Goal: Task Accomplishment & Management: Manage account settings

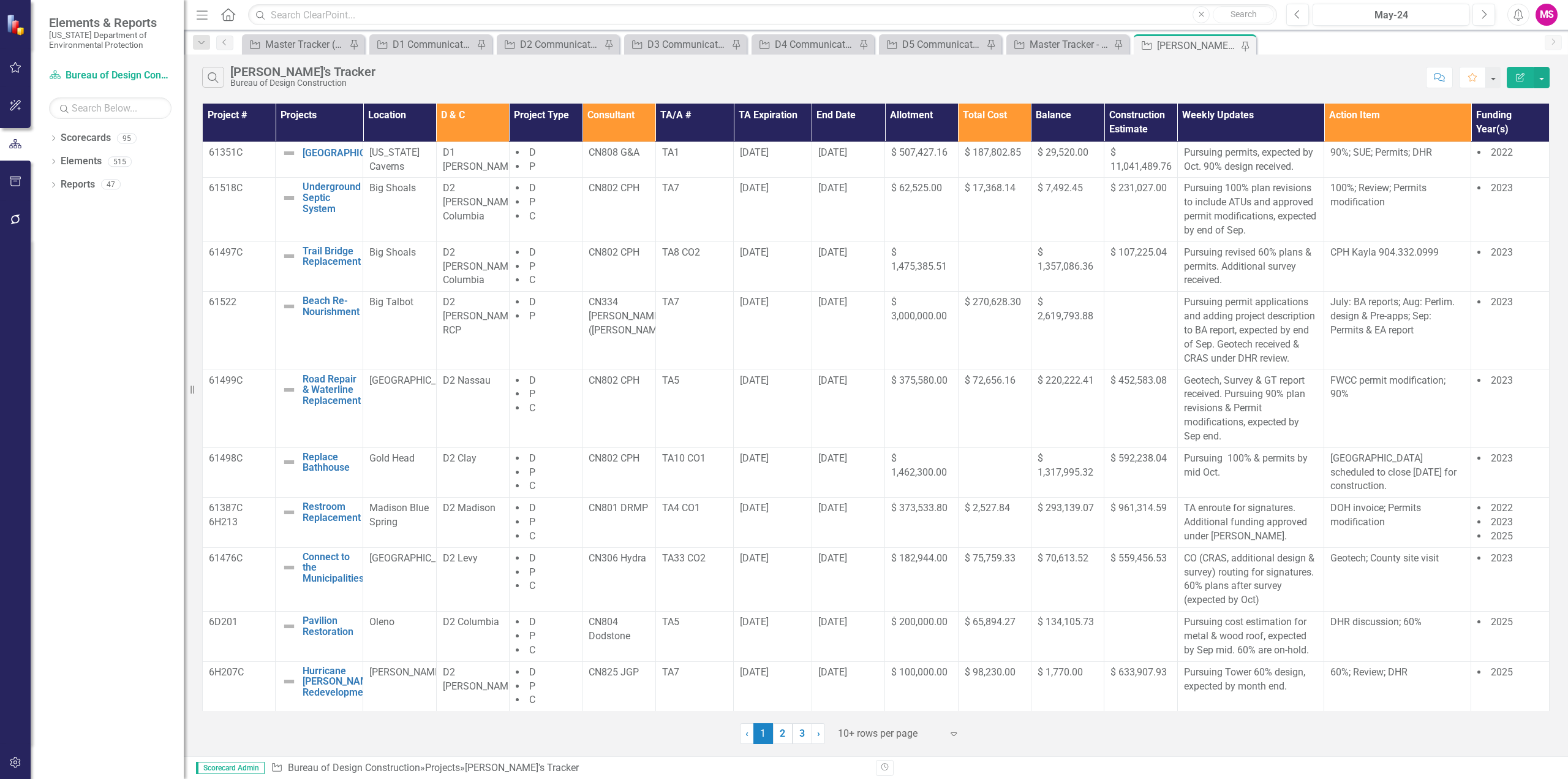
click at [205, 6] on button "Menu" at bounding box center [202, 14] width 16 height 21
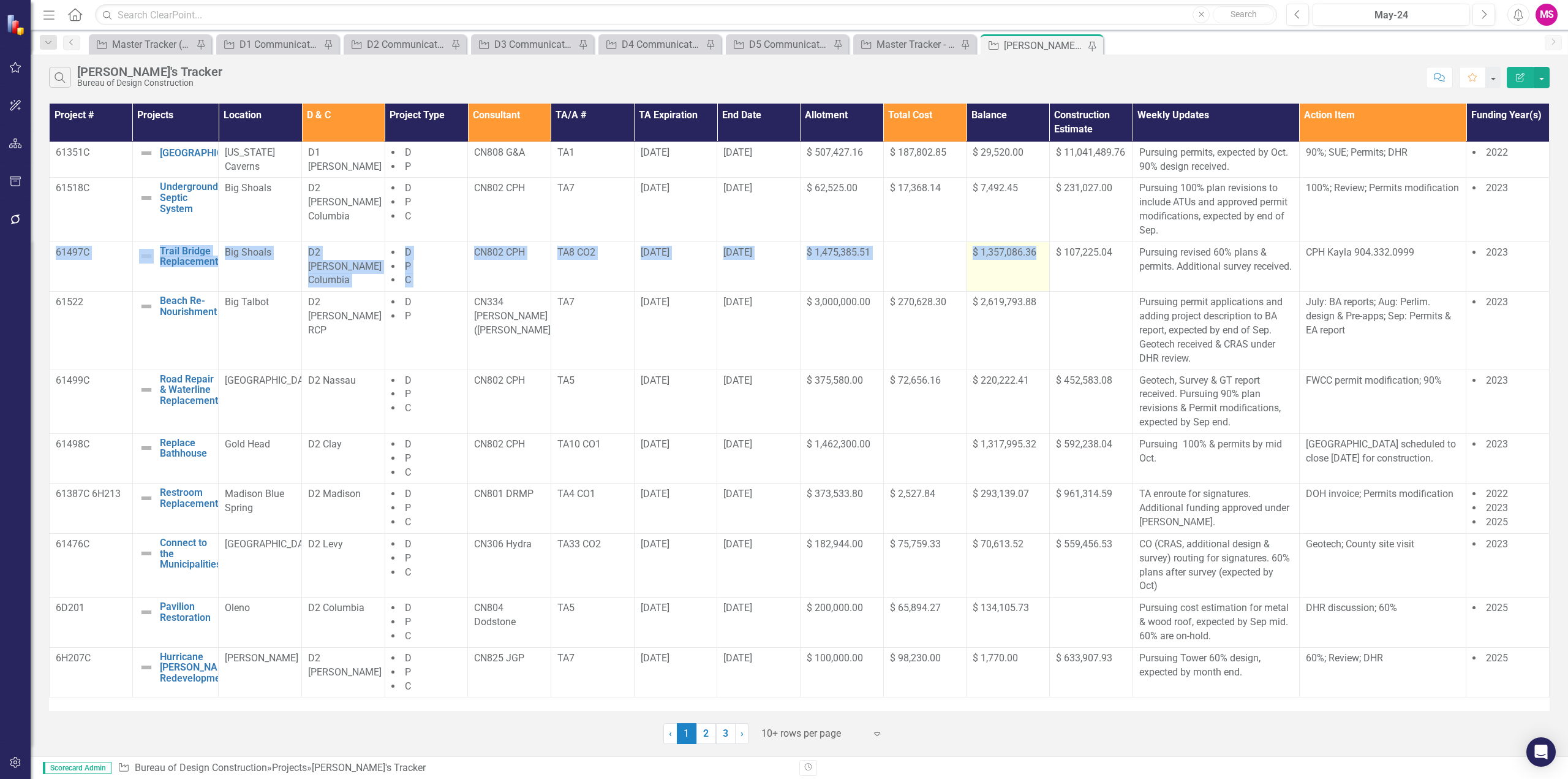
drag, startPoint x: 50, startPoint y: 265, endPoint x: 1046, endPoint y: 272, distance: 996.0
click at [1046, 272] on tr "61497C Trail Bridge Replacement Edit Edit Project Link Open Element Big Shoals …" at bounding box center [800, 267] width 1500 height 50
click at [813, 735] on div at bounding box center [813, 733] width 104 height 17
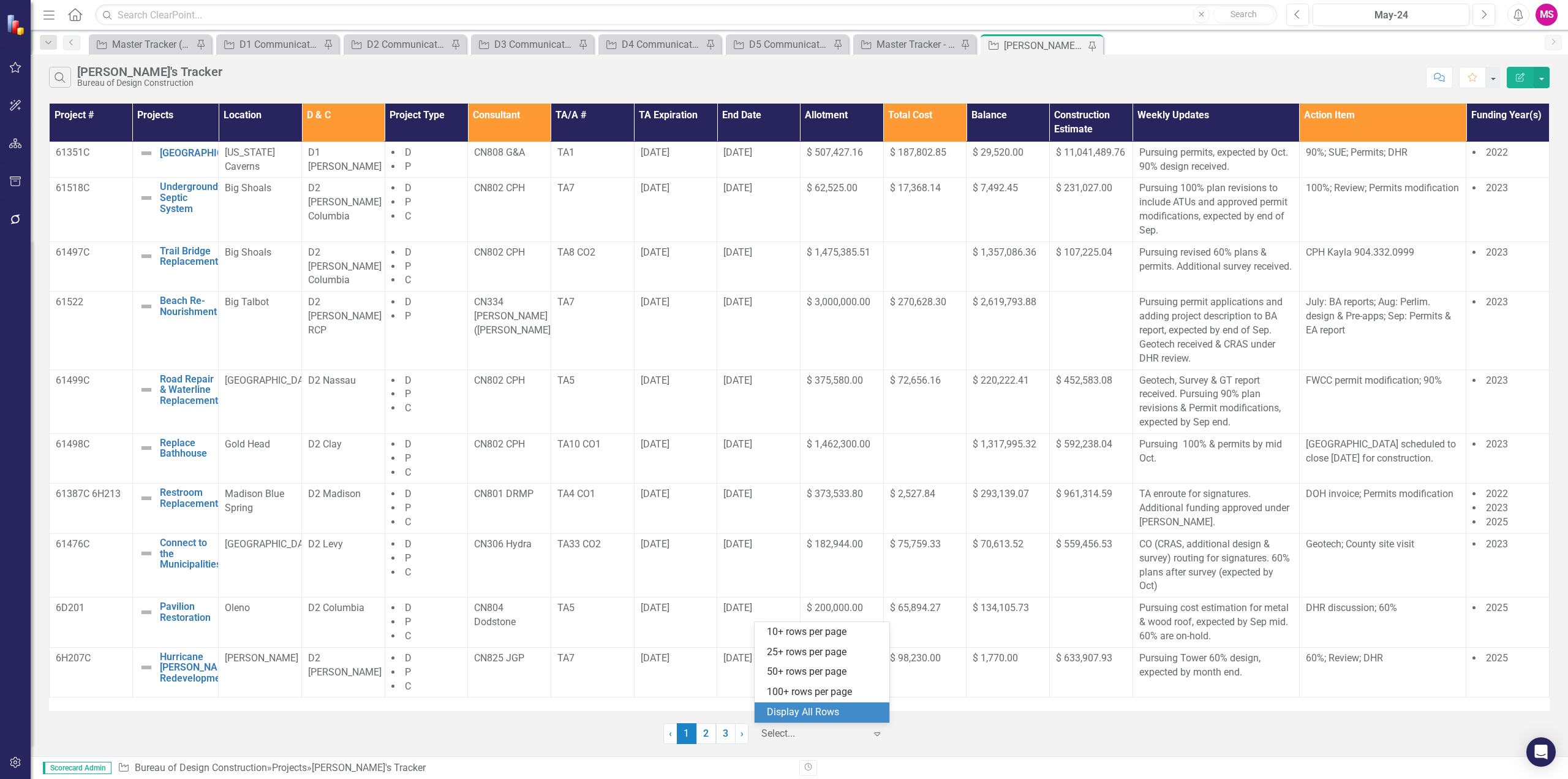
click at [785, 709] on div "Display All Rows" at bounding box center [825, 712] width 115 height 14
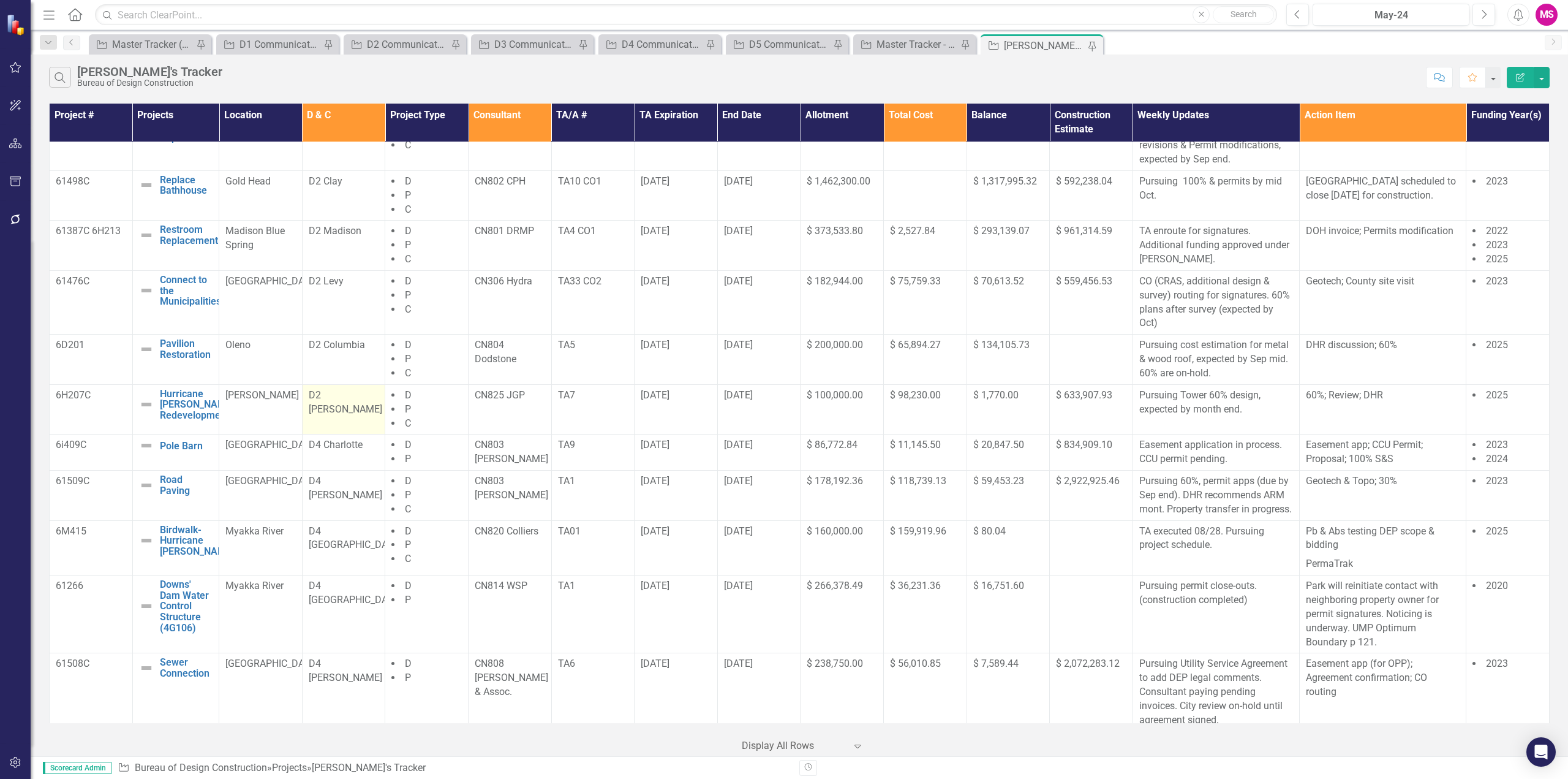
scroll to position [306, 0]
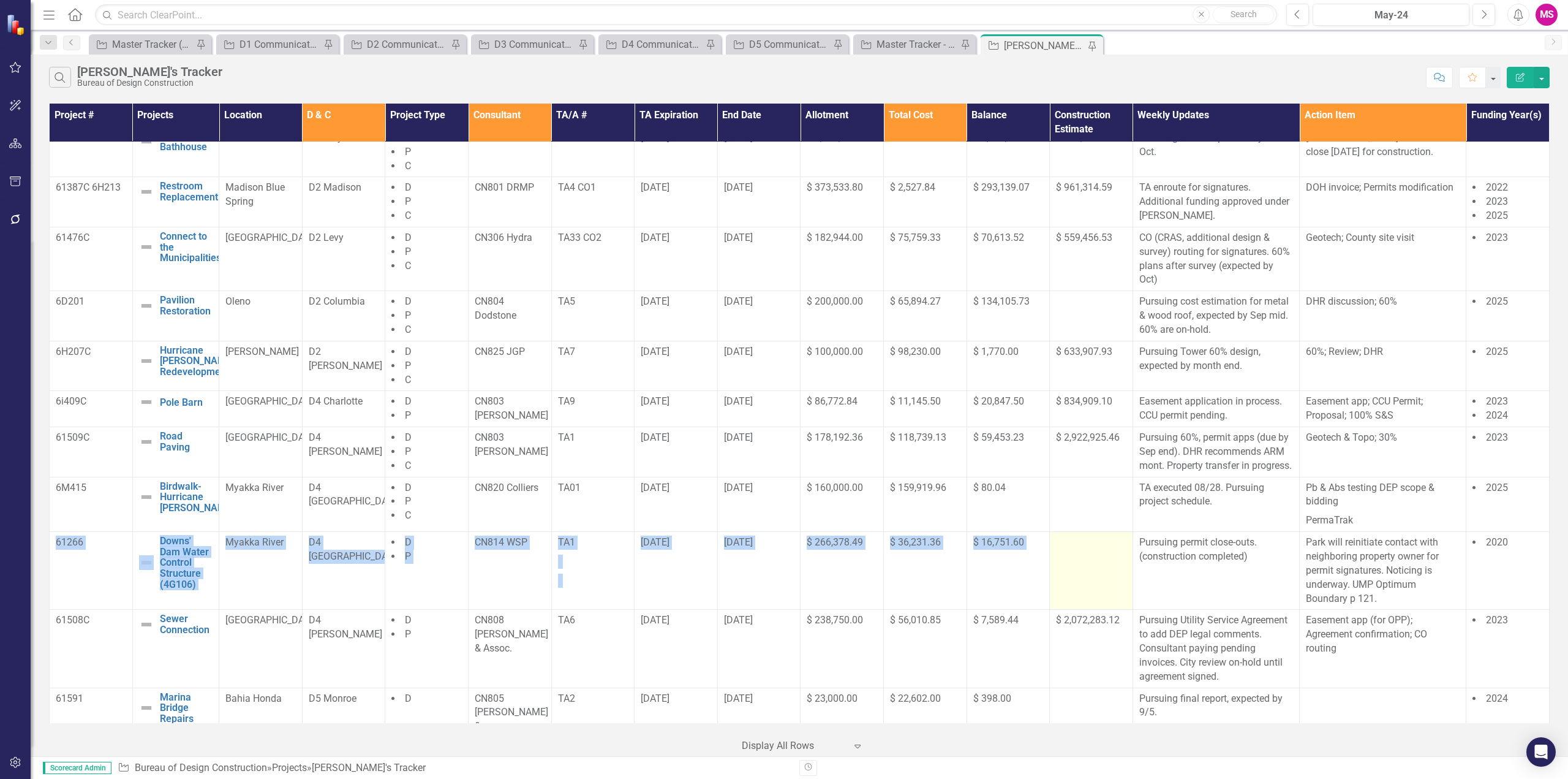
drag, startPoint x: 54, startPoint y: 572, endPoint x: 1055, endPoint y: 585, distance: 1001.1
click at [1055, 585] on tr "61266 Downs' Dam Water Control Structure (4G106) Edit Edit Project Link Open El…" at bounding box center [800, 570] width 1500 height 78
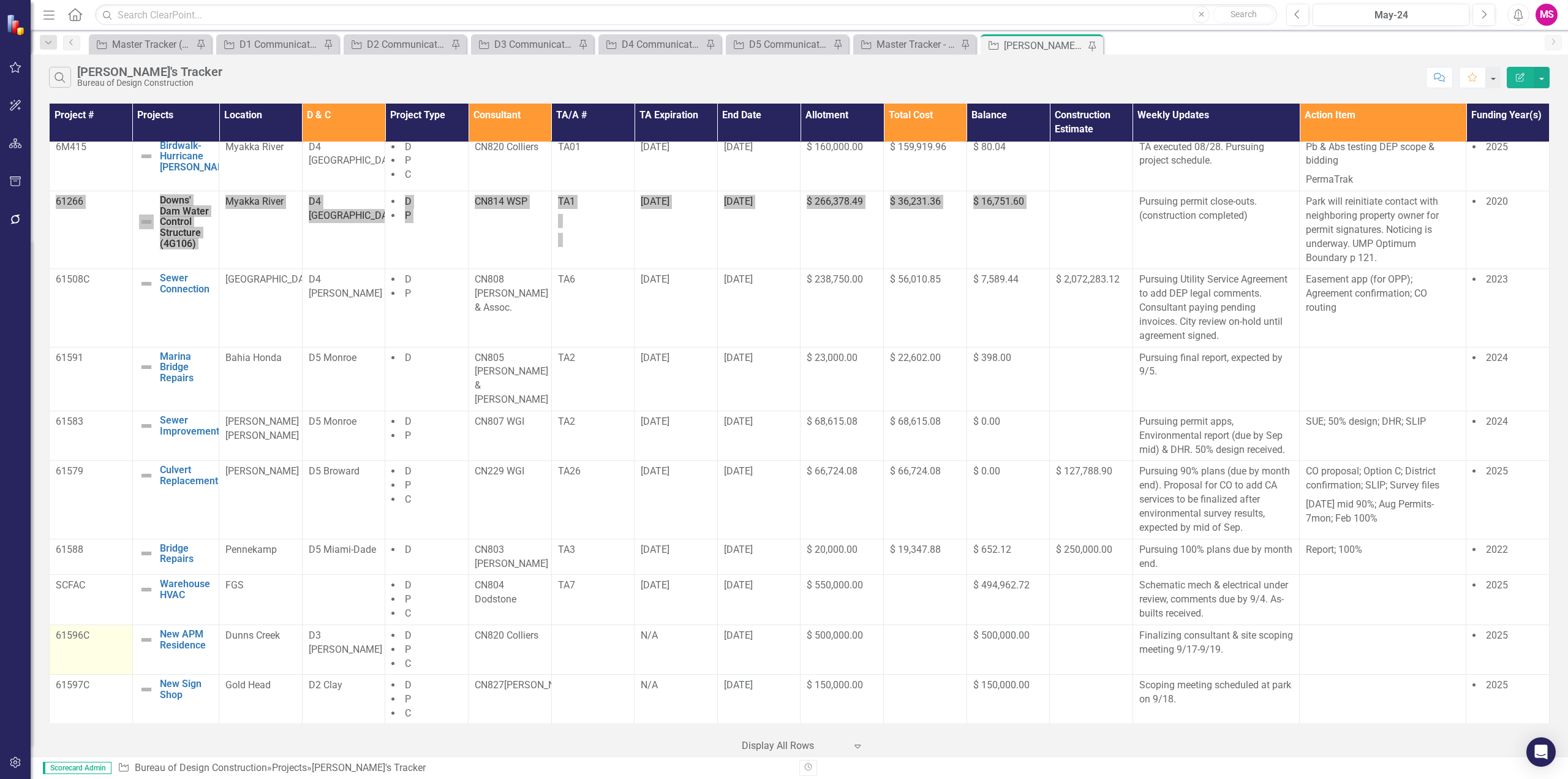
scroll to position [674, 0]
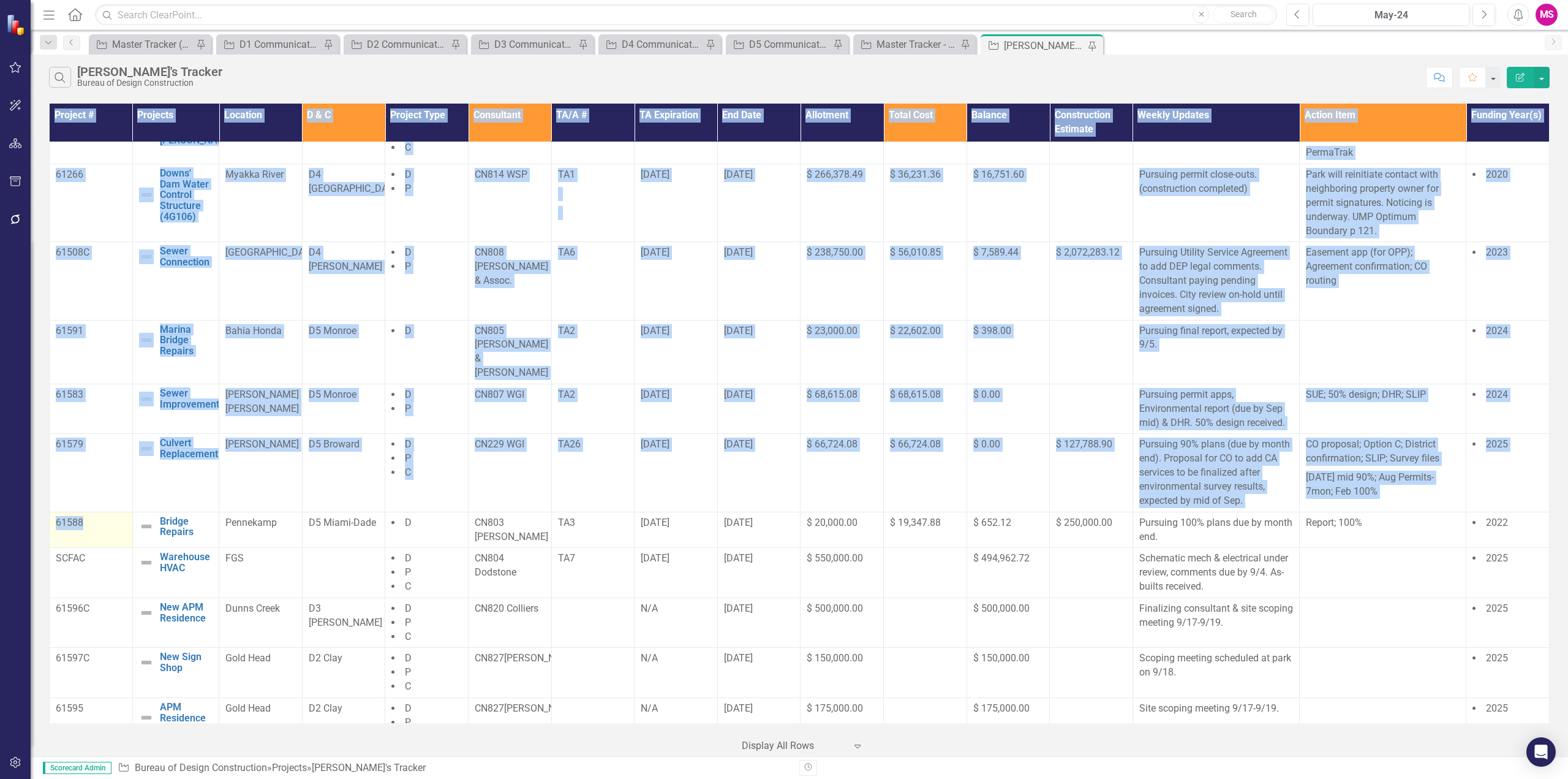
drag, startPoint x: 49, startPoint y: 517, endPoint x: 106, endPoint y: 515, distance: 57.0
click at [106, 515] on div "Project # Projects Location D & C Project Type Consultant TA/A # TA Expiration …" at bounding box center [800, 428] width 1538 height 656
click at [101, 518] on p "61588" at bounding box center [91, 522] width 71 height 14
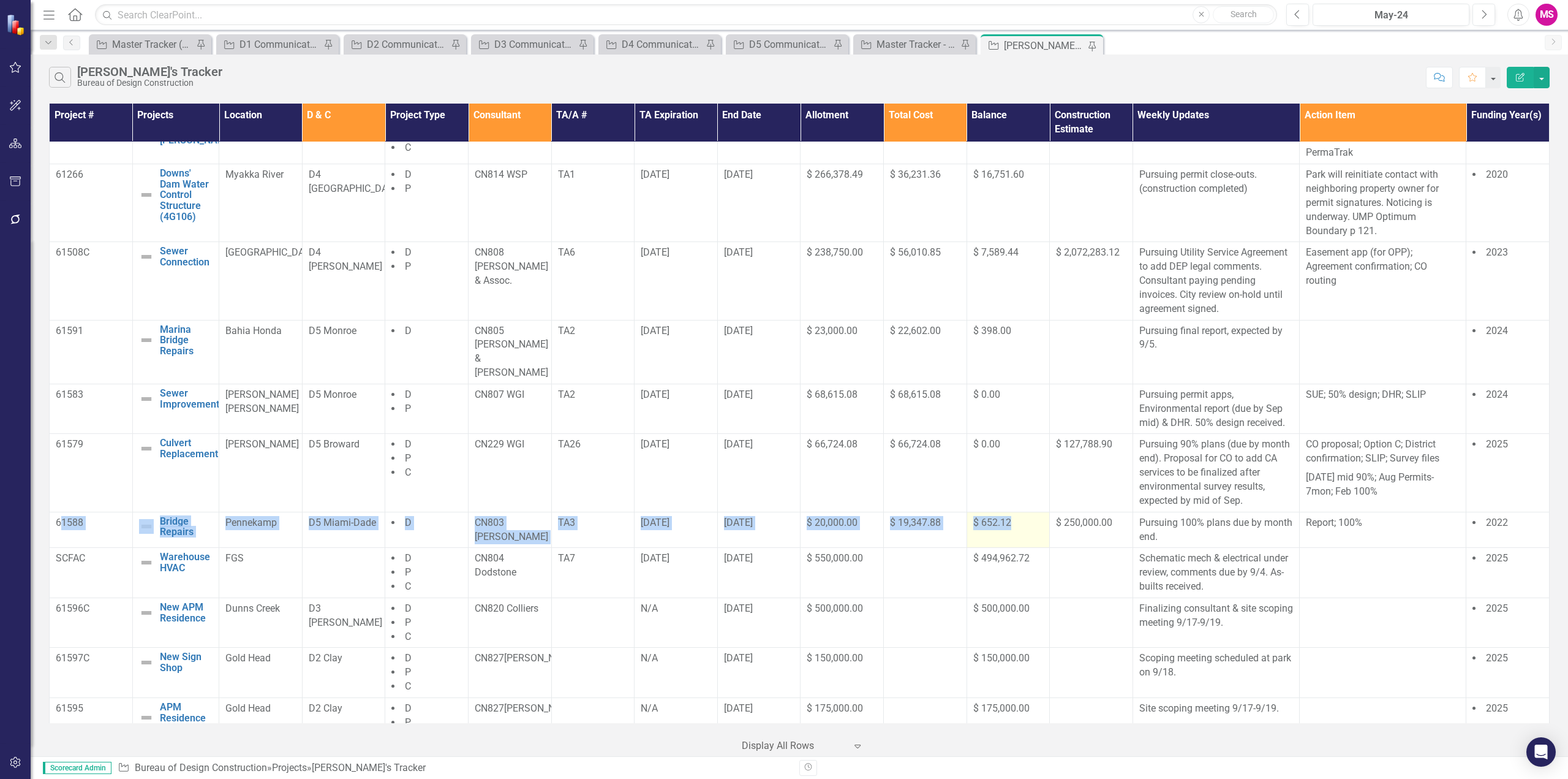
drag, startPoint x: 60, startPoint y: 517, endPoint x: 1016, endPoint y: 531, distance: 956.1
click at [1016, 531] on tr "61588 Bridge Repairs Edit Edit Project Link Open Element Pennekamp D5 Miami-Dad…" at bounding box center [800, 529] width 1500 height 36
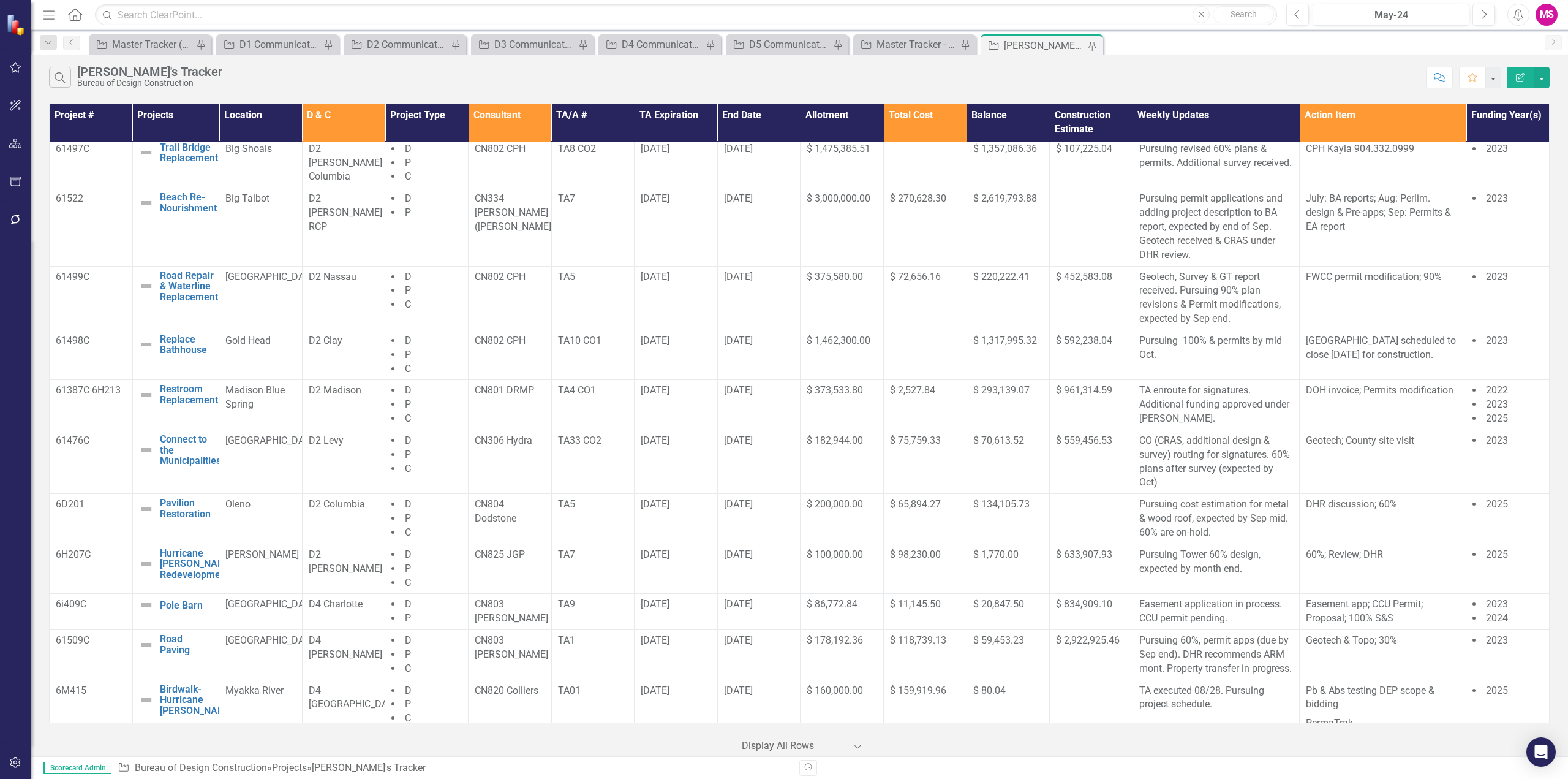
scroll to position [0, 0]
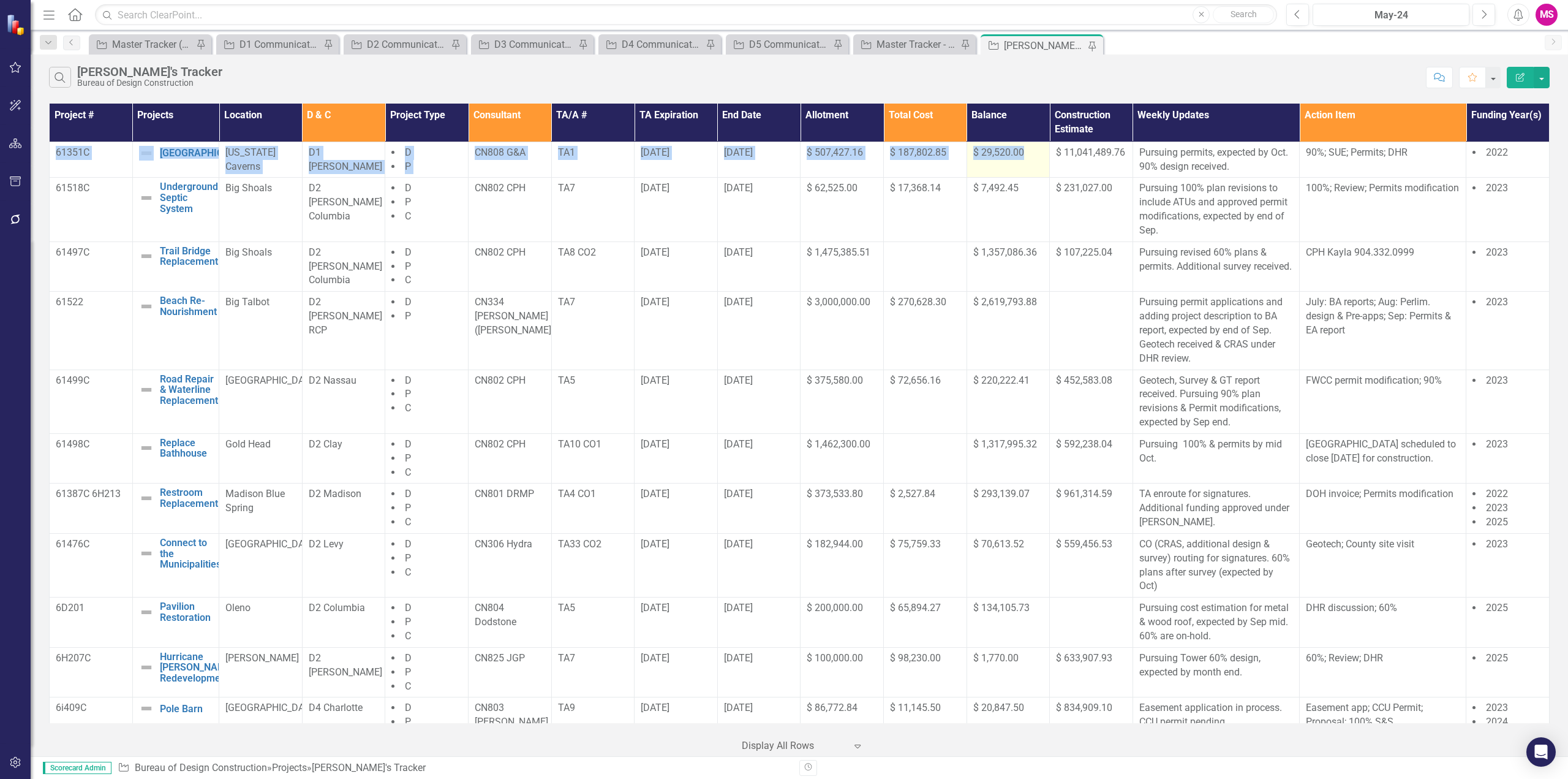
drag, startPoint x: 56, startPoint y: 159, endPoint x: 1036, endPoint y: 168, distance: 980.0
click at [1036, 168] on tr "61351C New Campground Edit Edit Project Link Open Element [US_STATE] Caverns D1…" at bounding box center [800, 159] width 1500 height 36
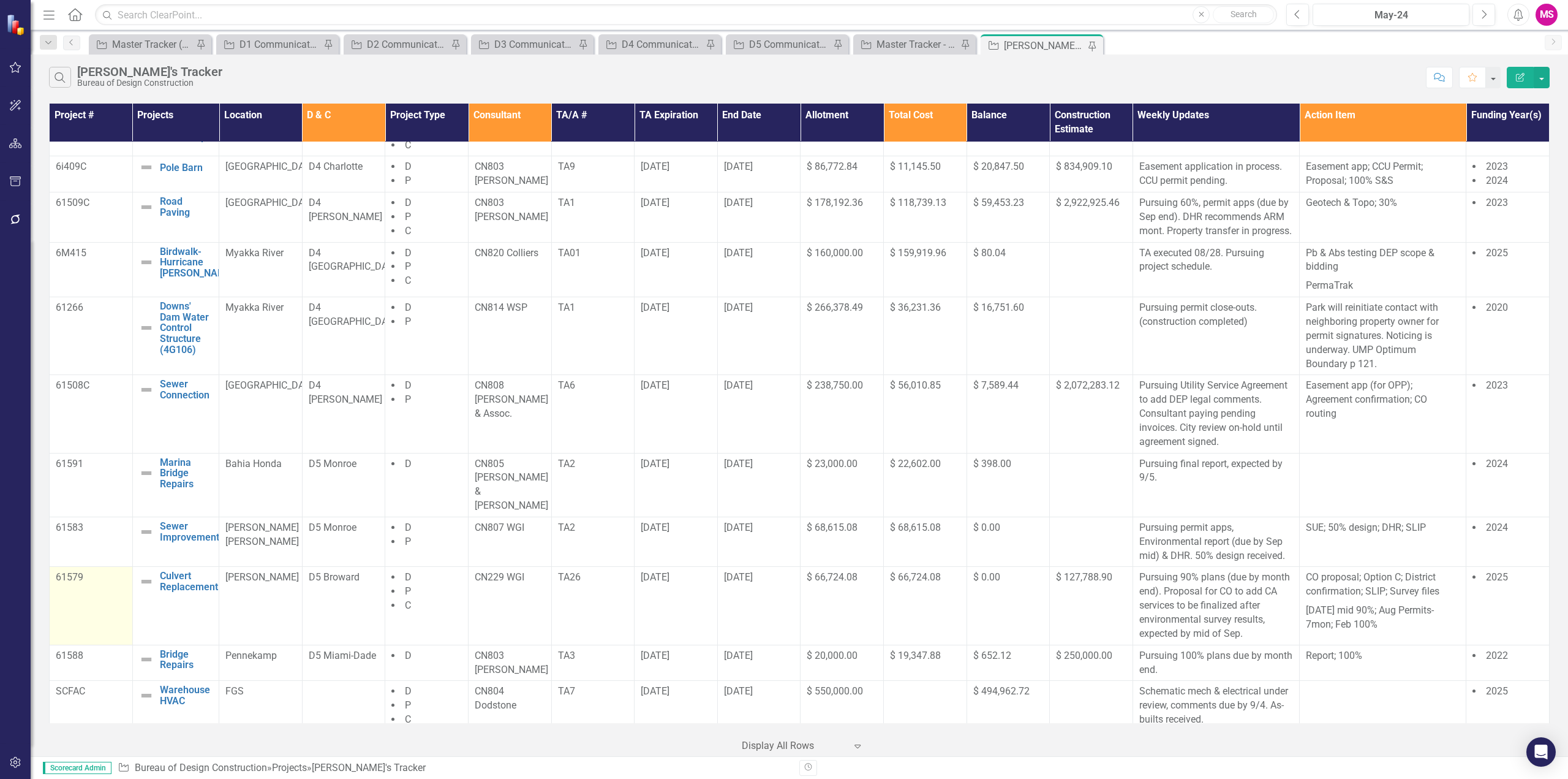
scroll to position [551, 0]
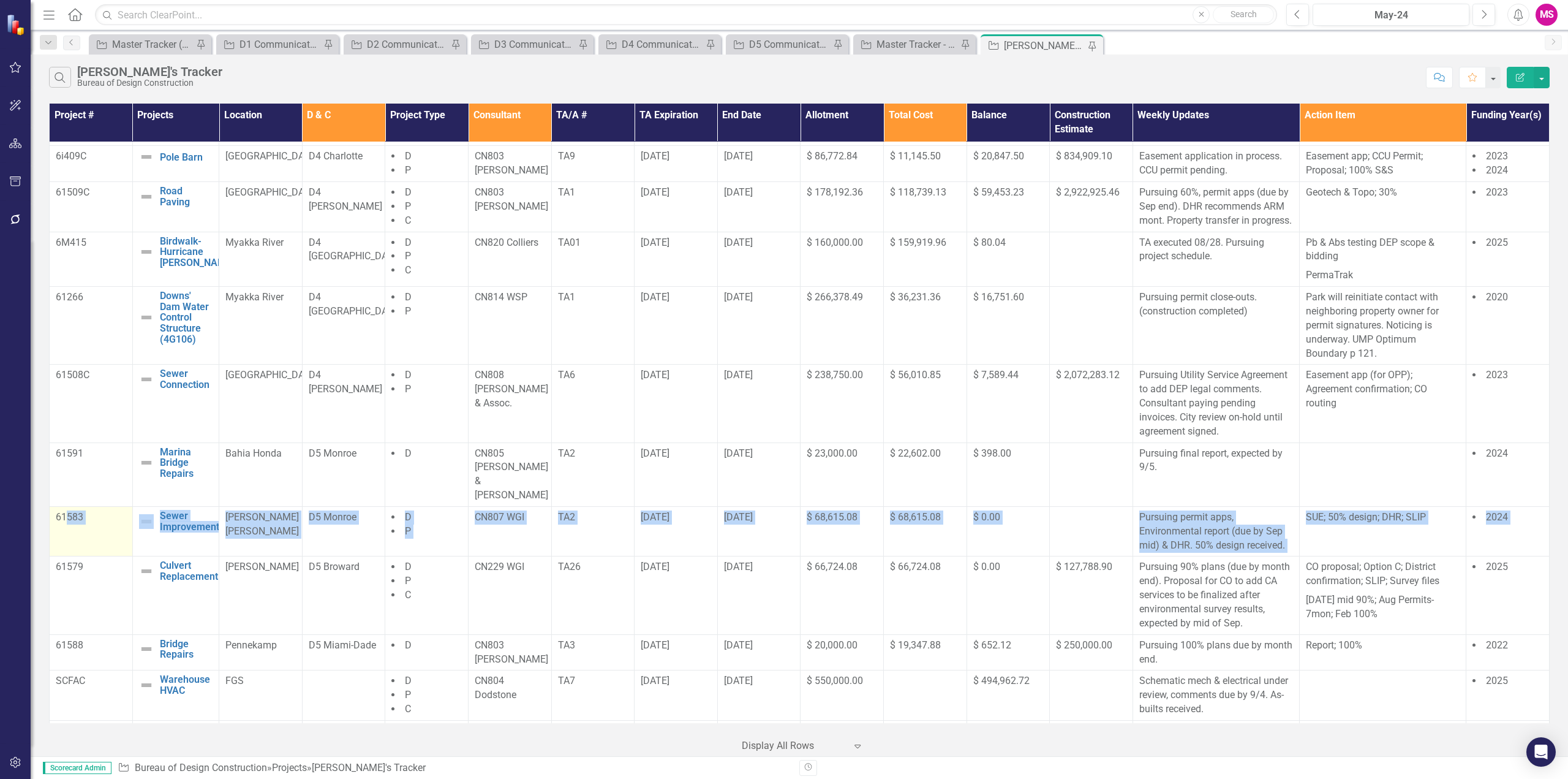
drag, startPoint x: 55, startPoint y: 576, endPoint x: 67, endPoint y: 520, distance: 57.3
click at [67, 520] on tbody "61351C New Campground Edit Edit Project Link Open Element [US_STATE] Caverns D1…" at bounding box center [800, 275] width 1500 height 1370
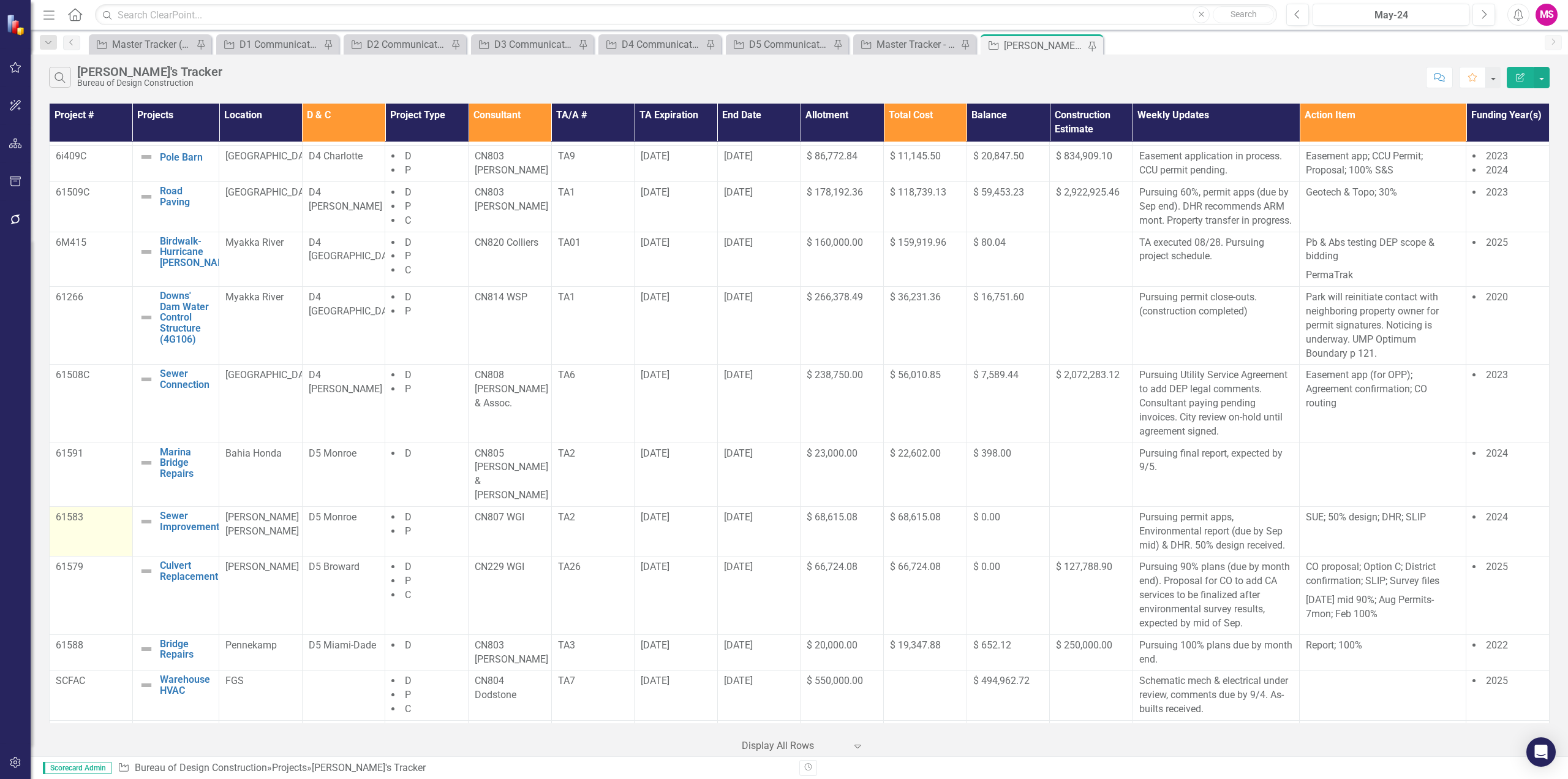
click at [57, 518] on td "61583" at bounding box center [92, 531] width 84 height 50
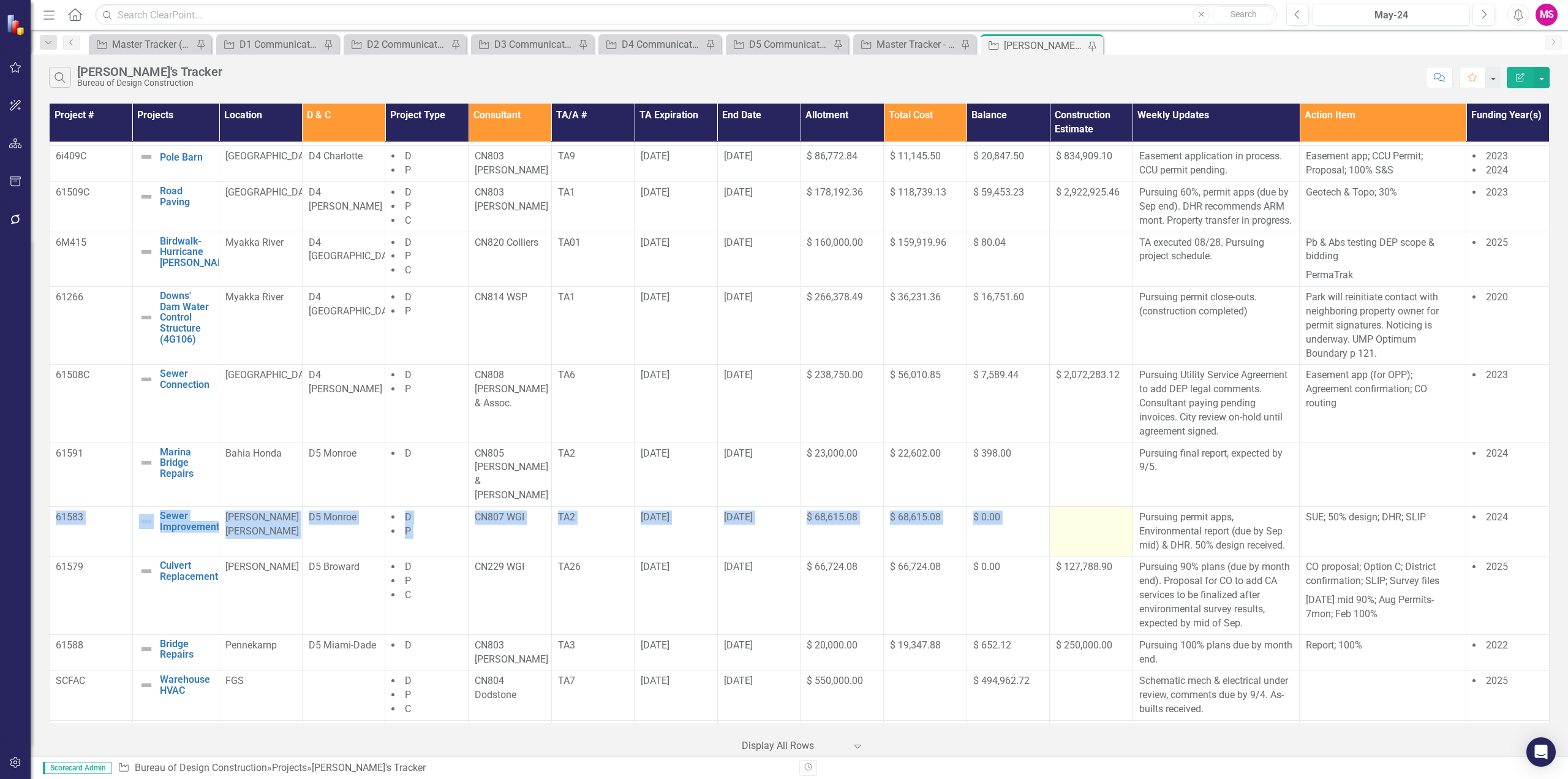
drag, startPoint x: 52, startPoint y: 512, endPoint x: 1046, endPoint y: 523, distance: 994.1
click at [1046, 523] on tr "61583 Sewer Improvements Edit Edit Project Link Open Element [PERSON_NAME] [PER…" at bounding box center [800, 531] width 1500 height 50
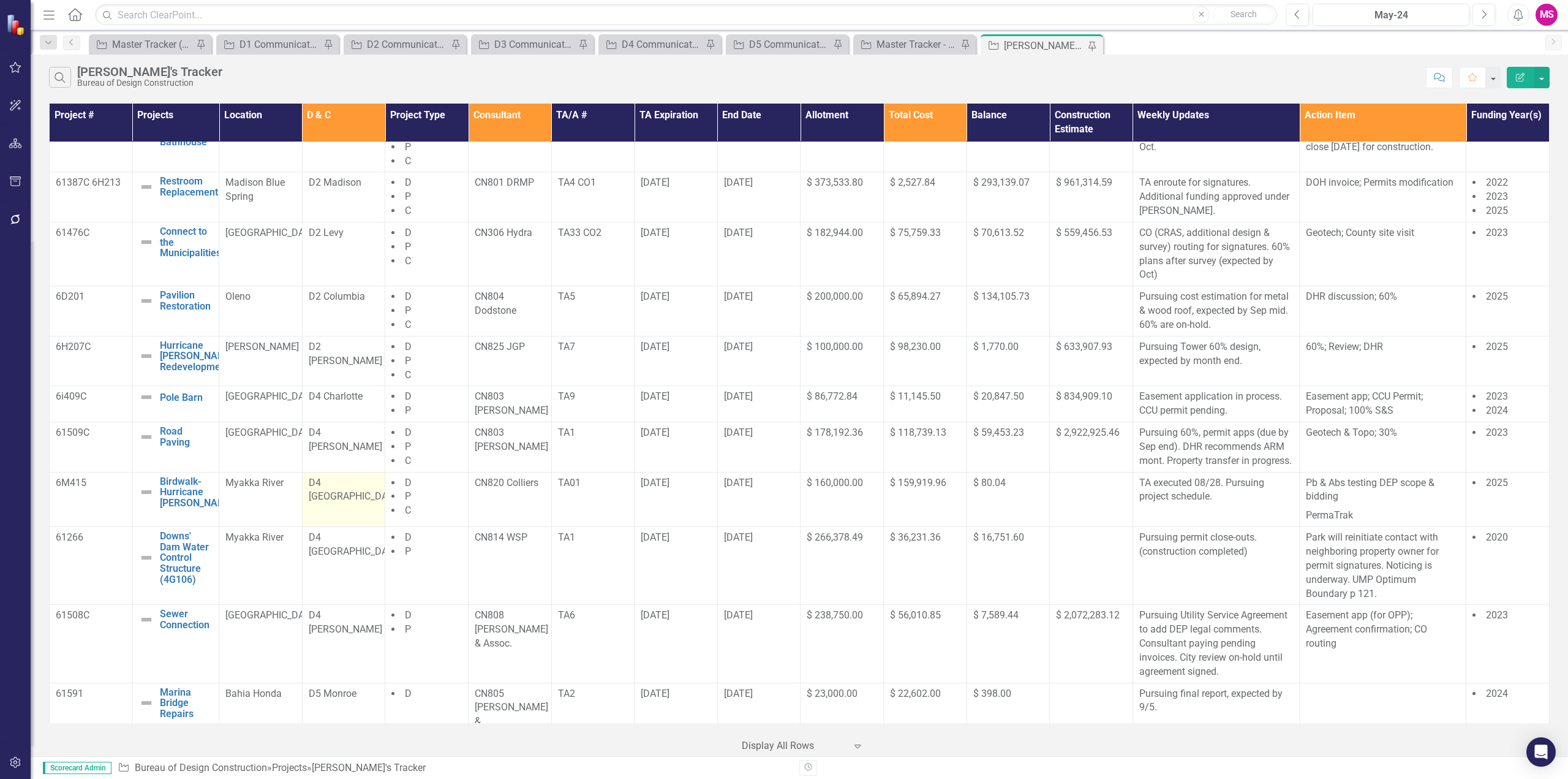
scroll to position [306, 0]
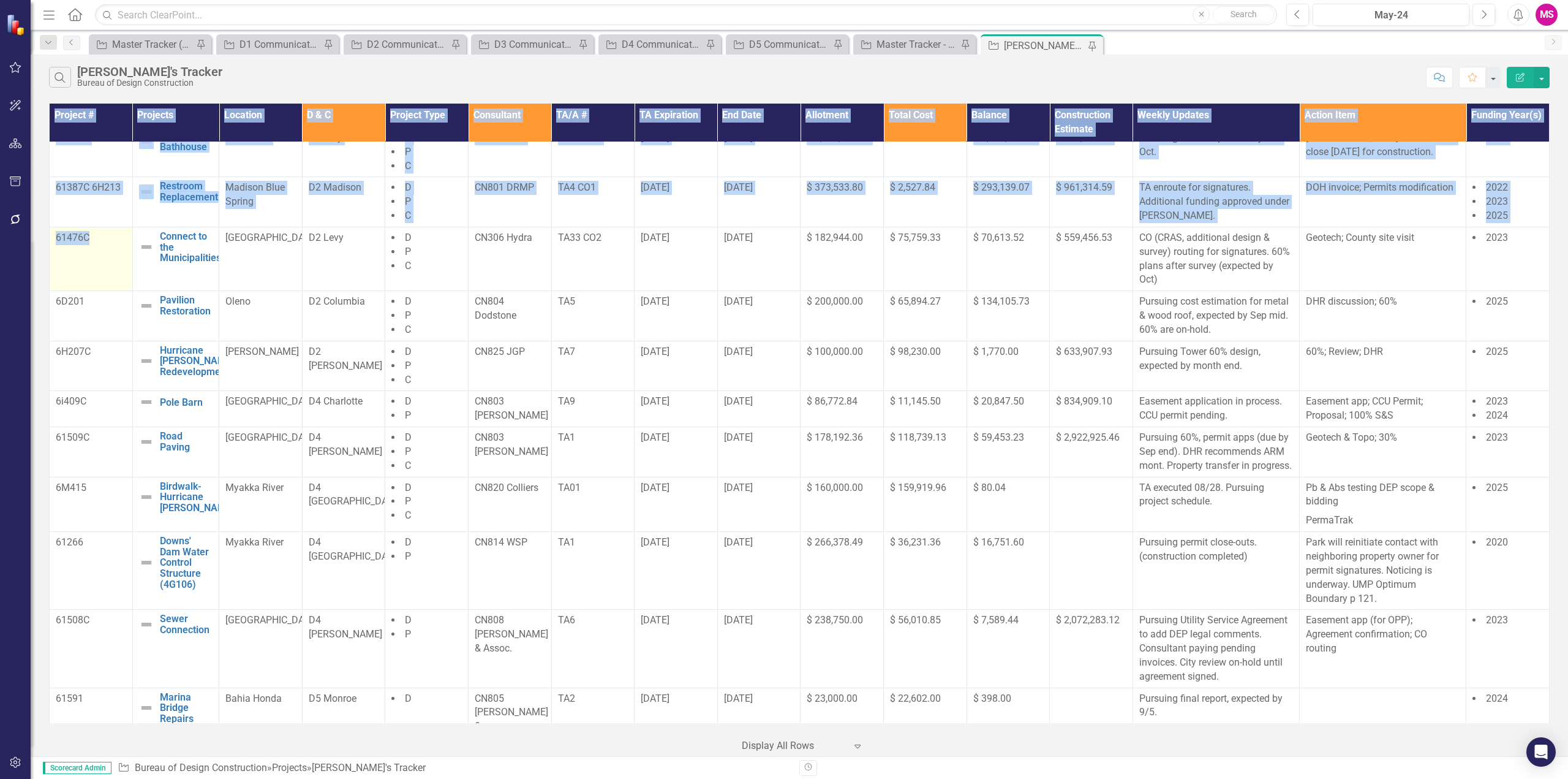
drag, startPoint x: 49, startPoint y: 247, endPoint x: 101, endPoint y: 247, distance: 52.0
click at [104, 247] on div "Project # Projects Location D & C Project Type Consultant TA/A # TA Expiration …" at bounding box center [800, 428] width 1538 height 656
click at [86, 256] on td "61476C" at bounding box center [92, 259] width 84 height 64
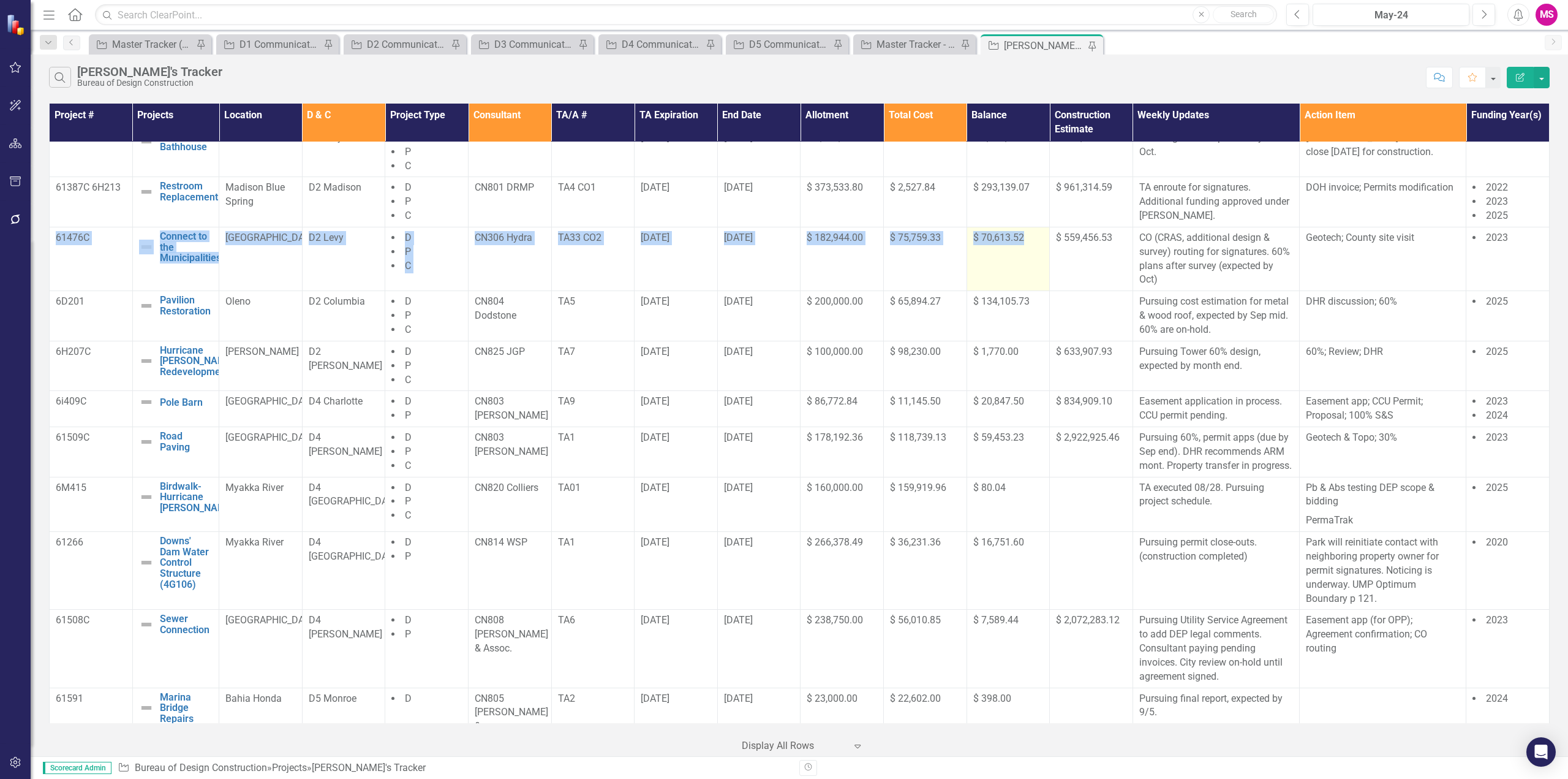
drag, startPoint x: 57, startPoint y: 251, endPoint x: 1040, endPoint y: 263, distance: 983.1
click at [1040, 263] on tr "61476C Connect to the Municipalities Edit Edit Project Link Open Element Manate…" at bounding box center [800, 259] width 1500 height 64
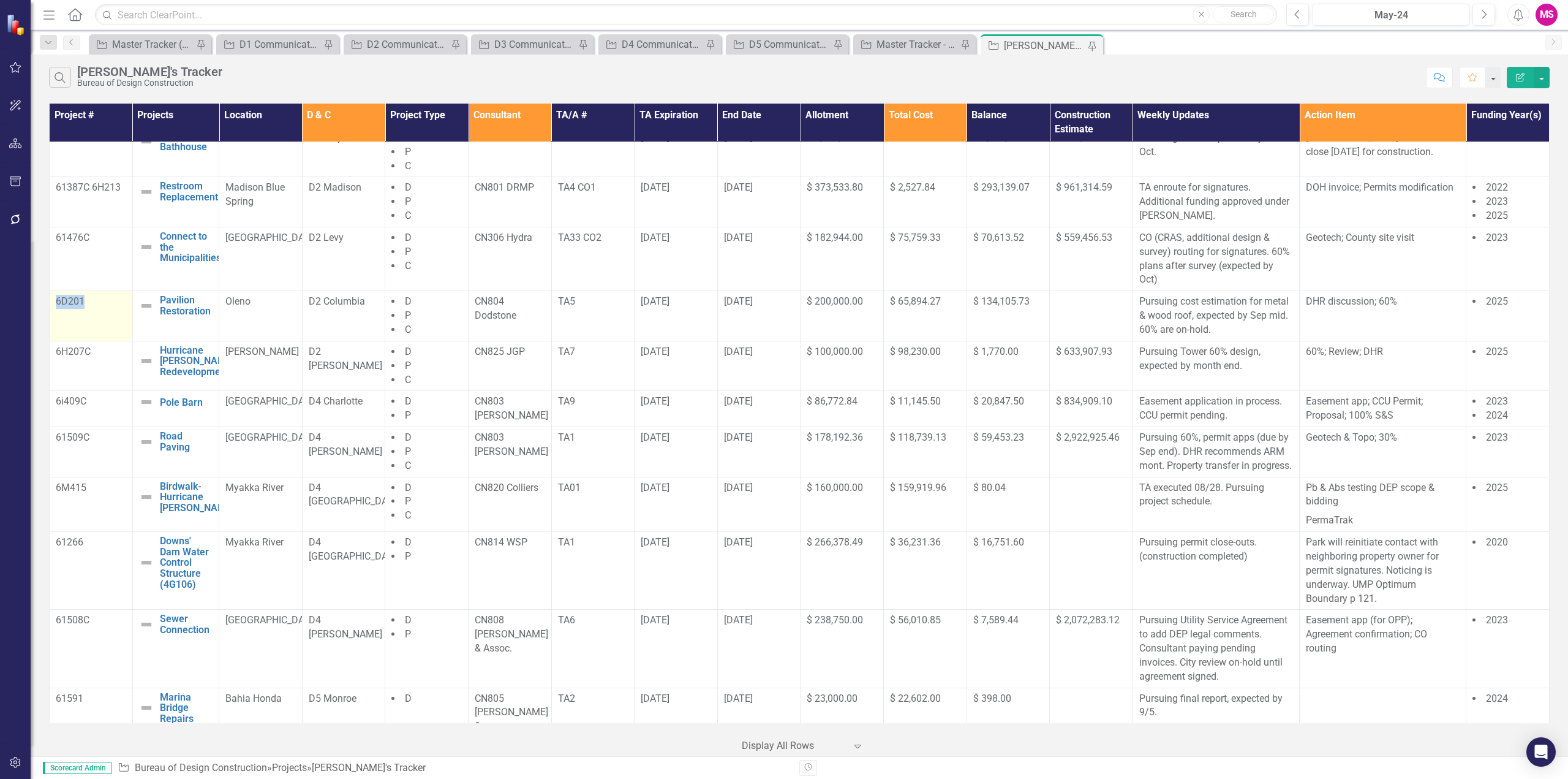
drag, startPoint x: 51, startPoint y: 310, endPoint x: 104, endPoint y: 313, distance: 53.1
click at [104, 313] on td "6D201" at bounding box center [92, 315] width 84 height 50
drag, startPoint x: 800, startPoint y: 298, endPoint x: 1041, endPoint y: 319, distance: 241.9
click at [1041, 319] on tr "6D201 Pavilion Restoration Edit Edit Project Link Open Element Oleno D2 Columbi…" at bounding box center [800, 315] width 1500 height 50
drag, startPoint x: 54, startPoint y: 652, endPoint x: 109, endPoint y: 655, distance: 55.1
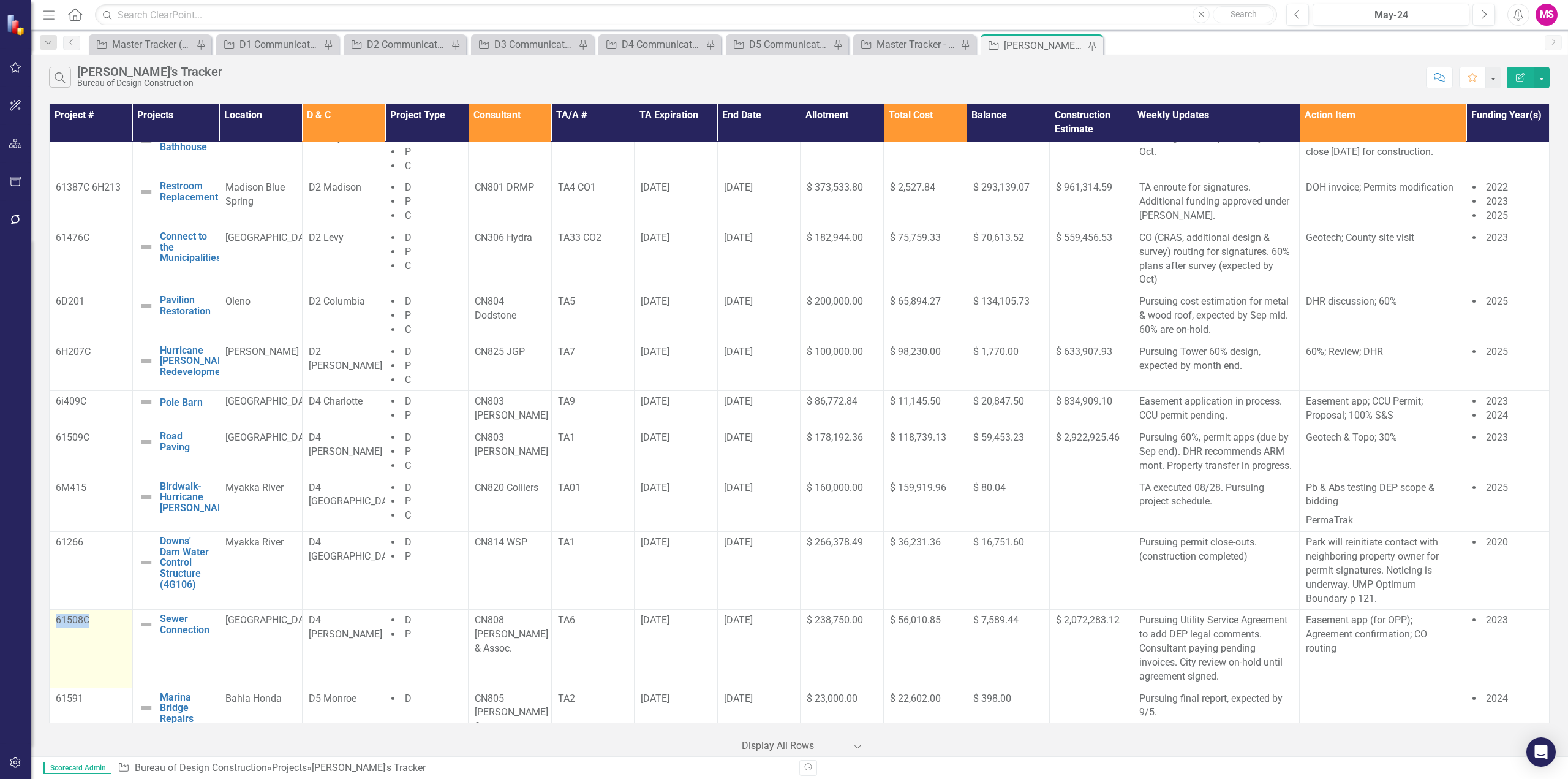
click at [109, 655] on td "61508C" at bounding box center [92, 649] width 84 height 78
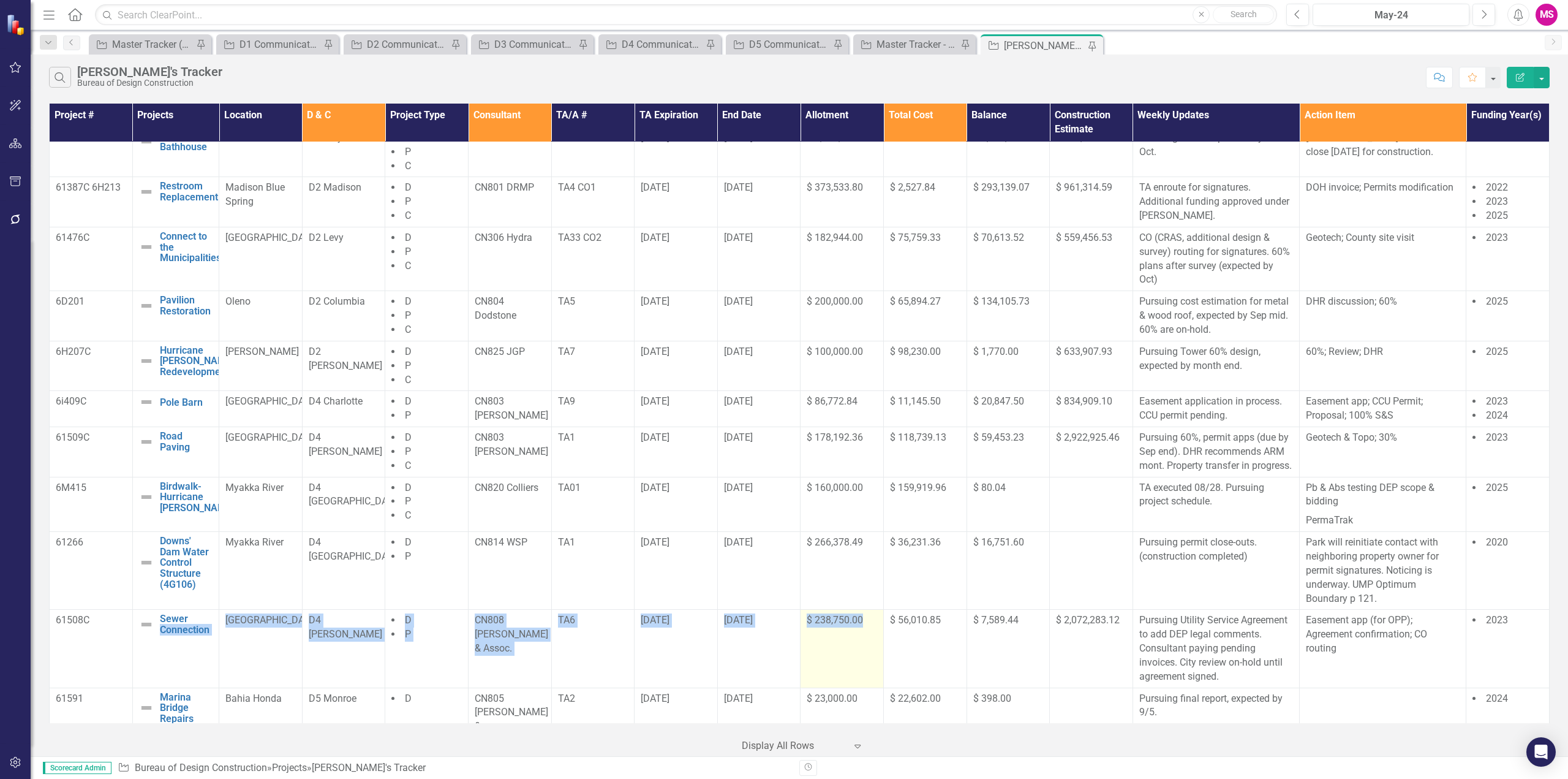
drag, startPoint x: 162, startPoint y: 663, endPoint x: 867, endPoint y: 646, distance: 705.2
click at [867, 646] on tr "61508C Sewer Connection Edit Edit Project Link Open Element Paynes Creek D4 [PE…" at bounding box center [800, 649] width 1500 height 78
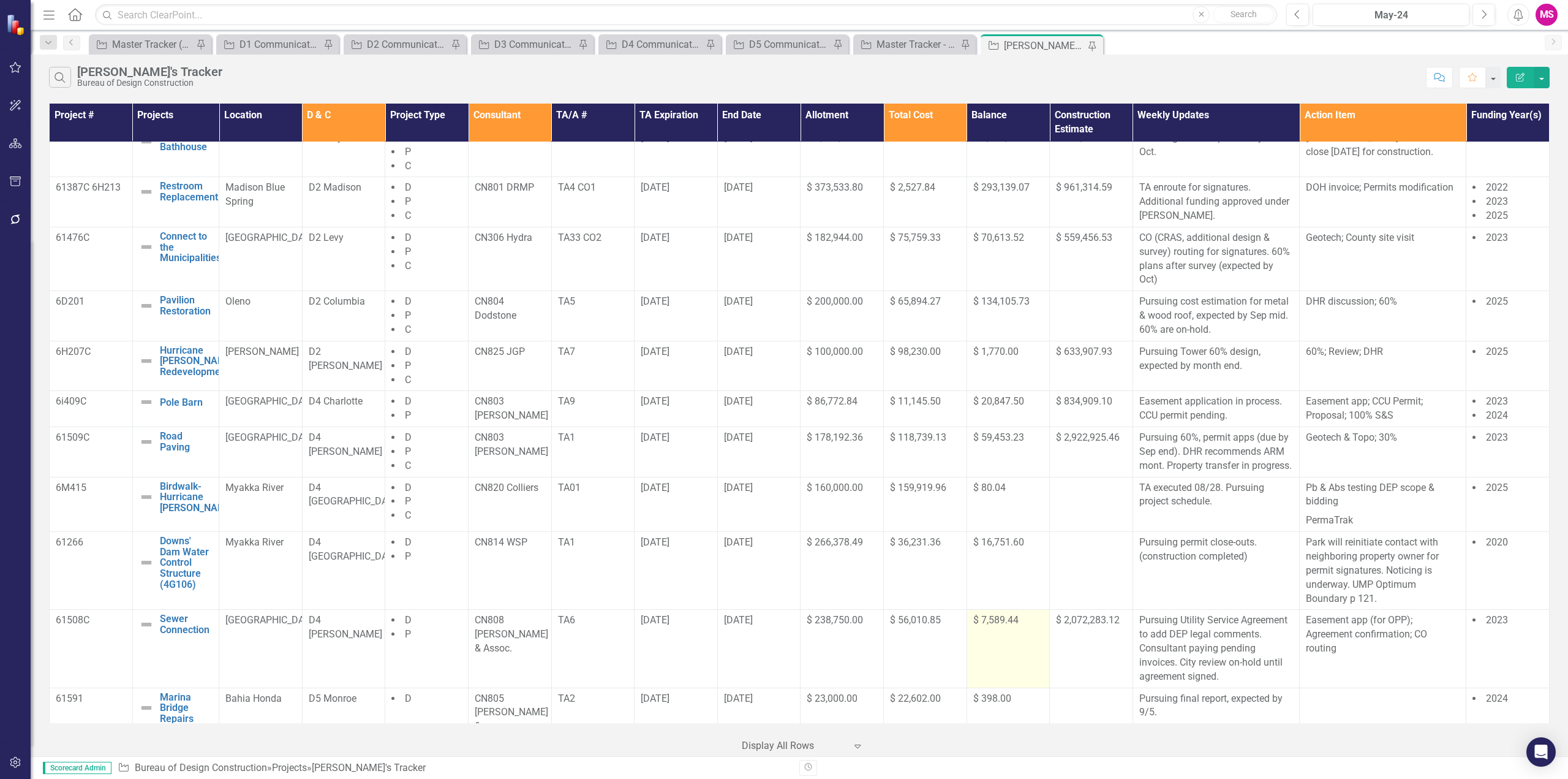
click at [1021, 652] on td "$ 7,589.44" at bounding box center [1009, 649] width 84 height 78
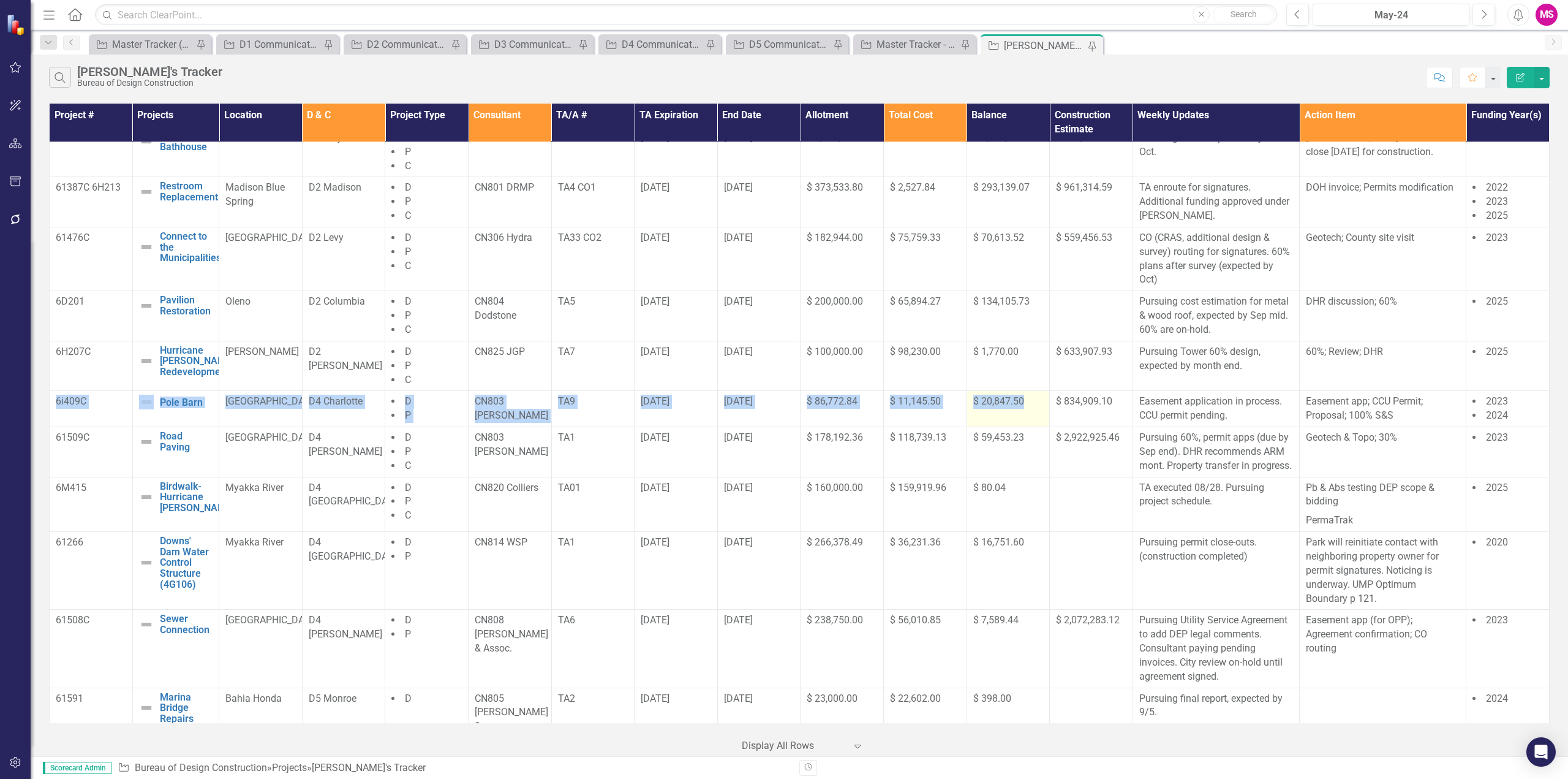
drag, startPoint x: 54, startPoint y: 407, endPoint x: 1039, endPoint y: 411, distance: 985.0
click at [1039, 411] on tr "6i409C Pole Barn Edit Edit Project Link Open Element [GEOGRAPHIC_DATA] D4 Charl…" at bounding box center [800, 409] width 1500 height 36
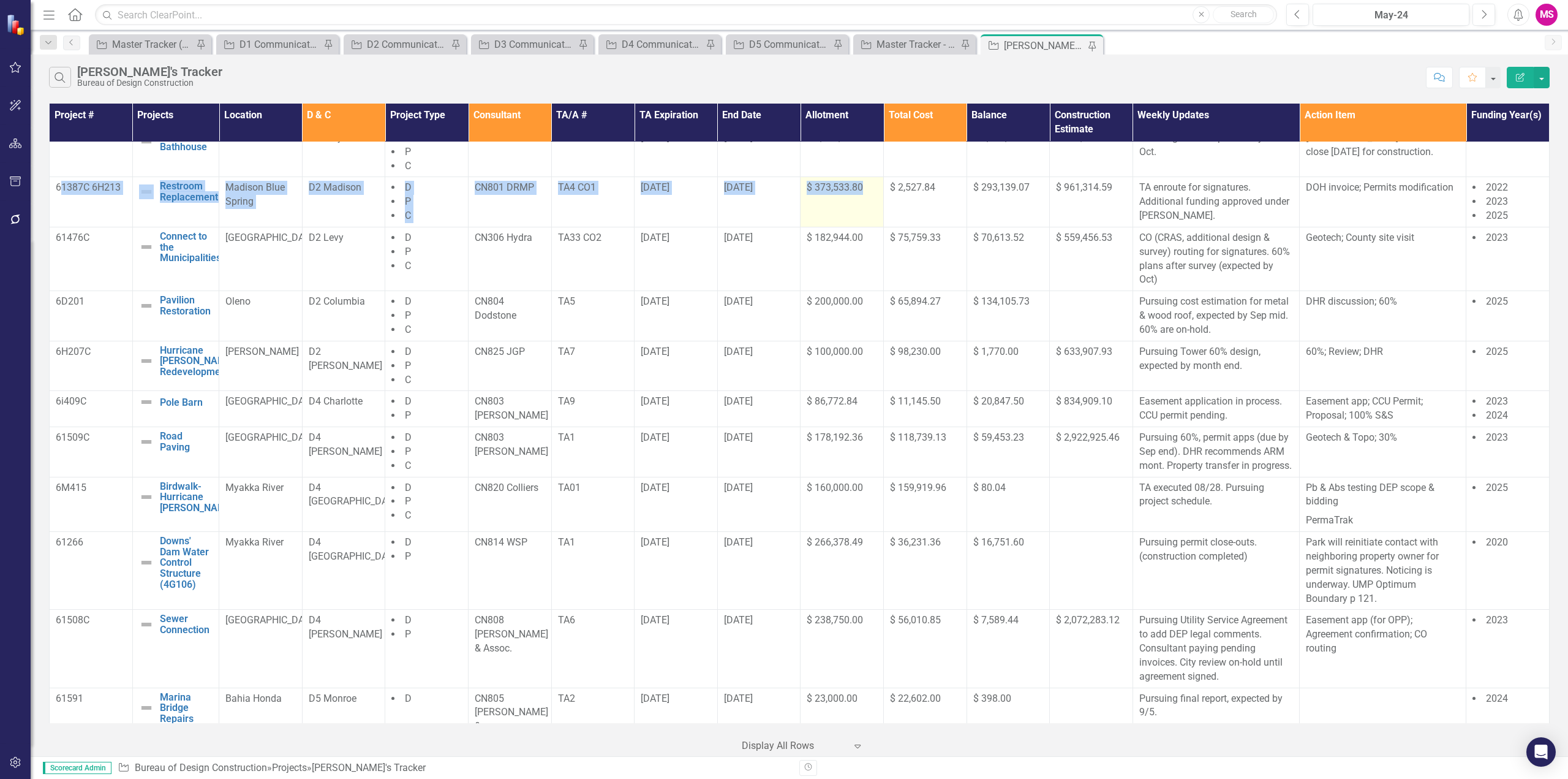
drag, startPoint x: 62, startPoint y: 197, endPoint x: 871, endPoint y: 208, distance: 809.1
click at [871, 208] on tr "61387C 6H213 Restroom Replacement Edit Edit Project Link Open Element Madison B…" at bounding box center [800, 202] width 1500 height 50
click at [836, 194] on div "$ 373,533.80" at bounding box center [842, 188] width 71 height 14
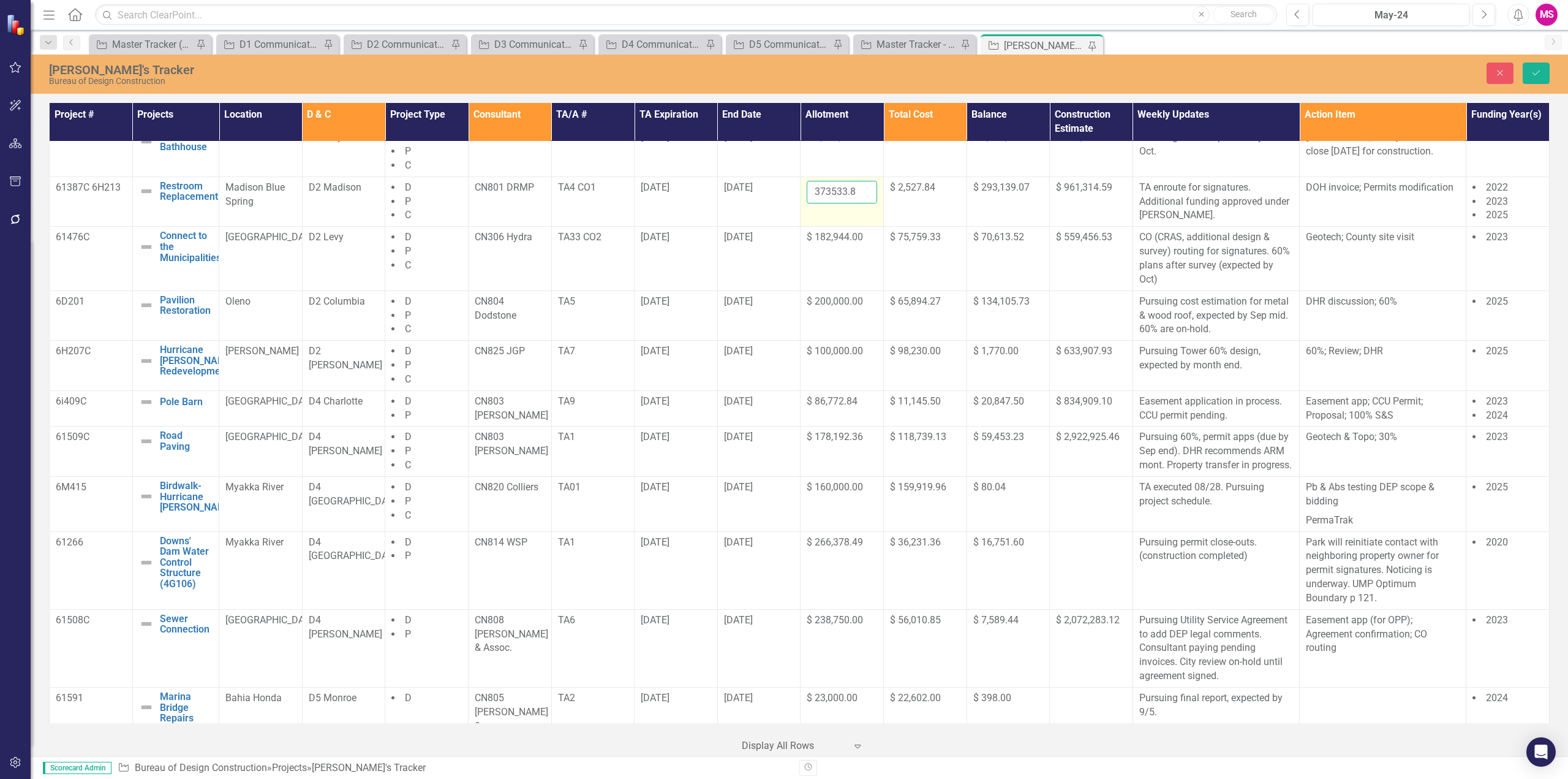
click at [830, 193] on input "373533.8" at bounding box center [842, 192] width 71 height 23
type input "118201.54"
click at [941, 200] on td "$ 2,527.84" at bounding box center [926, 201] width 84 height 50
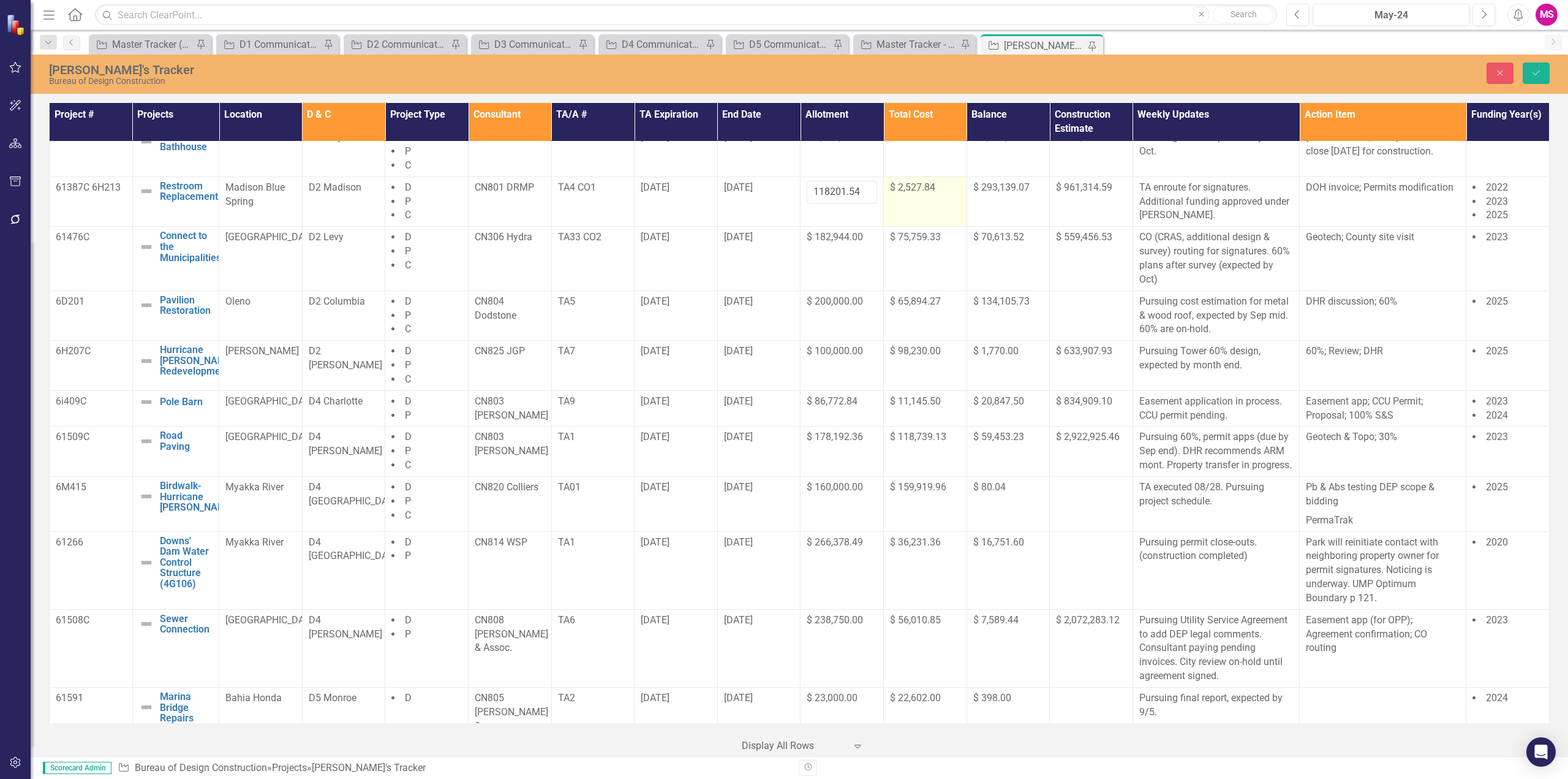
scroll to position [0, 0]
click at [996, 191] on span "$ 293,139.07" at bounding box center [1001, 187] width 57 height 12
click at [996, 191] on input "293139.07" at bounding box center [1008, 192] width 71 height 23
type input "2527.41"
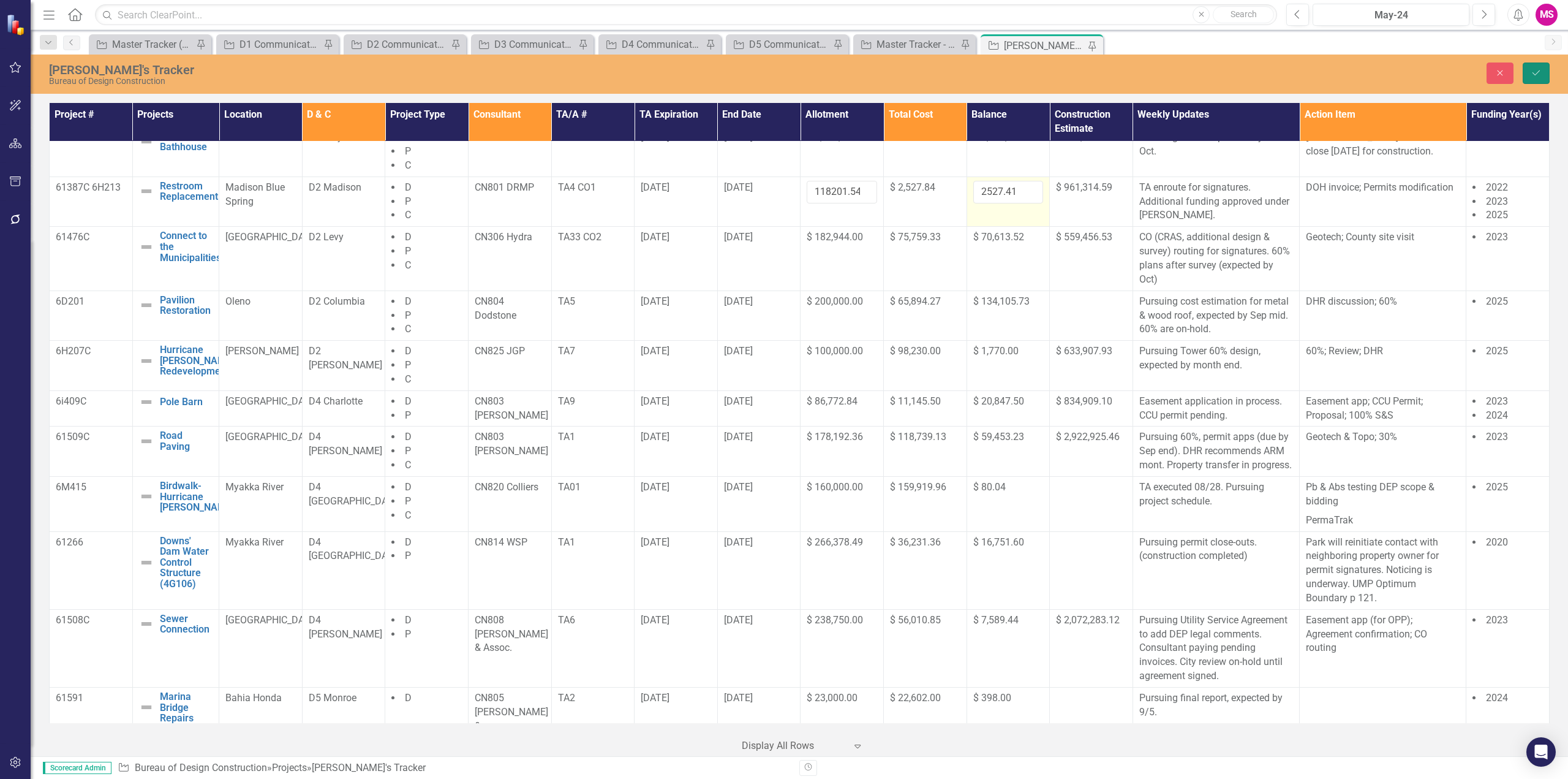
click at [1533, 73] on icon "Save" at bounding box center [1536, 73] width 11 height 9
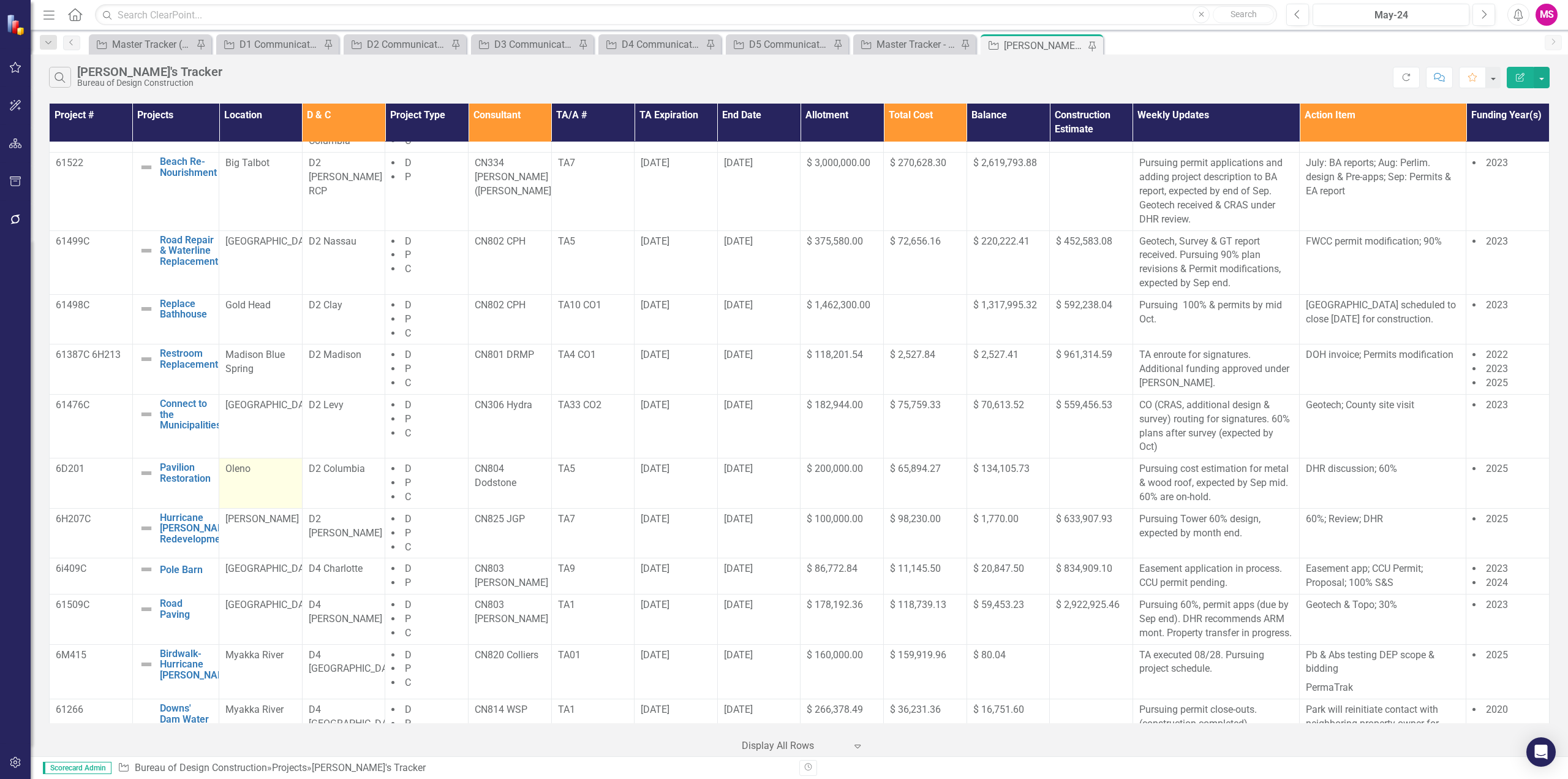
scroll to position [245, 0]
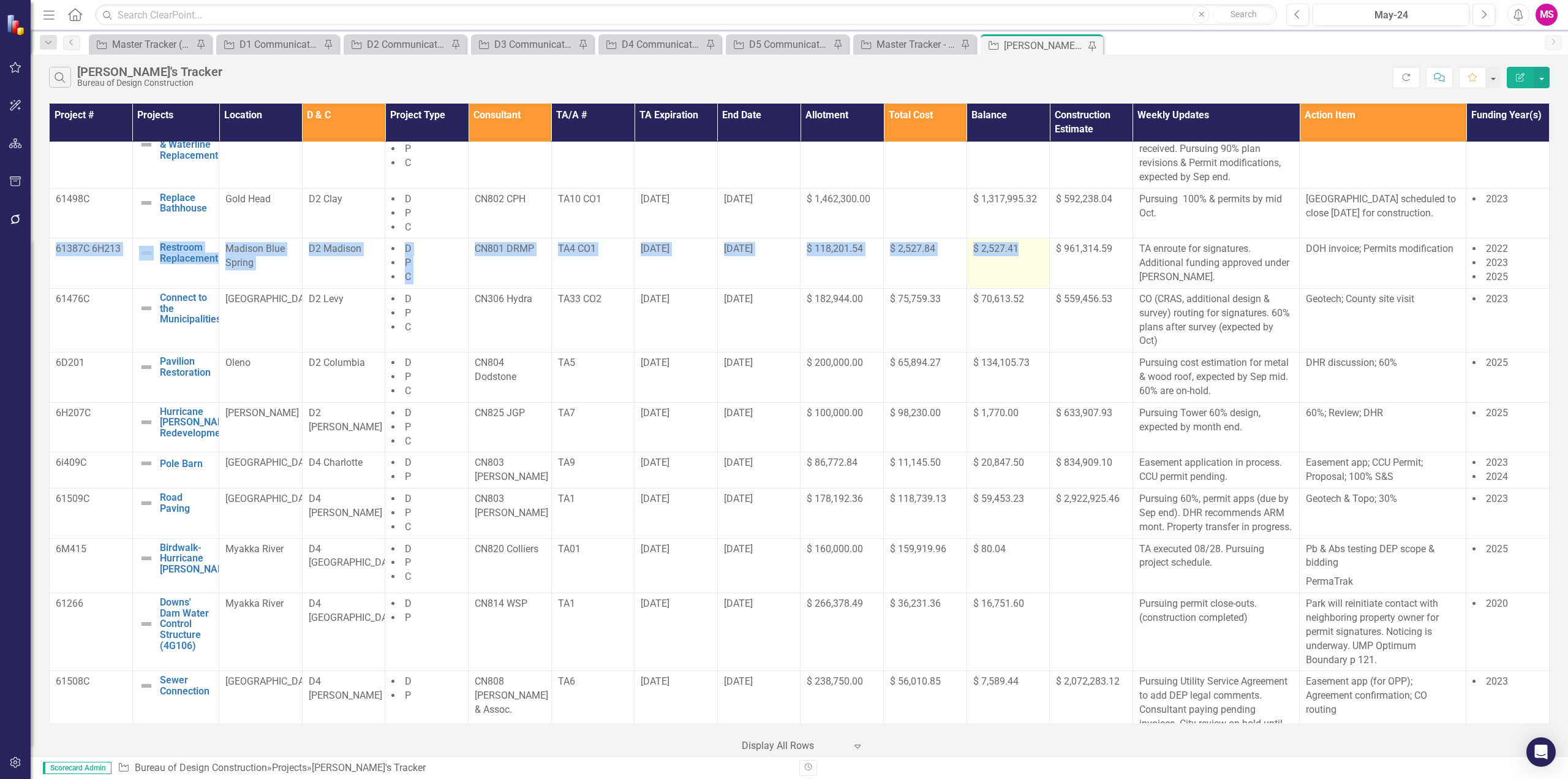
drag, startPoint x: 56, startPoint y: 267, endPoint x: 1036, endPoint y: 255, distance: 980.1
click at [1036, 255] on tr "61387C 6H213 Restroom Replacement Edit Edit Project Link Open Element Madison B…" at bounding box center [800, 264] width 1500 height 50
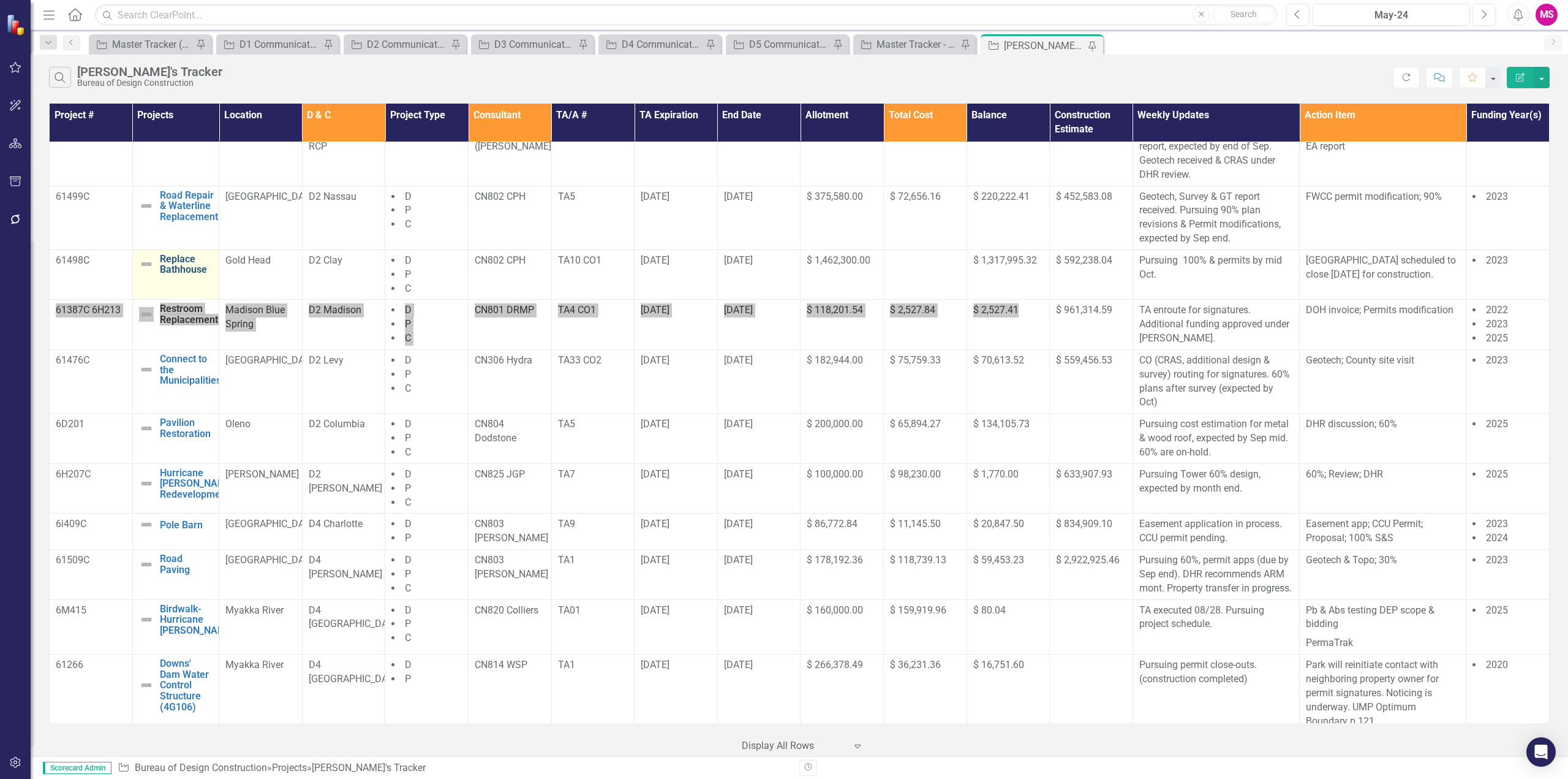
scroll to position [122, 0]
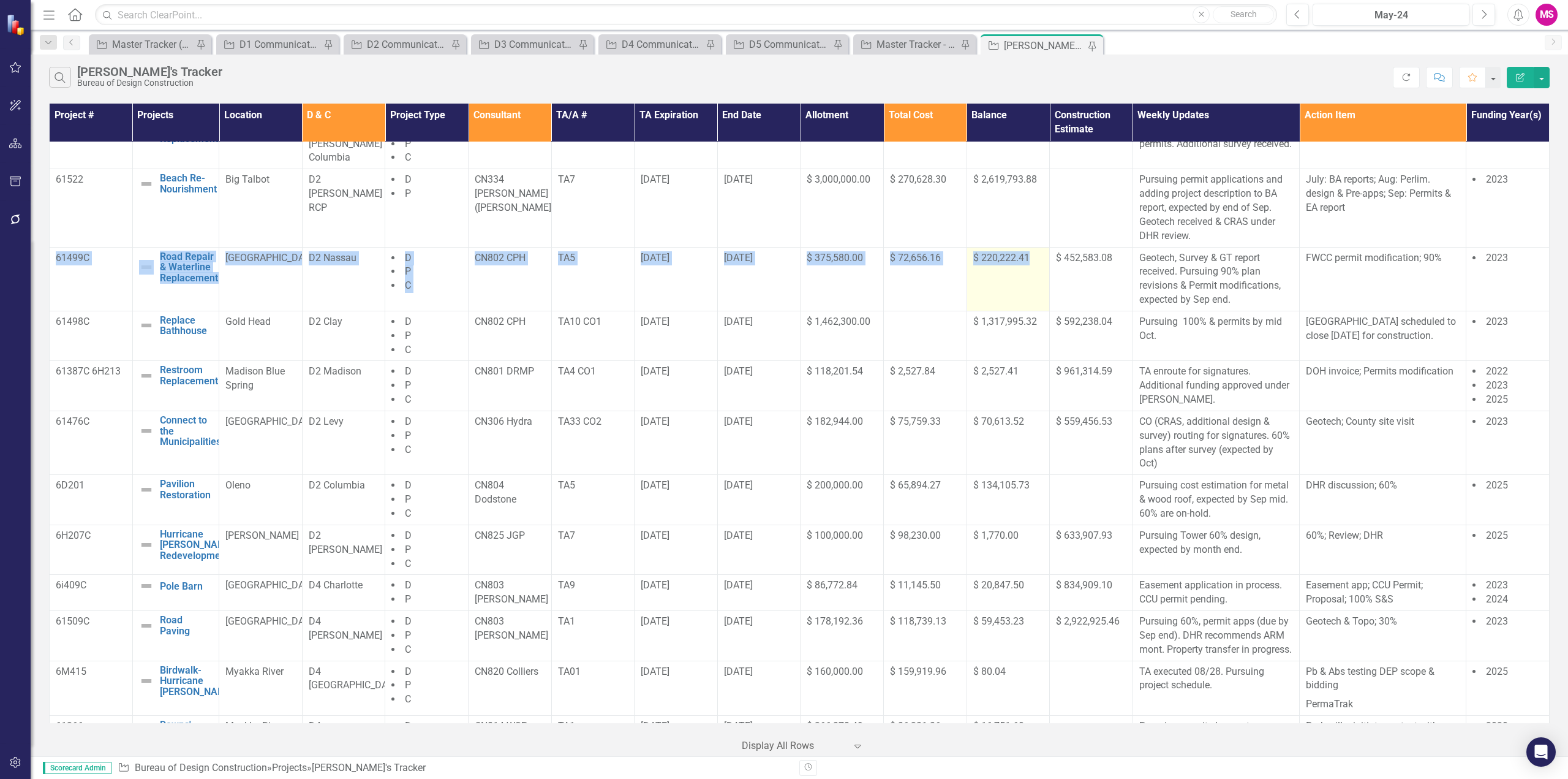
drag, startPoint x: 57, startPoint y: 271, endPoint x: 1039, endPoint y: 266, distance: 982.0
click at [1039, 266] on tr "61499C Road Repair & Waterline Replacement Edit Edit Project Link Open Element …" at bounding box center [800, 279] width 1500 height 64
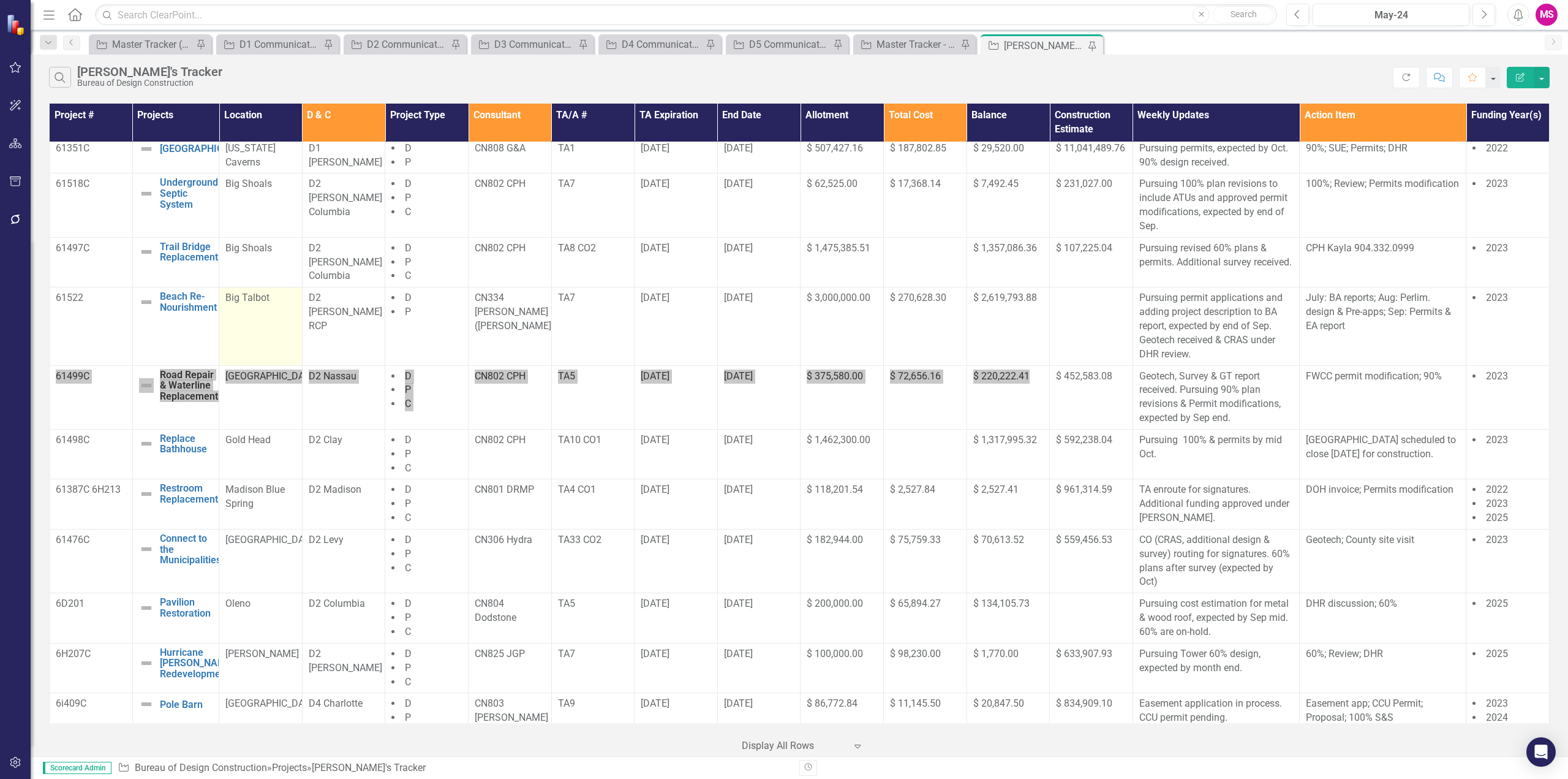
scroll to position [0, 0]
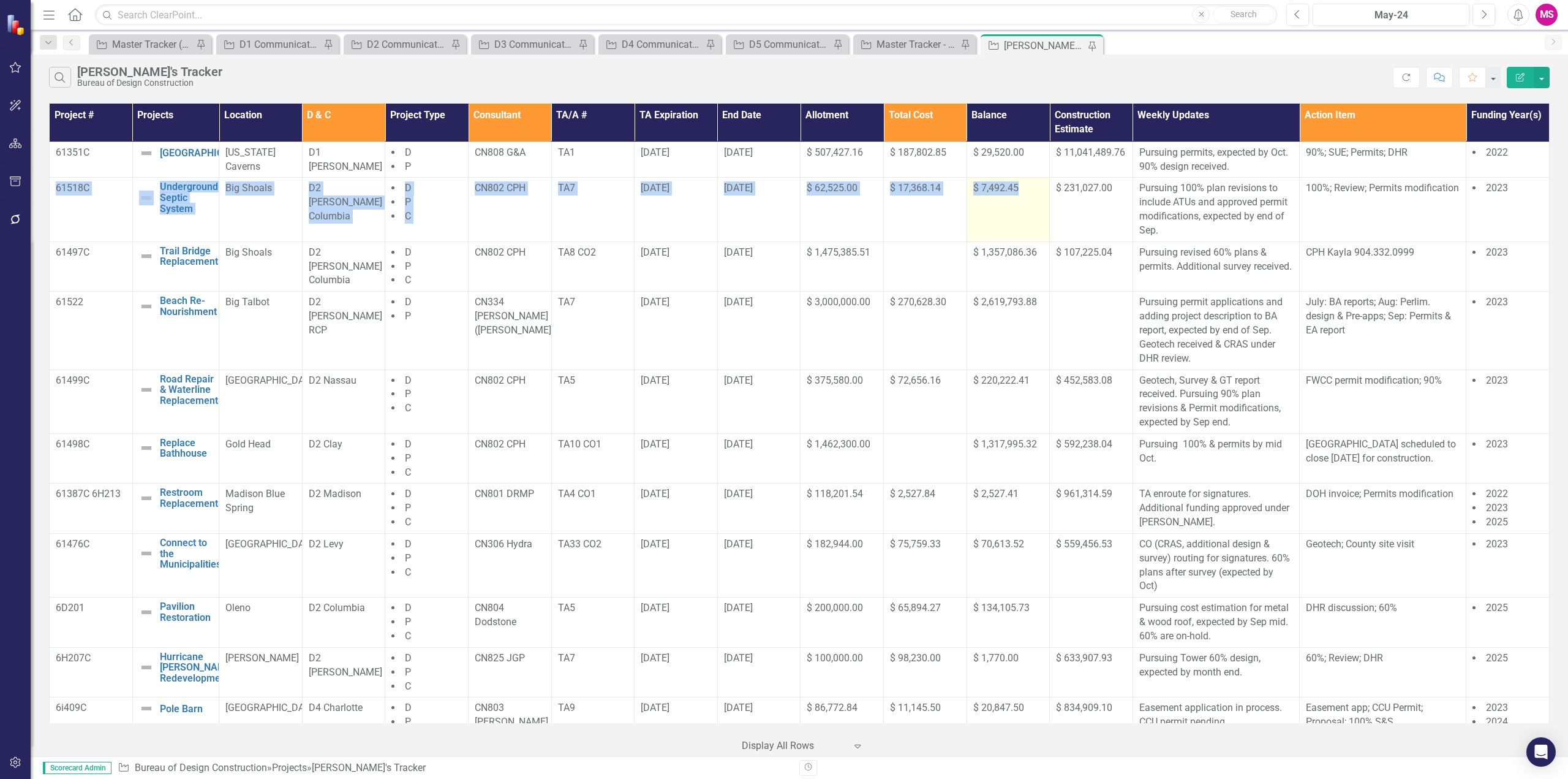
drag, startPoint x: 55, startPoint y: 203, endPoint x: 1020, endPoint y: 202, distance: 965.0
click at [1020, 202] on tr "61518C Underground Septic System Edit Edit Project Link Open Element Big Shoals…" at bounding box center [800, 210] width 1500 height 64
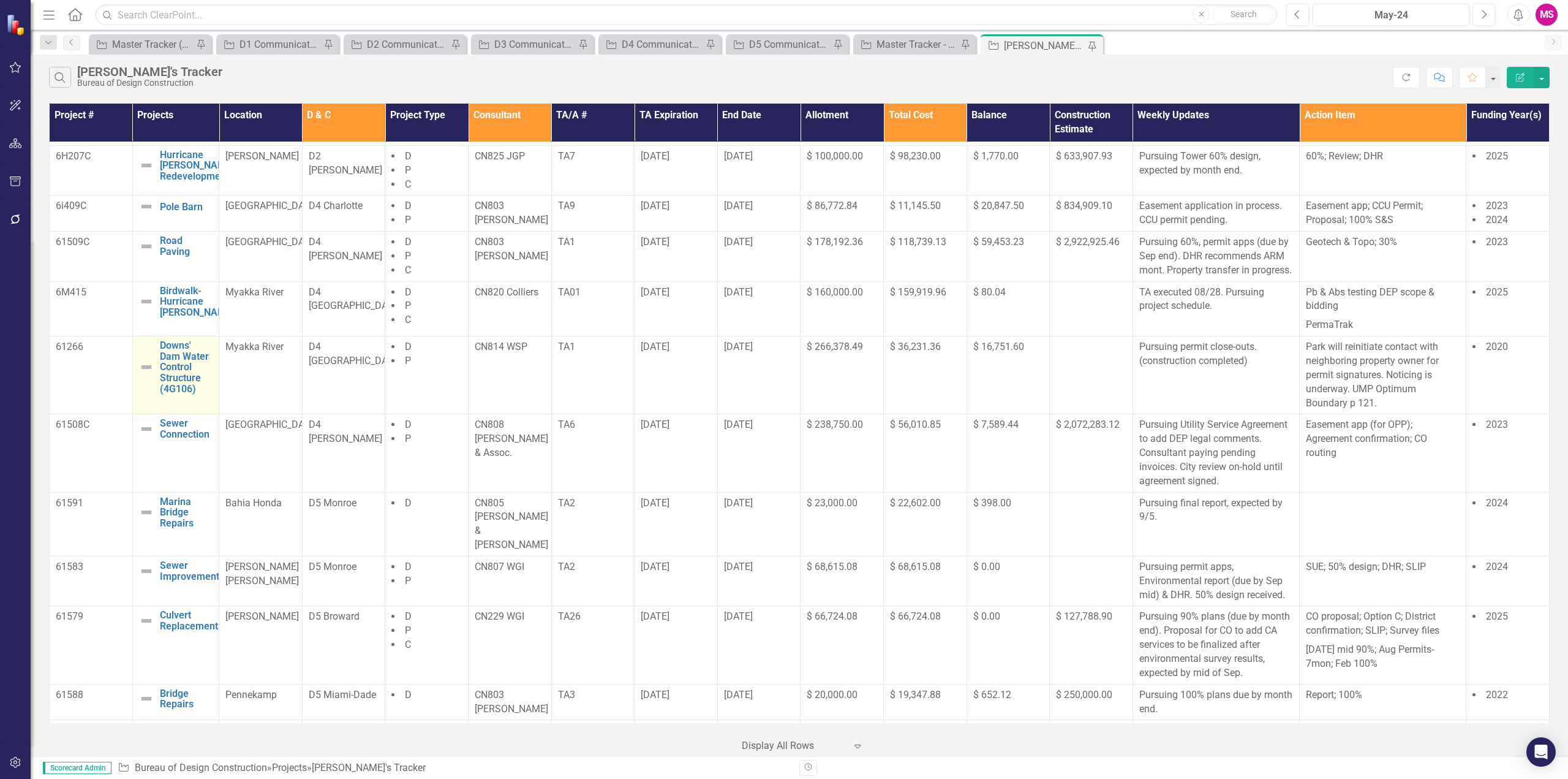
scroll to position [490, 0]
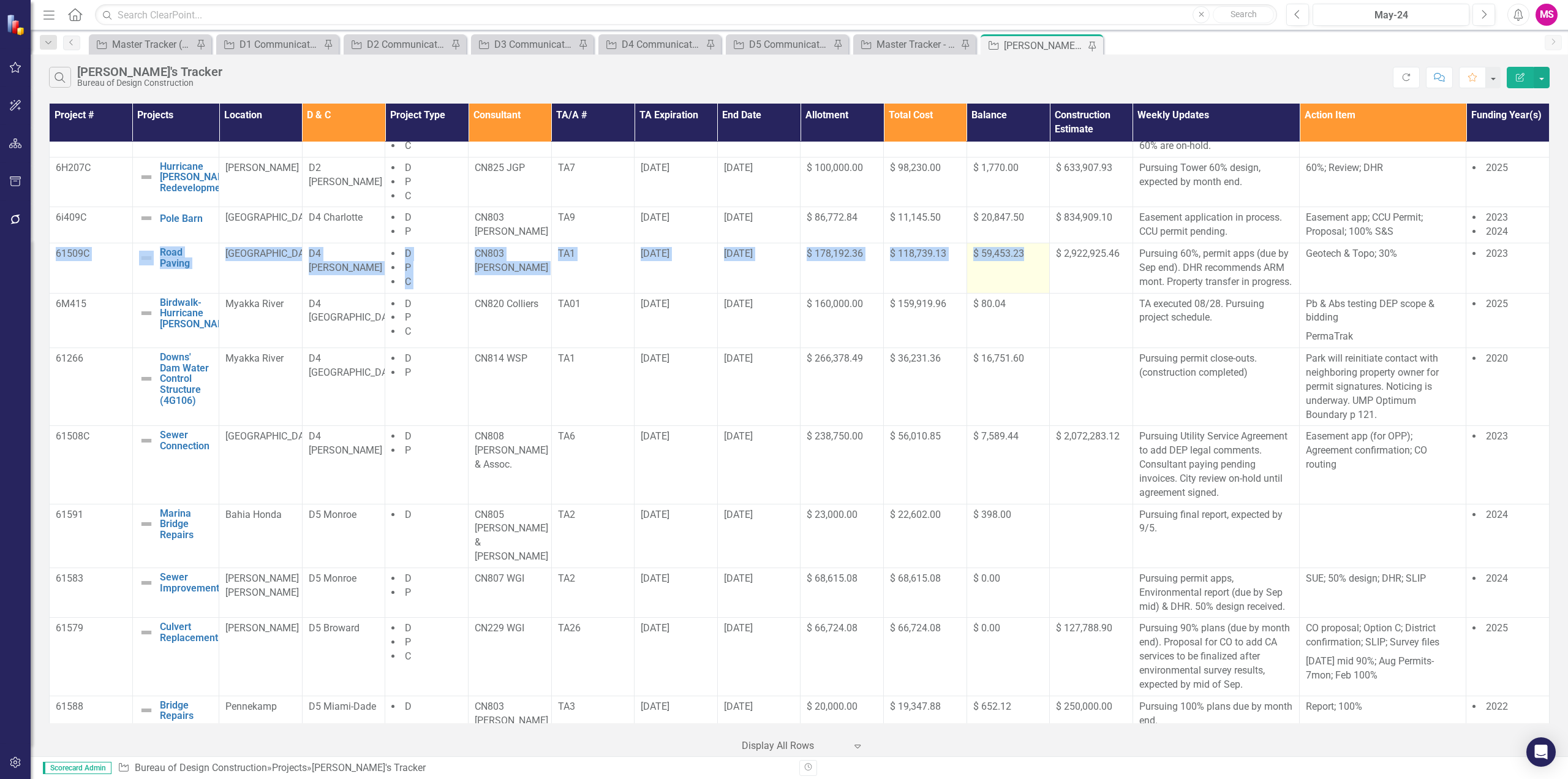
drag, startPoint x: 50, startPoint y: 271, endPoint x: 1029, endPoint y: 275, distance: 979.0
click at [1029, 275] on tr "61509C Road Paving Edit Edit Project Link Open Element [GEOGRAPHIC_DATA] D4 [PE…" at bounding box center [800, 268] width 1500 height 50
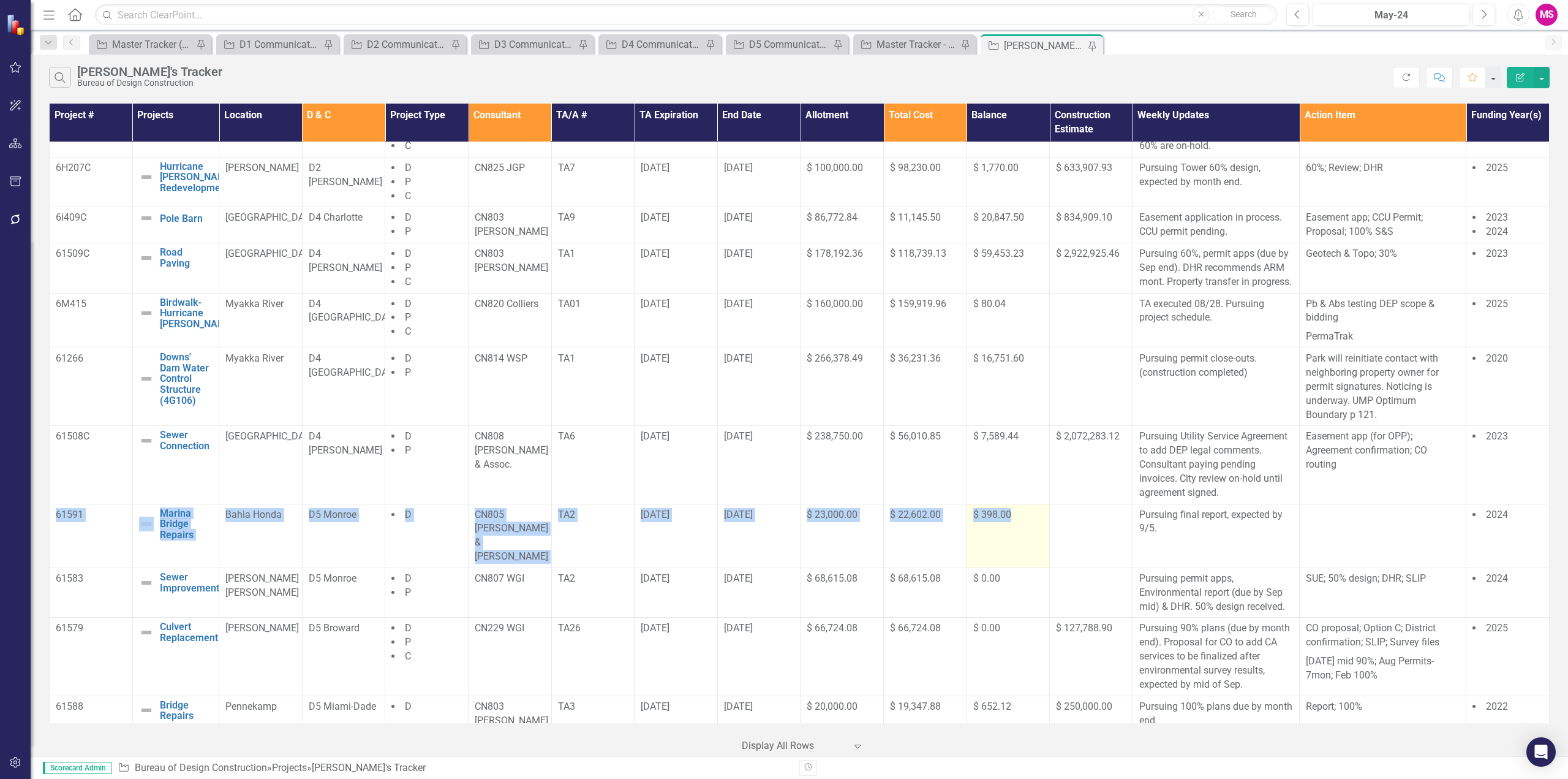
drag, startPoint x: 57, startPoint y: 543, endPoint x: 1017, endPoint y: 540, distance: 960.0
click at [1017, 540] on tr "61591 Marina Bridge Repairs Edit Edit Project Link Open Element Bahia Honda D5 …" at bounding box center [800, 535] width 1500 height 64
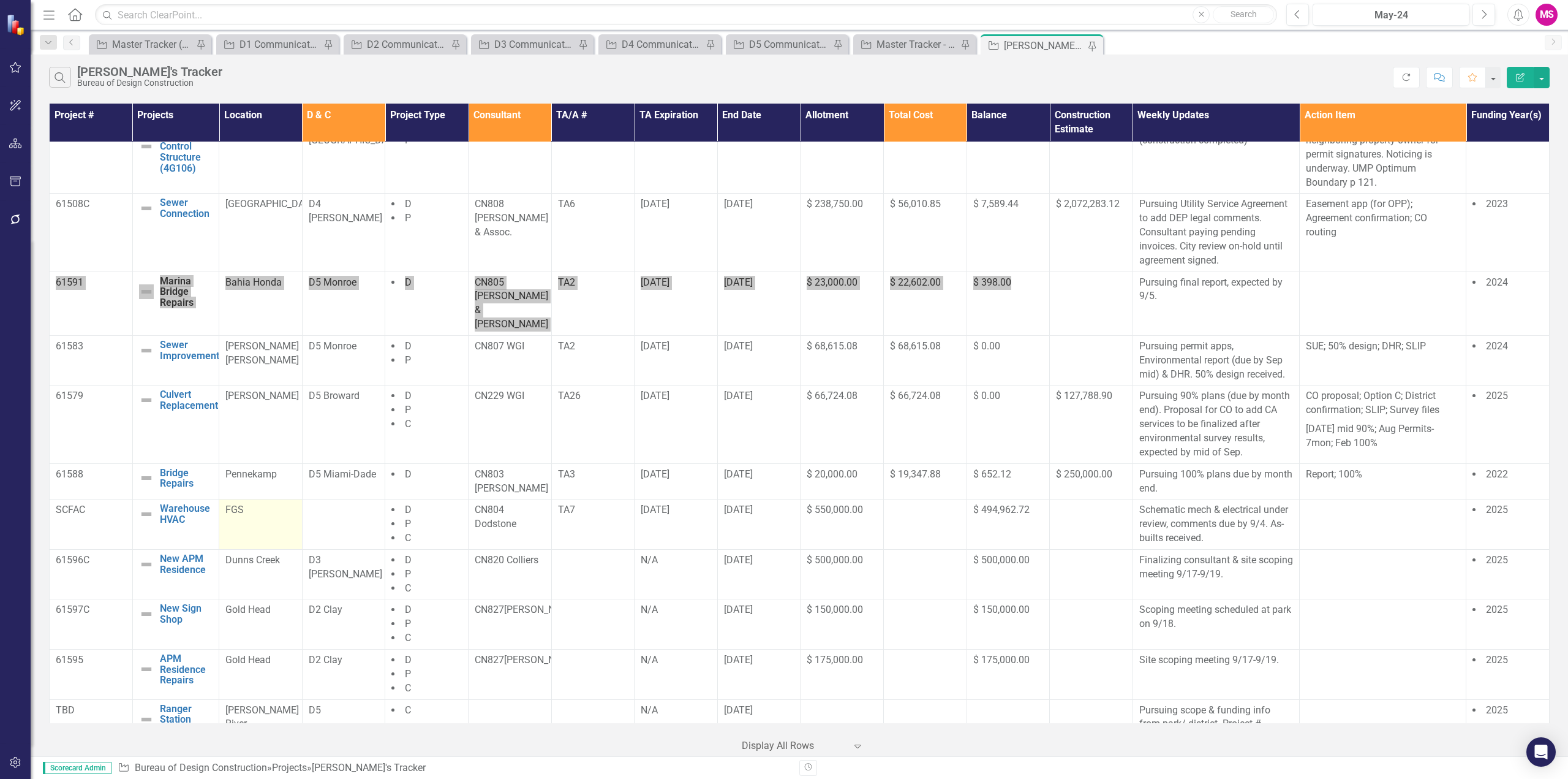
scroll to position [735, 0]
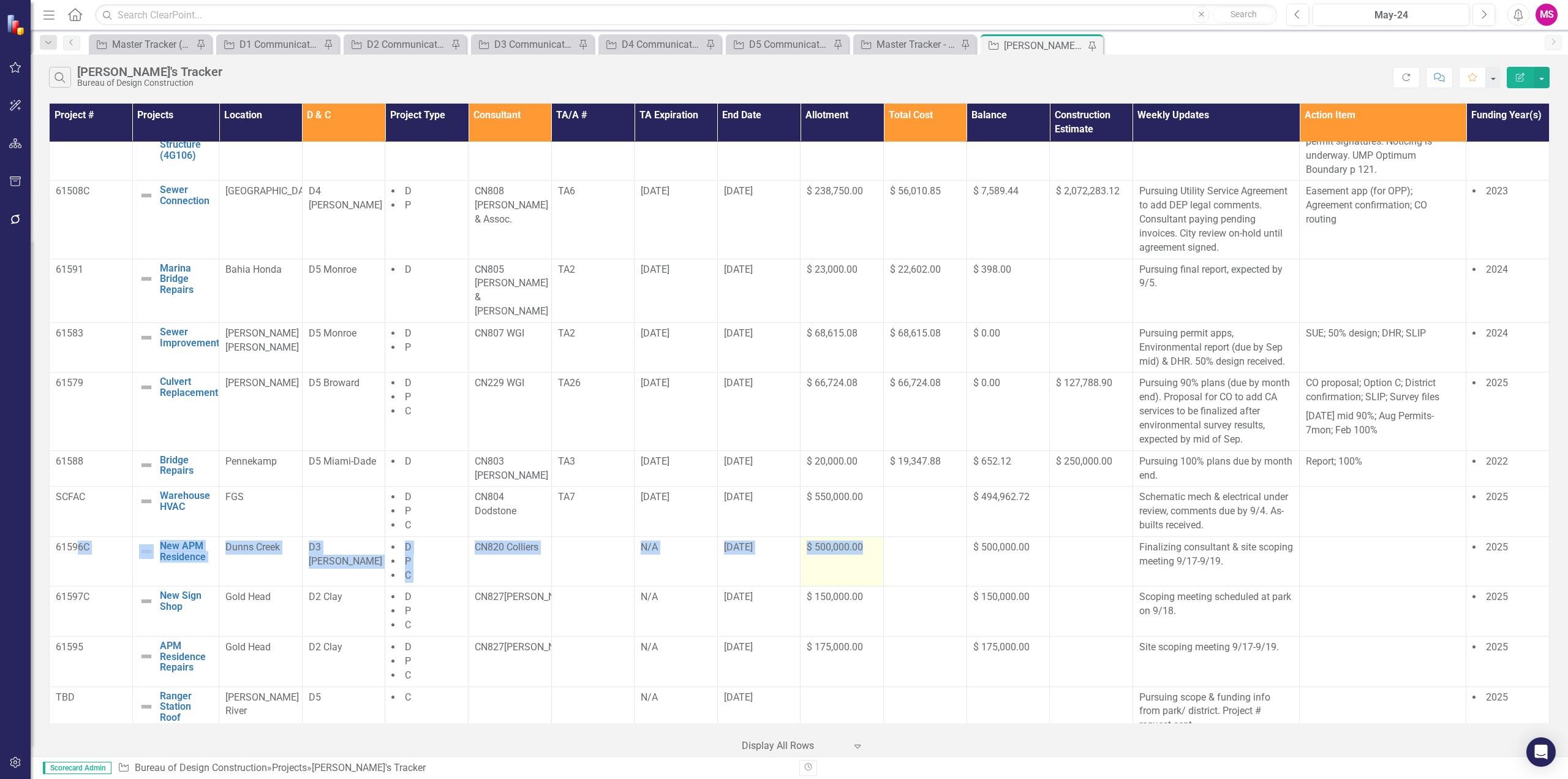
drag, startPoint x: 78, startPoint y: 558, endPoint x: 874, endPoint y: 560, distance: 796.0
click at [874, 560] on tr "61596C New APM Residence Edit Edit Project Link Open Element Dunns Creek D3 [PE…" at bounding box center [800, 561] width 1500 height 50
click at [813, 554] on td "$ 500,000.00" at bounding box center [843, 561] width 84 height 50
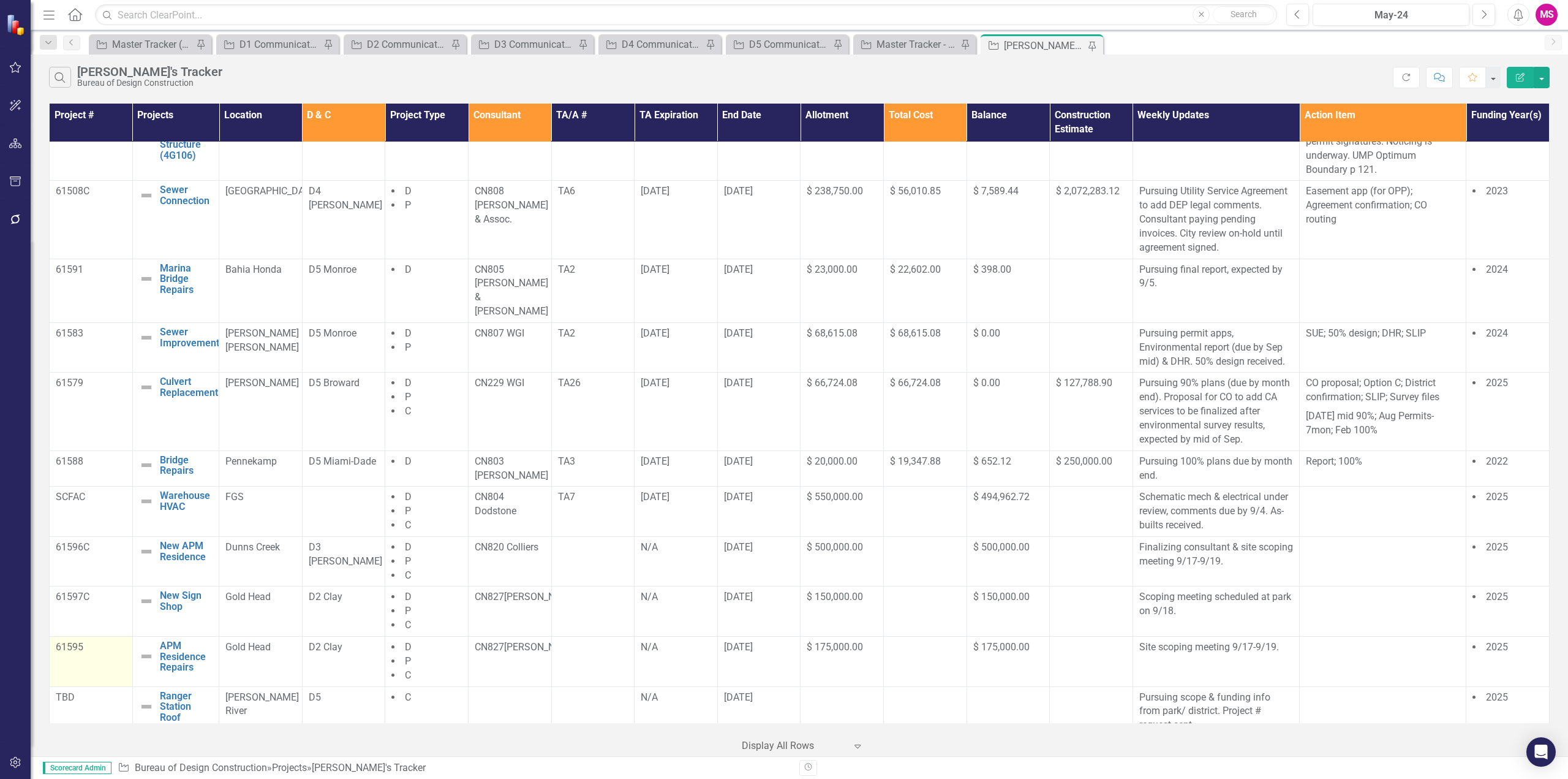
scroll to position [780, 0]
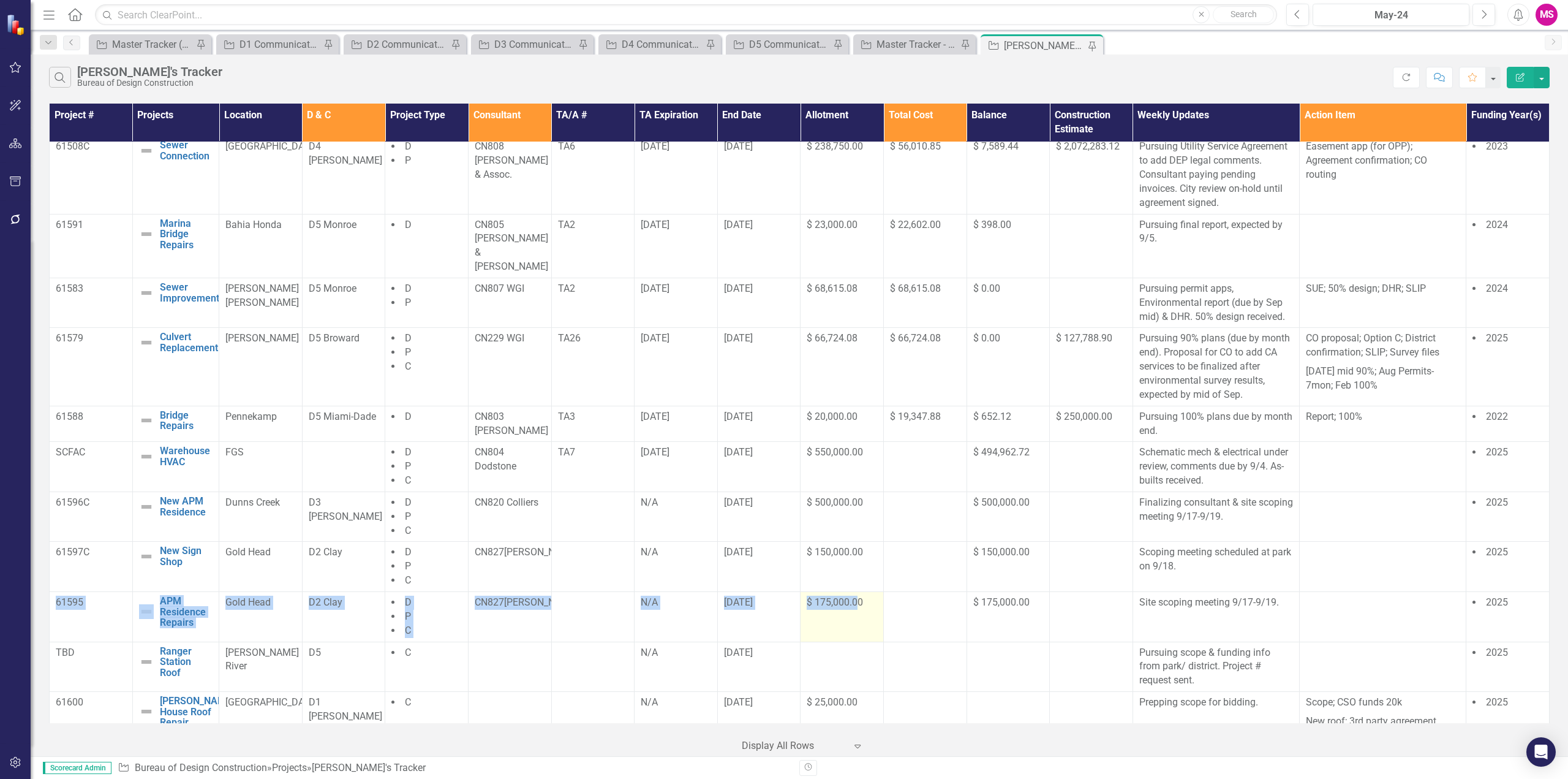
drag, startPoint x: 58, startPoint y: 599, endPoint x: 854, endPoint y: 607, distance: 796.0
click at [854, 607] on tr "61595 APM Residence Repairs Edit Edit Project Link Open Element Gold Head D2 Cl…" at bounding box center [800, 616] width 1500 height 50
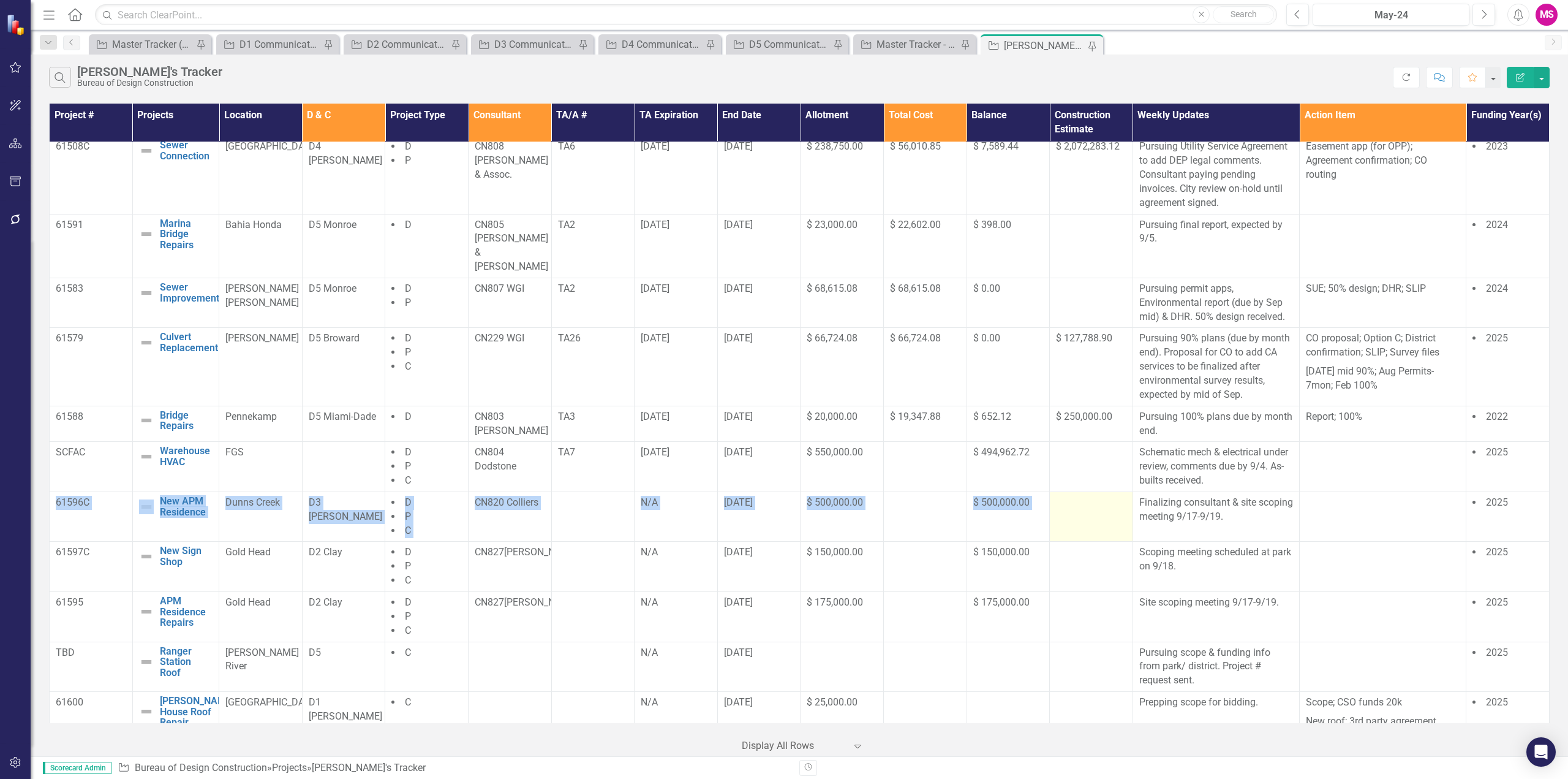
drag, startPoint x: 57, startPoint y: 507, endPoint x: 1095, endPoint y: 509, distance: 1038.0
click at [1095, 509] on tr "61596C New APM Residence Edit Edit Project Link Open Element Dunns Creek D3 [PE…" at bounding box center [800, 516] width 1500 height 50
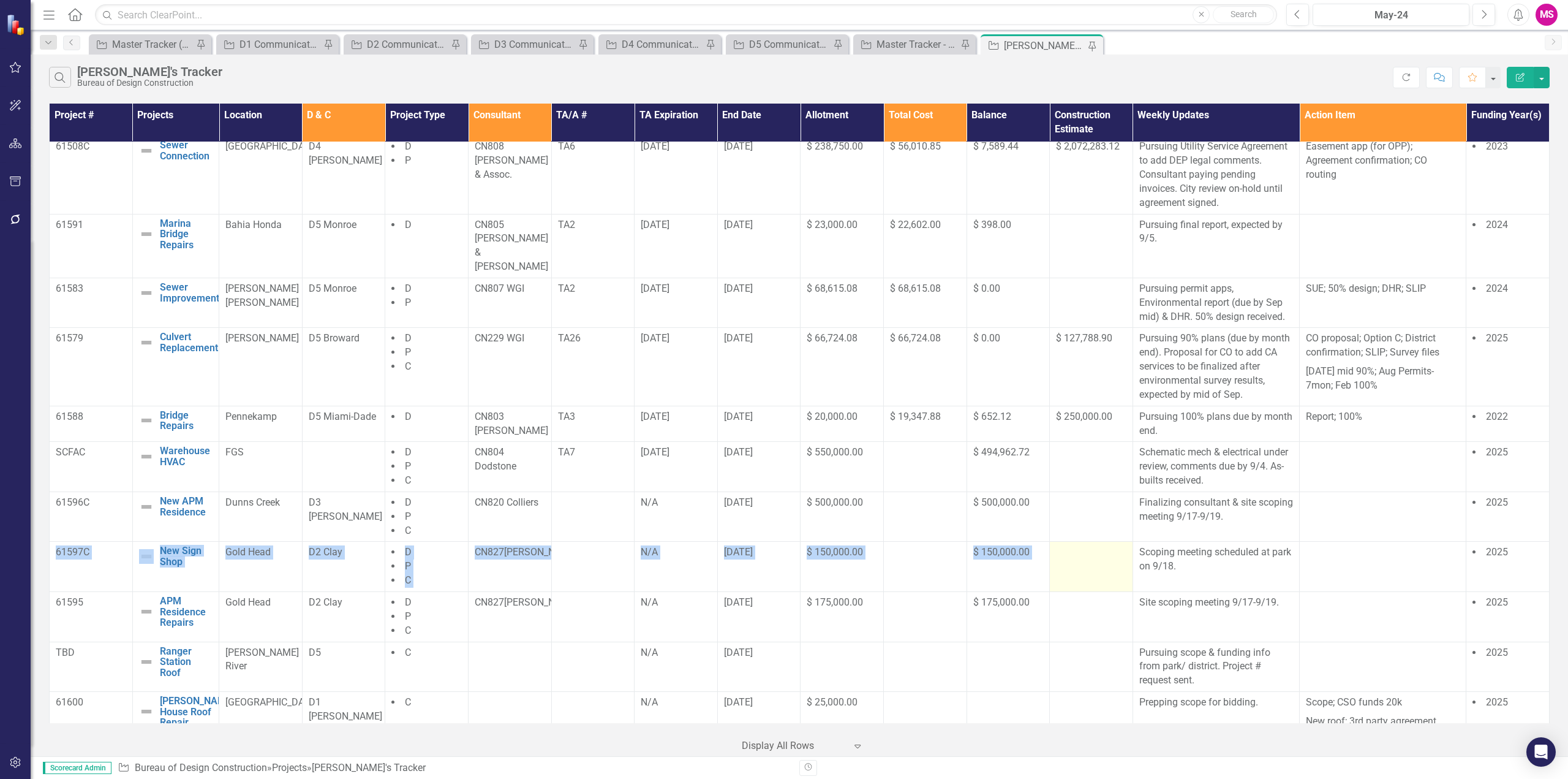
drag, startPoint x: 51, startPoint y: 553, endPoint x: 1064, endPoint y: 554, distance: 1013.0
click at [1064, 554] on tr "61597C New Sign Shop Edit Edit Project Link Open Element Gold Head D2 Clay D P …" at bounding box center [800, 566] width 1500 height 50
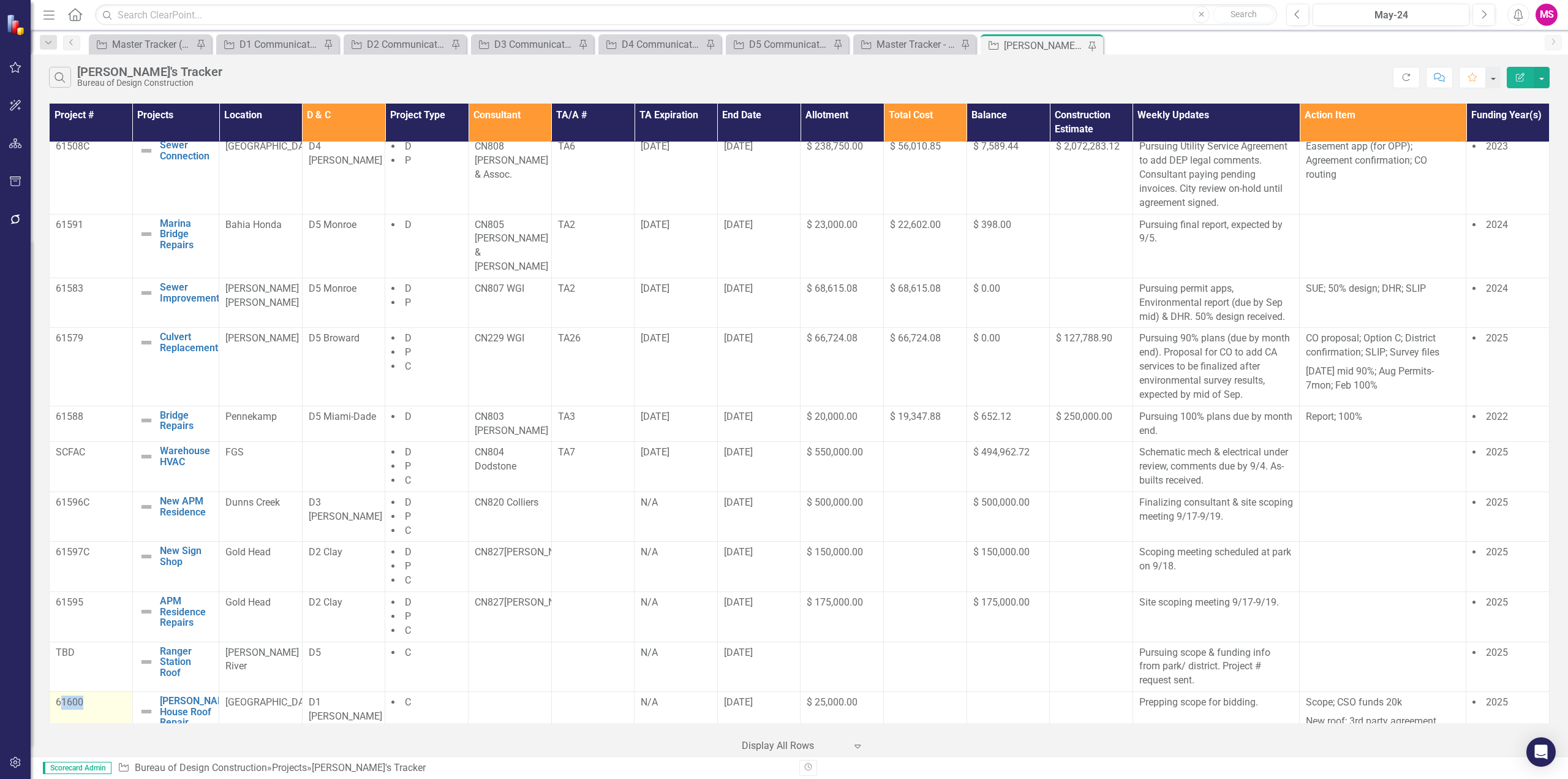
drag, startPoint x: 64, startPoint y: 701, endPoint x: 112, endPoint y: 702, distance: 48.0
click at [112, 702] on td "61600" at bounding box center [92, 711] width 84 height 41
drag, startPoint x: 802, startPoint y: 699, endPoint x: 929, endPoint y: 708, distance: 127.3
click at [929, 708] on tr "61600 [PERSON_NAME] House Roof Repair Edit Edit Project Link Open Element [GEOG…" at bounding box center [800, 711] width 1500 height 41
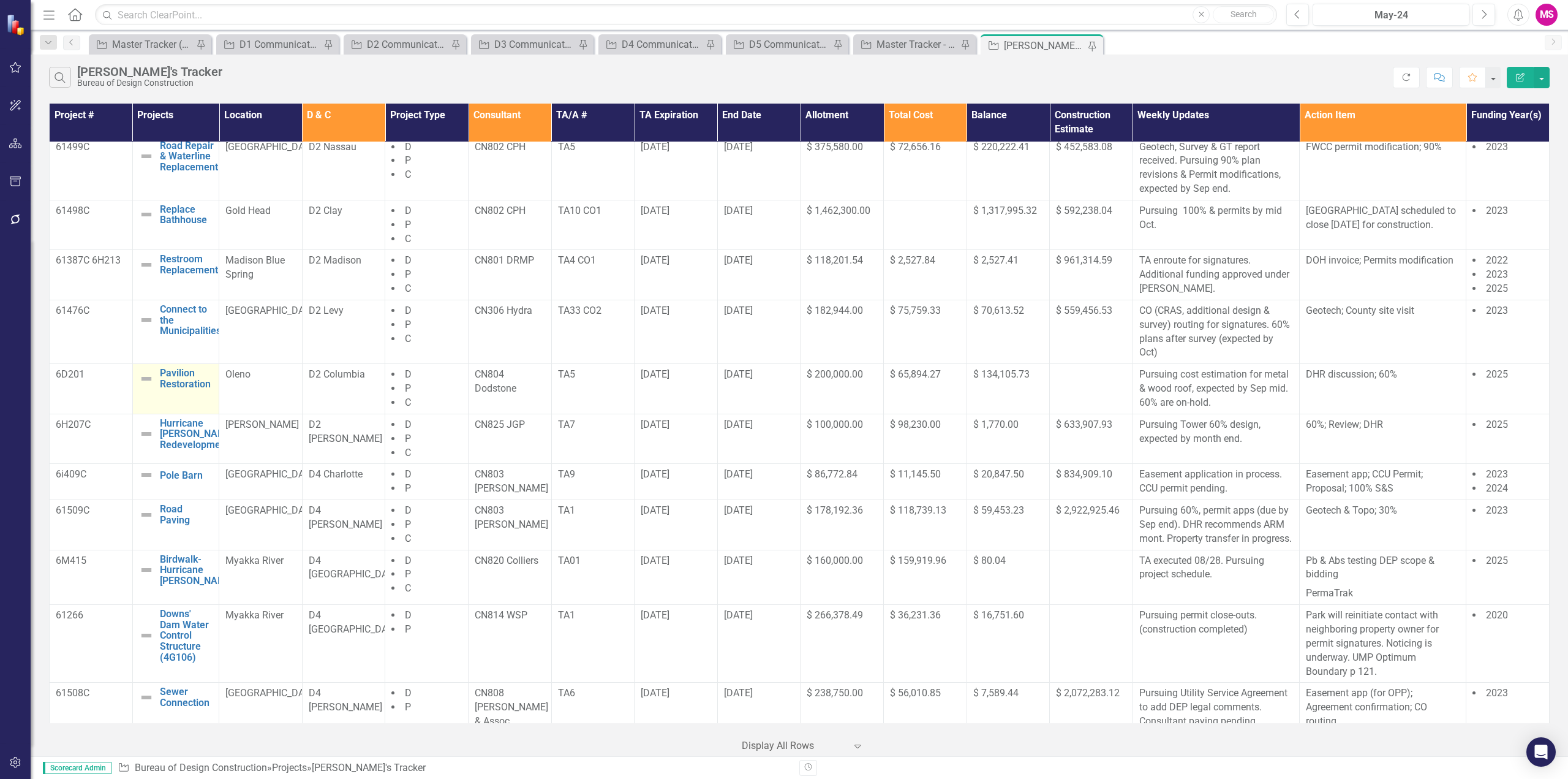
scroll to position [229, 0]
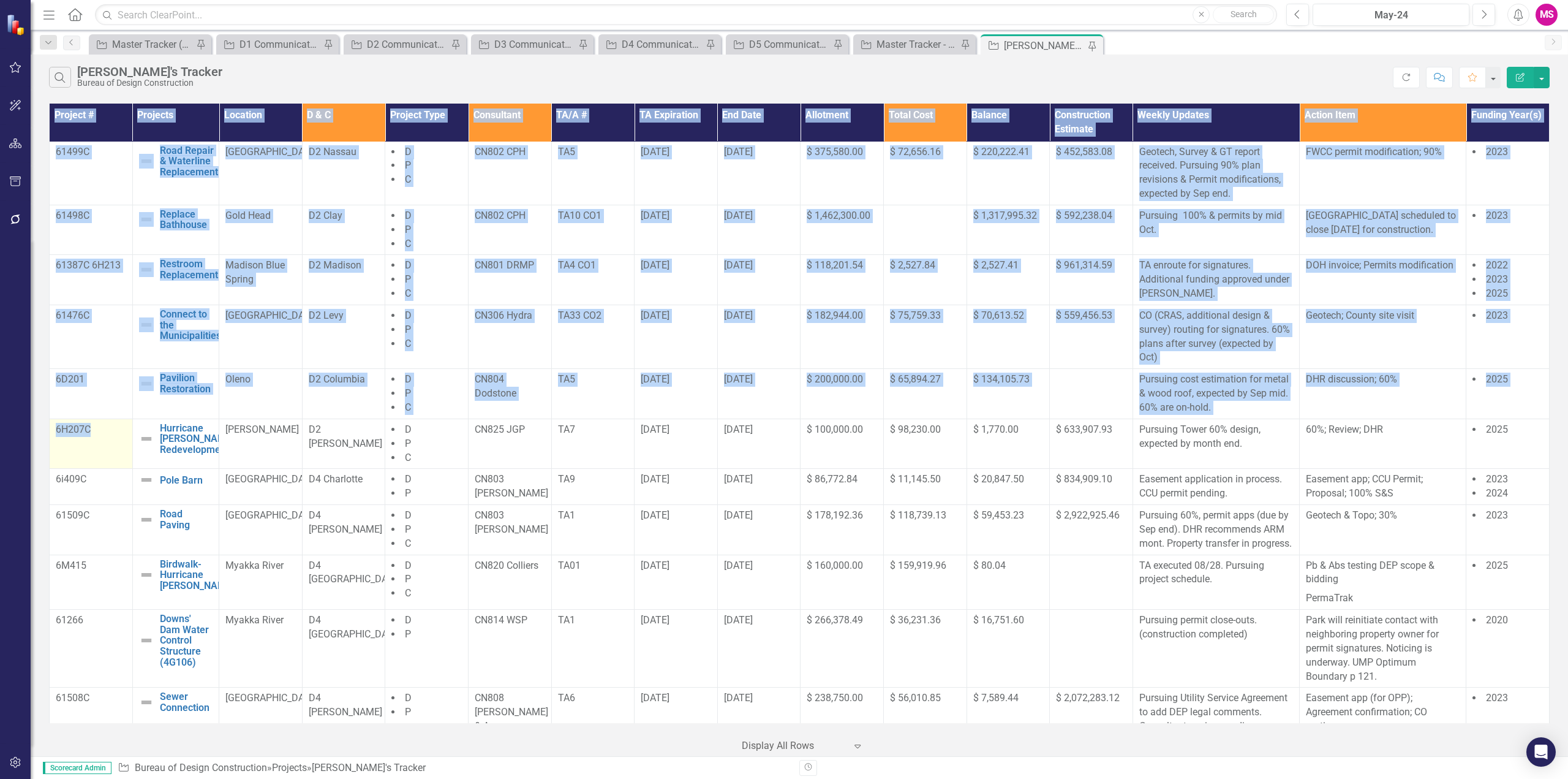
drag, startPoint x: 84, startPoint y: 436, endPoint x: 112, endPoint y: 436, distance: 28.0
click at [112, 436] on div "Project # Projects Location D & C Project Type Consultant TA/A # TA Expiration …" at bounding box center [800, 428] width 1538 height 656
click at [102, 443] on td "6H207C" at bounding box center [92, 444] width 84 height 50
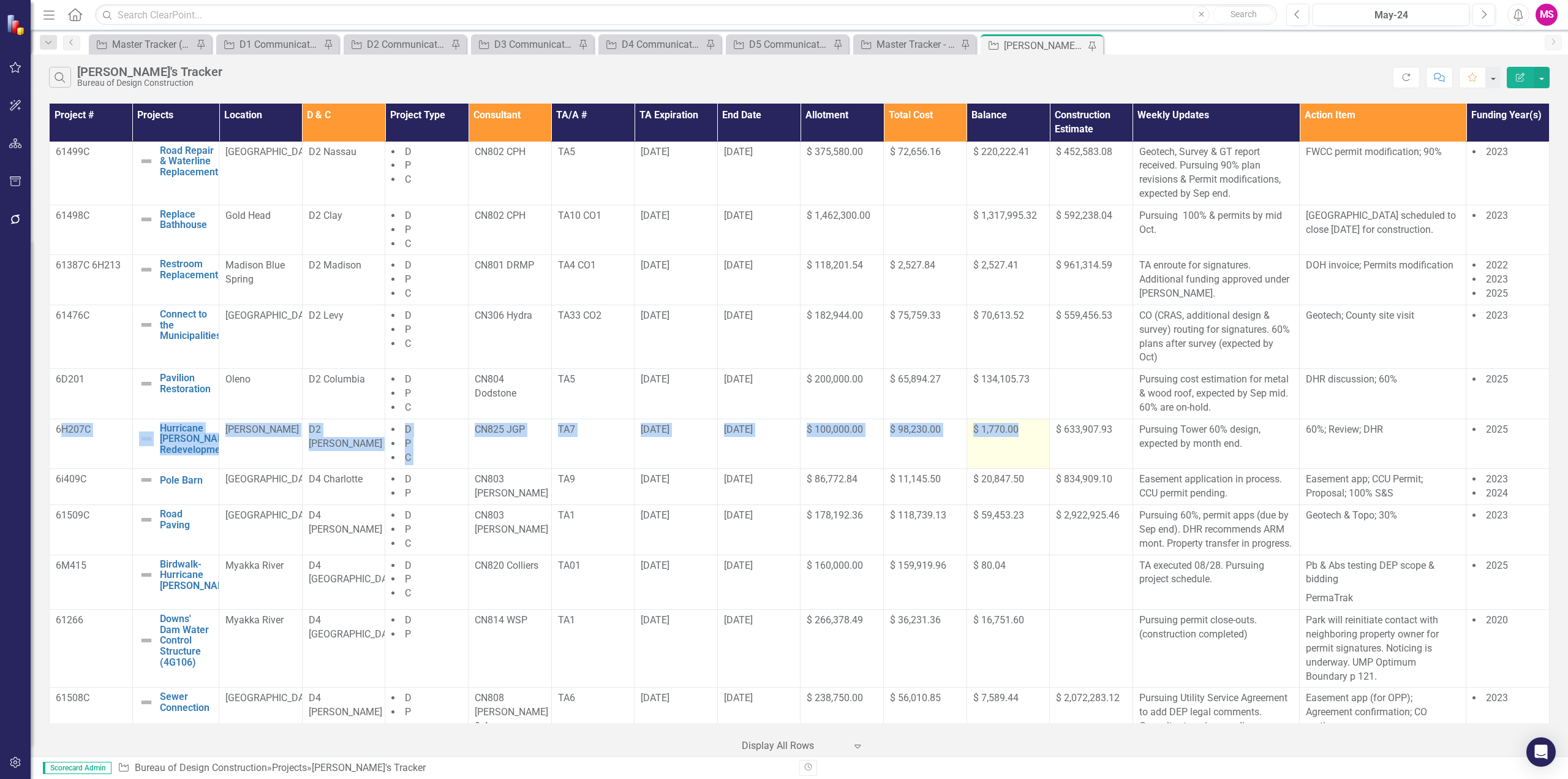
drag, startPoint x: 60, startPoint y: 443, endPoint x: 1030, endPoint y: 457, distance: 970.1
click at [1030, 457] on tr "6H207C Hurricane [PERSON_NAME] Redevelopment Edit Edit Project Link Open Elemen…" at bounding box center [800, 444] width 1500 height 50
click at [1165, 158] on p "Geotech, Survey & GT report received. Pursuing 90% plan revisions & Permit modi…" at bounding box center [1216, 173] width 154 height 56
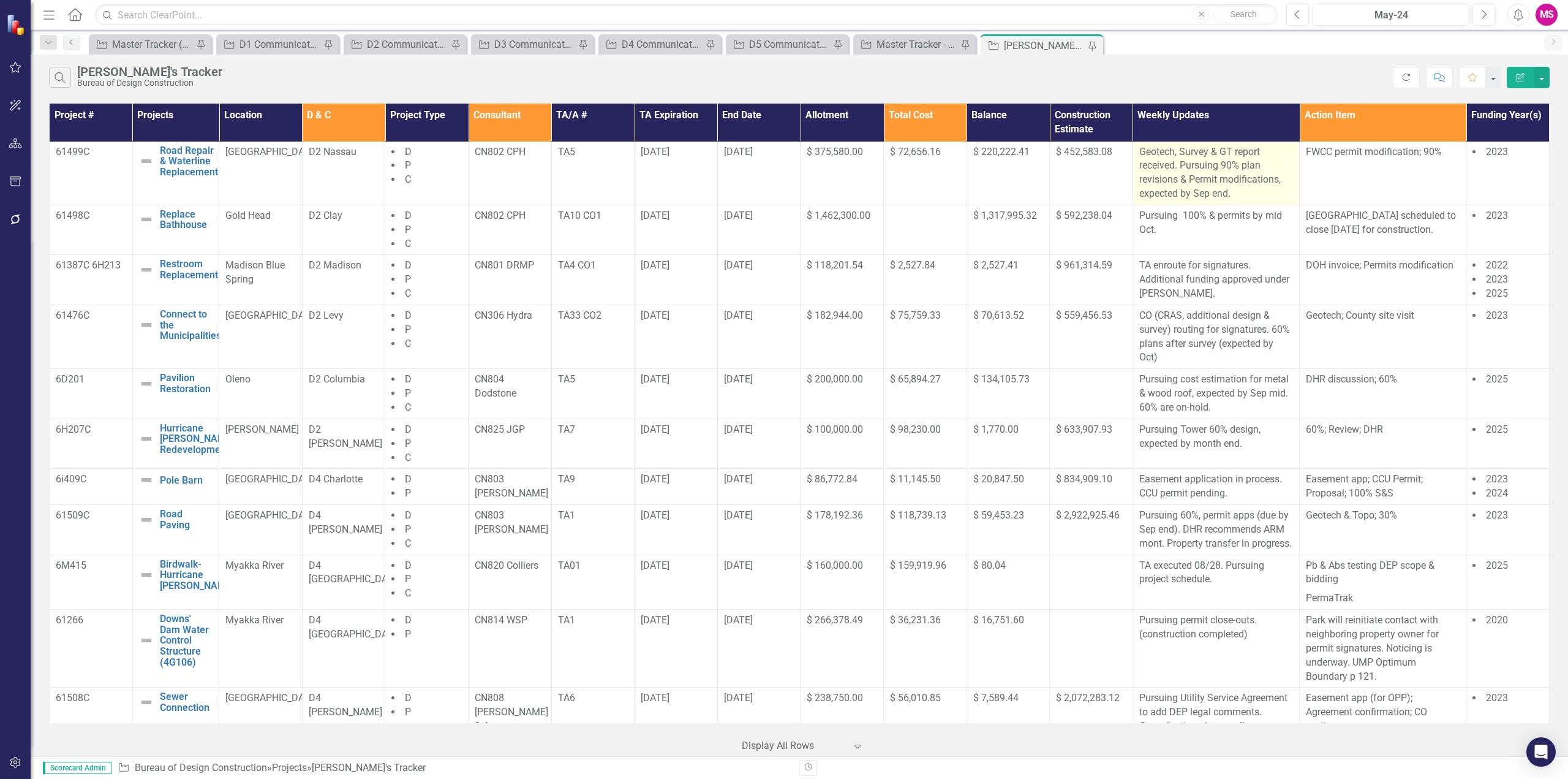
scroll to position [0, 0]
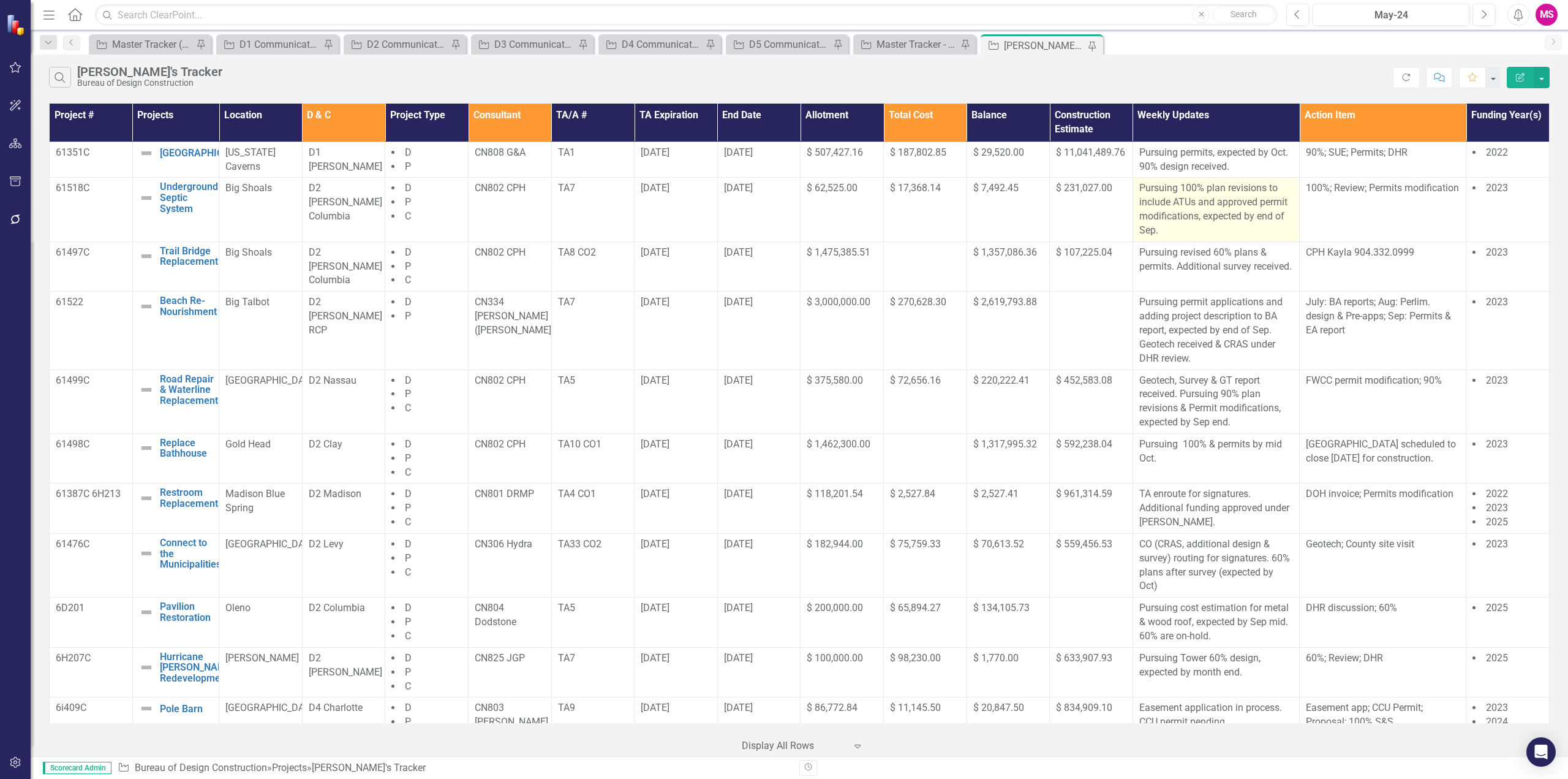
click at [1235, 221] on p "Pursuing 100% plan revisions to include ATUs and approved permit modifications,…" at bounding box center [1216, 209] width 154 height 56
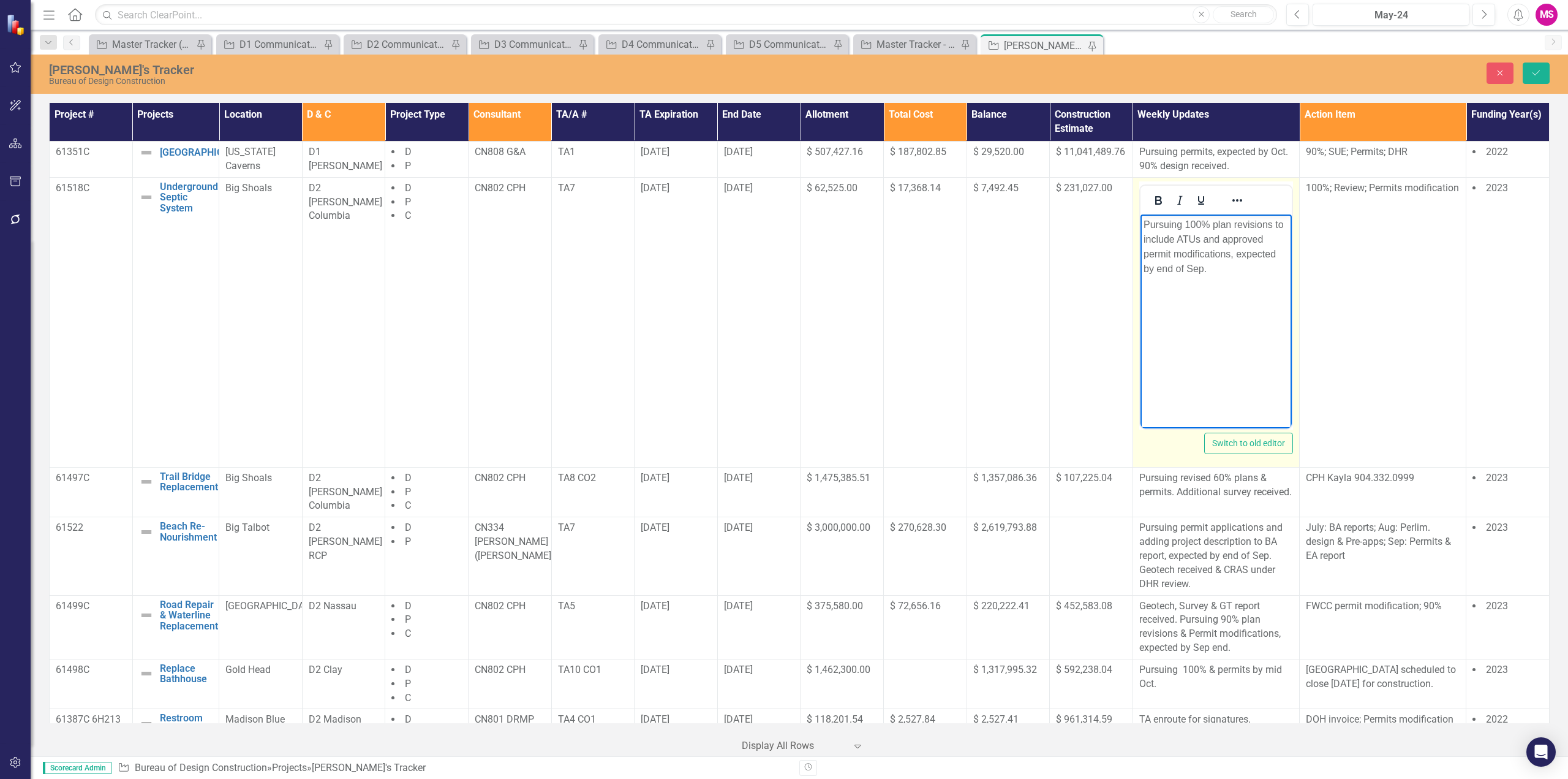
click at [1187, 267] on p "Pursuing 100% plan revisions to include ATUs and approved permit modifications,…" at bounding box center [1216, 246] width 145 height 59
click at [1242, 239] on p "Pursuing 100% plan revisions to include ATUs and approved permit modifications,…" at bounding box center [1216, 246] width 145 height 59
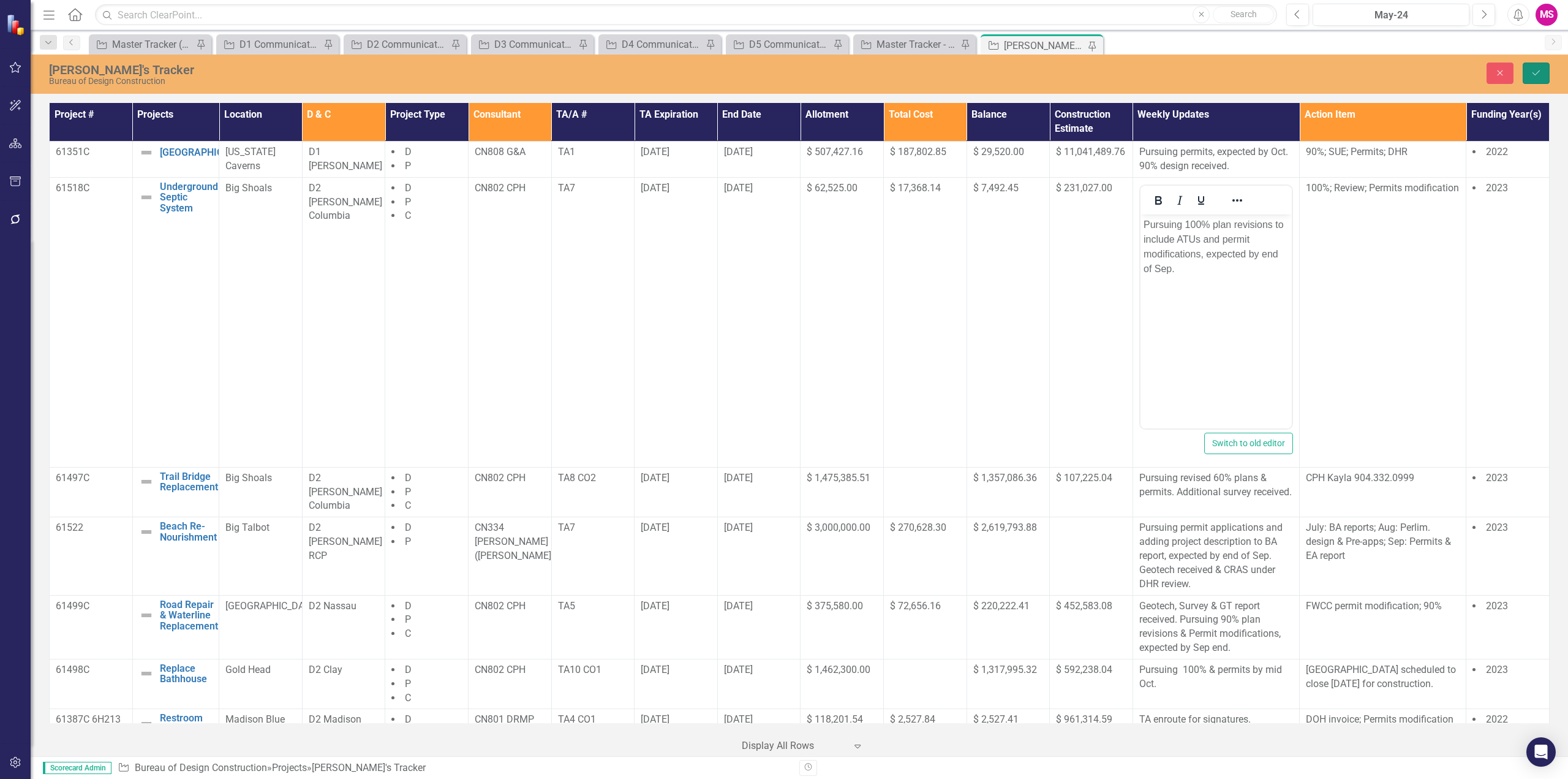
click at [1534, 69] on icon "Save" at bounding box center [1536, 73] width 11 height 9
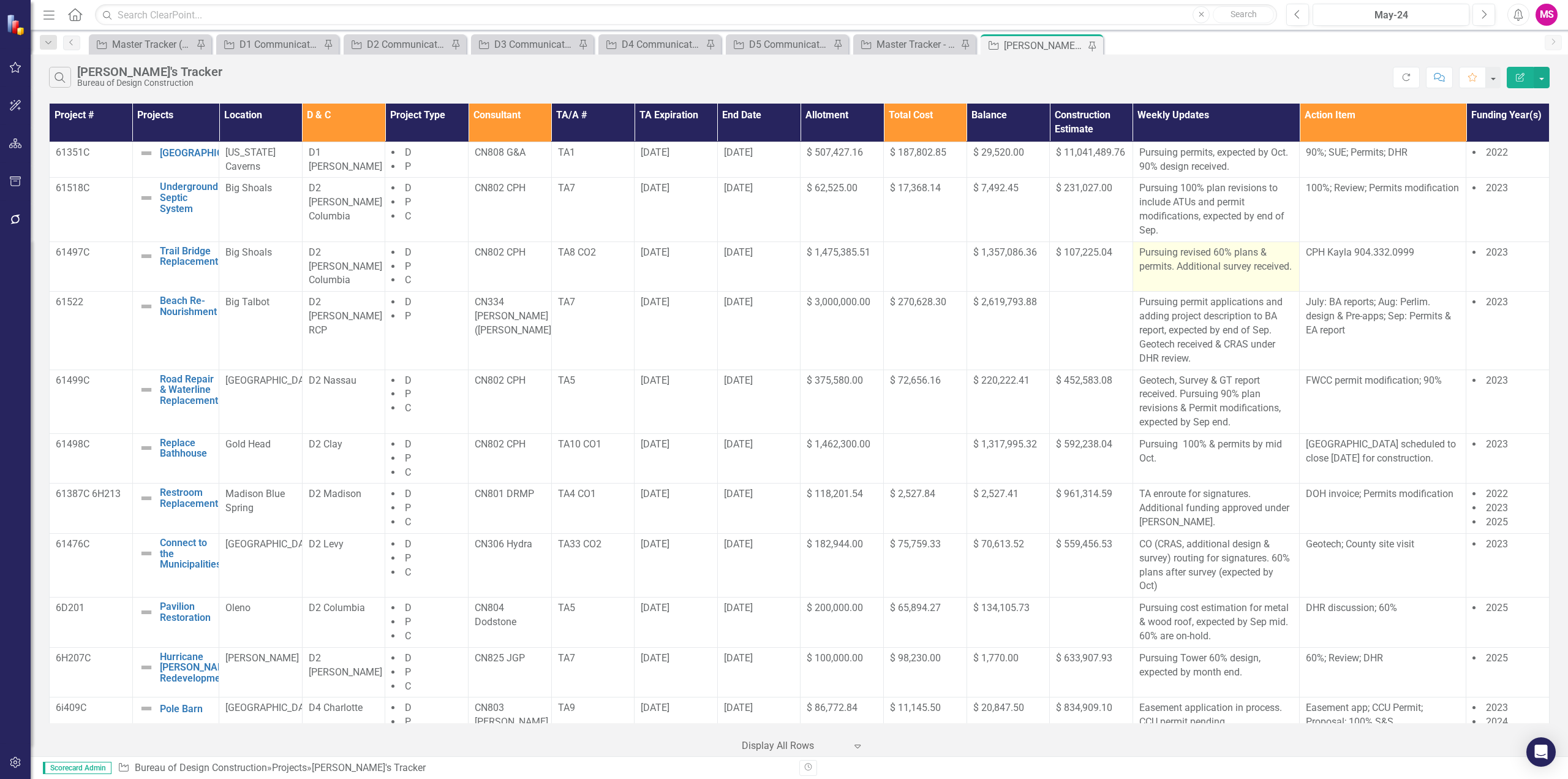
click at [1193, 272] on p "Pursuing revised 60% plans & permits. Additional survey received." at bounding box center [1216, 260] width 154 height 28
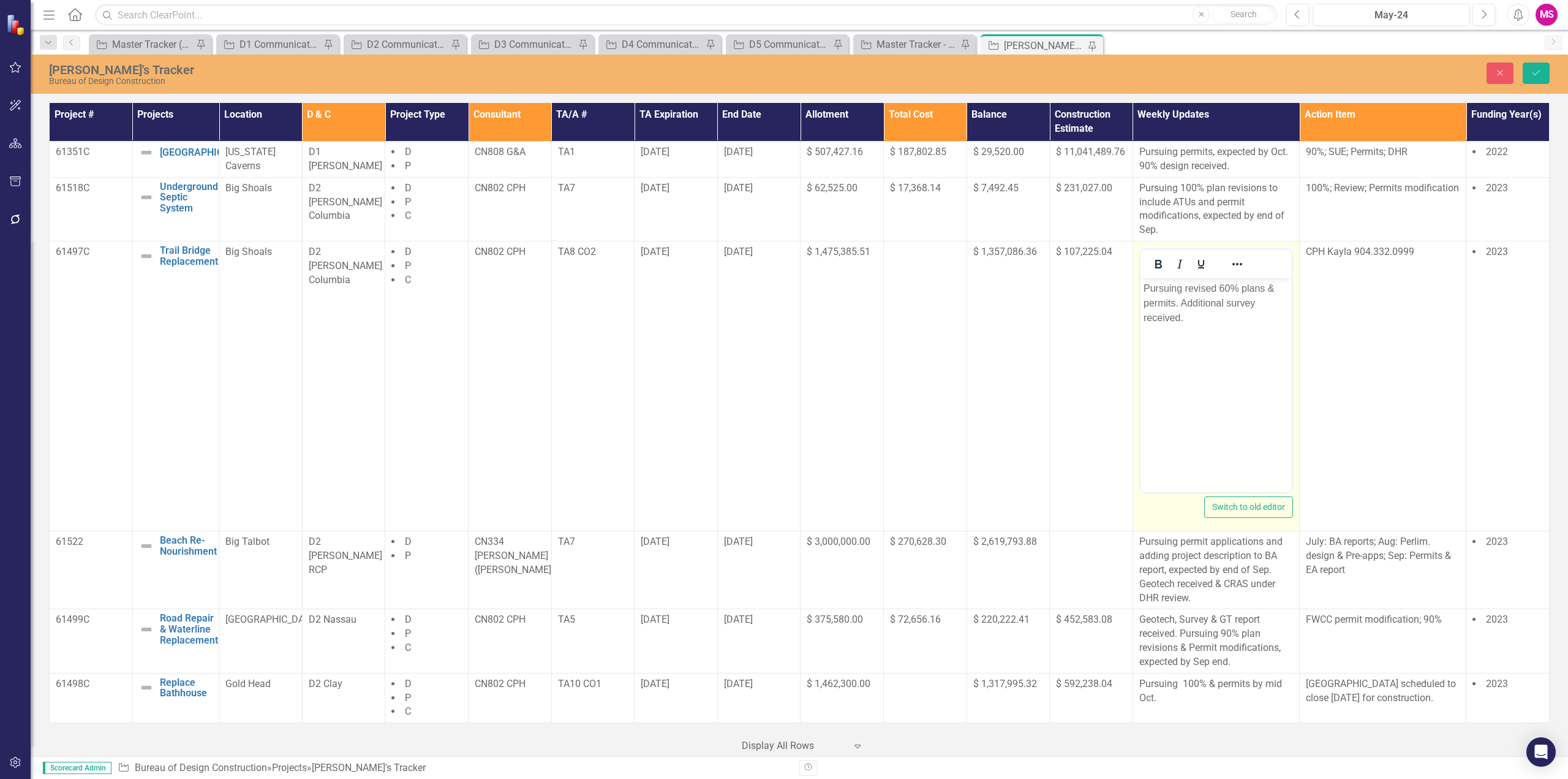
click at [1181, 299] on p "Pursuing revised 60% plans & permits. Additional survey received." at bounding box center [1216, 303] width 145 height 44
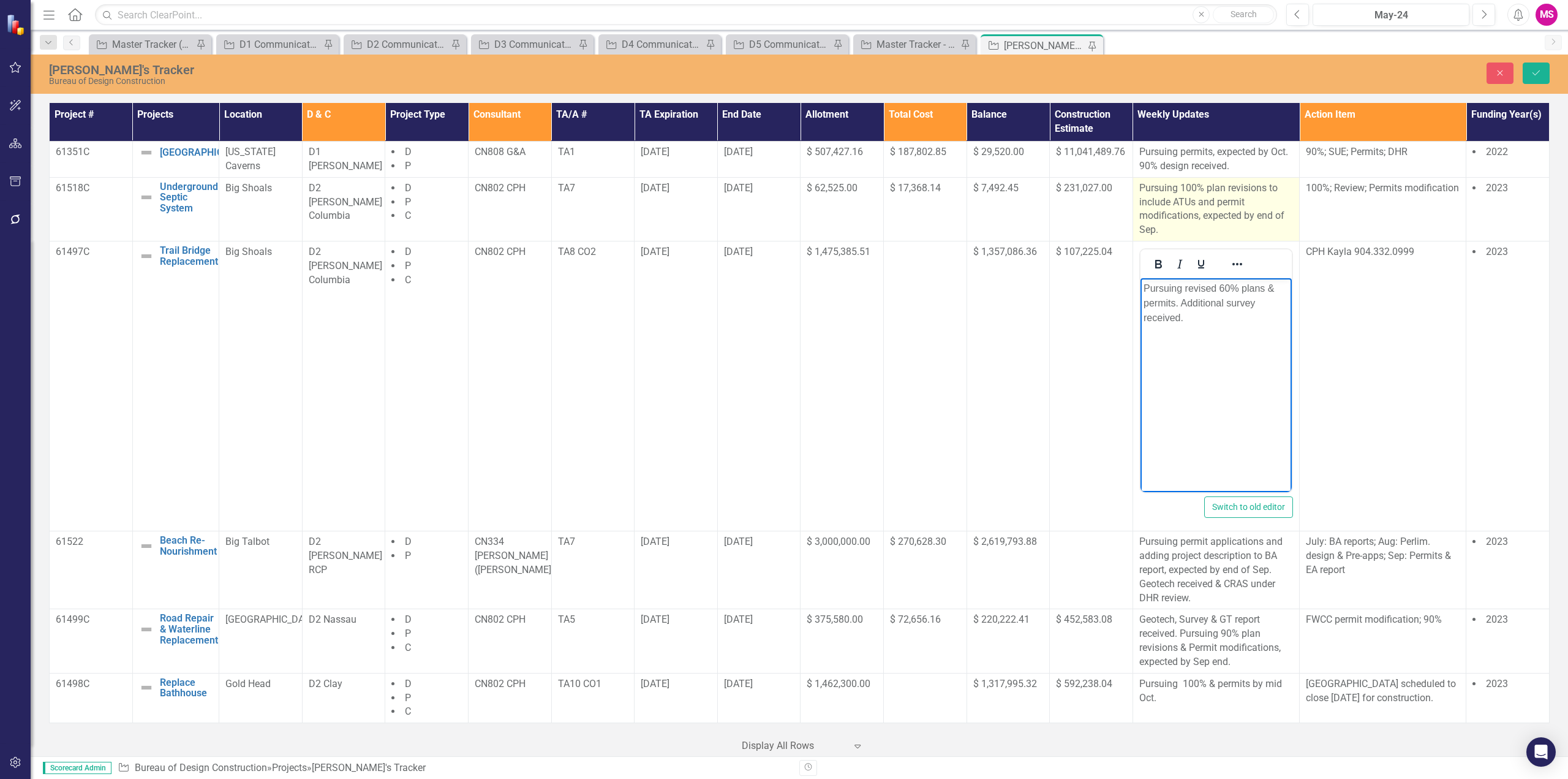
click at [1231, 210] on p "Pursuing 100% plan revisions to include ATUs and permit modifications, expected…" at bounding box center [1216, 209] width 154 height 56
click at [1230, 210] on p "Pursuing 100% plan revisions to include ATUs and permit modifications, expected…" at bounding box center [1216, 209] width 154 height 56
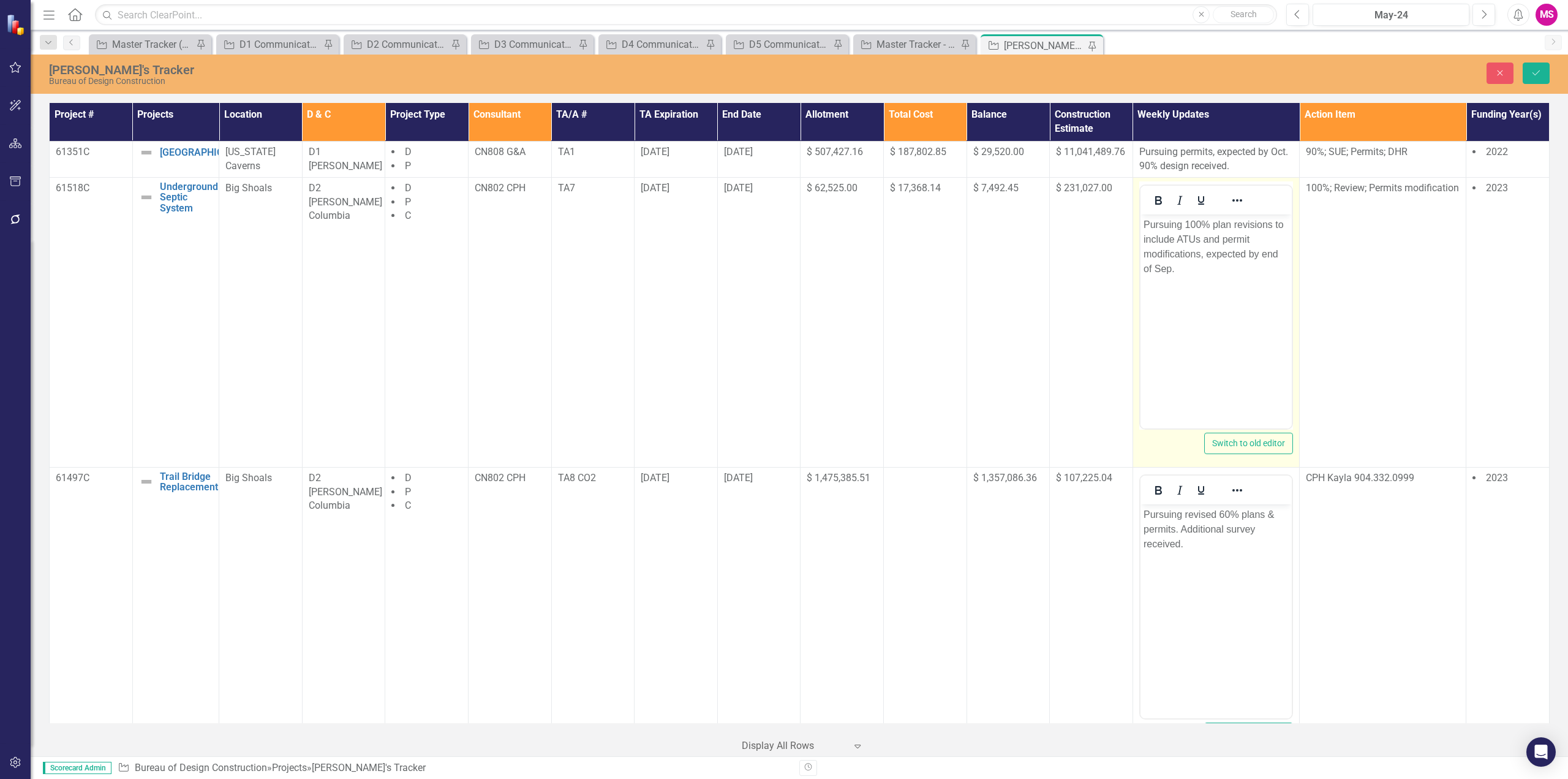
click at [1158, 267] on p "Pursuing 100% plan revisions to include ATUs and permit modifications, expected…" at bounding box center [1216, 246] width 145 height 59
click at [1249, 316] on body "Pursuing 100% plan revisions to include ATUs and permit modifications, expected…" at bounding box center [1216, 305] width 151 height 184
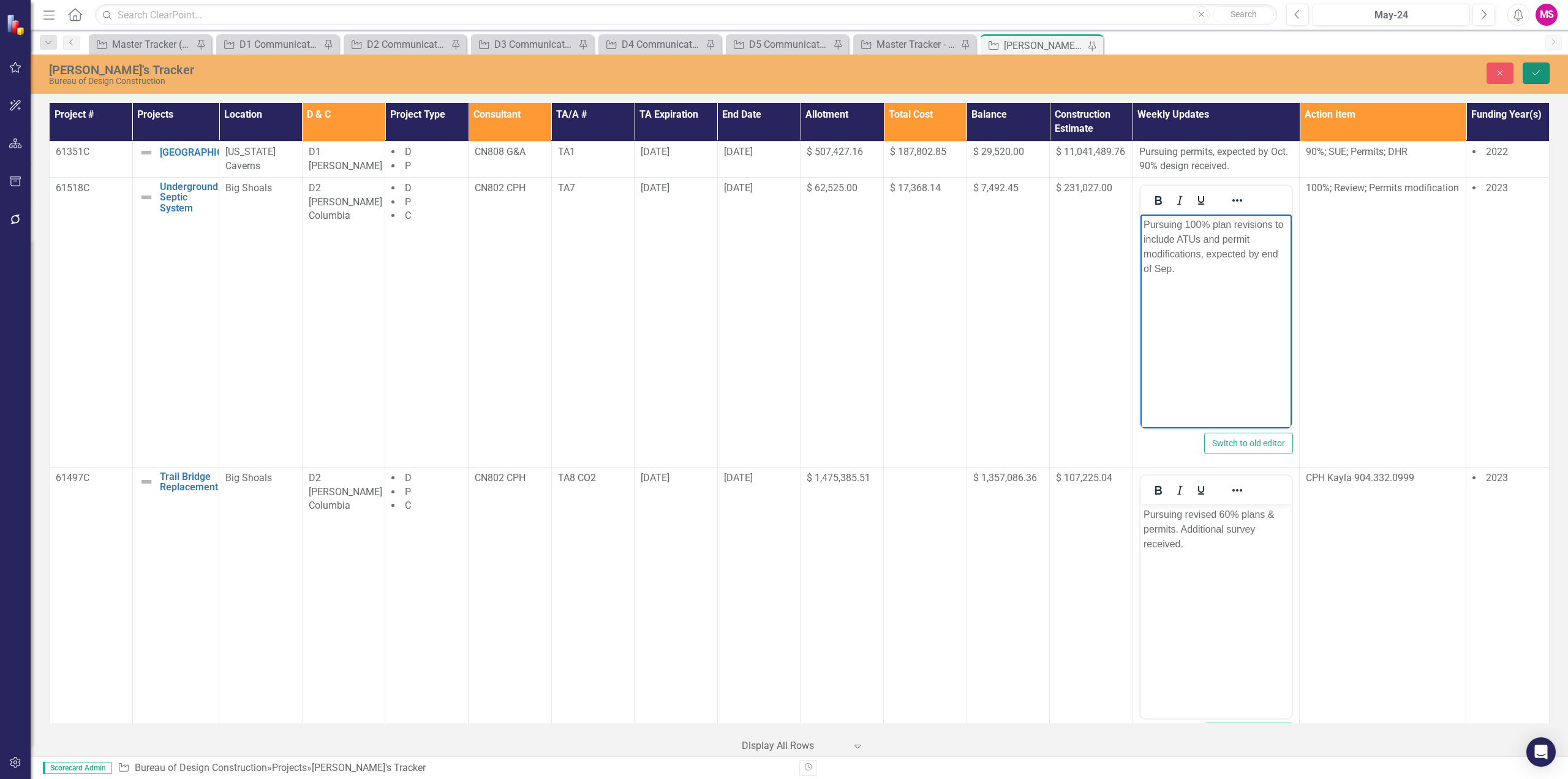
click at [1536, 70] on icon "Save" at bounding box center [1536, 73] width 11 height 9
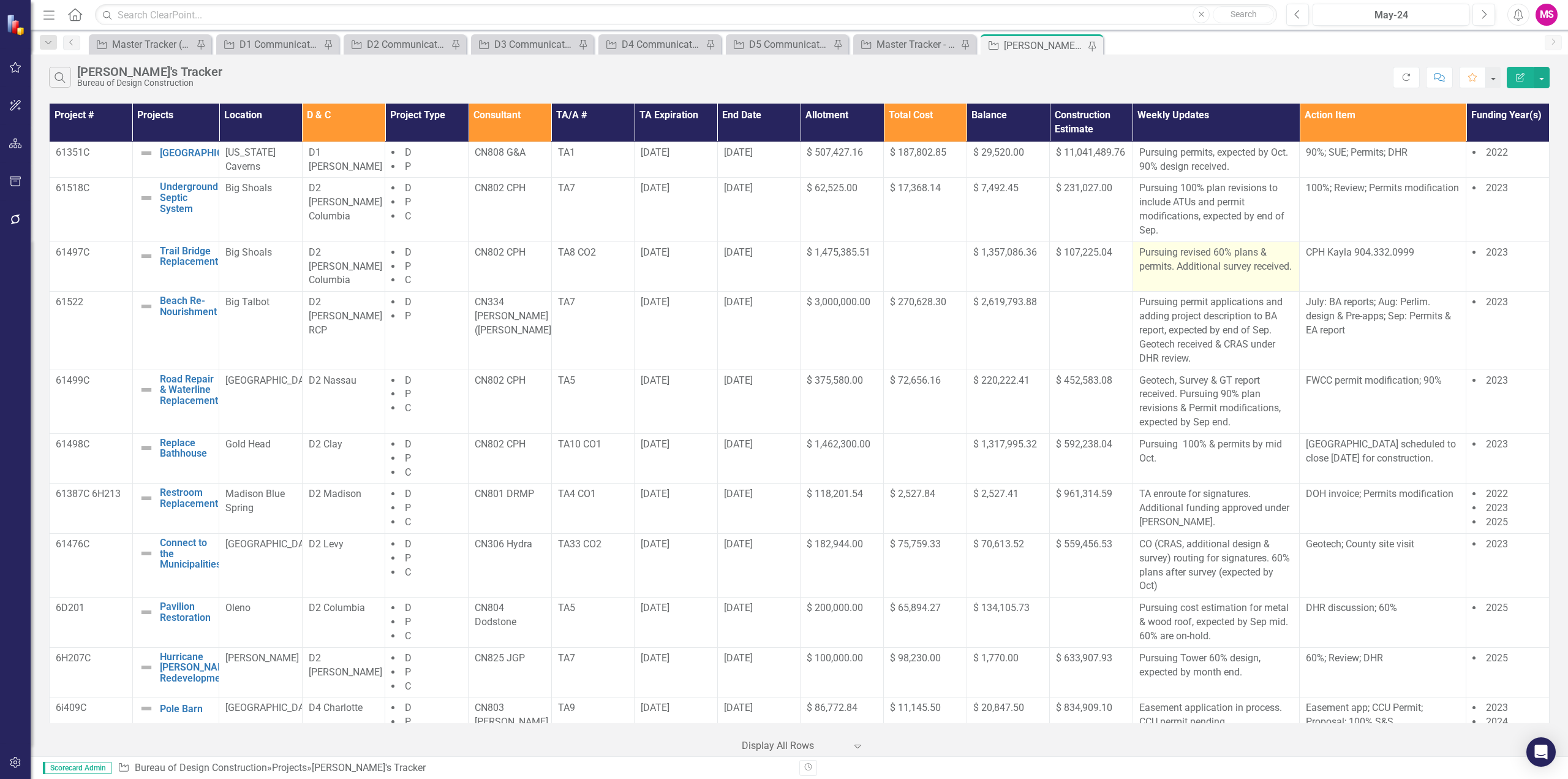
click at [1219, 274] on p "Pursuing revised 60% plans & permits. Additional survey received." at bounding box center [1216, 260] width 154 height 28
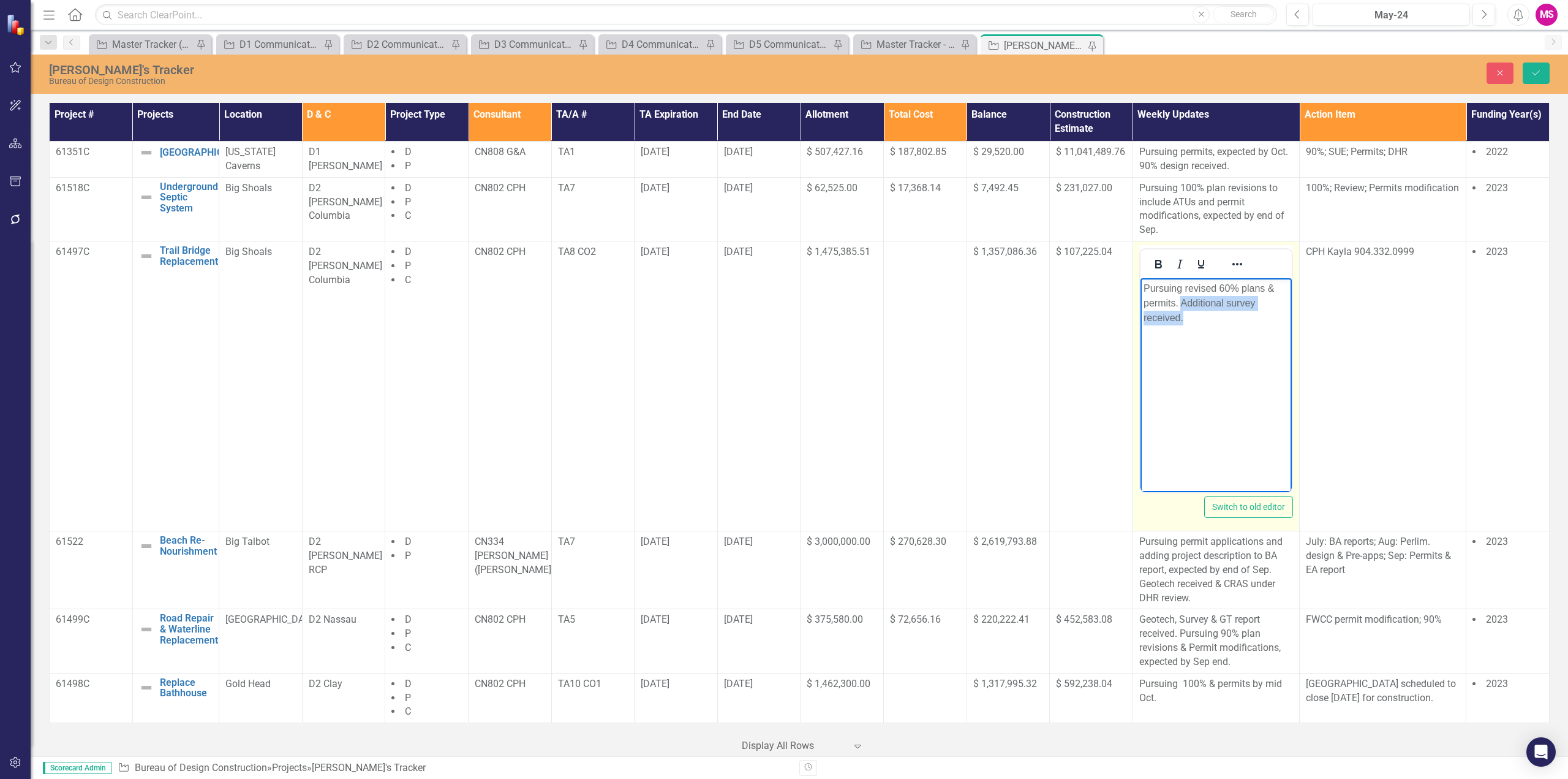
drag, startPoint x: 1180, startPoint y: 299, endPoint x: 1204, endPoint y: 324, distance: 34.7
click at [1204, 324] on p "Pursuing revised 60% plans & permits. Additional survey received." at bounding box center [1216, 303] width 145 height 44
click at [1225, 318] on p "Pursuing revised 60% plans & permits. Additional survey received." at bounding box center [1216, 303] width 145 height 44
click at [1267, 300] on p "Pursuing revised 60% plans & permits. Additional survey received." at bounding box center [1216, 303] width 145 height 44
click at [1173, 300] on p "Pursuing revised 60% plans & permits. Additional survey & Geotech received." at bounding box center [1216, 303] width 145 height 44
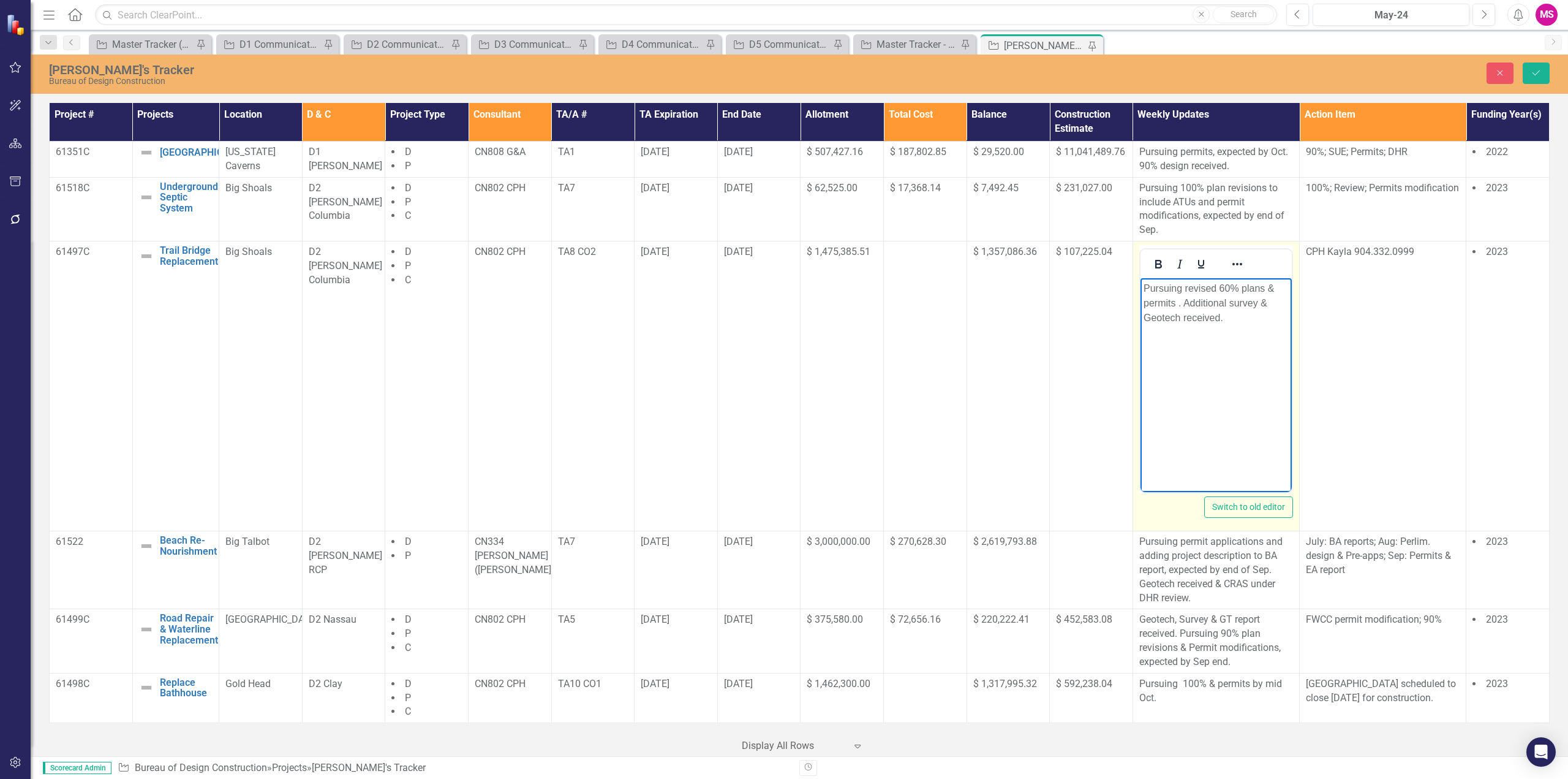
click at [1269, 287] on p "Pursuing revised 60% plans & permits . Additional survey & Geotech received." at bounding box center [1216, 303] width 145 height 44
click at [1176, 300] on p "Pursuing revised 60% plans & permits . Additional survey & Geotech received." at bounding box center [1216, 303] width 145 height 44
click at [1269, 285] on p "Pursuing revised 60% plans & permits. Additional survey & Geotech received." at bounding box center [1216, 303] width 145 height 44
drag, startPoint x: 1277, startPoint y: 287, endPoint x: 1289, endPoint y: 284, distance: 12.4
click at [1280, 287] on p "Pursuing revised 60% plans by Sep & permits. Additional survey & Geotech receiv…" at bounding box center [1216, 303] width 145 height 44
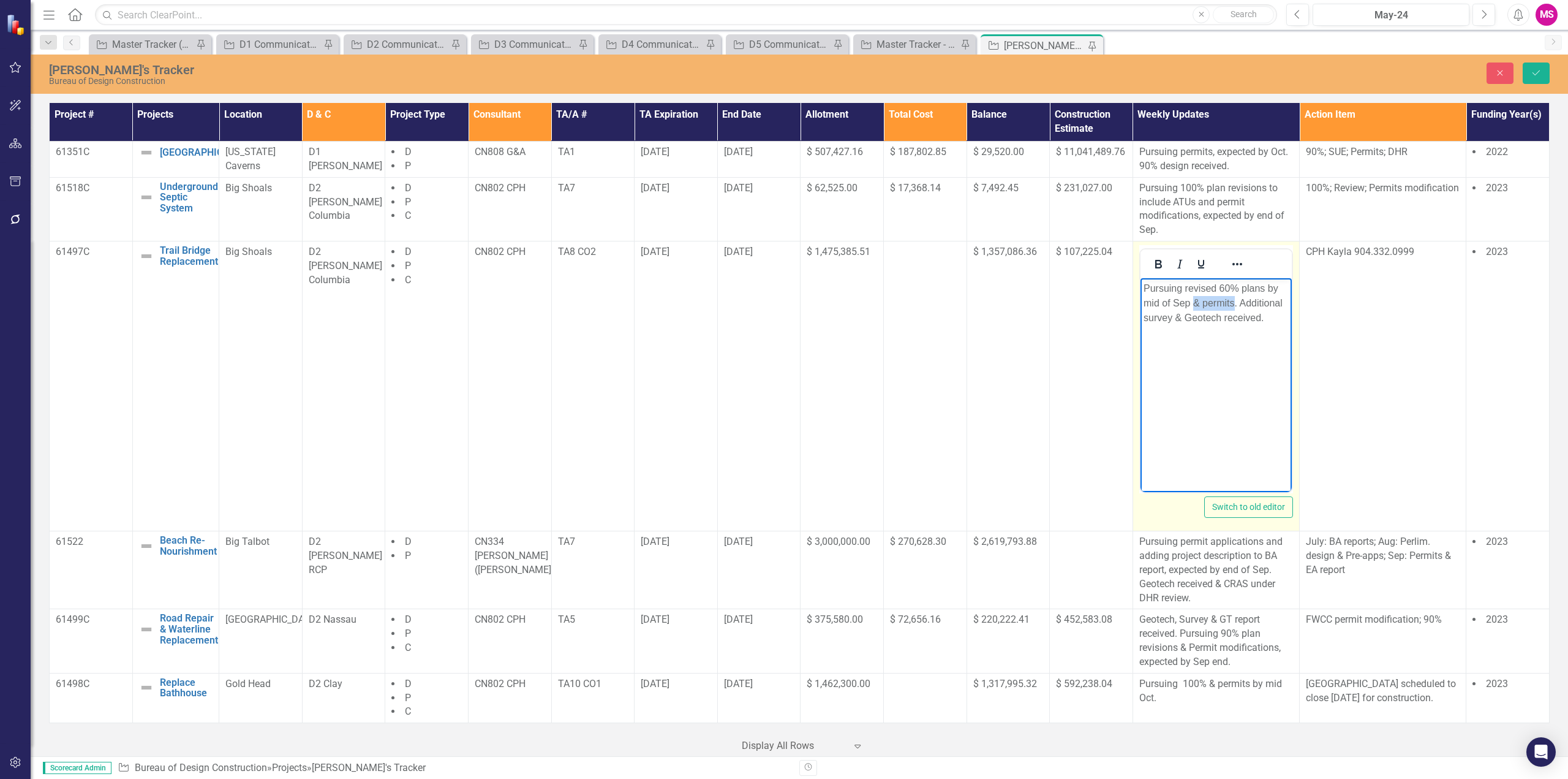
drag, startPoint x: 1195, startPoint y: 300, endPoint x: 1233, endPoint y: 300, distance: 38.0
click at [1233, 300] on p "Pursuing revised 60% plans by mid of Sep & permits. Additional survey & Geotech…" at bounding box center [1216, 303] width 145 height 44
click at [1540, 69] on icon "Save" at bounding box center [1536, 73] width 11 height 9
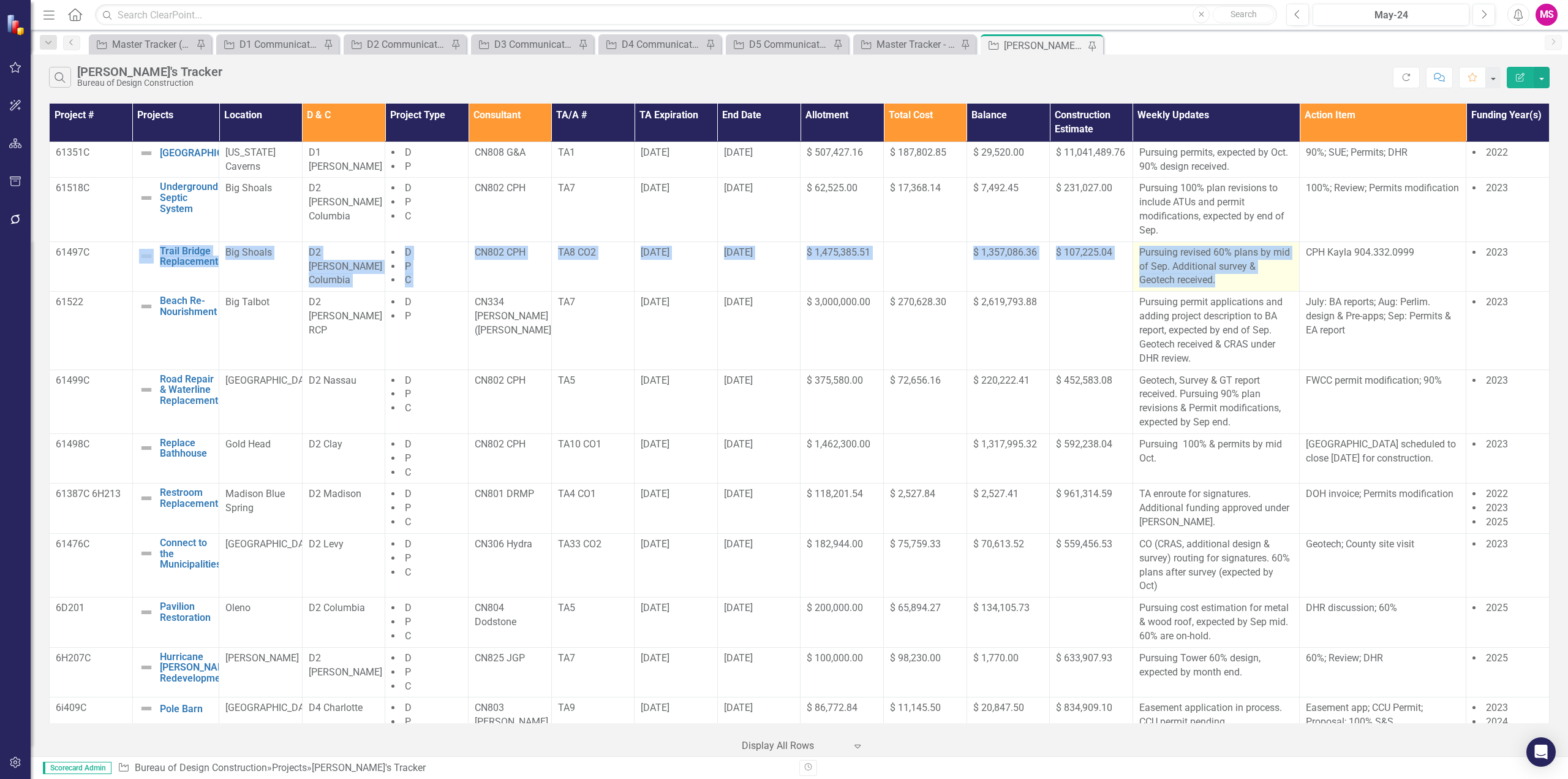
drag, startPoint x: 114, startPoint y: 261, endPoint x: 1224, endPoint y: 283, distance: 1110.2
click at [1224, 283] on tr "61497C Trail Bridge Replacement Edit Edit Project Link Open Element Big Shoals …" at bounding box center [800, 267] width 1500 height 50
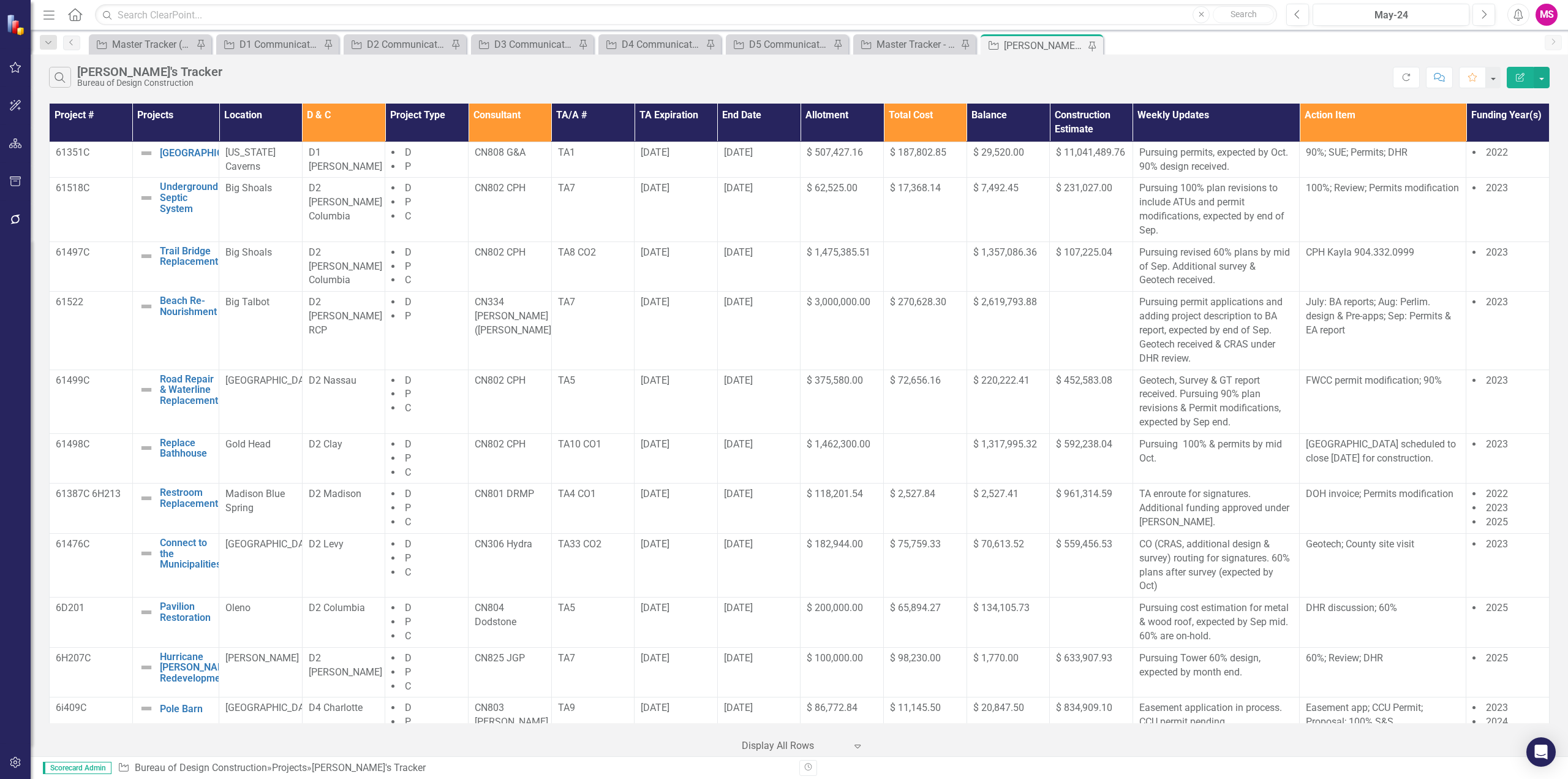
click at [499, 115] on th "Consultant" at bounding box center [510, 122] width 84 height 38
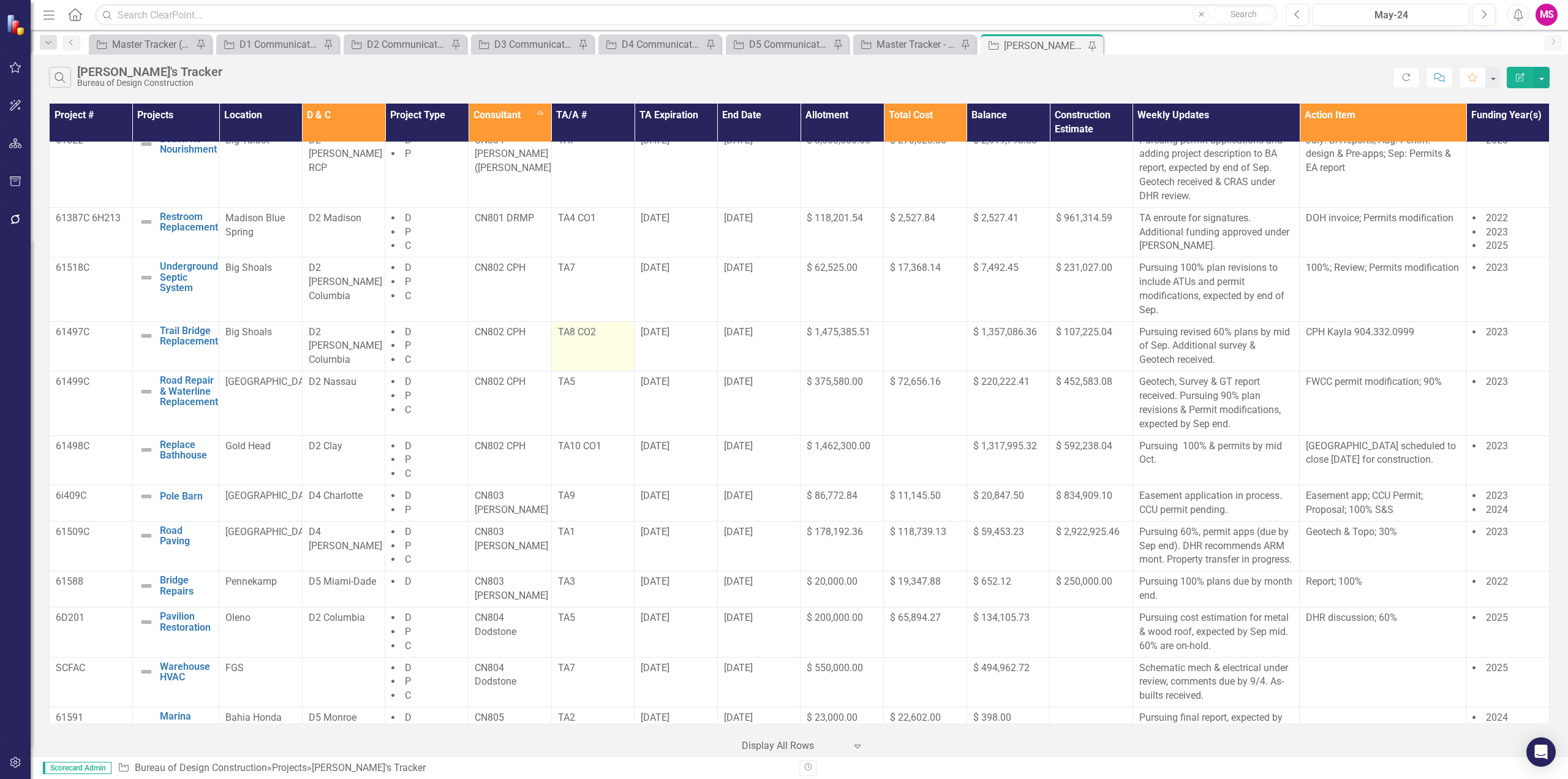
scroll to position [306, 0]
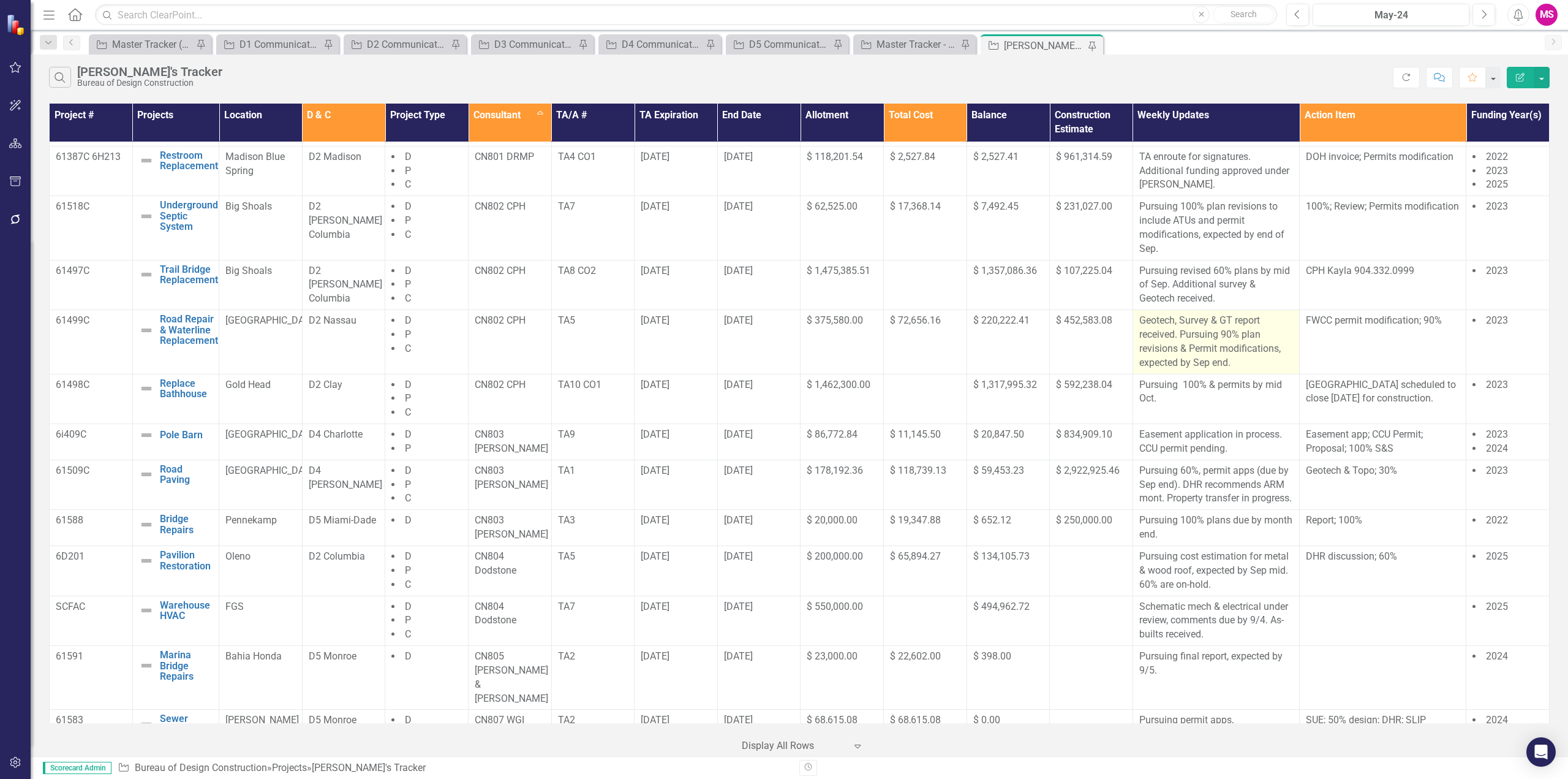
click at [1202, 335] on p "Geotech, Survey & GT report received. Pursuing 90% plan revisions & Permit modi…" at bounding box center [1216, 341] width 154 height 56
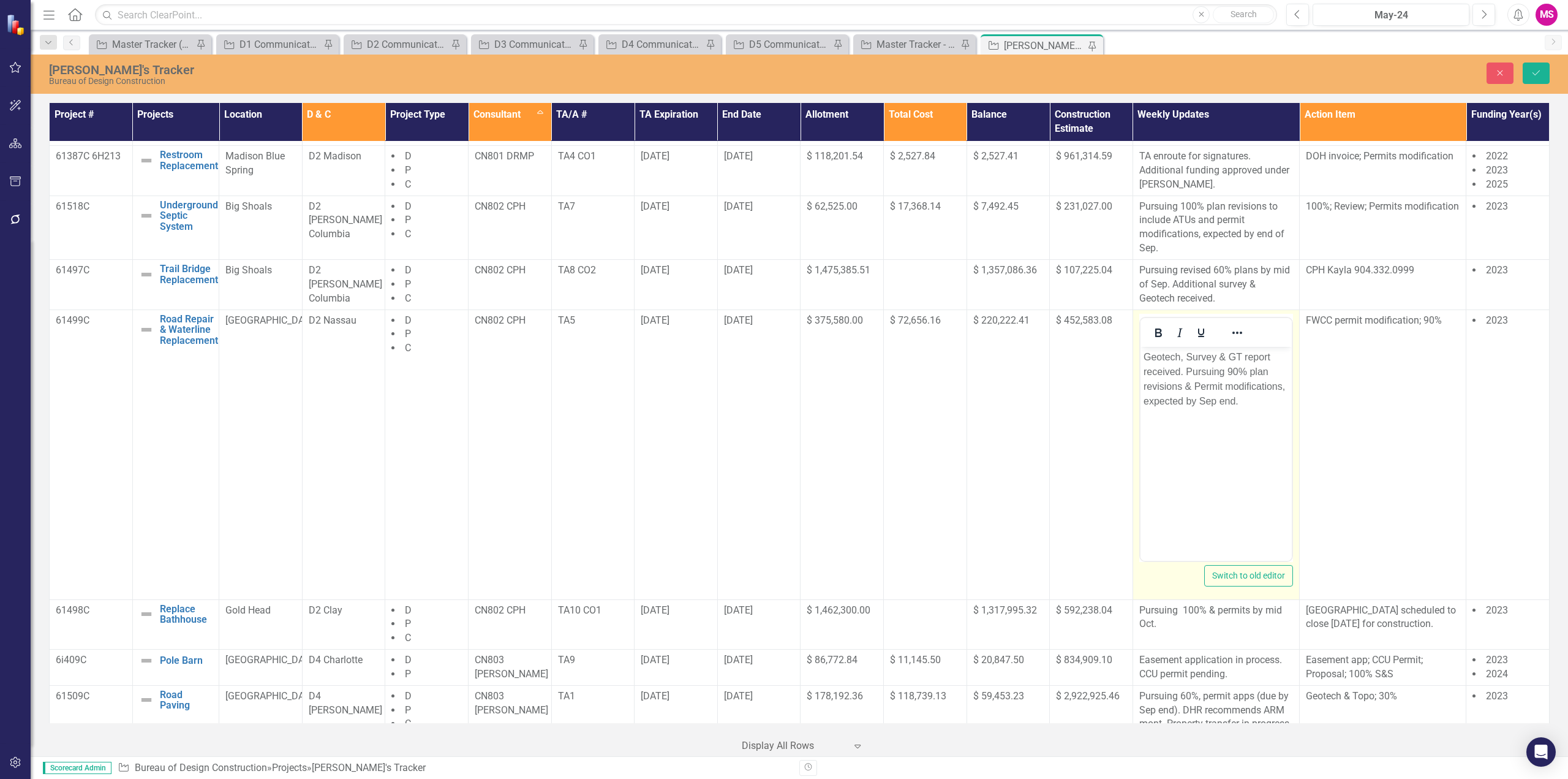
scroll to position [0, 0]
click at [1208, 369] on p "Geotech, Survey & GT report received. Pursuing 90% plan revisions & Permit modi…" at bounding box center [1216, 378] width 145 height 59
click at [1250, 377] on p "Geotech, Survey & GT report received. Pursuing 90% plan revisions & Permit modi…" at bounding box center [1216, 378] width 145 height 59
drag, startPoint x: 1185, startPoint y: 373, endPoint x: 1134, endPoint y: 355, distance: 54.1
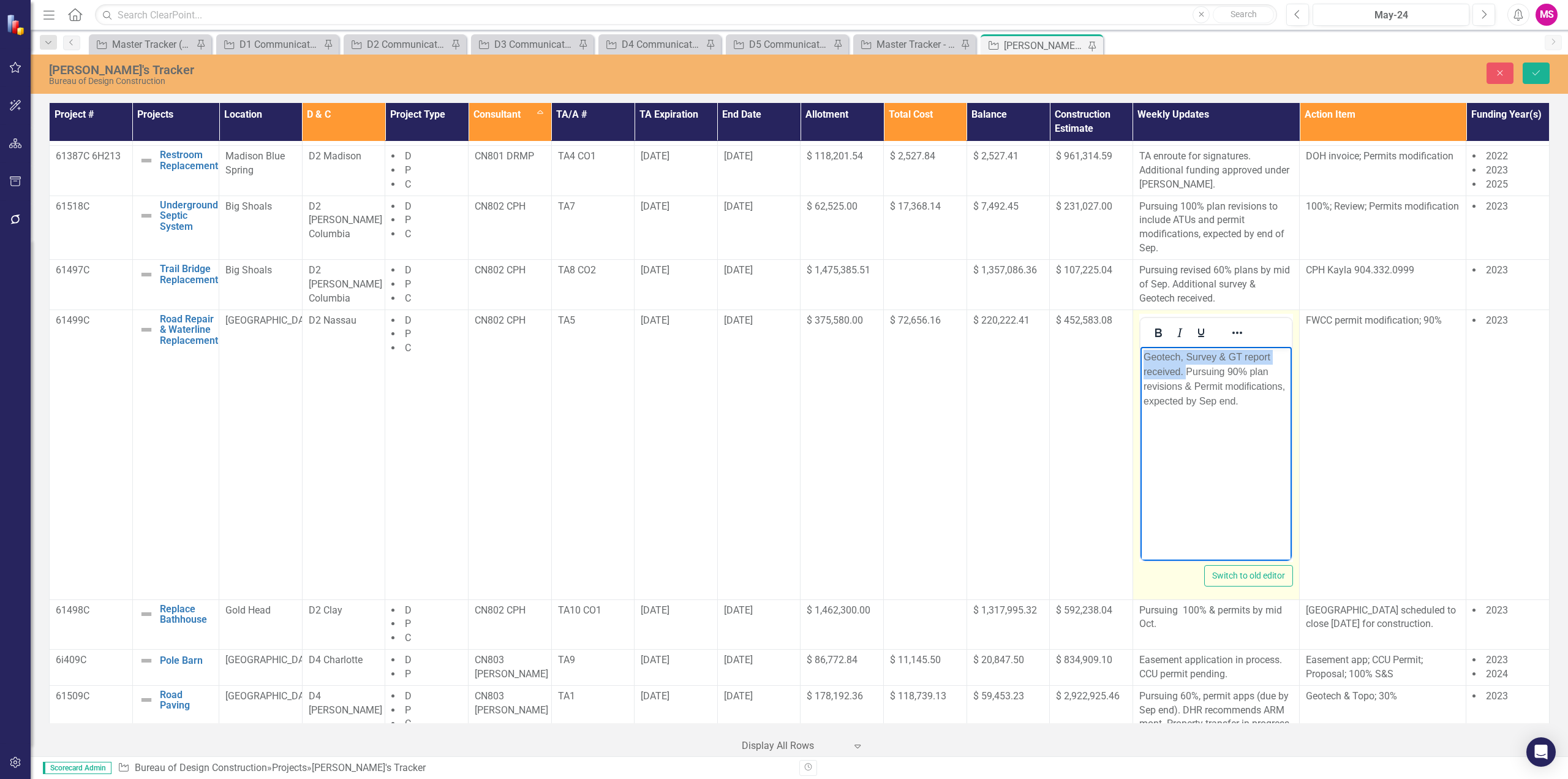
click at [1140, 355] on html "Geotech, Survey & GT report received. Pursuing 90% plan revisions & Permit modi…" at bounding box center [1216, 438] width 151 height 184
click at [1231, 383] on p "Pursuing 90% plan revisions & Permit modifications, expected by Sep end." at bounding box center [1216, 371] width 145 height 44
click at [1267, 421] on body "Pursuing 90% plan revisions & Permit modifications, expected by Sep end. Geotec…" at bounding box center [1216, 438] width 151 height 184
click at [1165, 385] on p "Pursuing 90% plan revisions & Permit modifications, expected by Sep end. Geotec…" at bounding box center [1216, 378] width 145 height 59
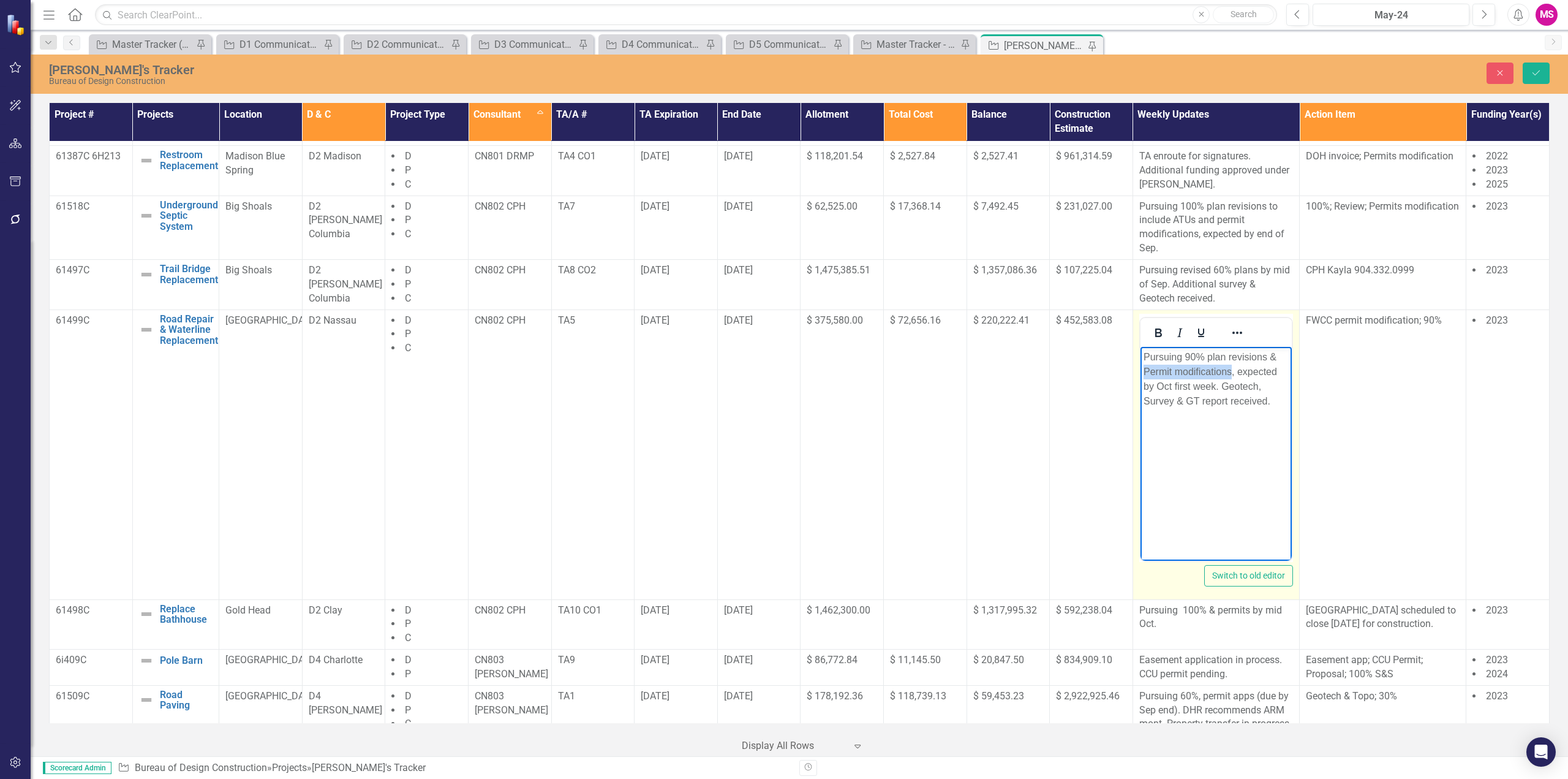
drag, startPoint x: 1230, startPoint y: 372, endPoint x: 1141, endPoint y: 371, distance: 89.0
click at [1141, 371] on body "Pursuing 90% plan revisions & Permit modifications, expected by Oct first week.…" at bounding box center [1216, 438] width 151 height 184
click at [1540, 69] on icon "Save" at bounding box center [1536, 73] width 11 height 9
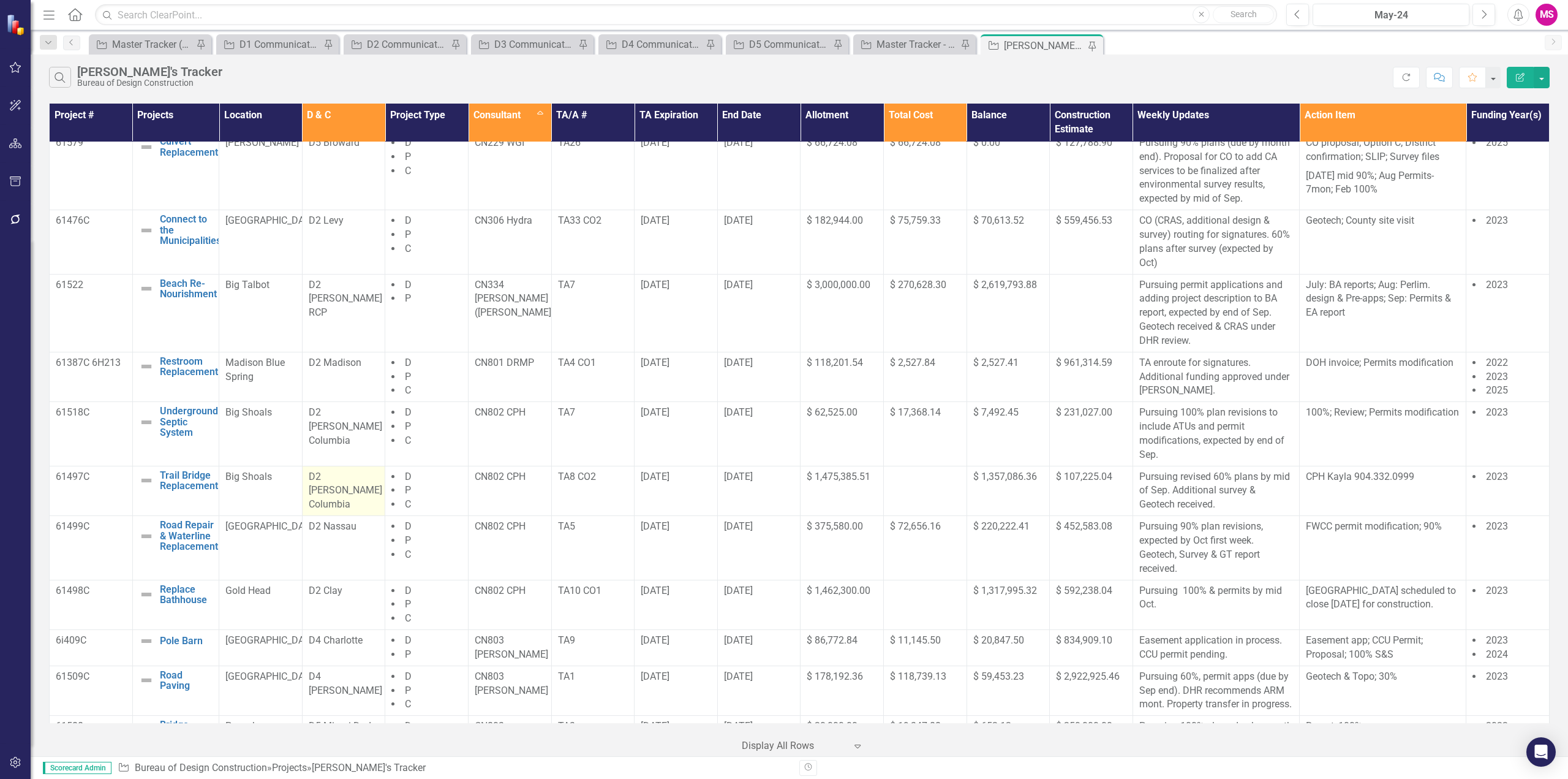
scroll to position [184, 0]
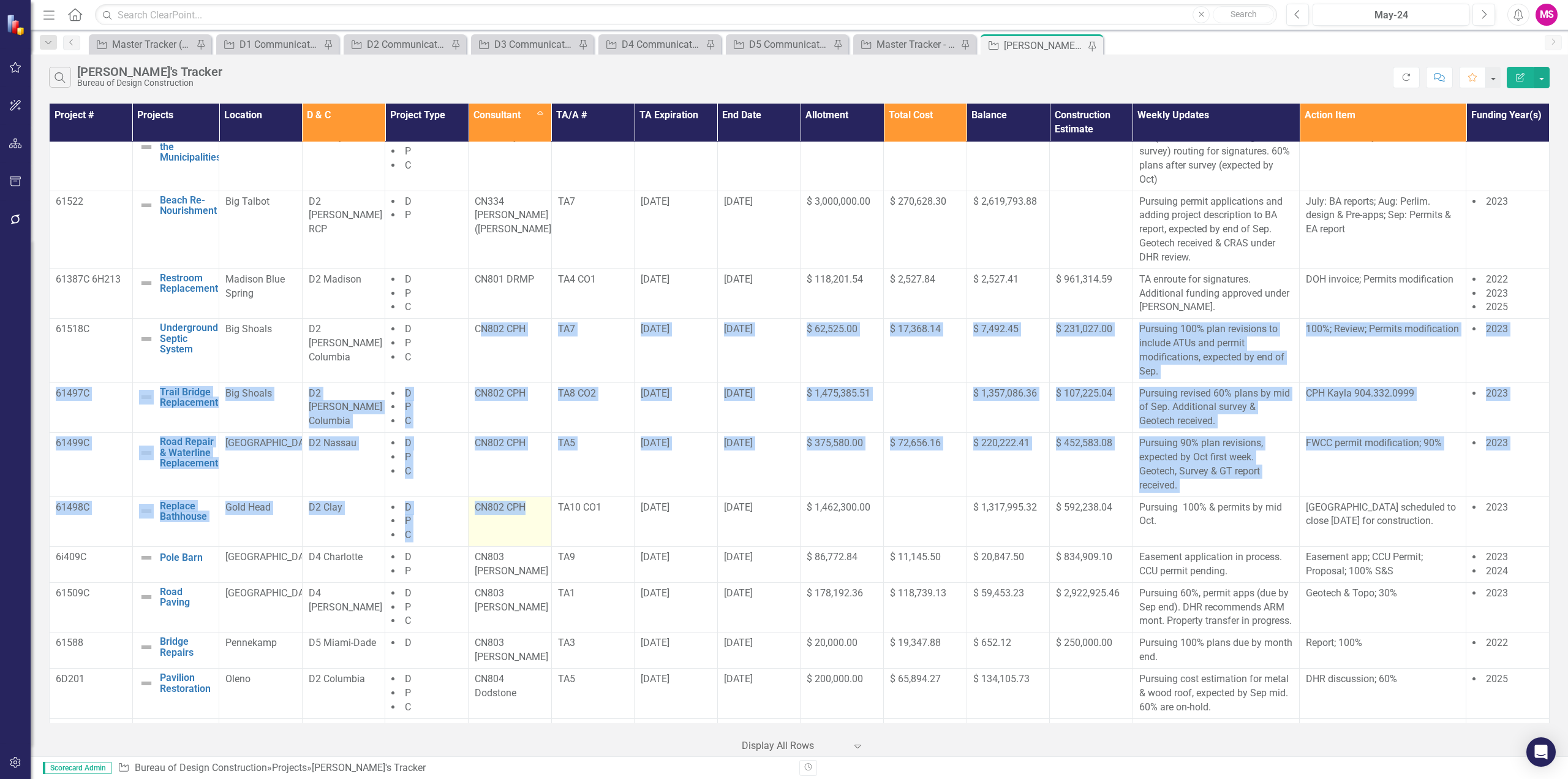
drag, startPoint x: 476, startPoint y: 335, endPoint x: 529, endPoint y: 498, distance: 171.4
click at [529, 498] on tbody "TBD Ranger Station Roof Edit Edit Project Link Open Element [PERSON_NAME] River…" at bounding box center [800, 643] width 1500 height 1370
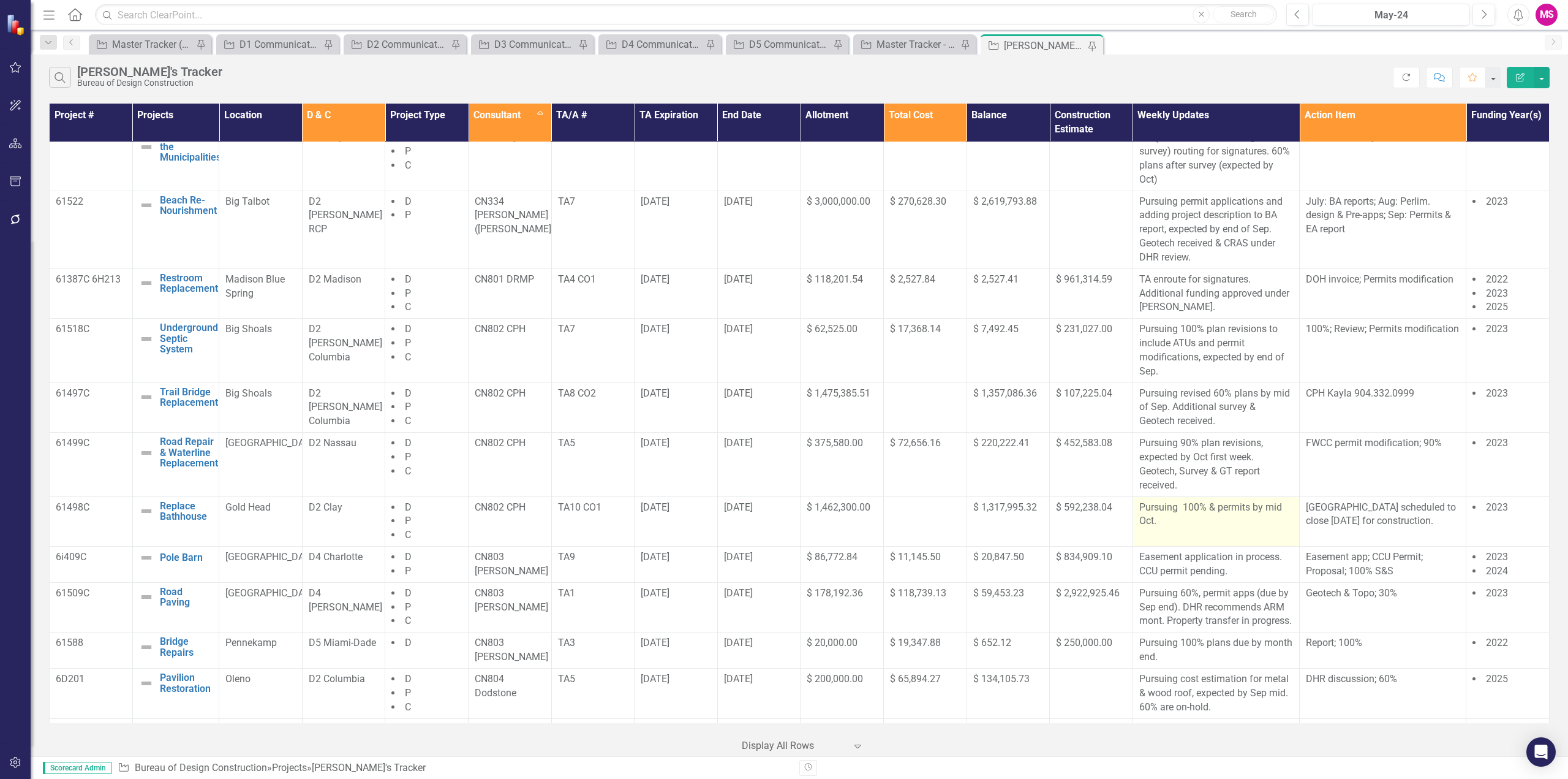
click at [1200, 523] on p "Pursuing 100% & permits by mid Oct." at bounding box center [1216, 514] width 154 height 28
click at [1182, 520] on p "Pursuing 100% & permits by mid Oct." at bounding box center [1216, 514] width 154 height 28
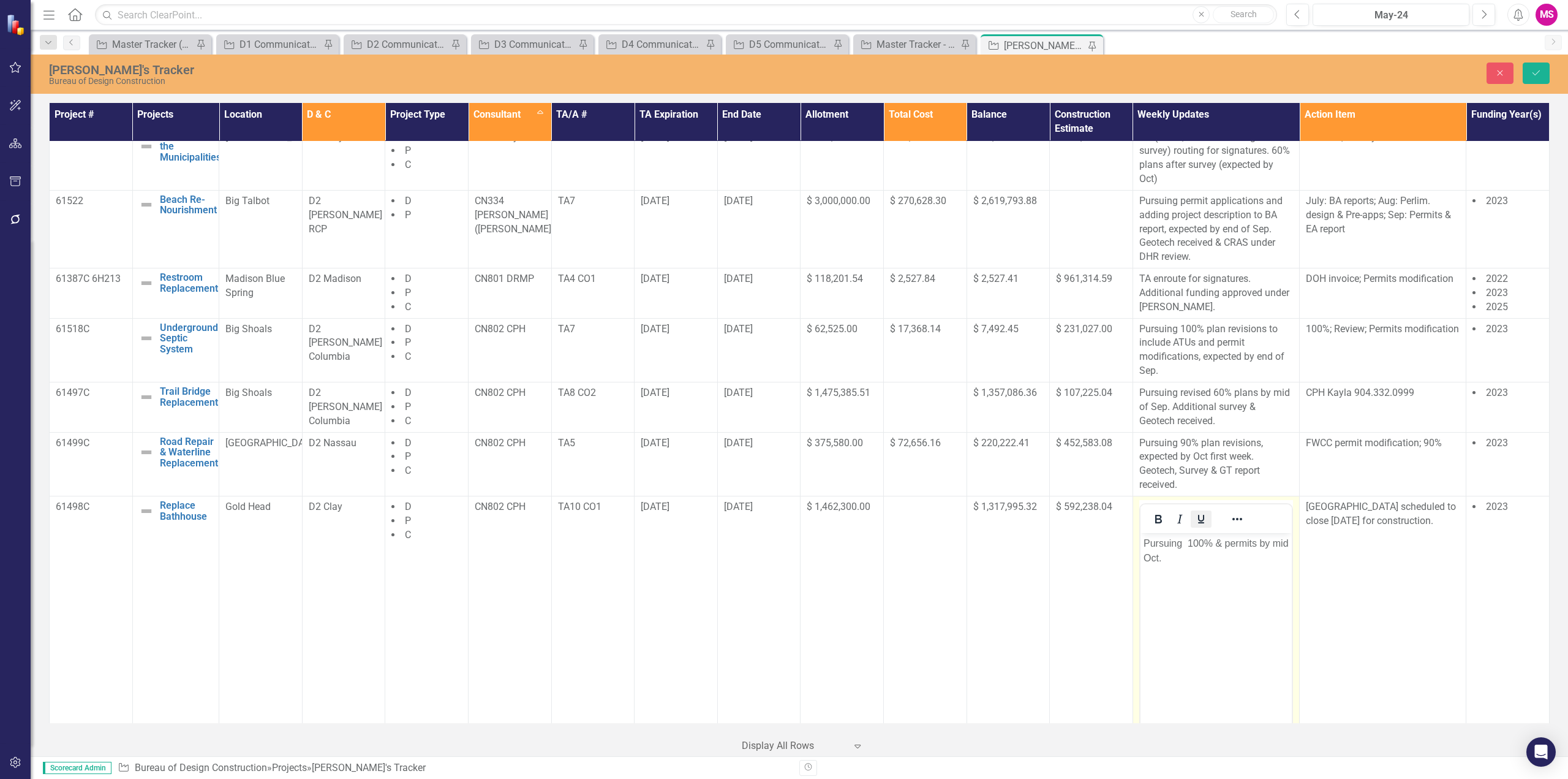
scroll to position [0, 0]
click at [1216, 541] on p "Pursuing 100% & permits by mid Oct." at bounding box center [1216, 550] width 145 height 30
click at [1184, 543] on p "Pursuing 100% & permits by mid Oct." at bounding box center [1216, 550] width 145 height 30
click at [1211, 541] on p "Pursuing 100% & permits by mid Oct." at bounding box center [1216, 550] width 145 height 30
click at [1228, 540] on p "Pursuing 100% by Sep & permits by mid Oct." at bounding box center [1216, 550] width 145 height 30
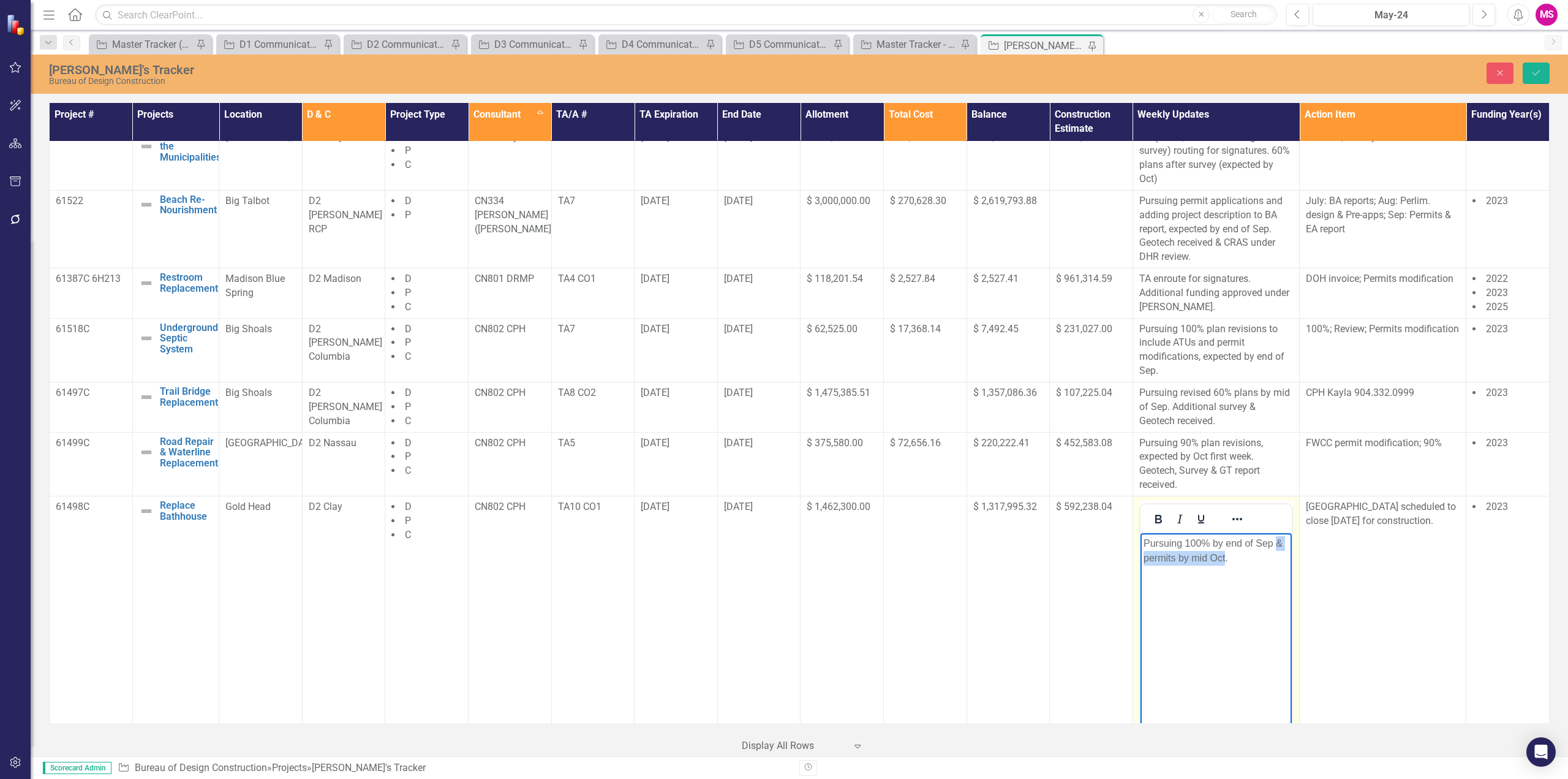
drag, startPoint x: 1276, startPoint y: 543, endPoint x: 1224, endPoint y: 552, distance: 52.8
click at [1224, 552] on p "Pursuing 100% by end of Sep & permits by mid Oct." at bounding box center [1216, 550] width 145 height 30
click at [1262, 556] on p "Pursuing 100% by end of Sep & permits by mid Oct." at bounding box center [1216, 550] width 145 height 30
drag, startPoint x: 1226, startPoint y: 543, endPoint x: 1274, endPoint y: 544, distance: 48.0
click at [1274, 544] on p "Pursuing 100% by end of Sep & permits by mid Oct." at bounding box center [1216, 550] width 145 height 30
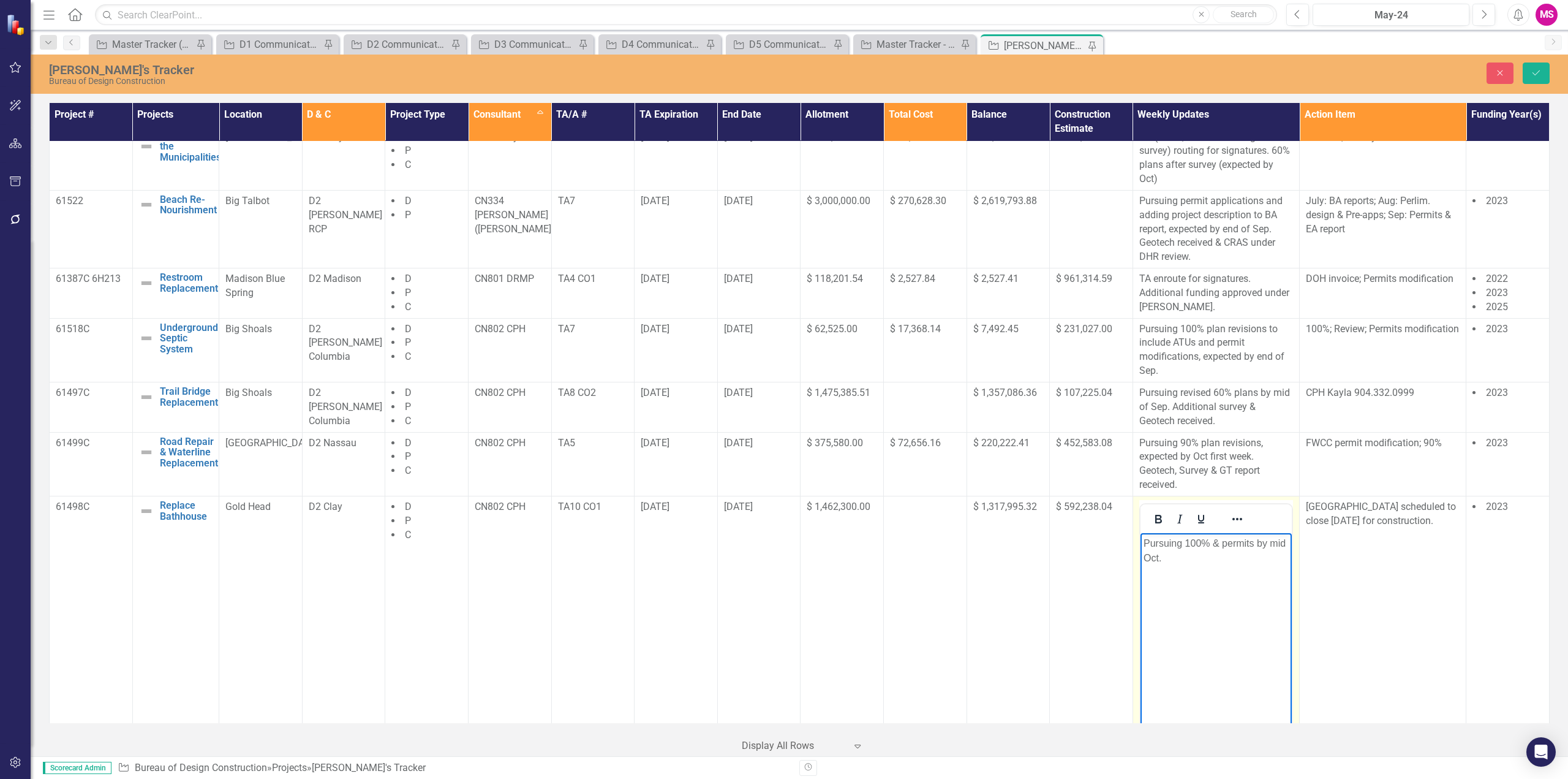
click at [1195, 562] on p "Pursuing 100% & permits by mid Oct." at bounding box center [1216, 550] width 145 height 30
click at [1543, 70] on button "Save" at bounding box center [1536, 74] width 27 height 22
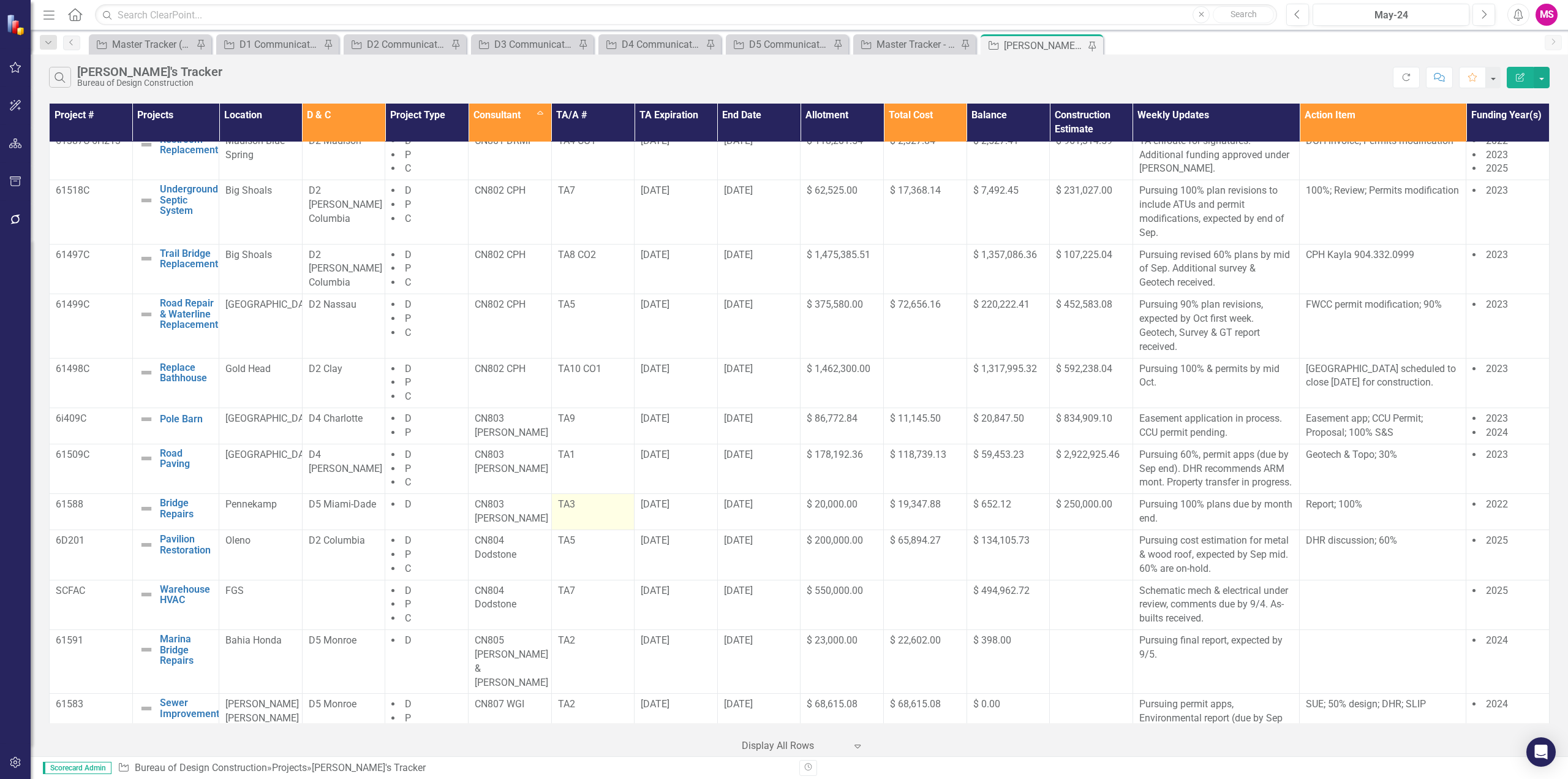
scroll to position [306, 0]
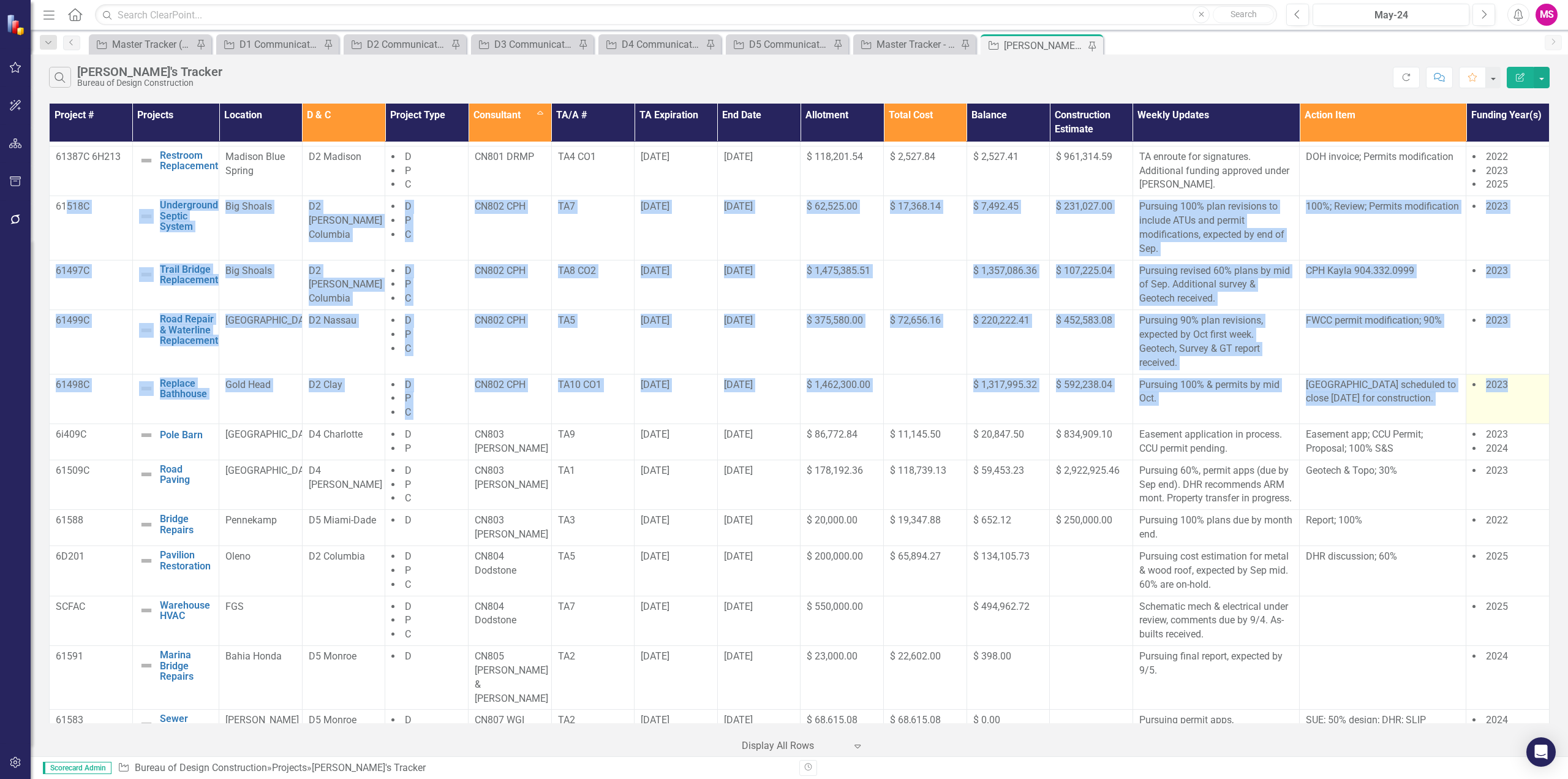
drag, startPoint x: 68, startPoint y: 211, endPoint x: 1522, endPoint y: 415, distance: 1468.2
click at [1522, 415] on tbody "TBD Ranger Station Roof Edit Edit Project Link Open Element [PERSON_NAME] River…" at bounding box center [800, 519] width 1500 height 1370
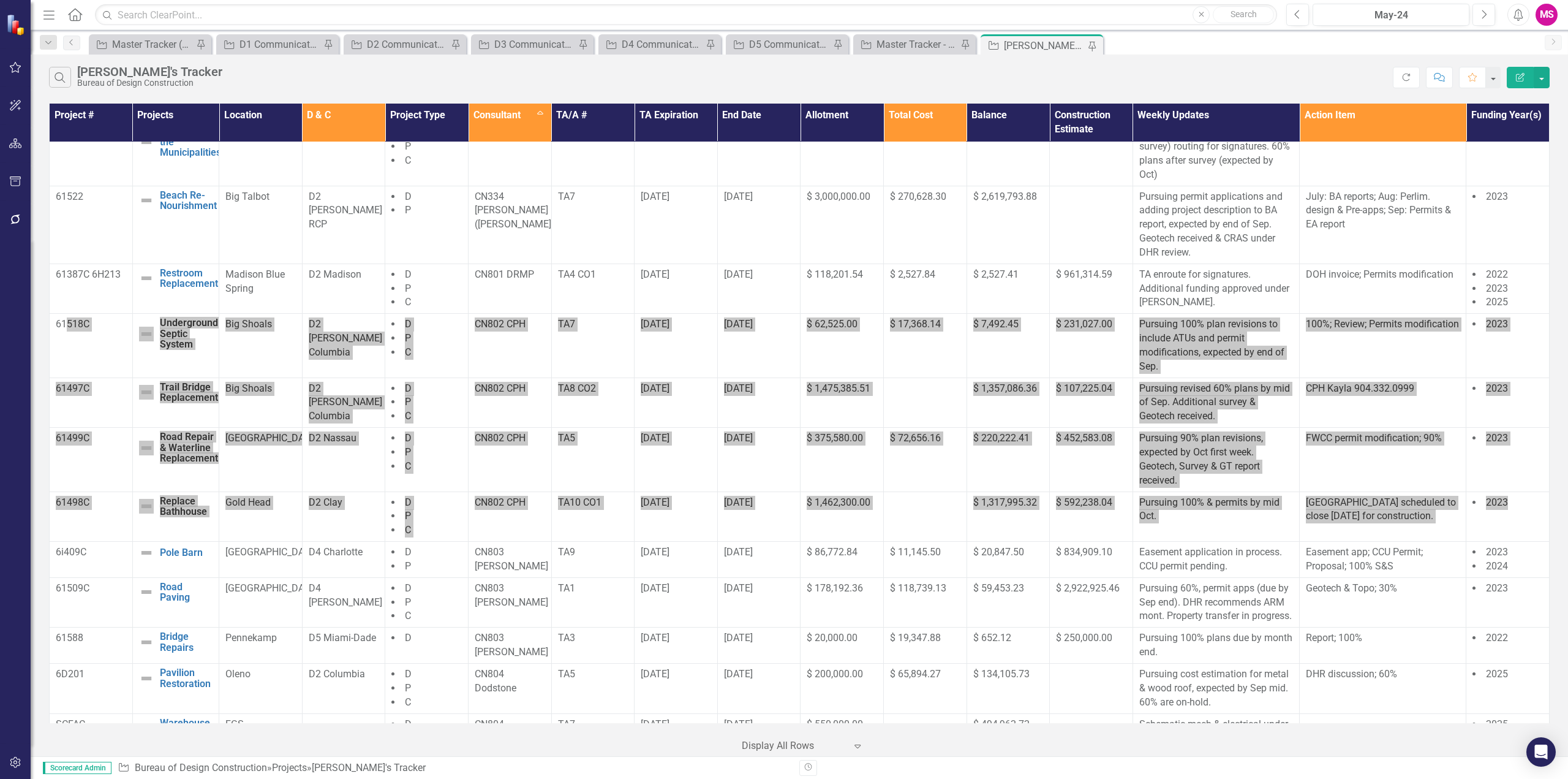
scroll to position [0, 0]
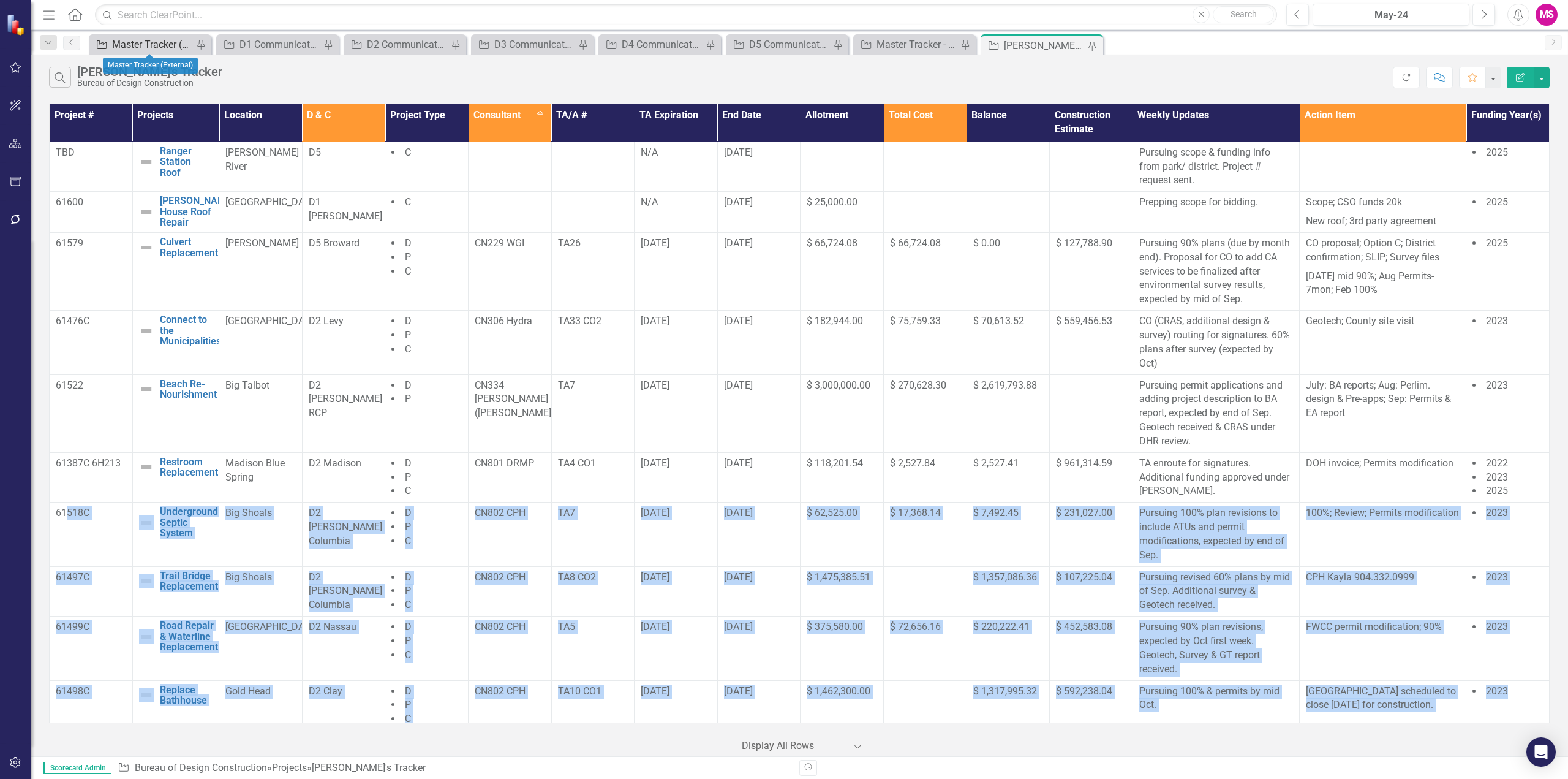
click at [156, 48] on div "Master Tracker (External)" at bounding box center [152, 44] width 81 height 15
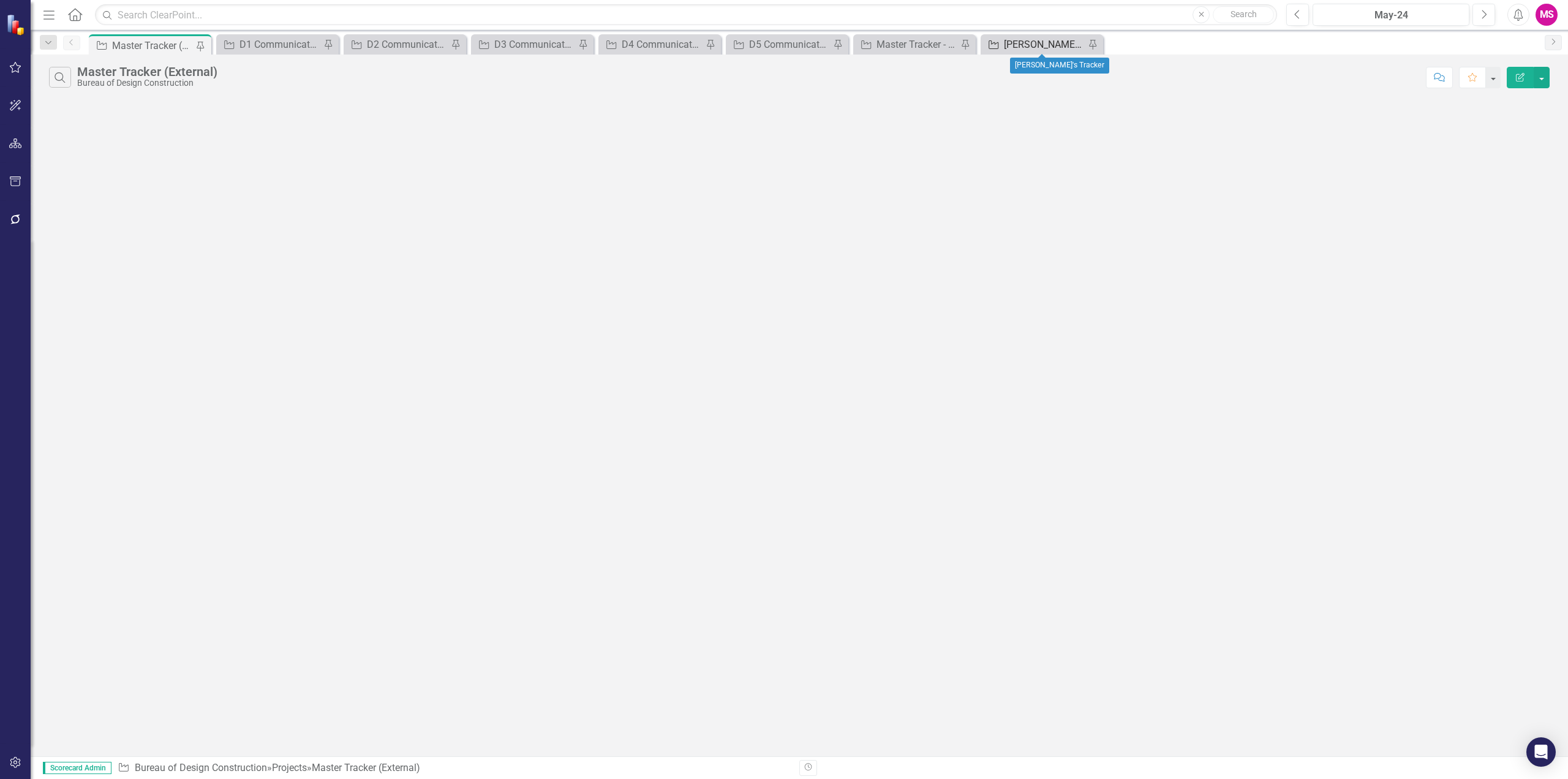
click at [1029, 41] on div "[PERSON_NAME]'s Tracker" at bounding box center [1044, 44] width 81 height 15
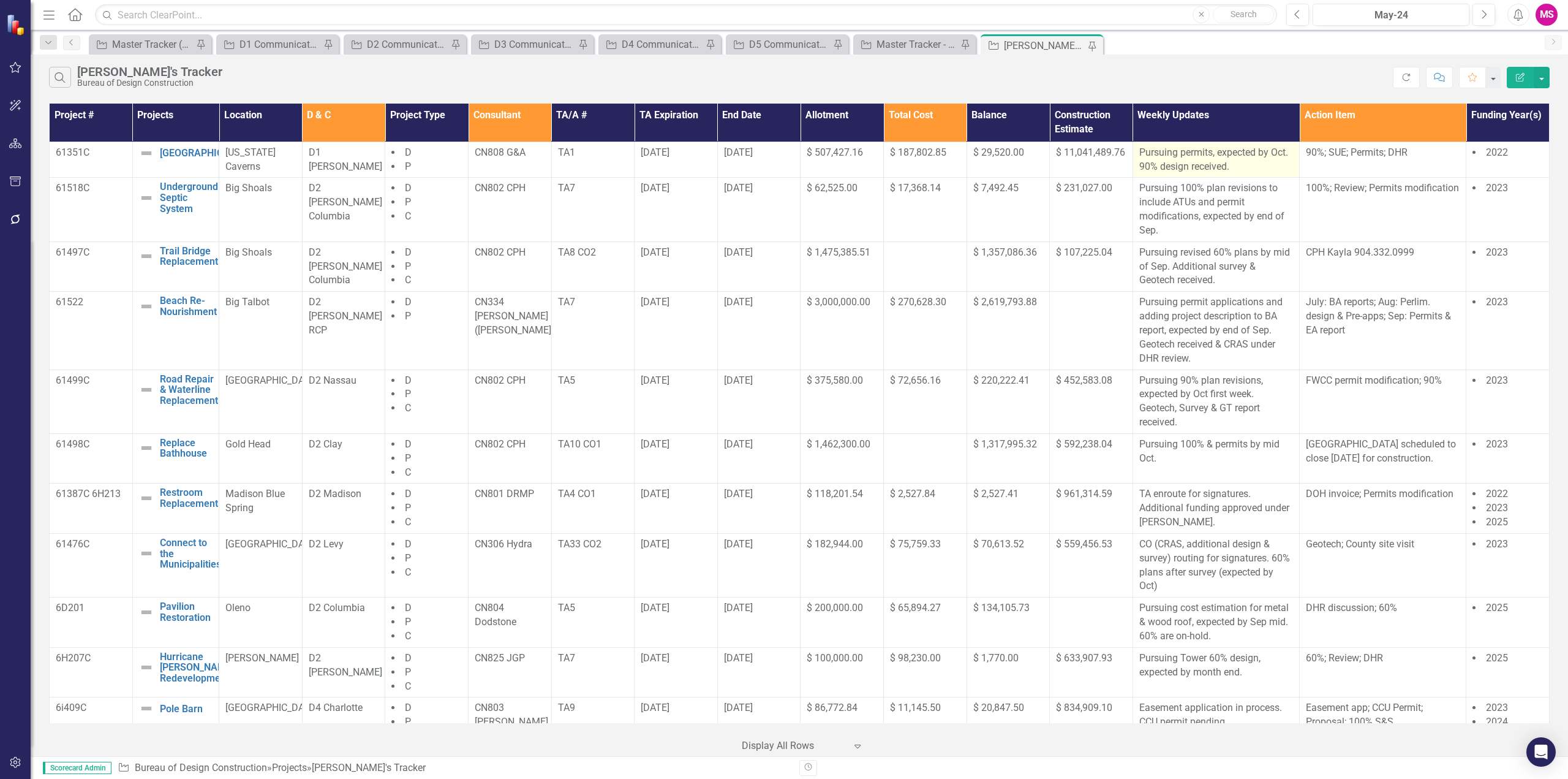
click at [1206, 151] on p "Pursuing permits, expected by Oct. 90% design received." at bounding box center [1216, 160] width 154 height 28
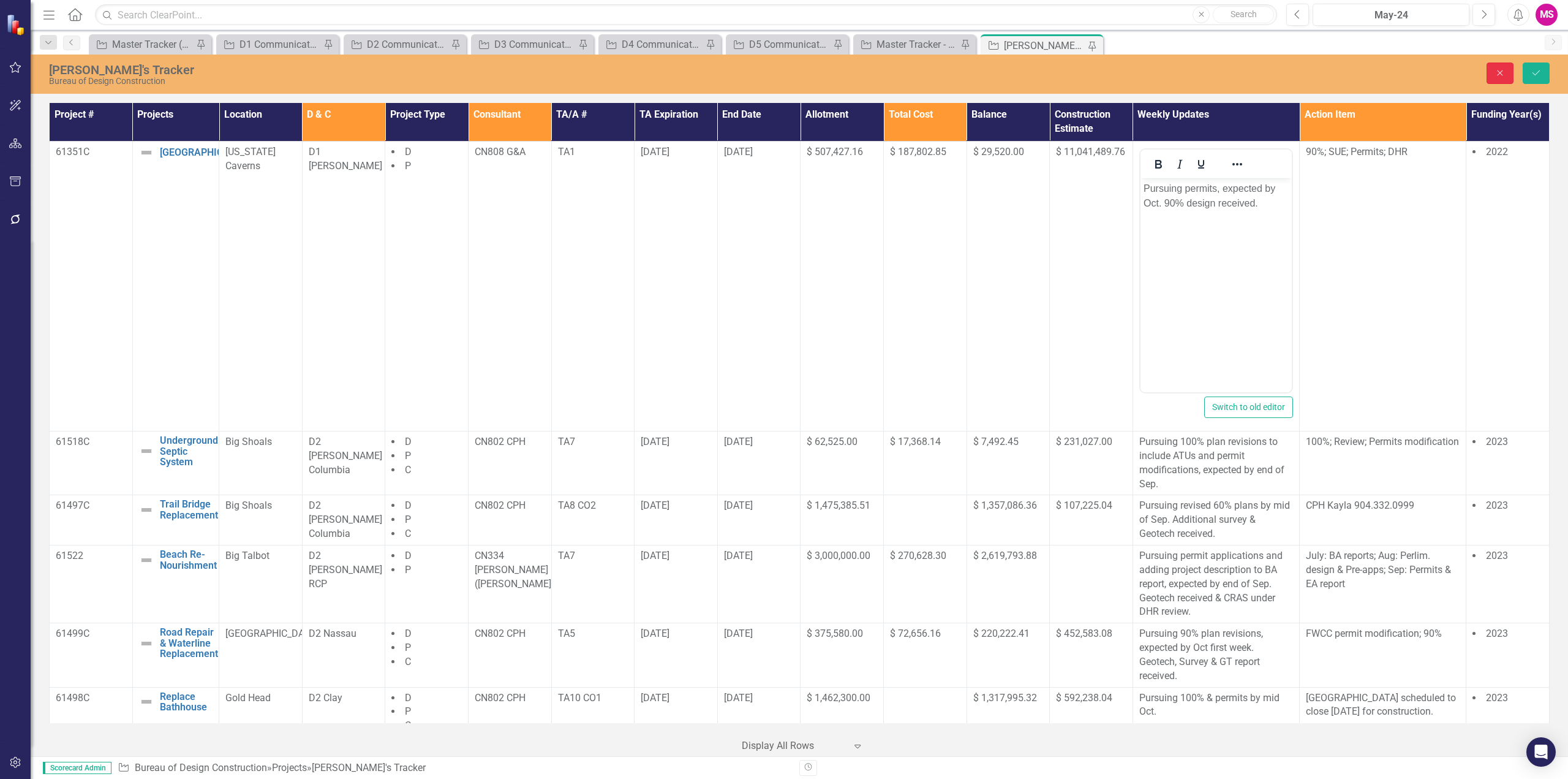
click at [1501, 71] on icon "Close" at bounding box center [1499, 73] width 11 height 9
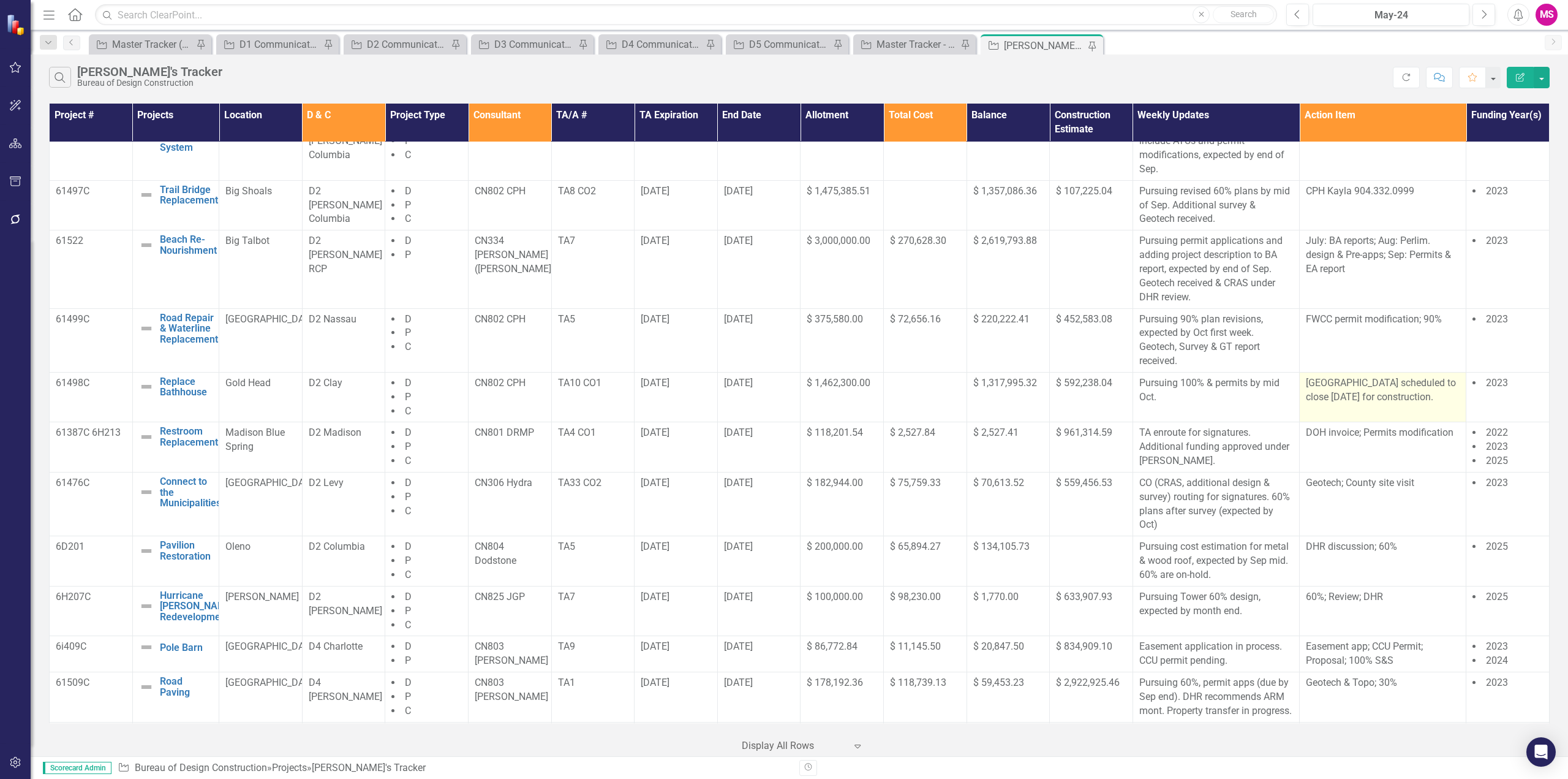
scroll to position [122, 0]
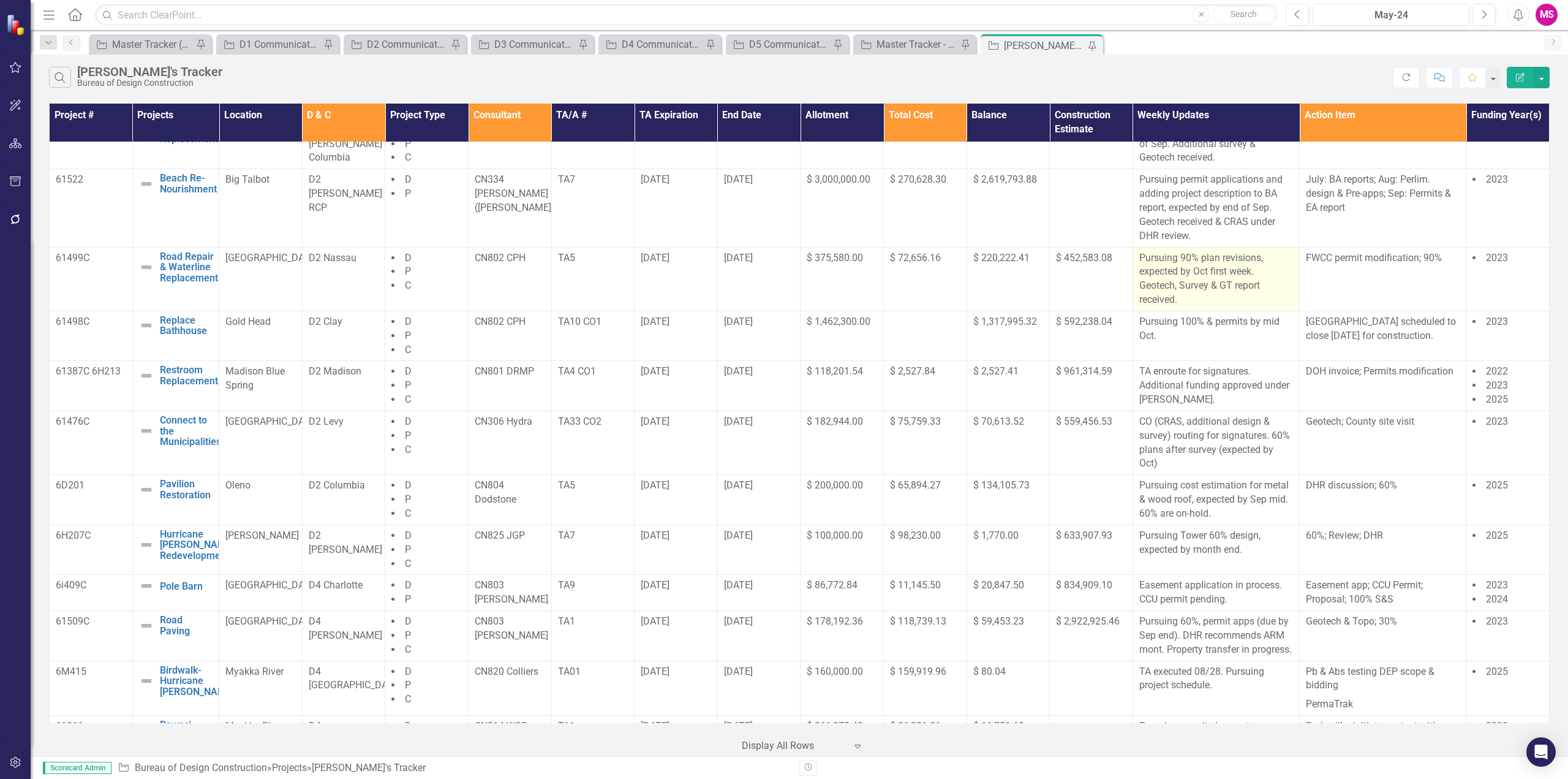
click at [1192, 291] on p "Pursuing 90% plan revisions, expected by Oct first week. Geotech, Survey & GT r…" at bounding box center [1216, 279] width 154 height 56
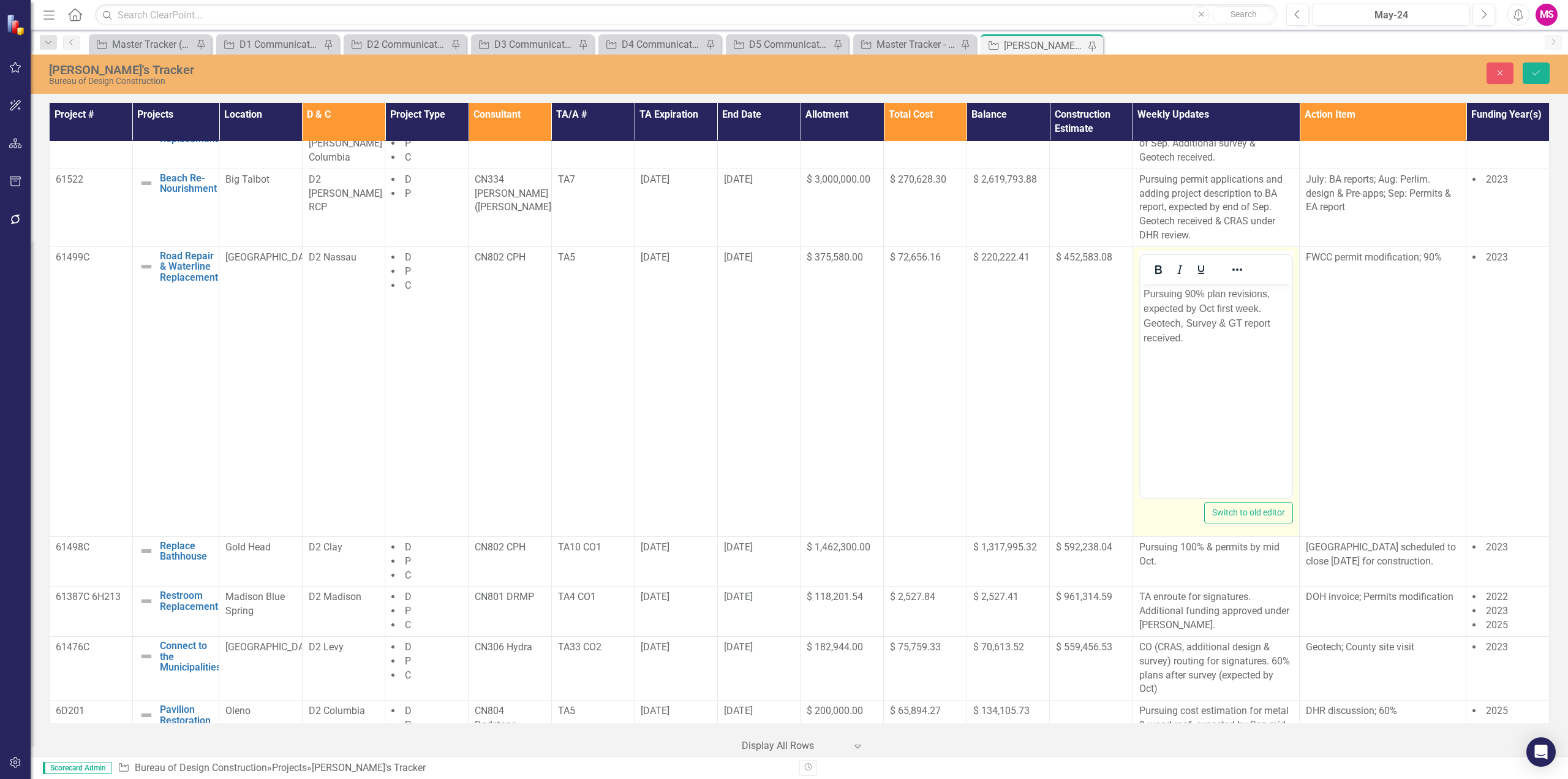
scroll to position [0, 0]
click at [1274, 319] on p "Pursuing 90% plan revisions, expected by Oct first week. Geotech, Survey & GT r…" at bounding box center [1216, 315] width 145 height 59
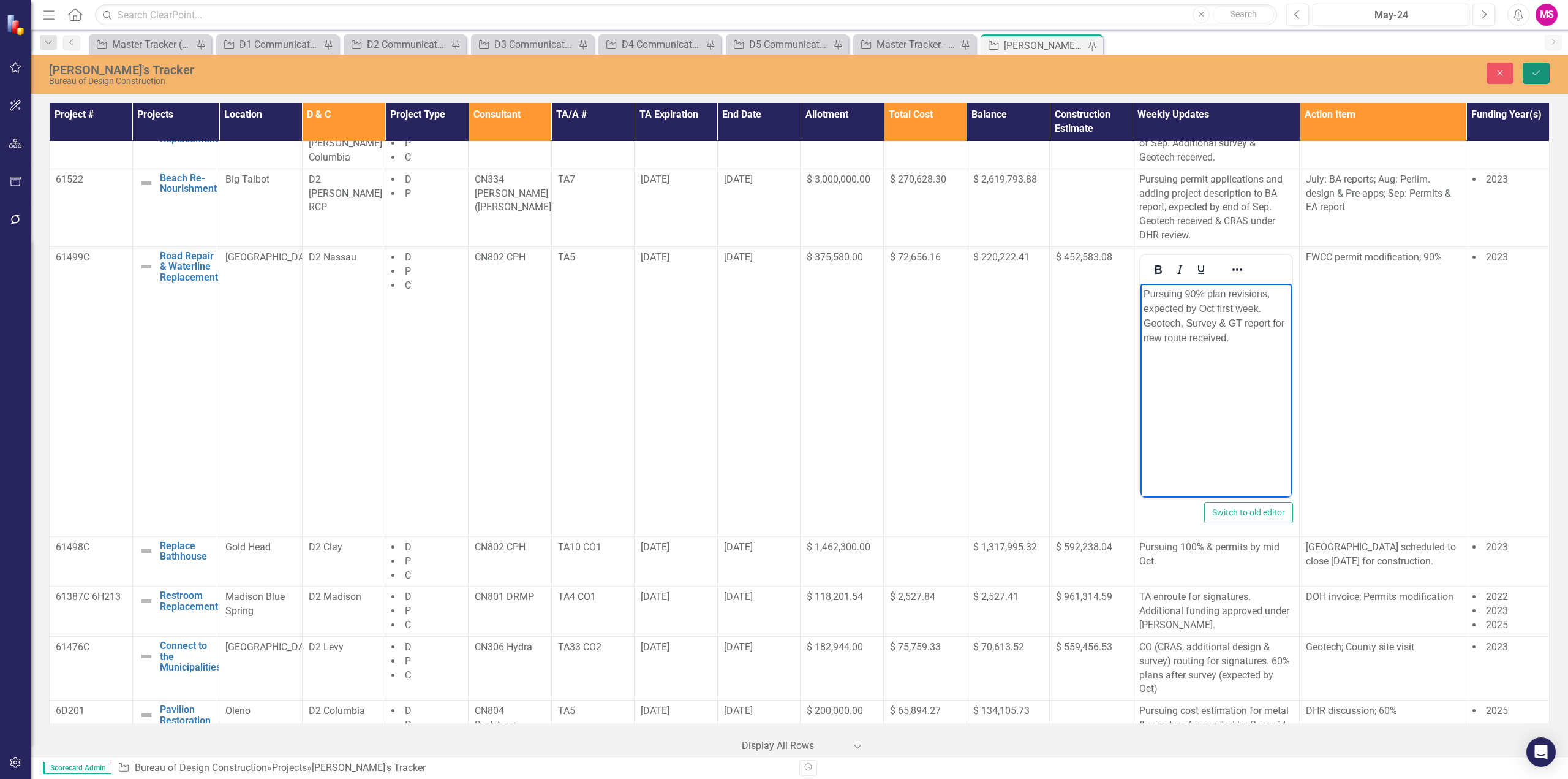
click at [1541, 73] on icon "Save" at bounding box center [1536, 73] width 11 height 9
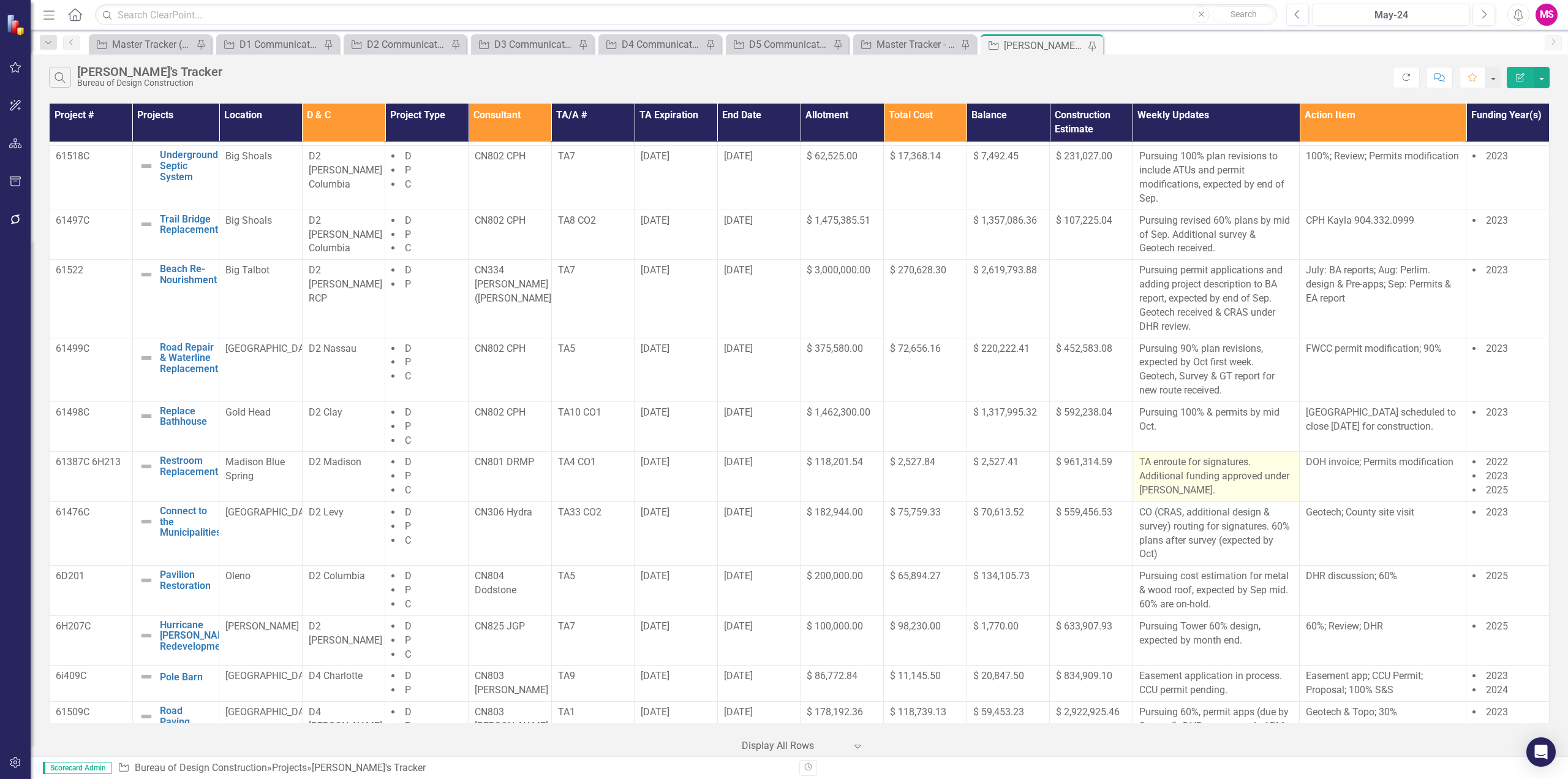
scroll to position [62, 0]
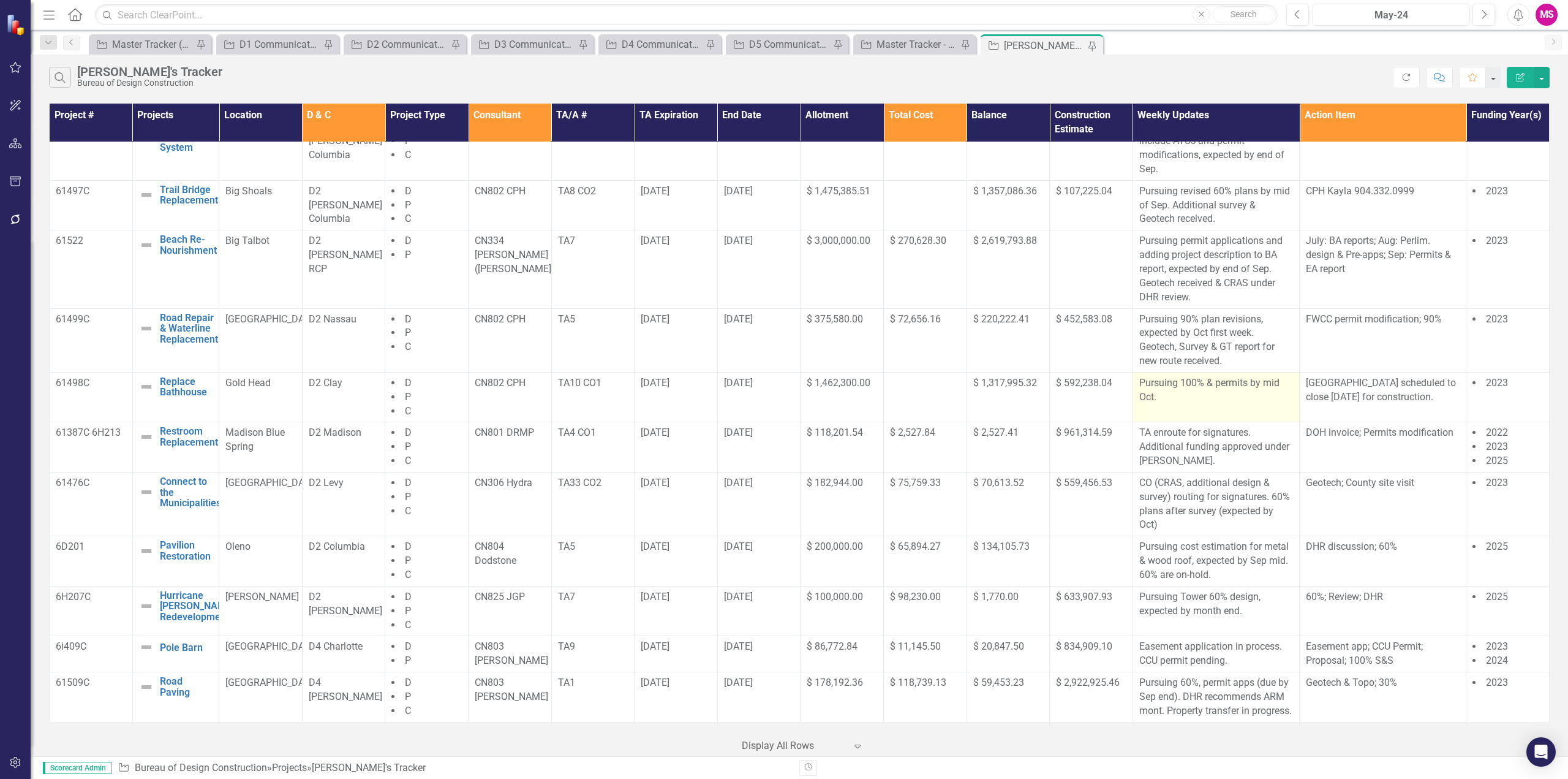
click at [1210, 382] on p "Pursuing 100% & permits by mid Oct." at bounding box center [1216, 390] width 154 height 28
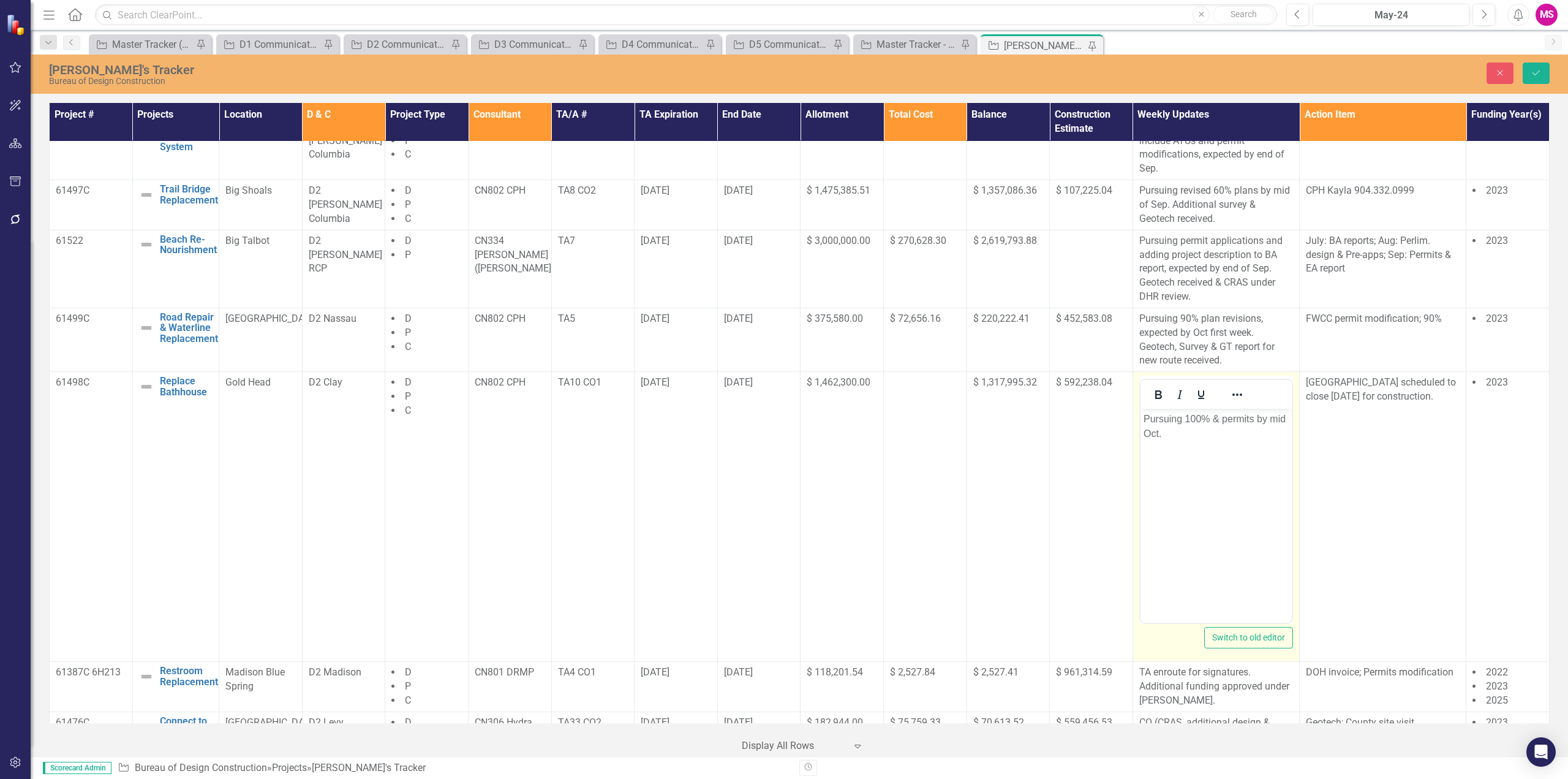
scroll to position [0, 0]
drag, startPoint x: 1213, startPoint y: 413, endPoint x: 1255, endPoint y: 412, distance: 42.0
click at [1255, 413] on p "Pursuing 100% & permits by mid Oct." at bounding box center [1216, 427] width 145 height 30
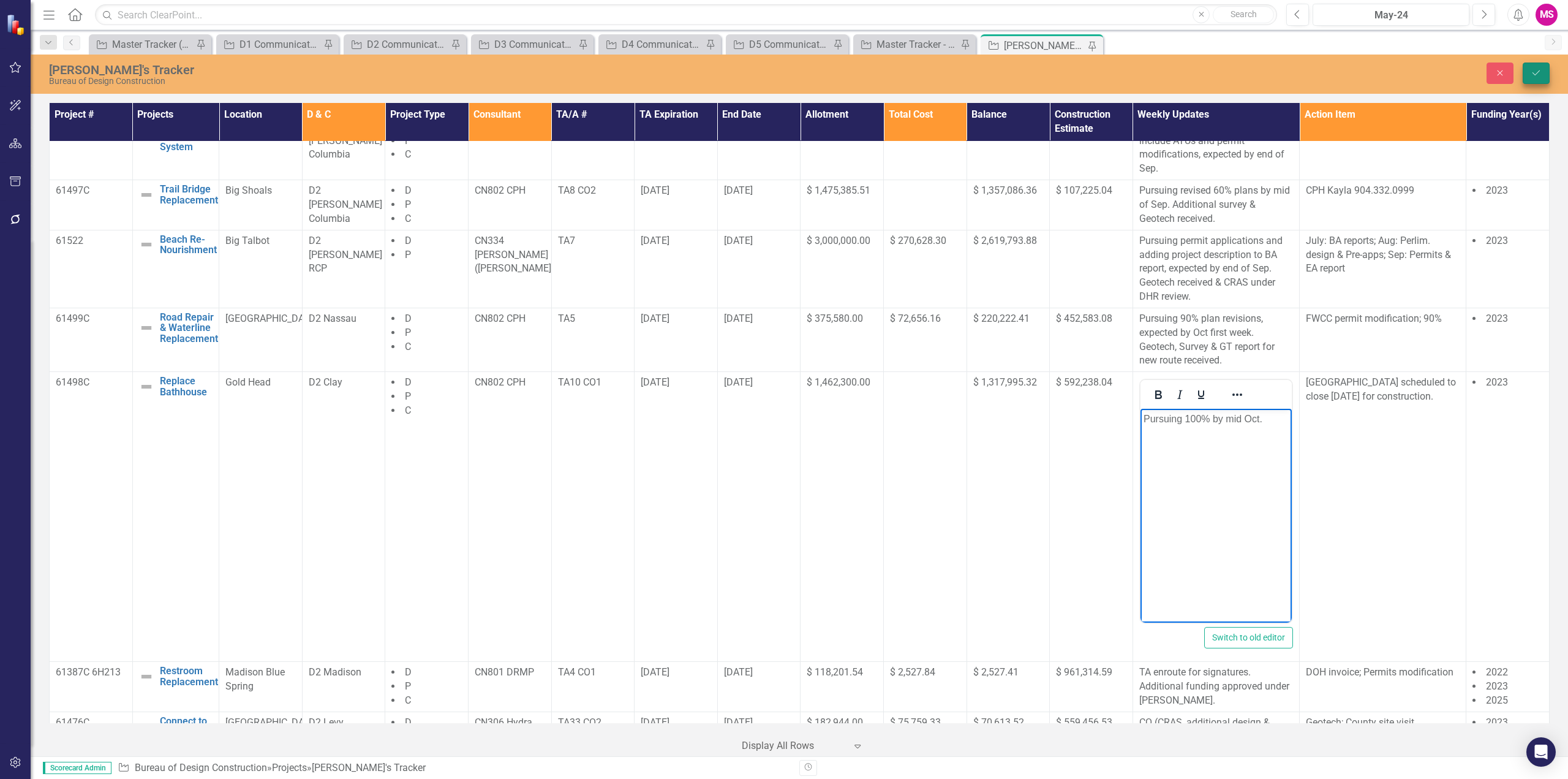
click at [1533, 76] on icon "Save" at bounding box center [1536, 73] width 11 height 9
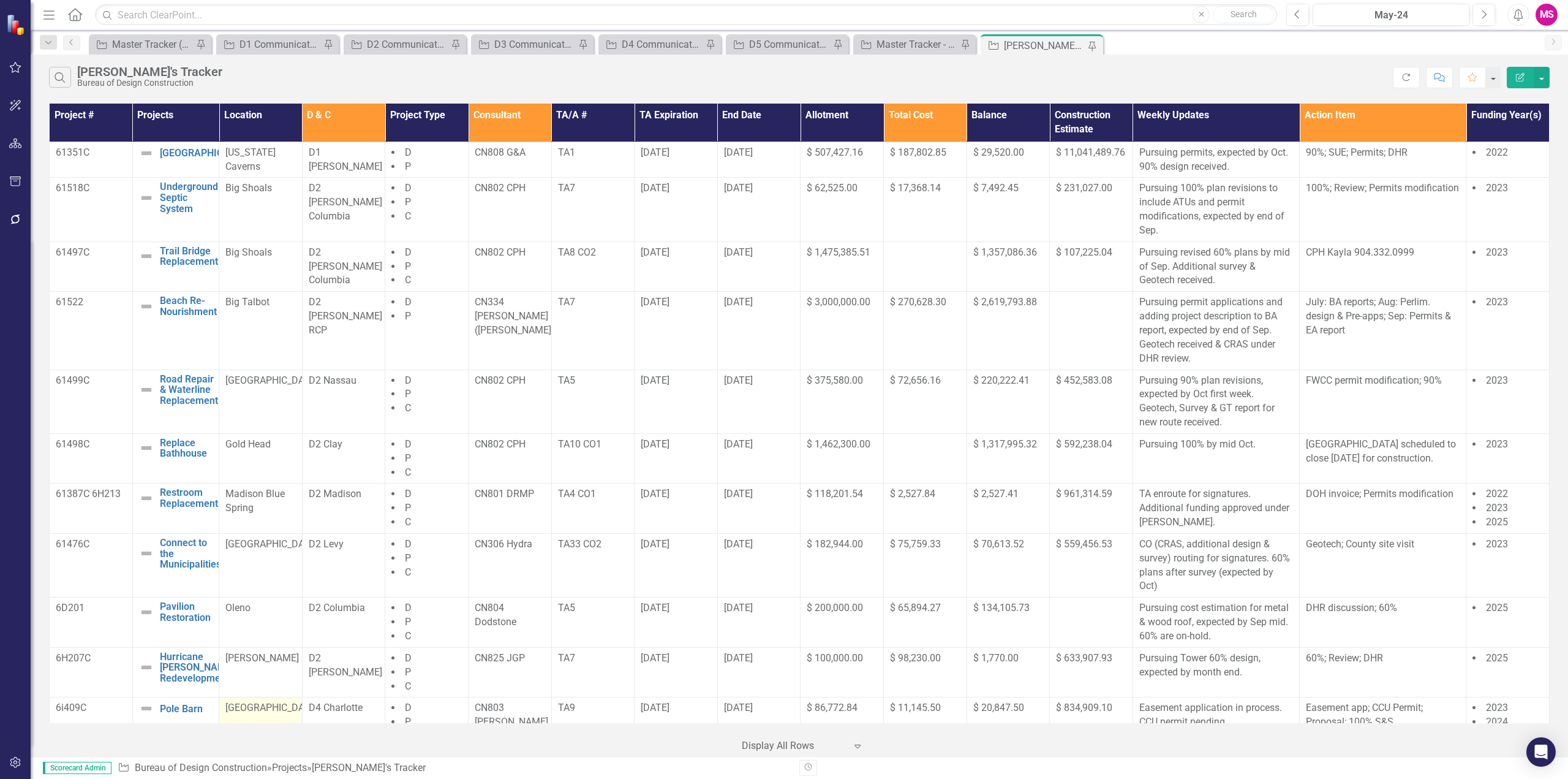
scroll to position [184, 0]
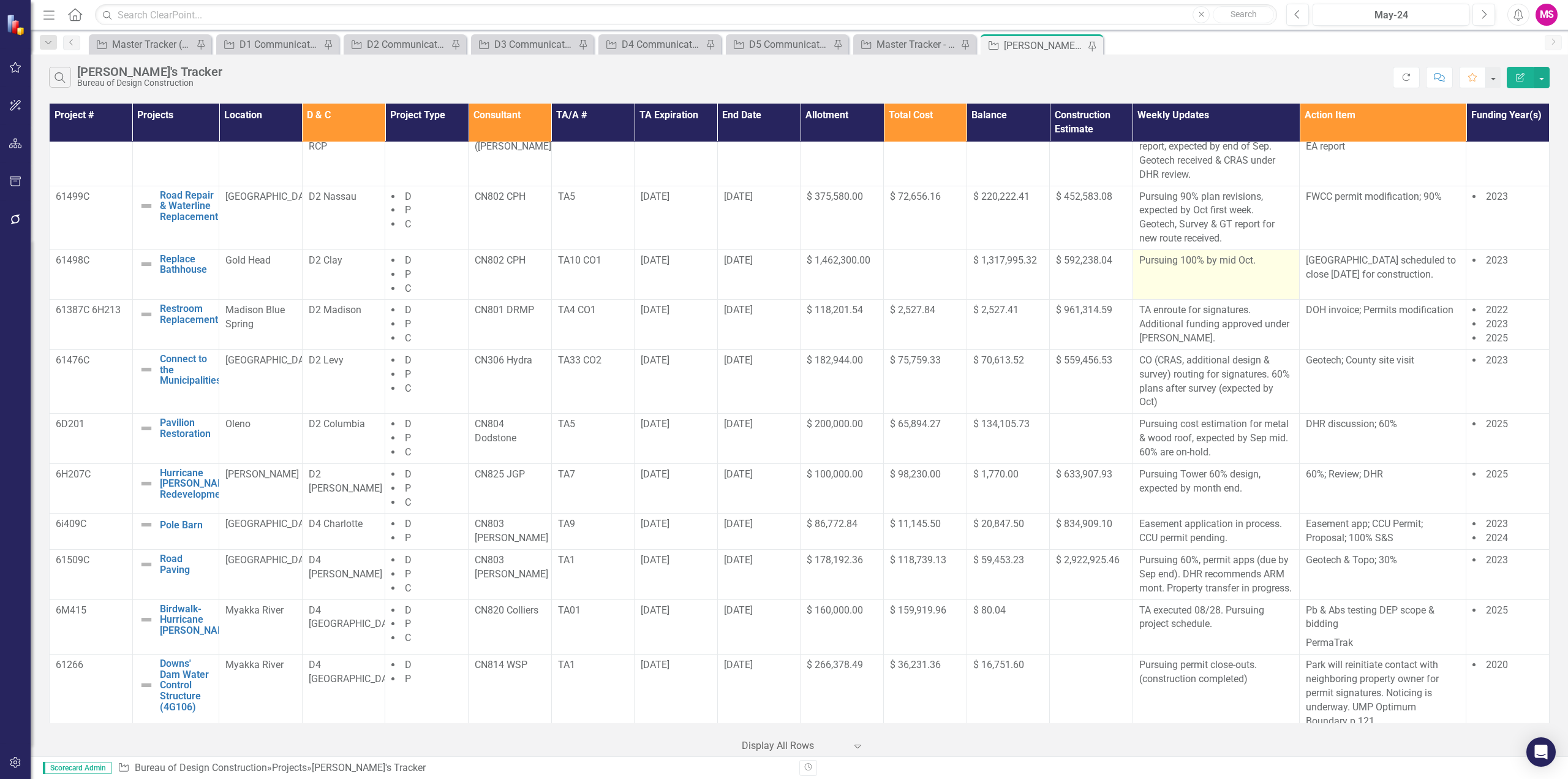
click at [1238, 276] on td "Pursuing 100% by mid Oct." at bounding box center [1216, 275] width 166 height 50
click at [1239, 276] on td "Pursuing 100% by mid Oct." at bounding box center [1216, 275] width 166 height 50
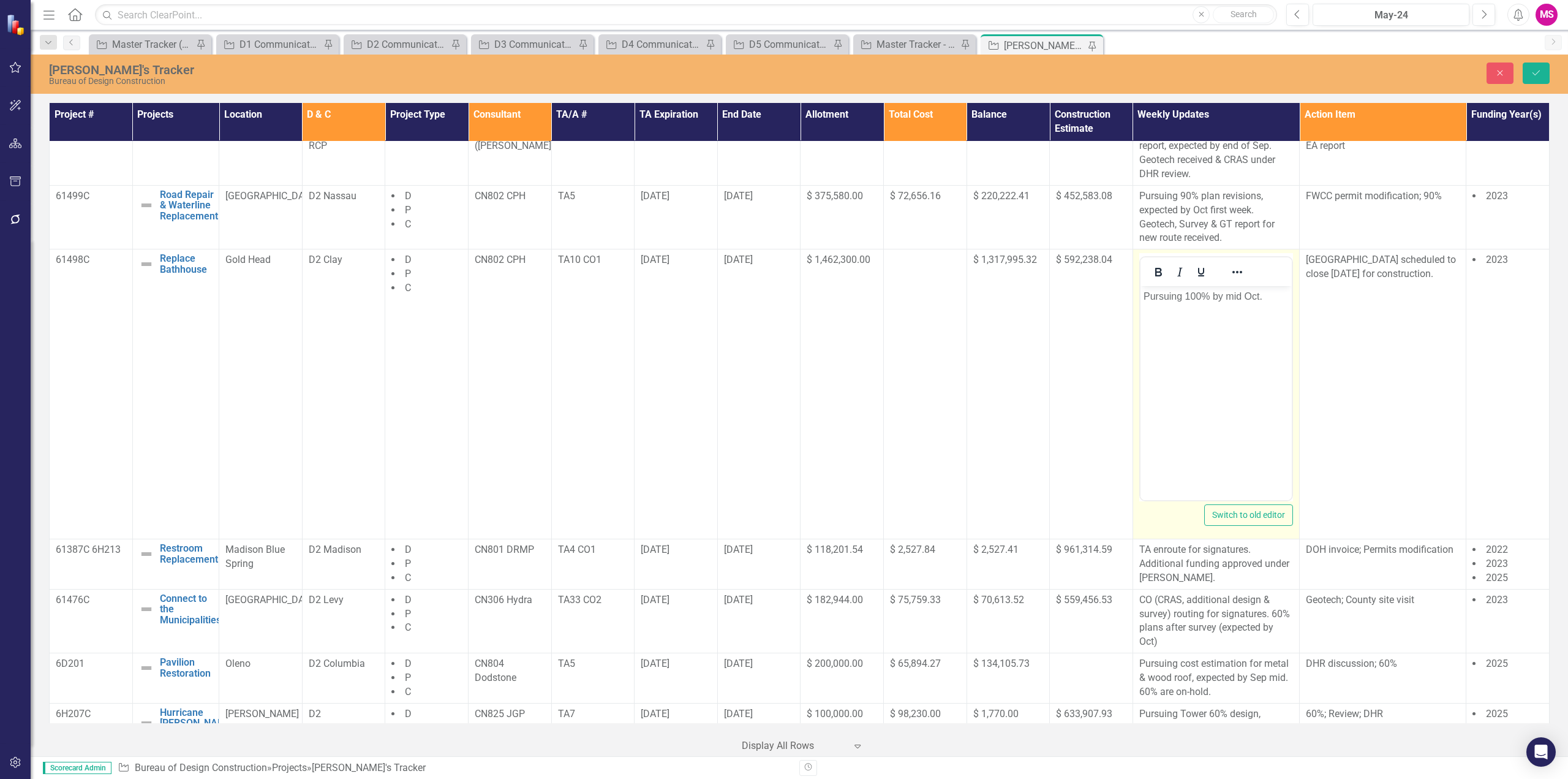
scroll to position [0, 0]
click at [1237, 291] on p "Pursuing 100% by mid Oct." at bounding box center [1216, 296] width 145 height 15
click at [1536, 70] on icon "Save" at bounding box center [1536, 73] width 11 height 9
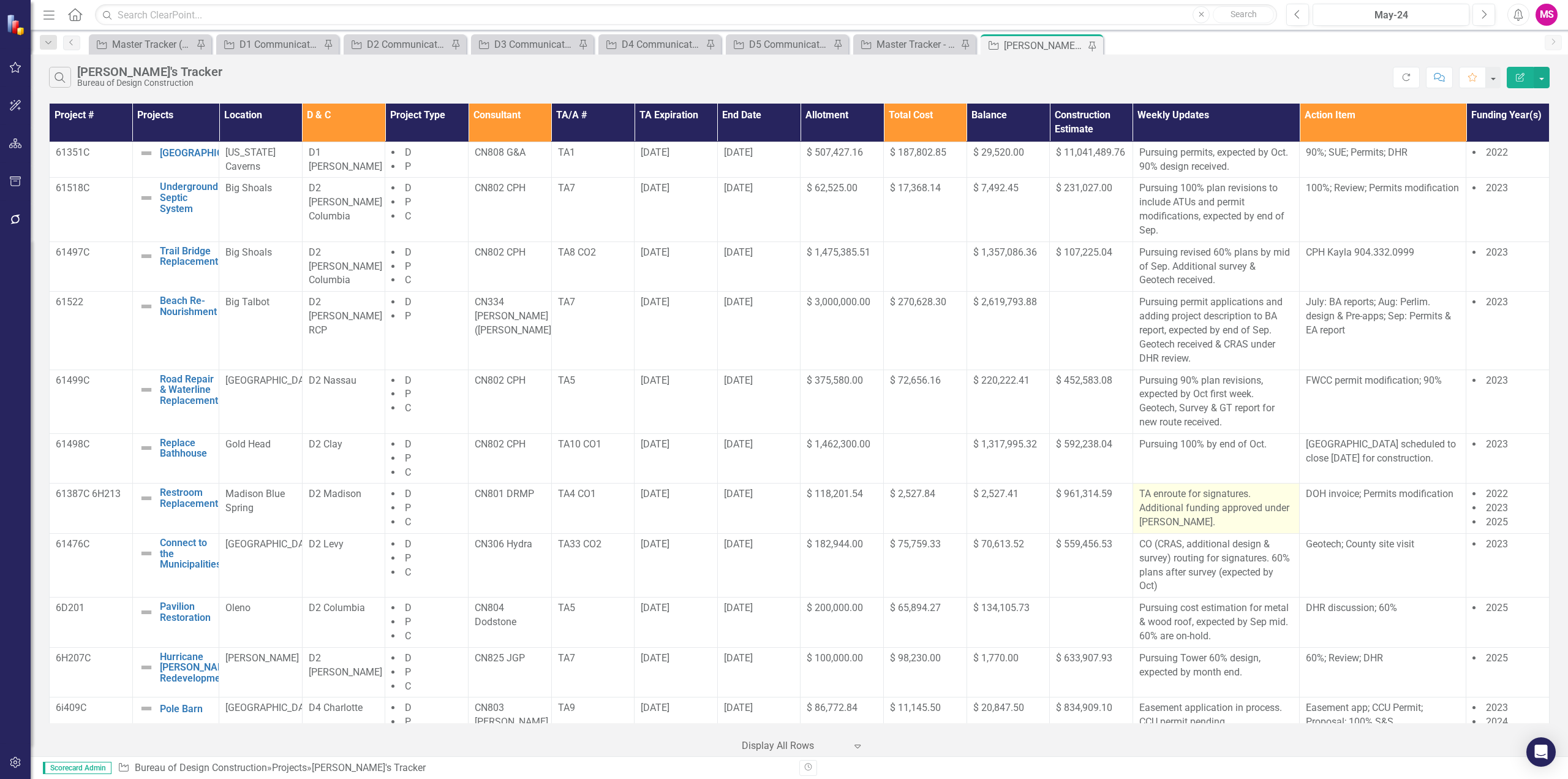
click at [1232, 511] on p "TA enroute for signatures. Additional funding approved under [PERSON_NAME]." at bounding box center [1216, 508] width 154 height 42
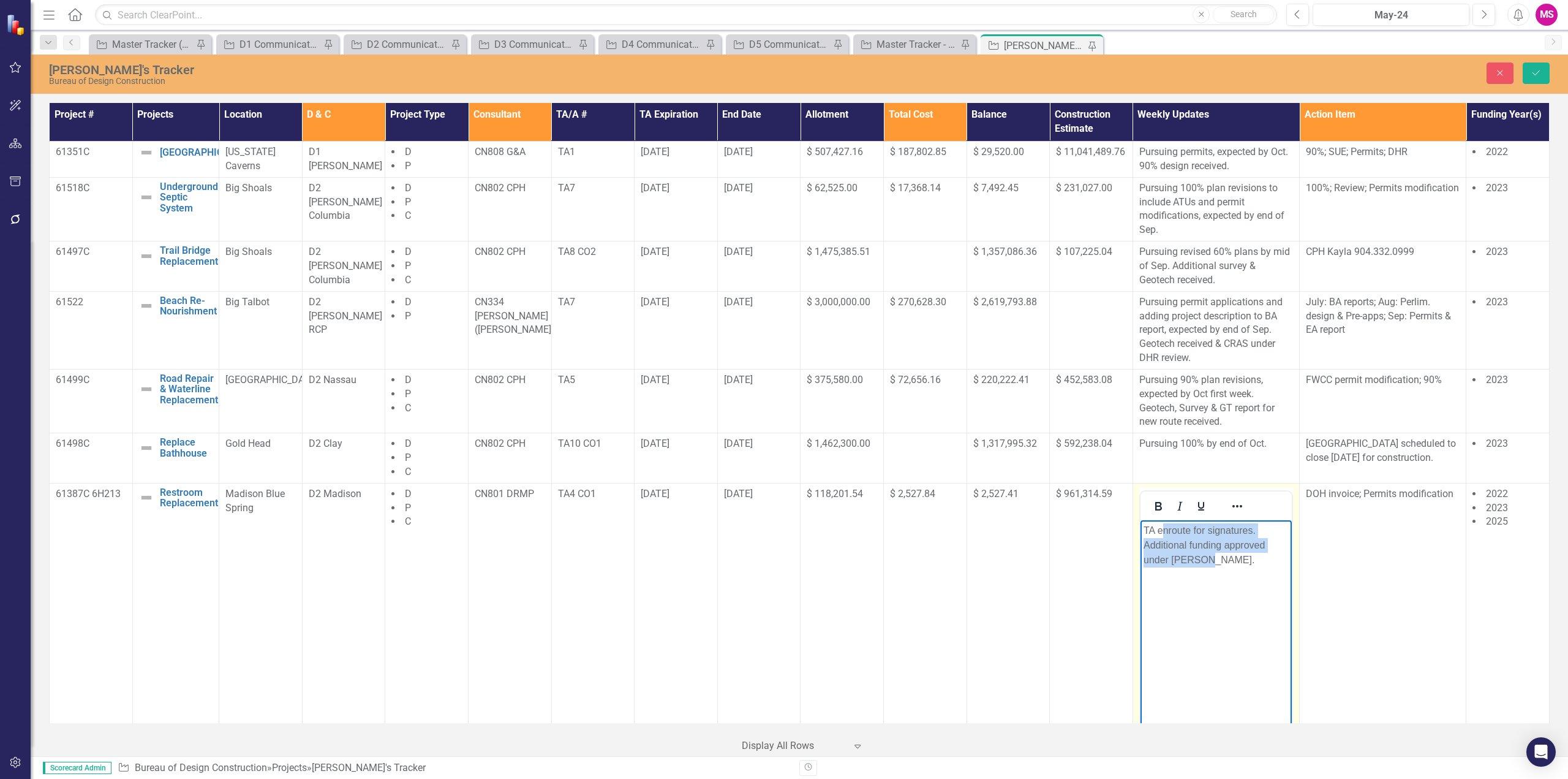
drag, startPoint x: 1165, startPoint y: 529, endPoint x: 1216, endPoint y: 564, distance: 61.9
click at [1216, 564] on p "TA enroute for signatures. Additional funding approved under [PERSON_NAME]." at bounding box center [1216, 544] width 145 height 44
drag, startPoint x: 1195, startPoint y: 545, endPoint x: 2263, endPoint y: 1052, distance: 1182.2
click at [1140, 531] on html "TA executed. Pursuing project schedule." at bounding box center [1216, 611] width 151 height 184
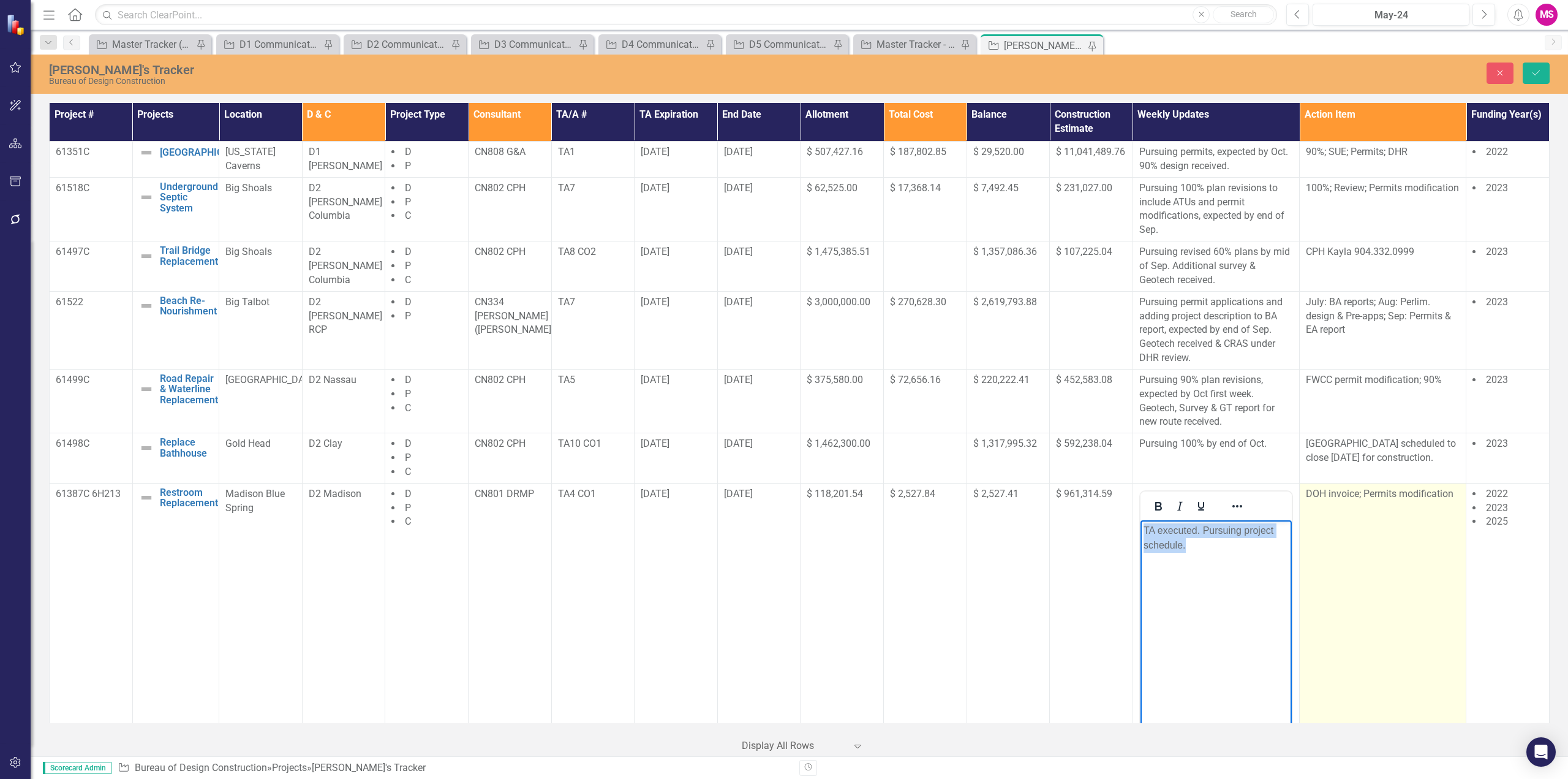
copy p "TA executed. Pursuing project schedule."
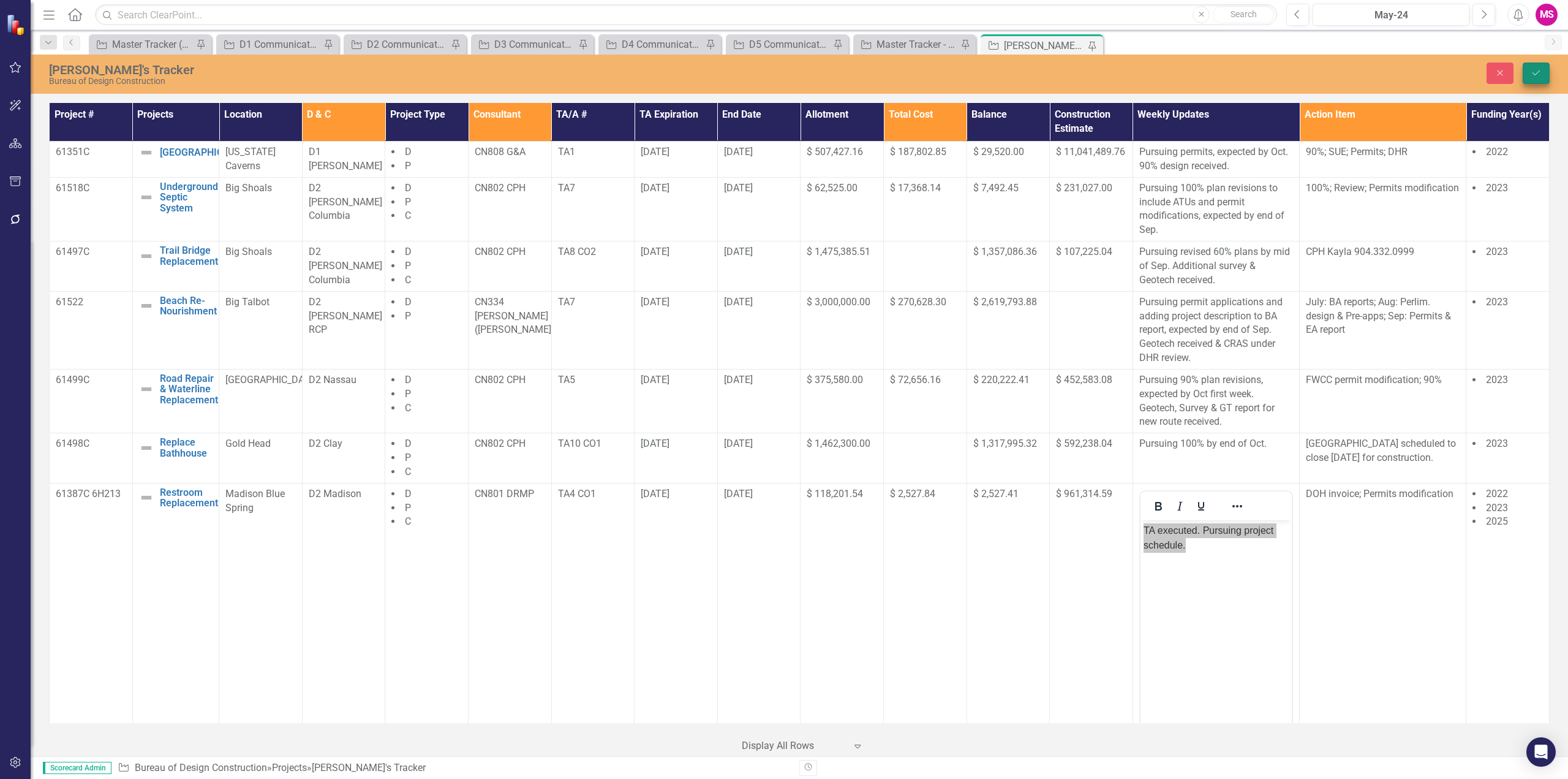
click at [1538, 70] on icon "Save" at bounding box center [1536, 73] width 11 height 9
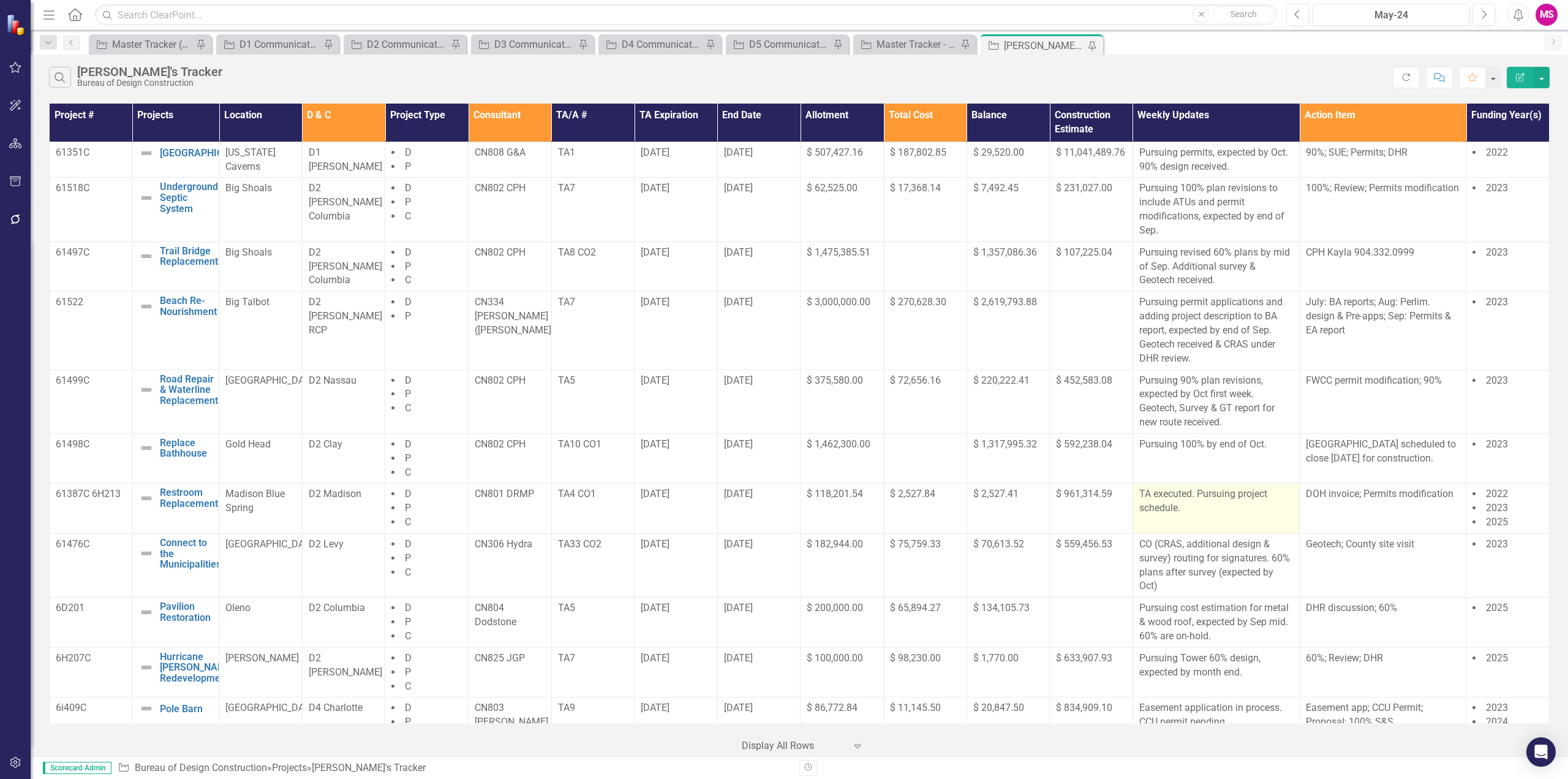
click at [1191, 496] on p "TA executed. Pursuing project schedule." at bounding box center [1216, 501] width 154 height 28
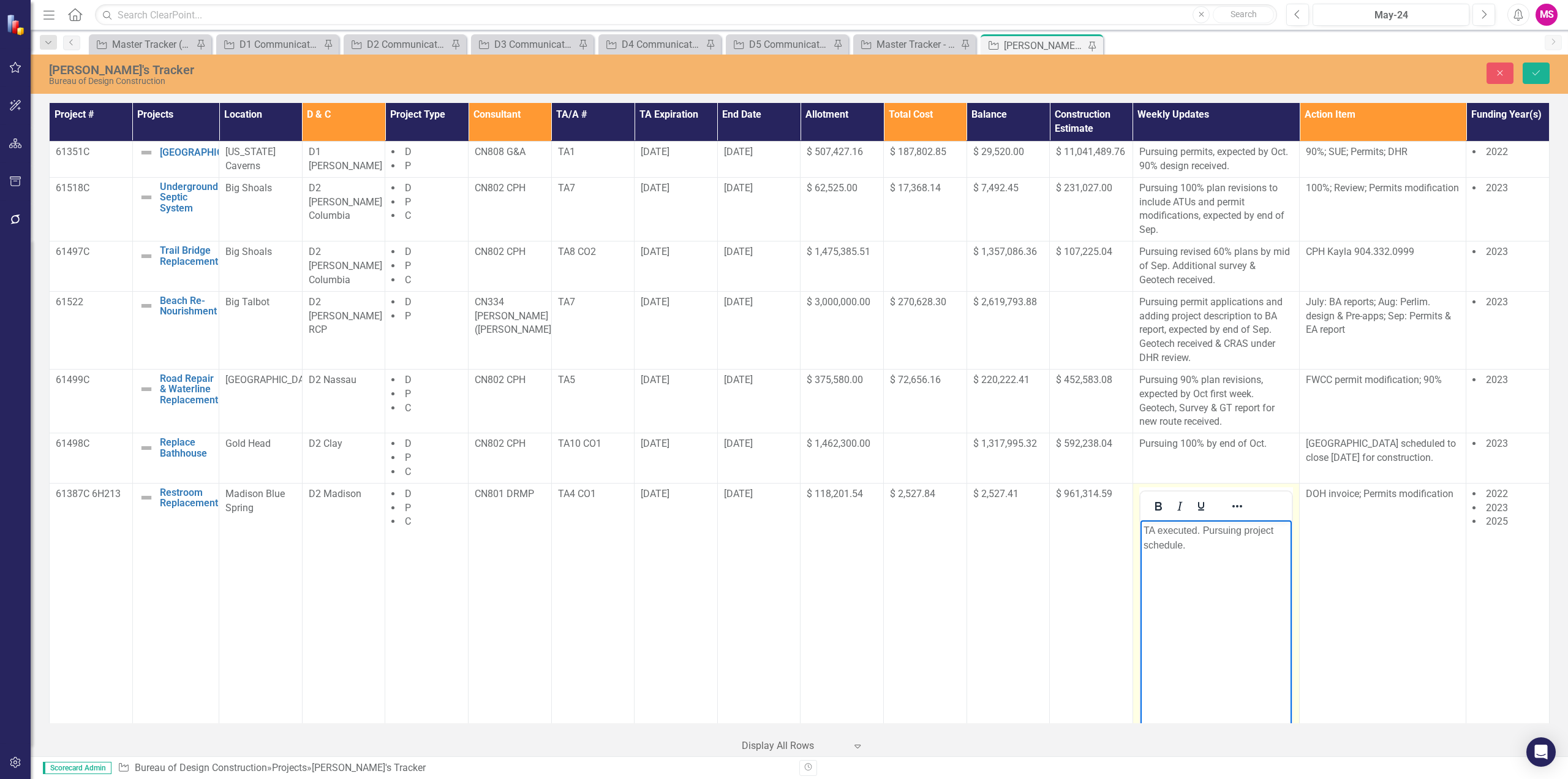
click at [1197, 530] on p "TA executed. Pursuing project schedule." at bounding box center [1216, 537] width 145 height 30
drag, startPoint x: 1219, startPoint y: 548, endPoint x: 1114, endPoint y: 530, distance: 106.5
click at [1140, 530] on html "TA executed 8/28. Pursuing project schedule." at bounding box center [1216, 611] width 151 height 184
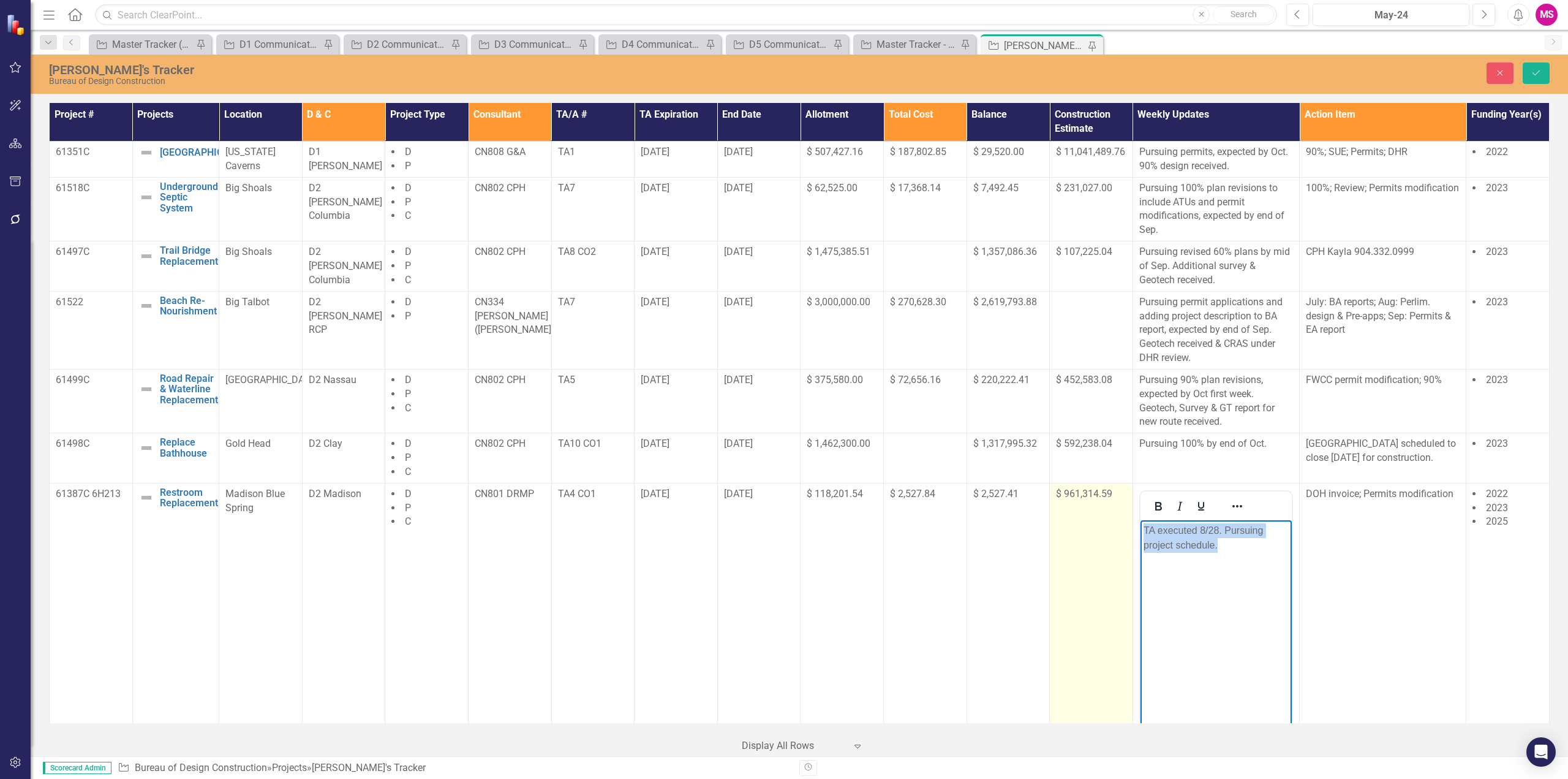
copy p "TA executed 8/28. Pursuing project schedule."
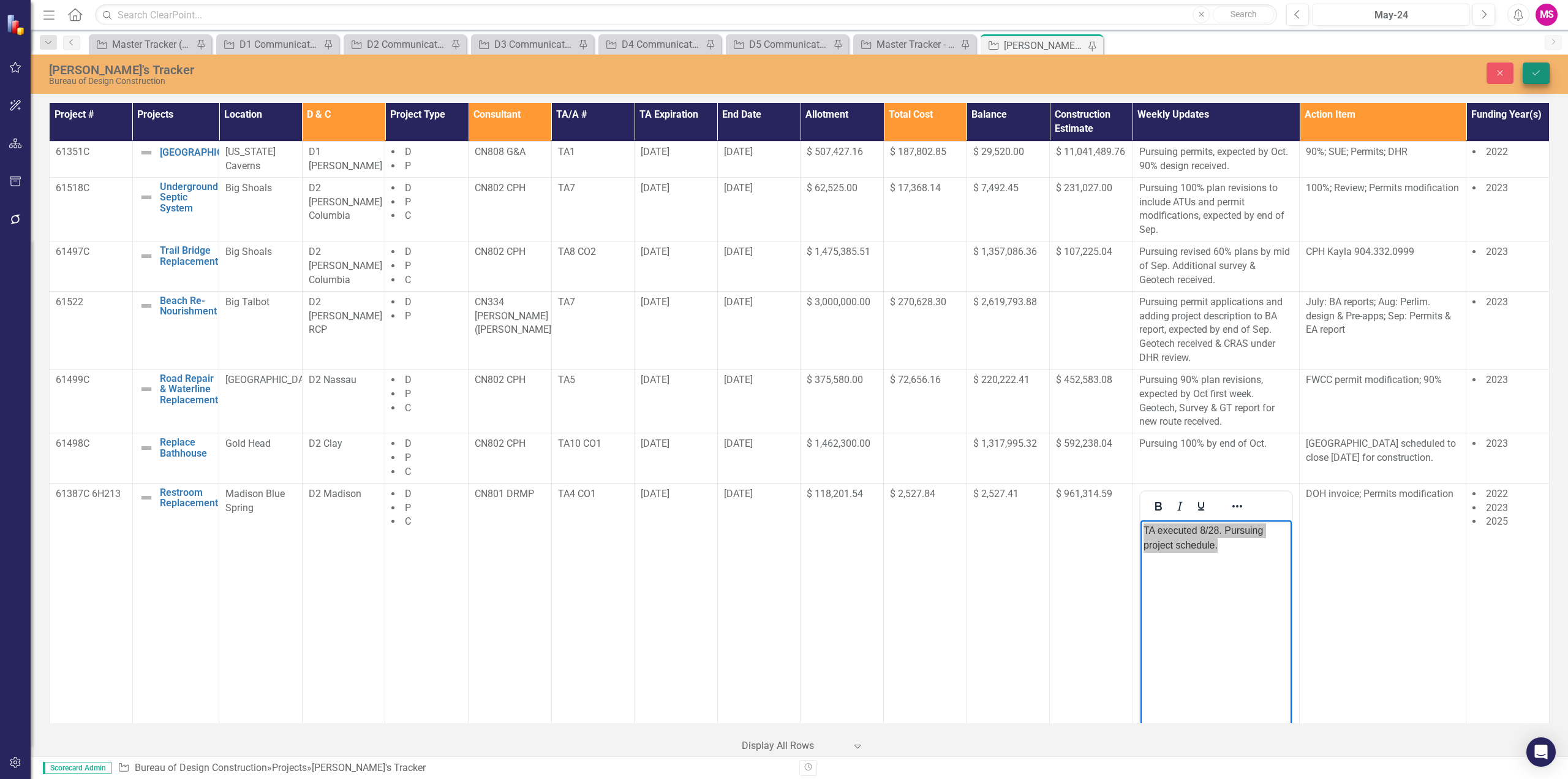
click at [1528, 71] on button "Save" at bounding box center [1536, 74] width 27 height 22
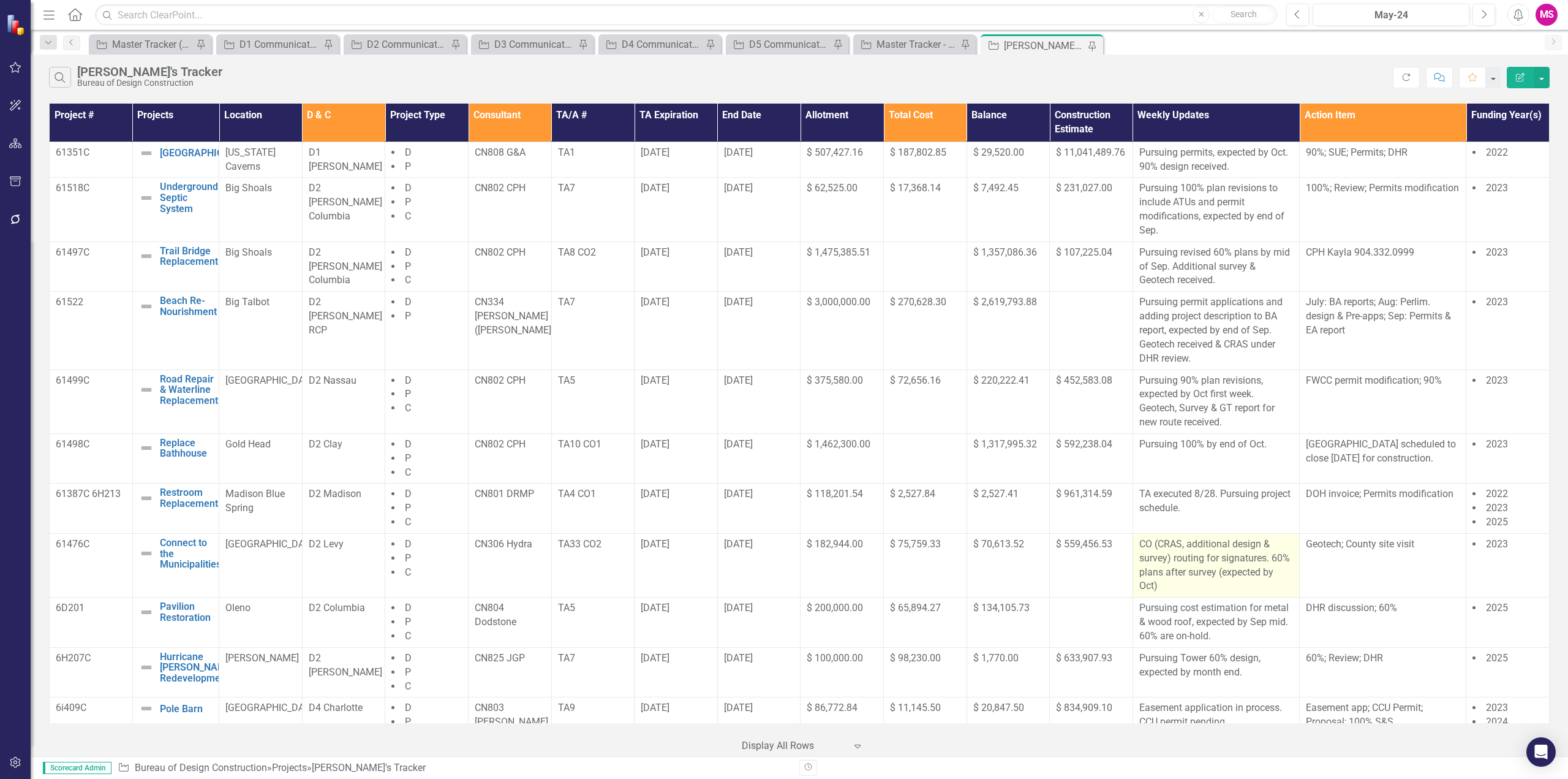
click at [1229, 563] on p "CO (CRAS, additional design & survey) routing for signatures. 60% plans after s…" at bounding box center [1216, 565] width 154 height 56
click at [1227, 563] on p "CO (CRAS, additional design & survey) routing for signatures. 60% plans after s…" at bounding box center [1216, 565] width 154 height 56
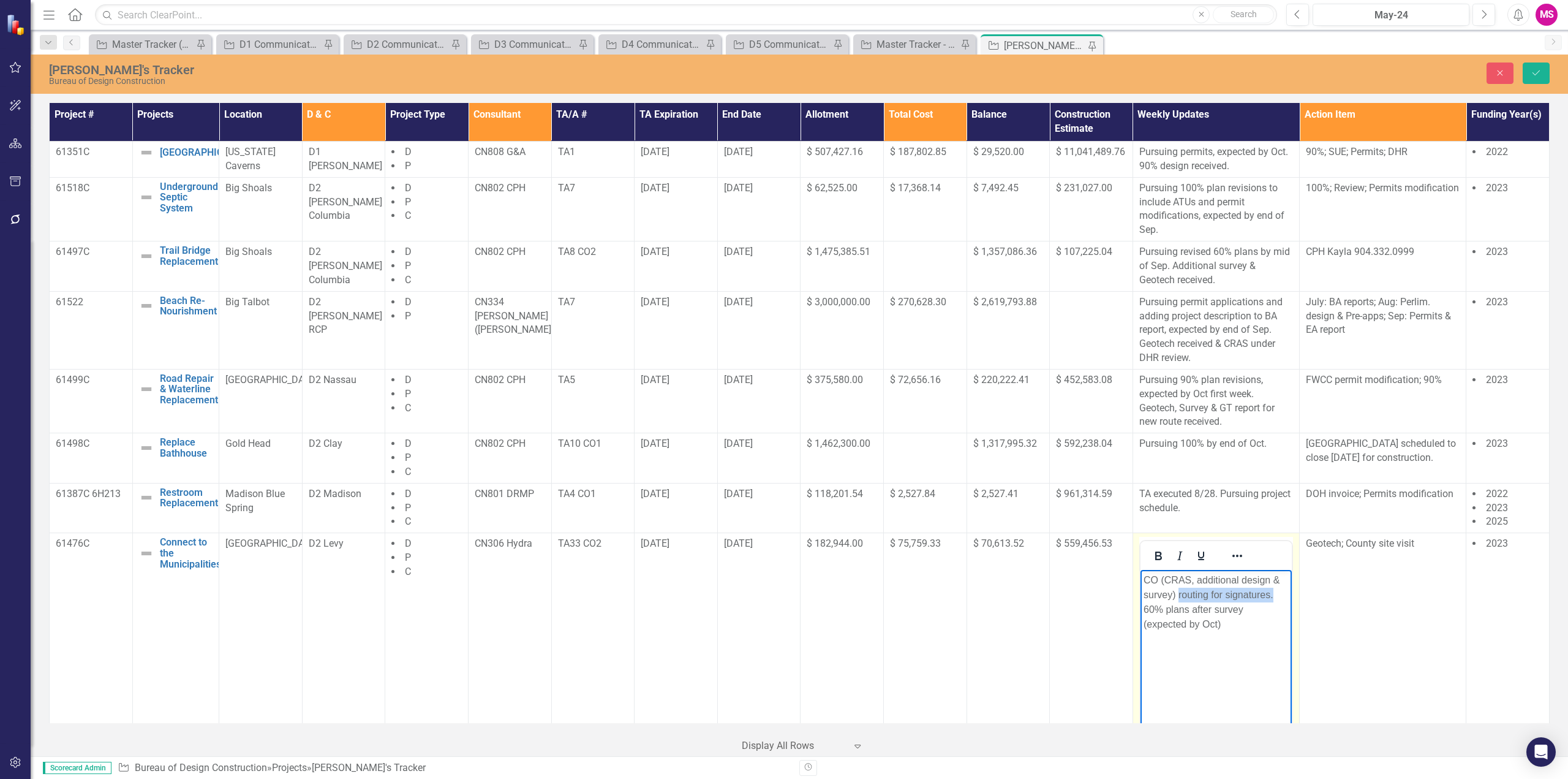
drag, startPoint x: 1178, startPoint y: 594, endPoint x: 1276, endPoint y: 592, distance: 98.0
click at [1276, 592] on p "CO (CRAS, additional design & survey) routing for signatures. 60% plans after s…" at bounding box center [1216, 602] width 145 height 59
paste body "Rich Text Area. Press ALT-0 for help."
drag, startPoint x: 1256, startPoint y: 608, endPoint x: 1141, endPoint y: 605, distance: 115.0
click at [1141, 605] on body "CO (CRAS, additional design & survey) TA executed 8/28. Pursuing project schedu…" at bounding box center [1216, 662] width 151 height 184
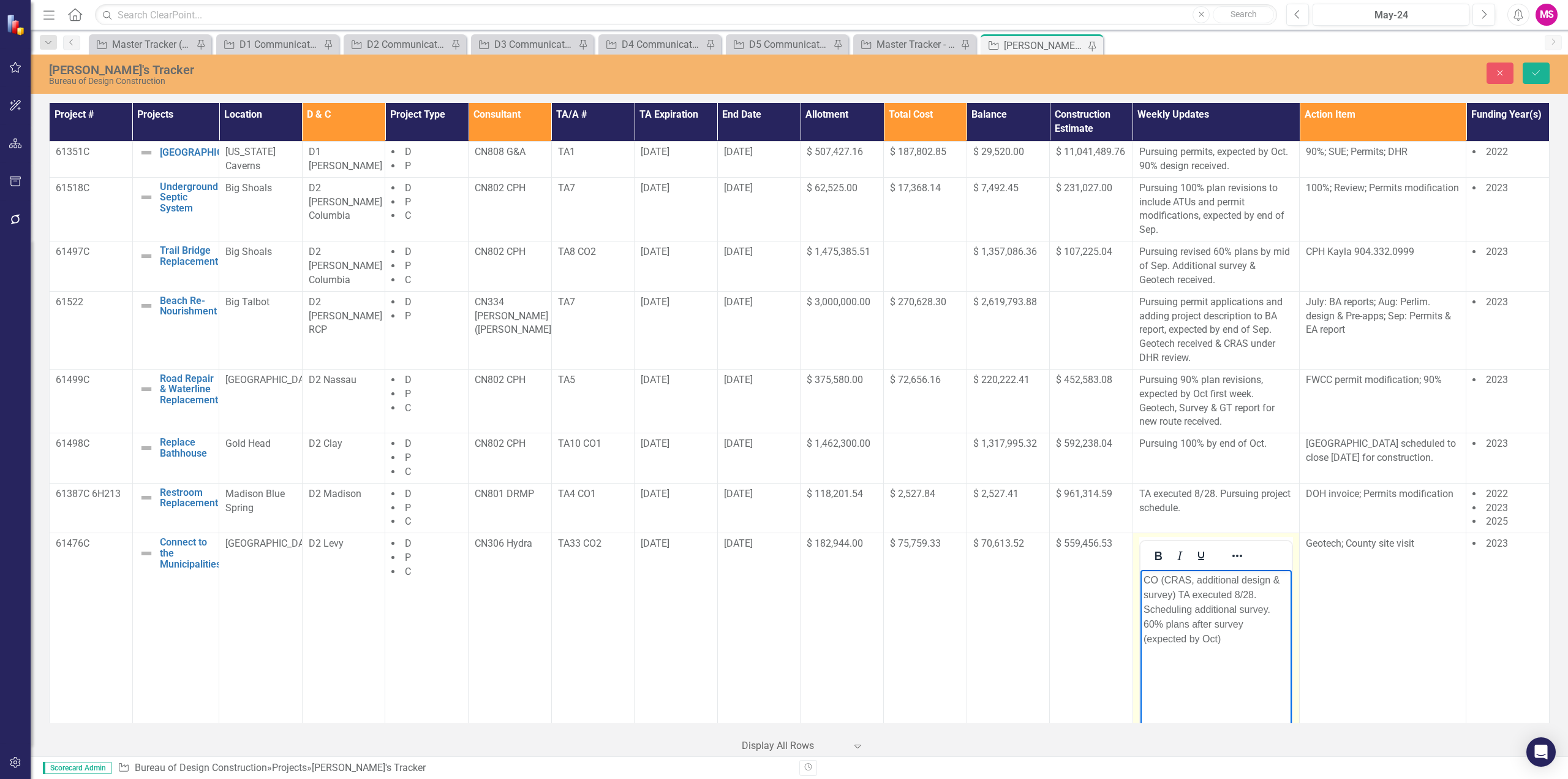
click at [1203, 636] on p "CO (CRAS, additional design & survey) TA executed 8/28. Scheduling additional s…" at bounding box center [1216, 610] width 145 height 74
drag, startPoint x: 1176, startPoint y: 597, endPoint x: 1129, endPoint y: 566, distance: 56.3
click at [1140, 570] on html "CO (CRAS, additional design & survey) TA executed 8/28. Scheduling additional s…" at bounding box center [1216, 662] width 151 height 184
click at [1155, 577] on p "TA executed 8/28. Scheduling additional survey. 60% plans after survey (expecte…" at bounding box center [1216, 595] width 145 height 44
click at [1536, 69] on icon "Save" at bounding box center [1536, 73] width 11 height 9
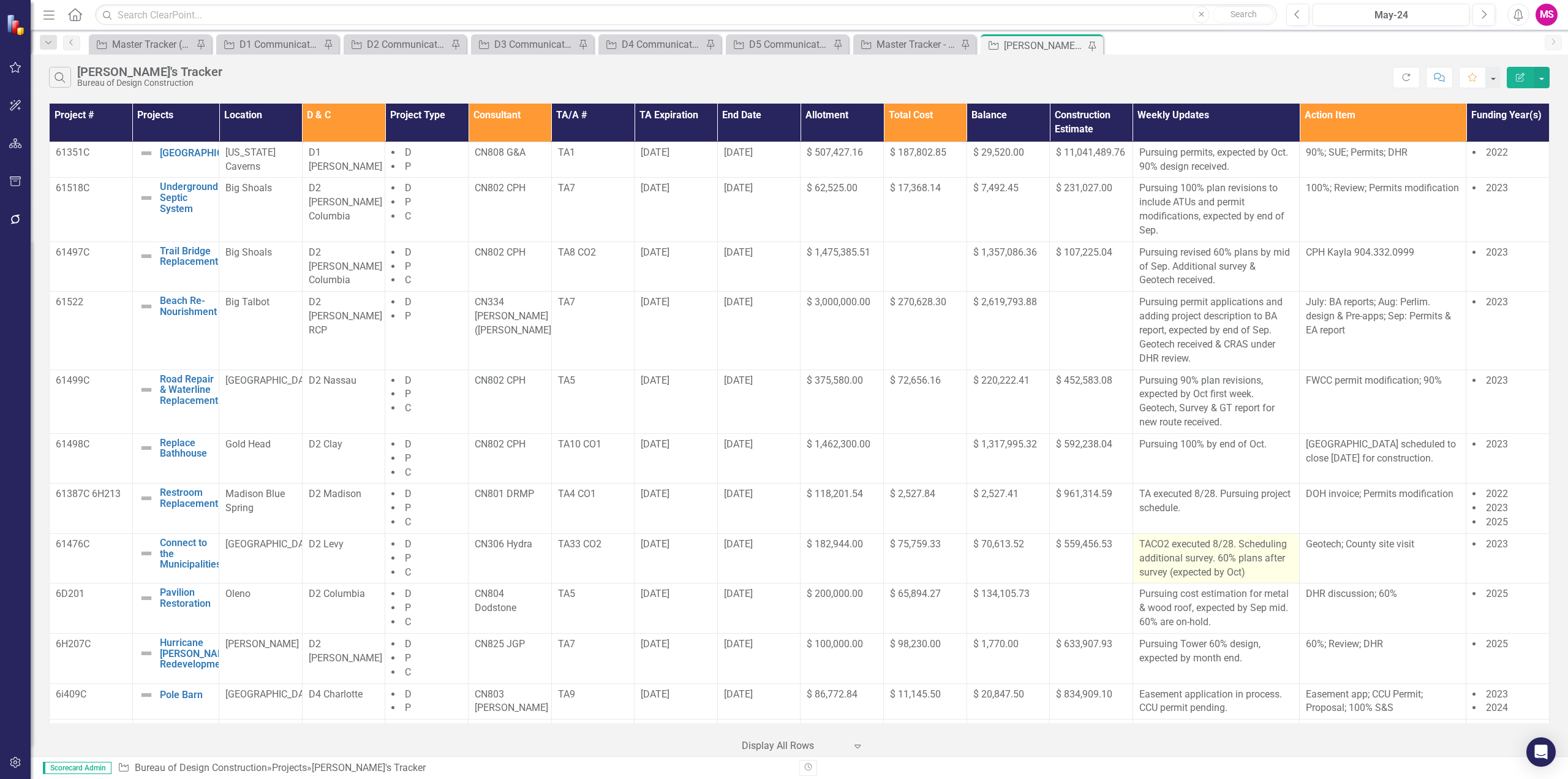
scroll to position [122, 0]
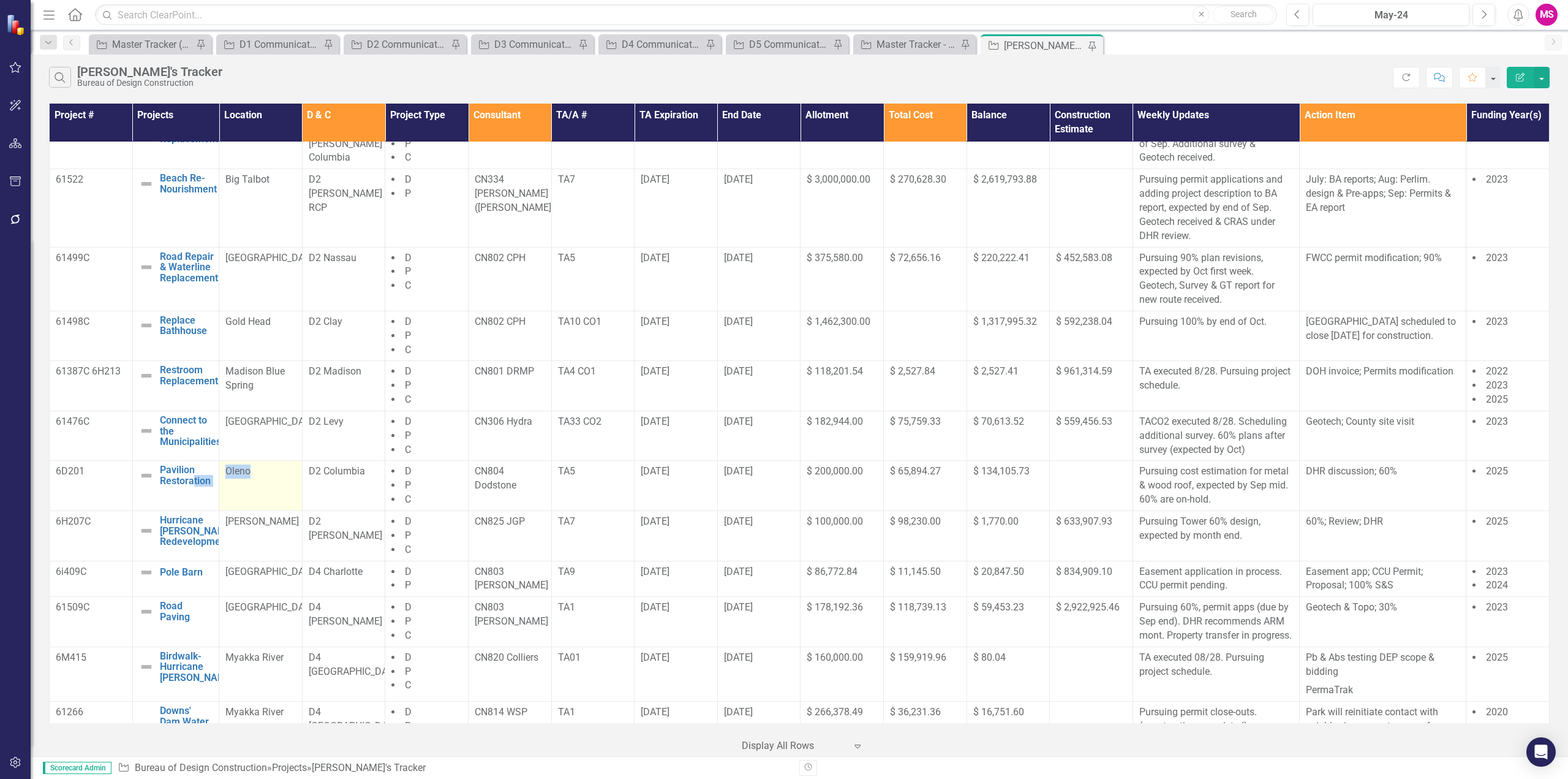
drag, startPoint x: 192, startPoint y: 498, endPoint x: 263, endPoint y: 494, distance: 71.1
click at [263, 494] on tr "6D201 Pavilion Restoration Edit Edit Project Link Open Element Oleno D2 Columbi…" at bounding box center [800, 486] width 1500 height 50
click at [1200, 476] on p "Pursuing cost estimation for metal & wood roof, expected by Sep mid. 60% are on…" at bounding box center [1216, 486] width 154 height 42
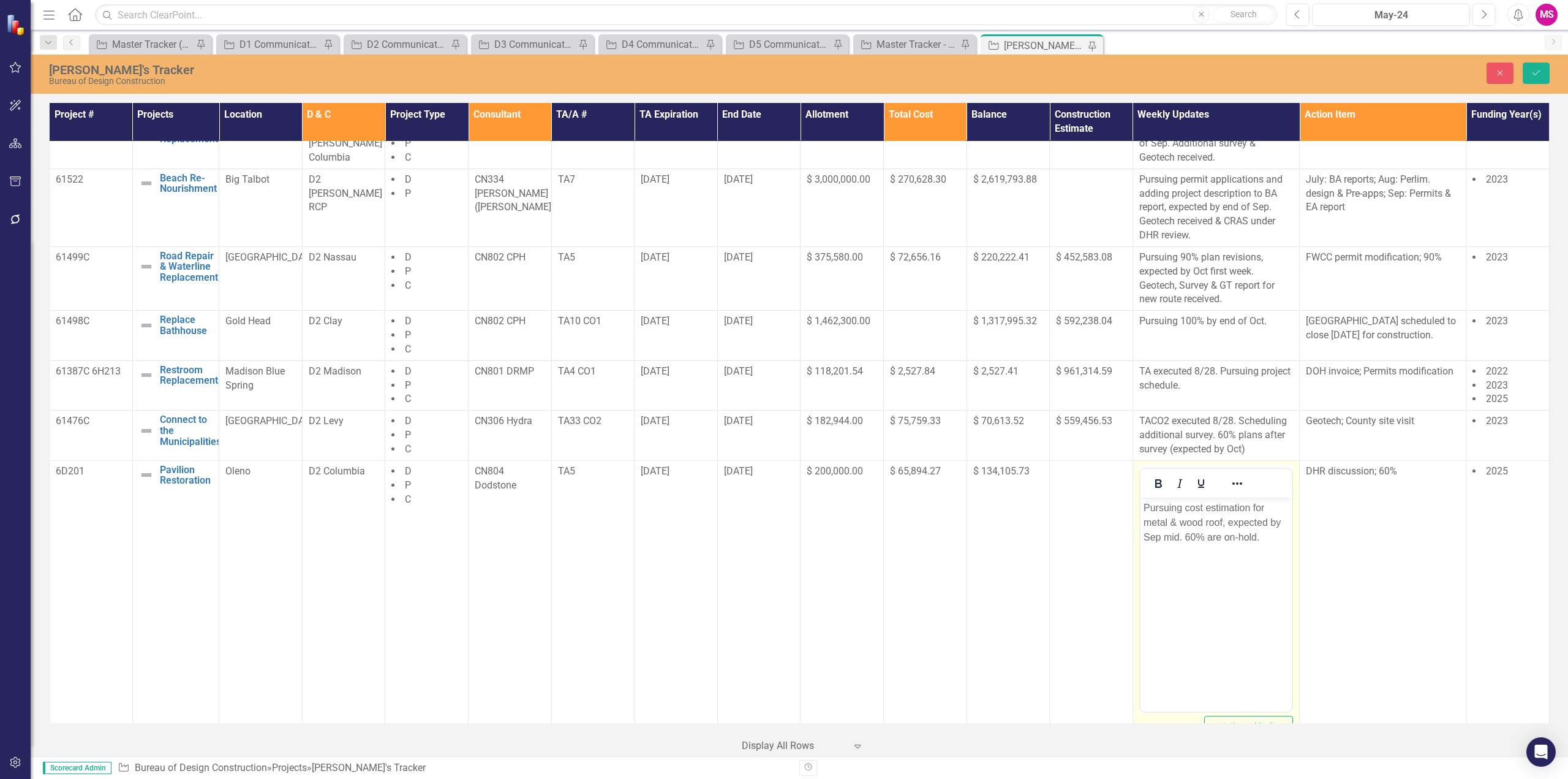
scroll to position [0, 0]
drag, startPoint x: 1181, startPoint y: 537, endPoint x: 2262, endPoint y: 987, distance: 1170.9
click at [1140, 496] on html "Pursuing cost estimation for metal & wood roof, expected by Sep mid. 60% are on…" at bounding box center [1216, 588] width 151 height 184
drag, startPoint x: 1168, startPoint y: 522, endPoint x: 1216, endPoint y: 519, distance: 48.1
click at [1216, 519] on p "Metal roof is confirmed, pursuing 60% are on-hold." at bounding box center [1216, 514] width 145 height 30
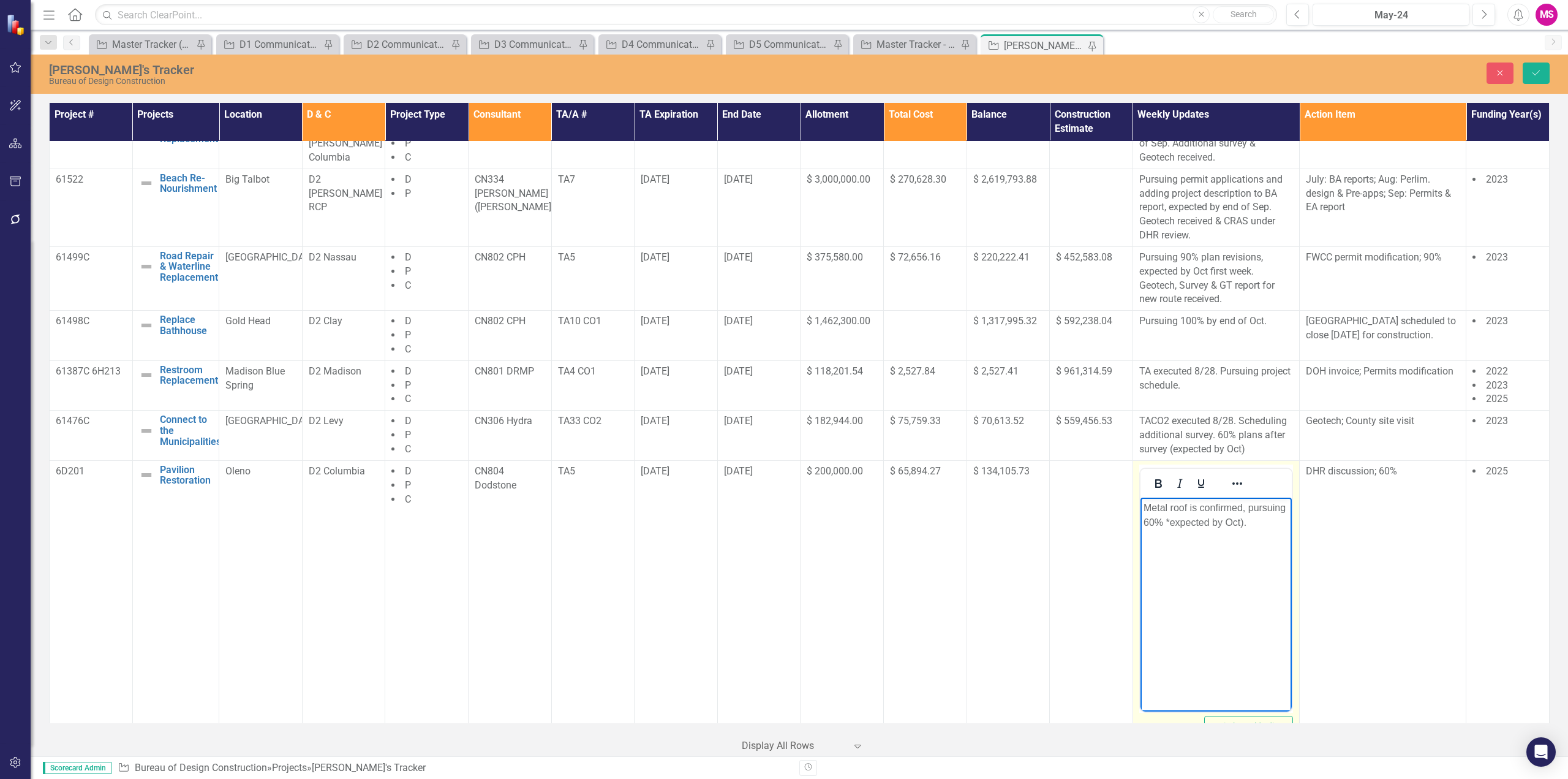
click at [1171, 521] on p "Metal roof is confirmed, pursuing 60% *expected by Oct)." at bounding box center [1216, 514] width 145 height 30
click at [1538, 72] on icon "Save" at bounding box center [1536, 73] width 11 height 9
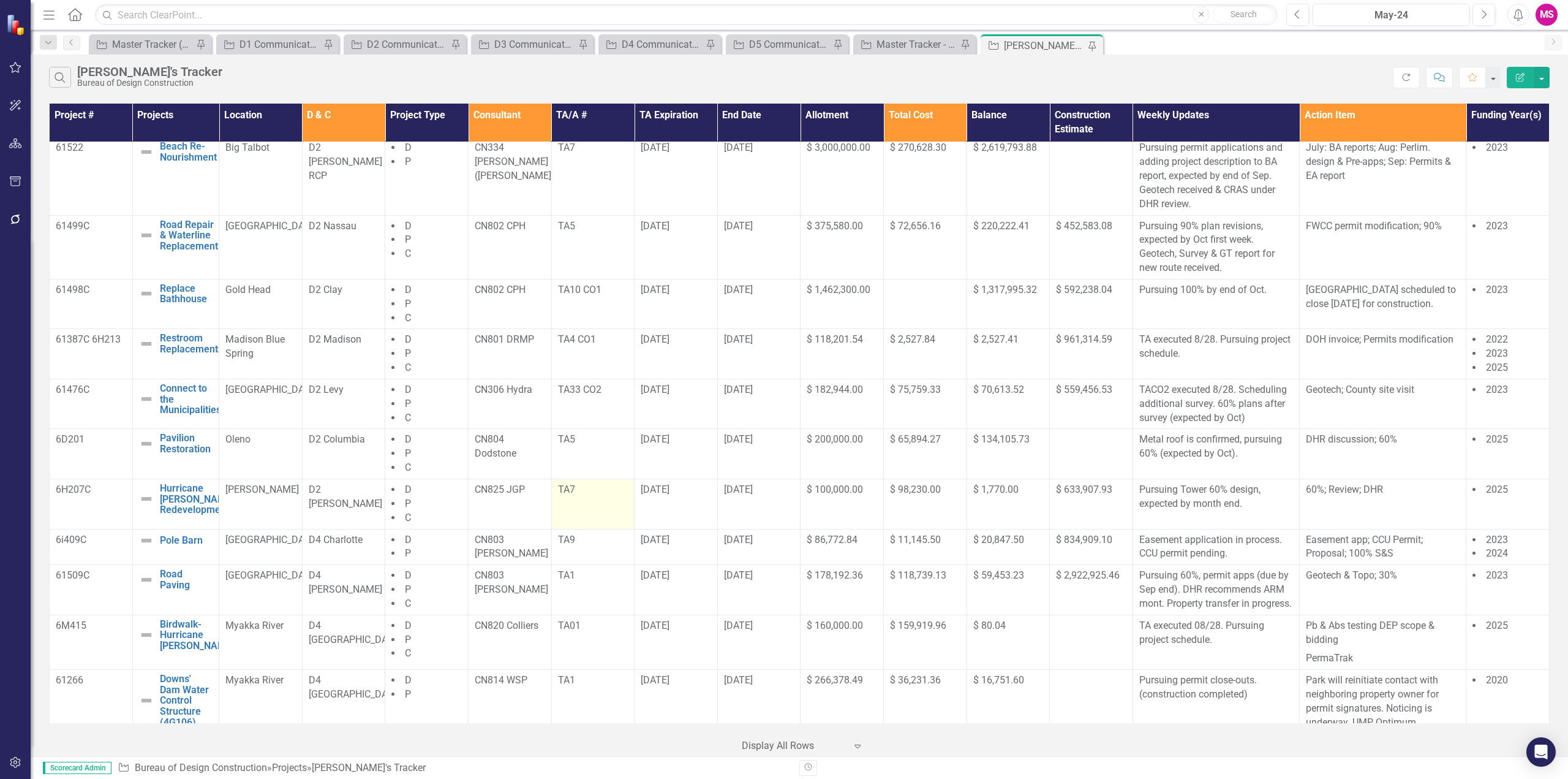
scroll to position [184, 0]
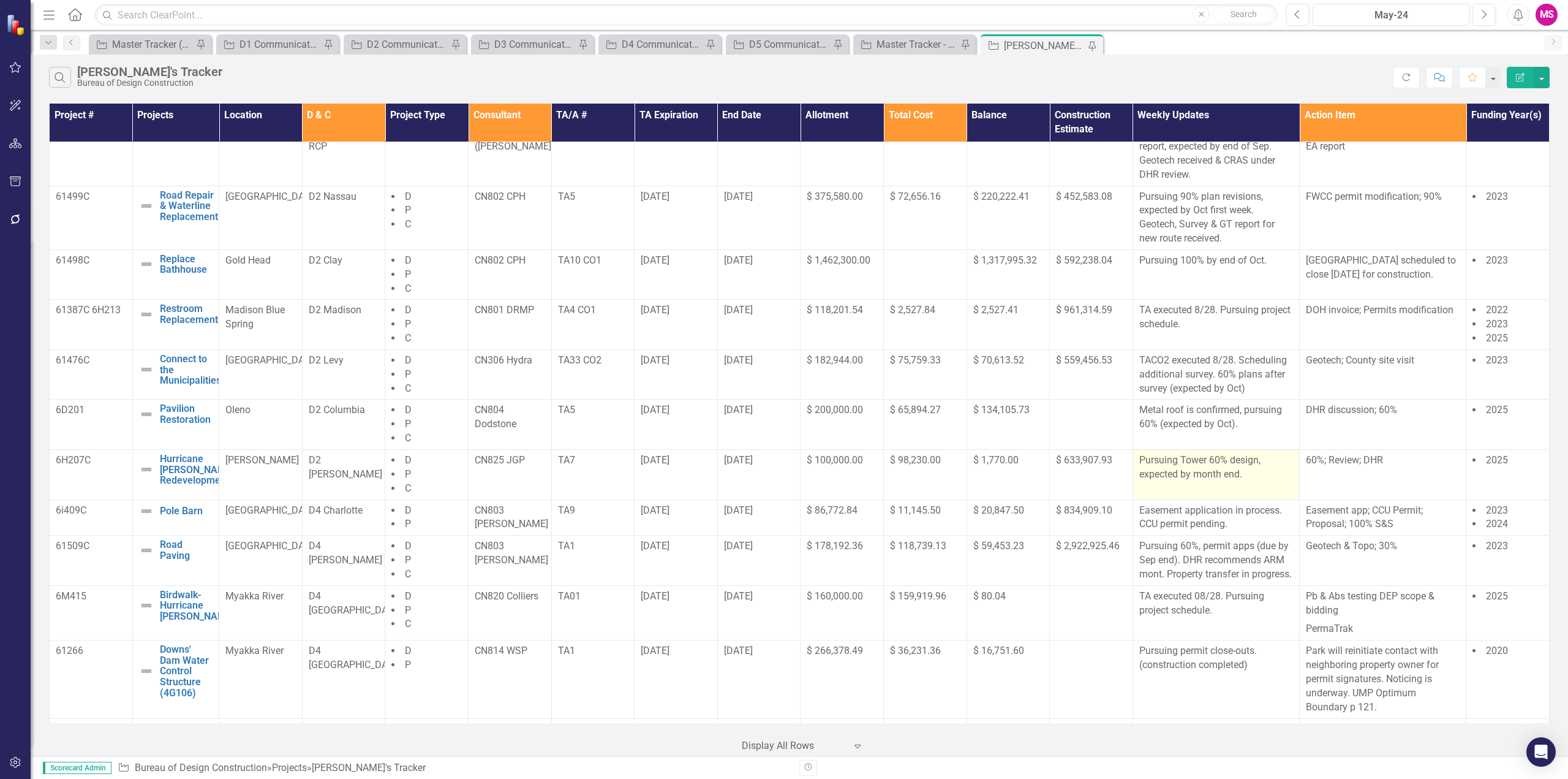
click at [1252, 478] on p "Pursuing Tower 60% design, expected by month end." at bounding box center [1216, 468] width 154 height 28
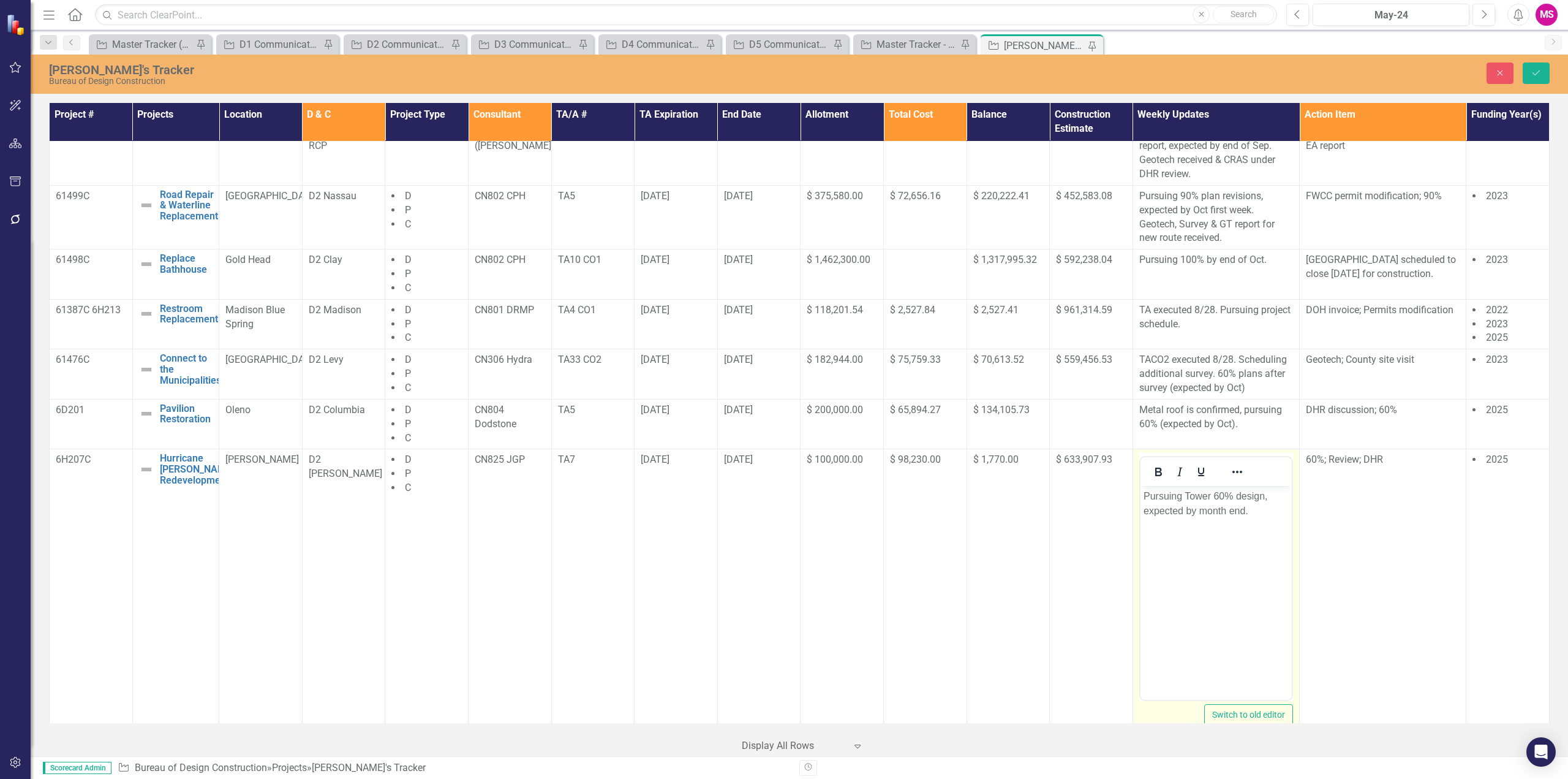
scroll to position [0, 0]
drag, startPoint x: 1197, startPoint y: 507, endPoint x: 1244, endPoint y: 506, distance: 47.0
click at [1244, 506] on p "Pursuing Tower 60% design, expected by month end." at bounding box center [1216, 503] width 145 height 30
click at [1238, 509] on p "Pursuing Tower 60% design, expected by Sep." at bounding box center [1216, 503] width 145 height 30
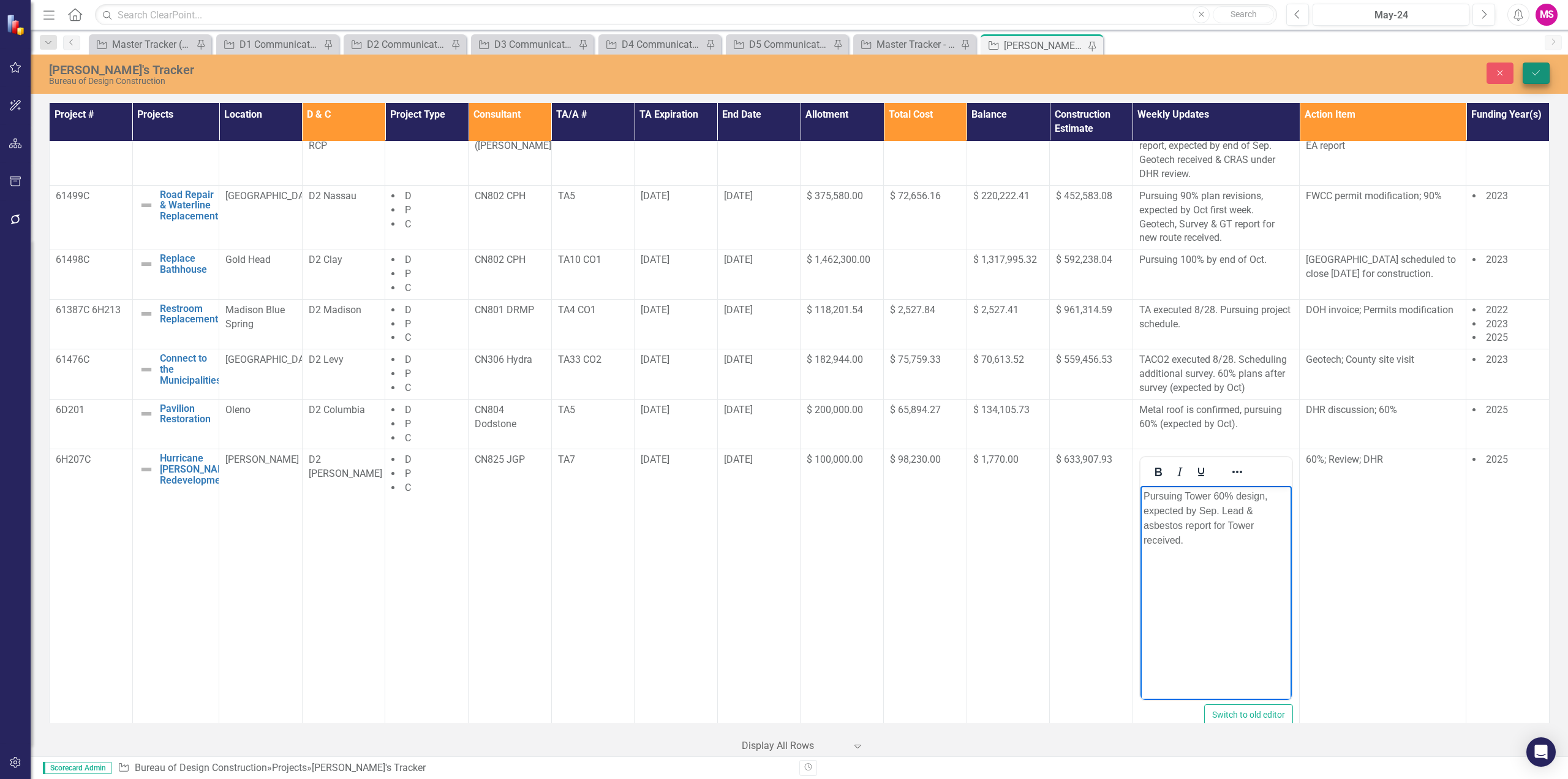
click at [1538, 70] on icon "Save" at bounding box center [1536, 73] width 11 height 9
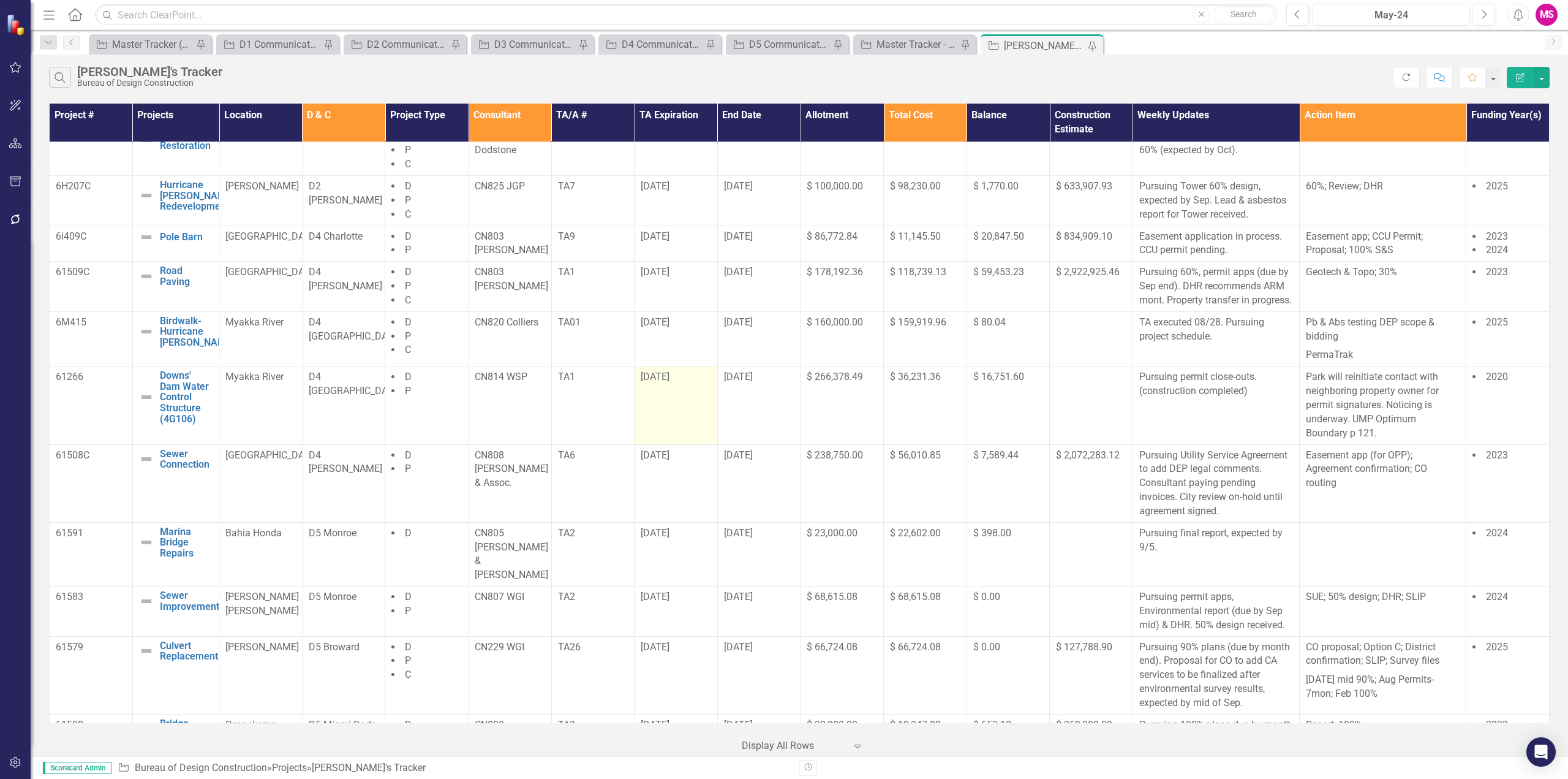
scroll to position [490, 0]
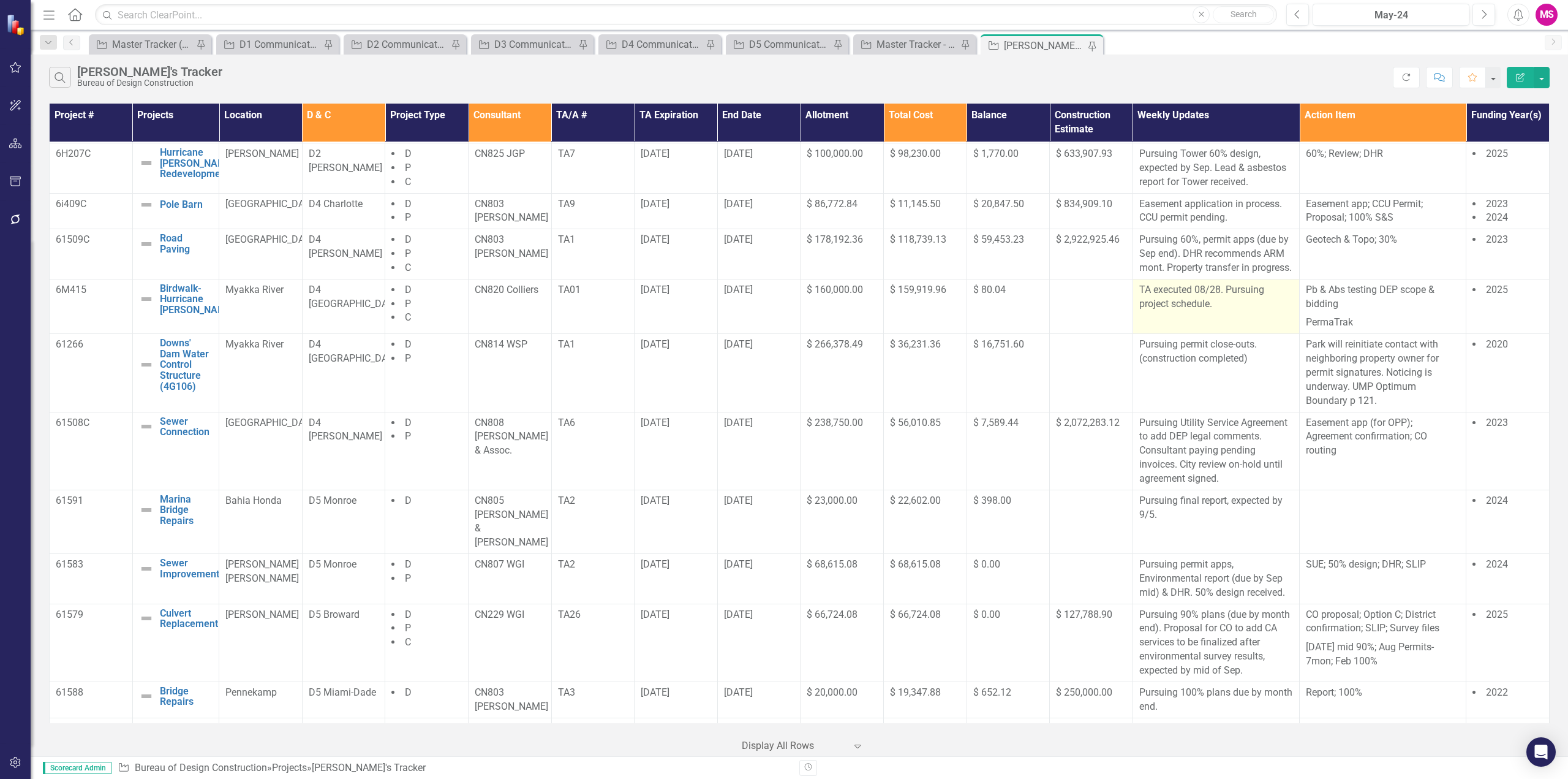
click at [1246, 311] on p "TA executed 08/28. Pursuing project schedule." at bounding box center [1216, 296] width 154 height 28
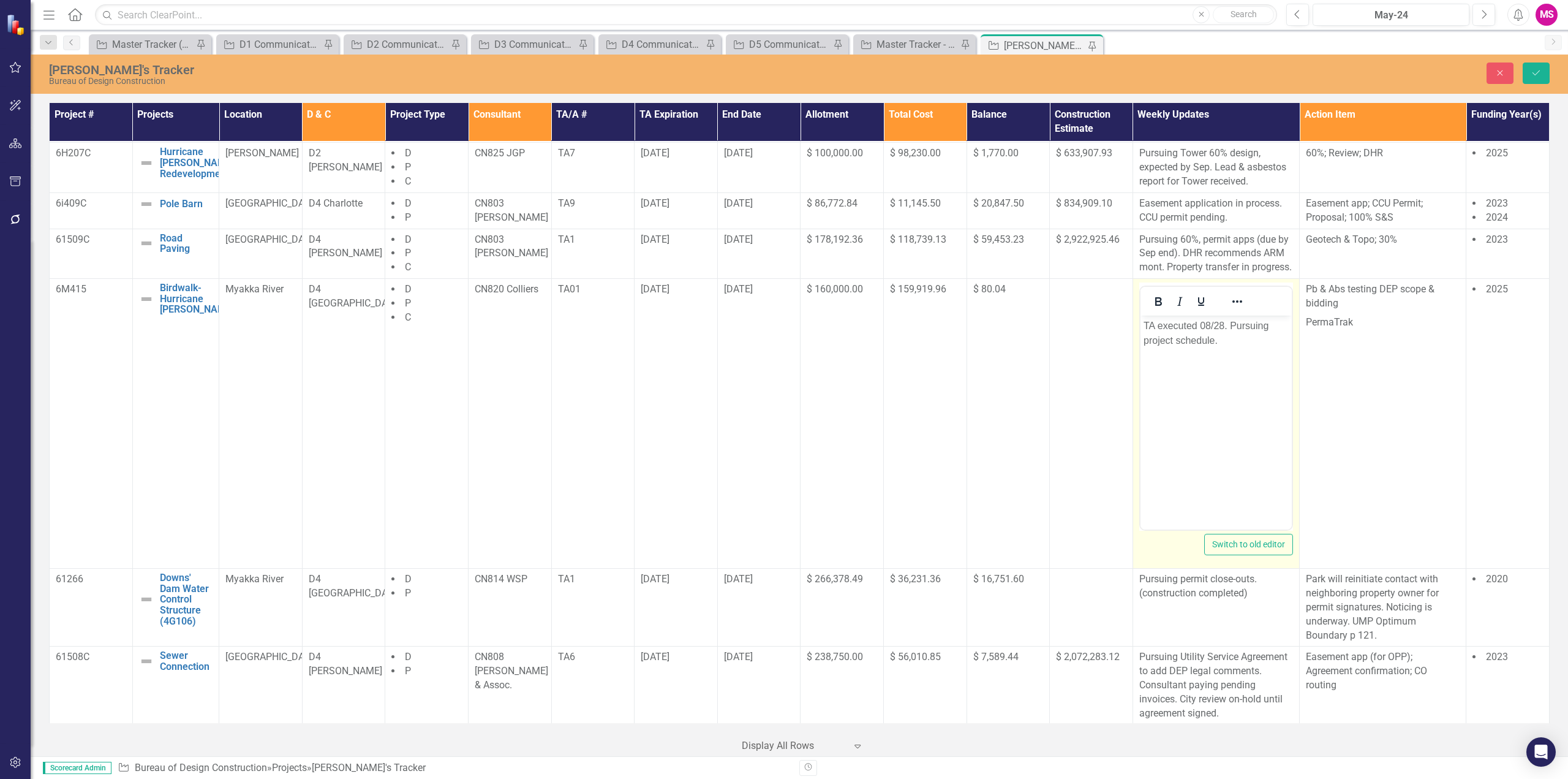
scroll to position [0, 0]
click at [1214, 340] on p "TA executed 08/28. Pursuing project schedule." at bounding box center [1216, 333] width 145 height 30
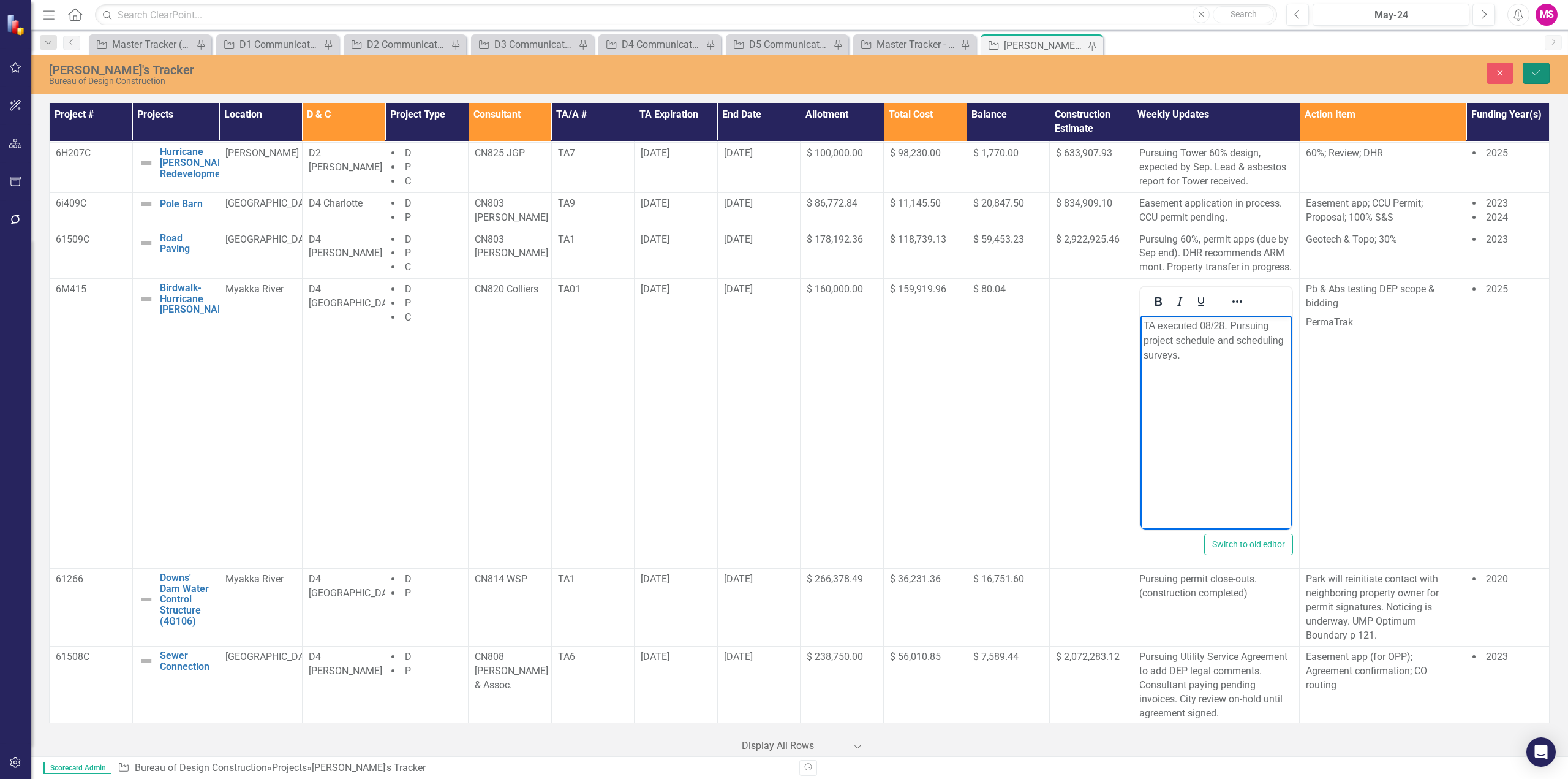
click at [1535, 76] on icon "Save" at bounding box center [1536, 73] width 11 height 9
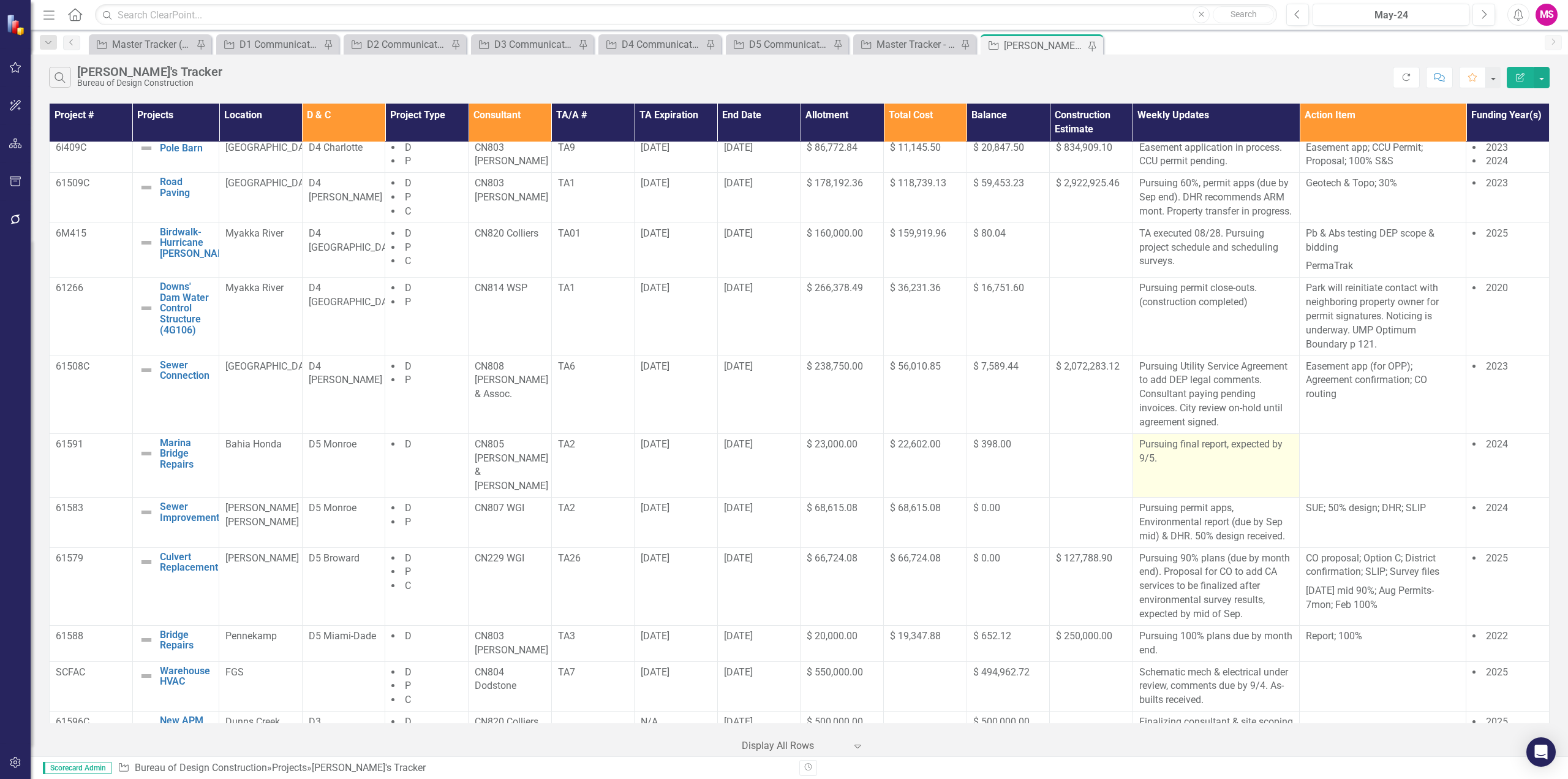
scroll to position [551, 0]
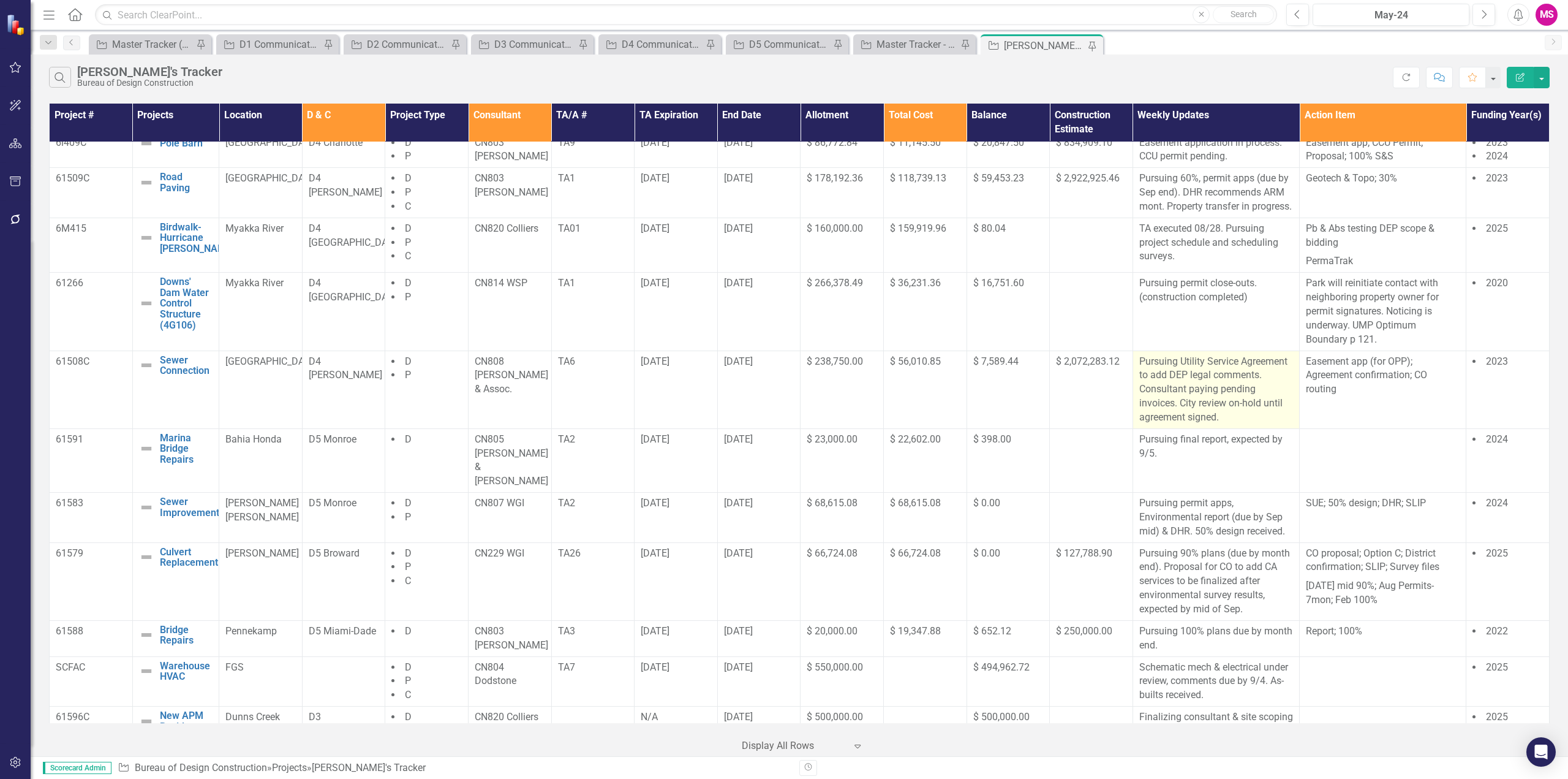
click at [1176, 419] on p "Pursuing Utility Service Agreement to add DEP legal comments. Consultant paying…" at bounding box center [1216, 390] width 154 height 70
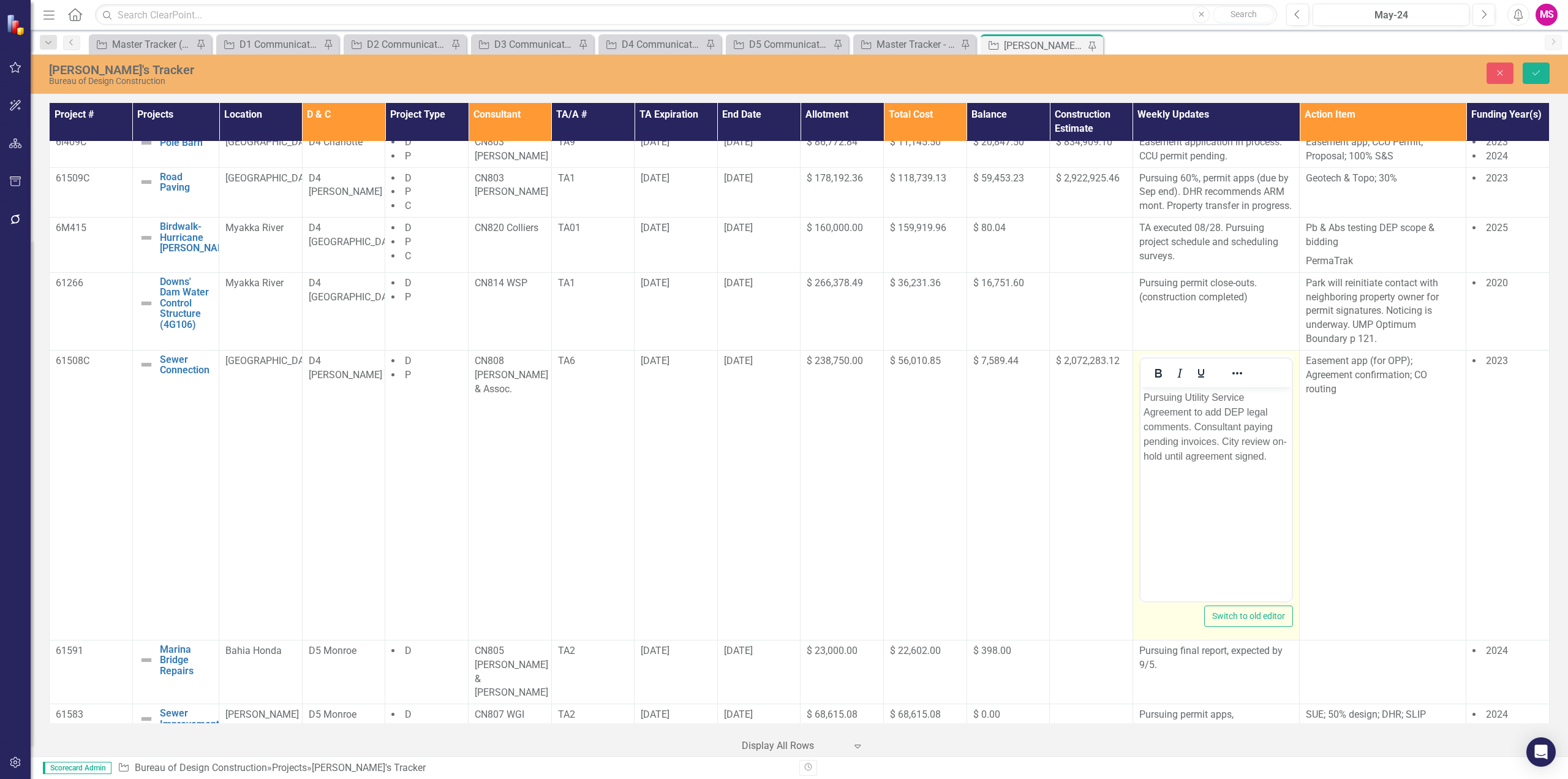
scroll to position [0, 0]
click at [1253, 426] on p "Pursuing Utility Service Agreement to add DEP legal comments. Consultant paying…" at bounding box center [1216, 427] width 145 height 74
drag, startPoint x: 1194, startPoint y: 424, endPoint x: 1222, endPoint y: 438, distance: 31.3
click at [1222, 438] on p "Pursuing Utility Service Agreement to add DEP legal comments. Consultant pying …" at bounding box center [1216, 427] width 145 height 74
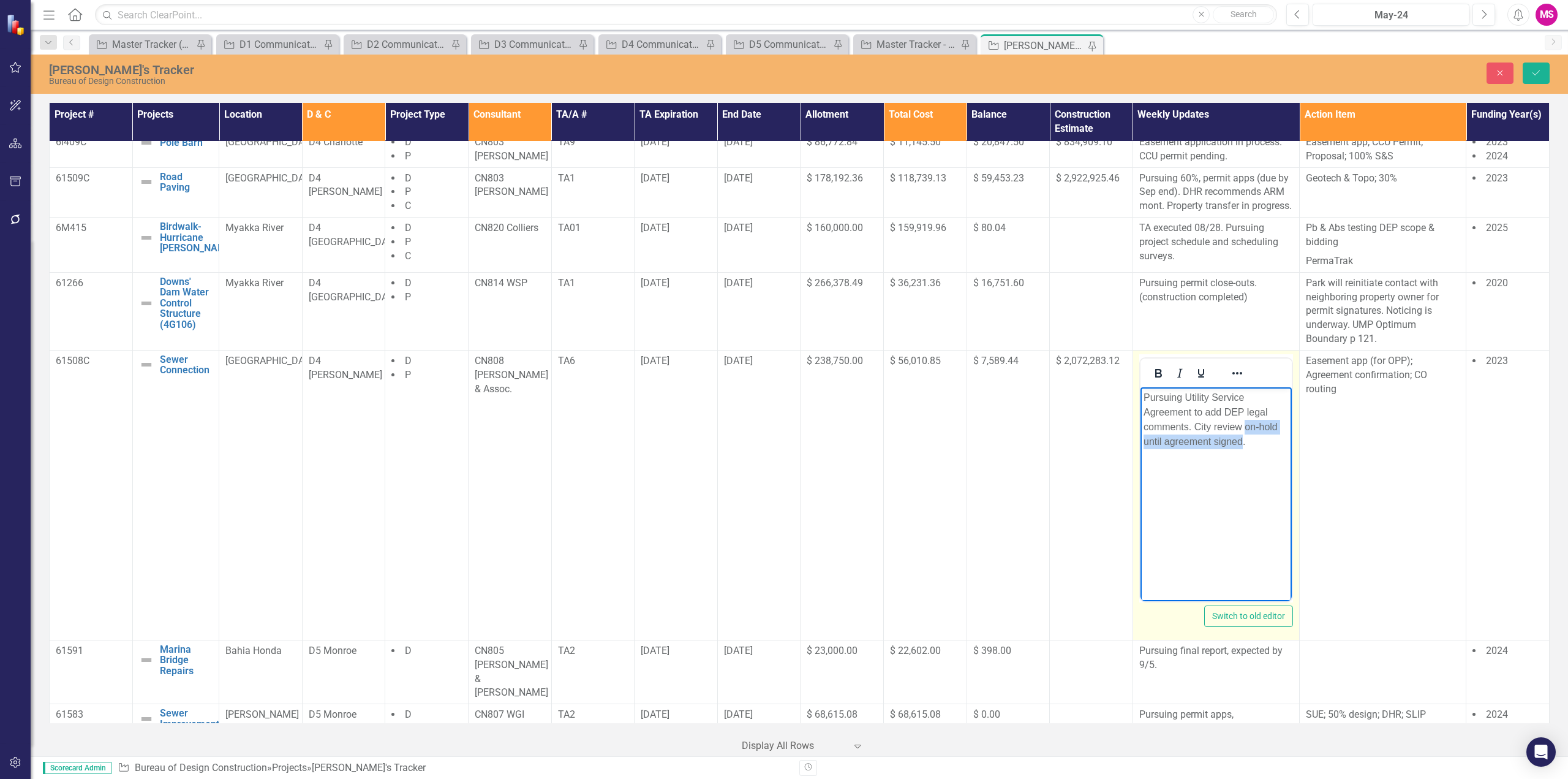
drag, startPoint x: 1245, startPoint y: 425, endPoint x: 1241, endPoint y: 441, distance: 16.5
click at [1241, 441] on p "Pursuing Utility Service Agreement to add DEP legal comments. City review on-ho…" at bounding box center [1216, 419] width 145 height 59
click at [1539, 73] on icon "Save" at bounding box center [1536, 73] width 11 height 9
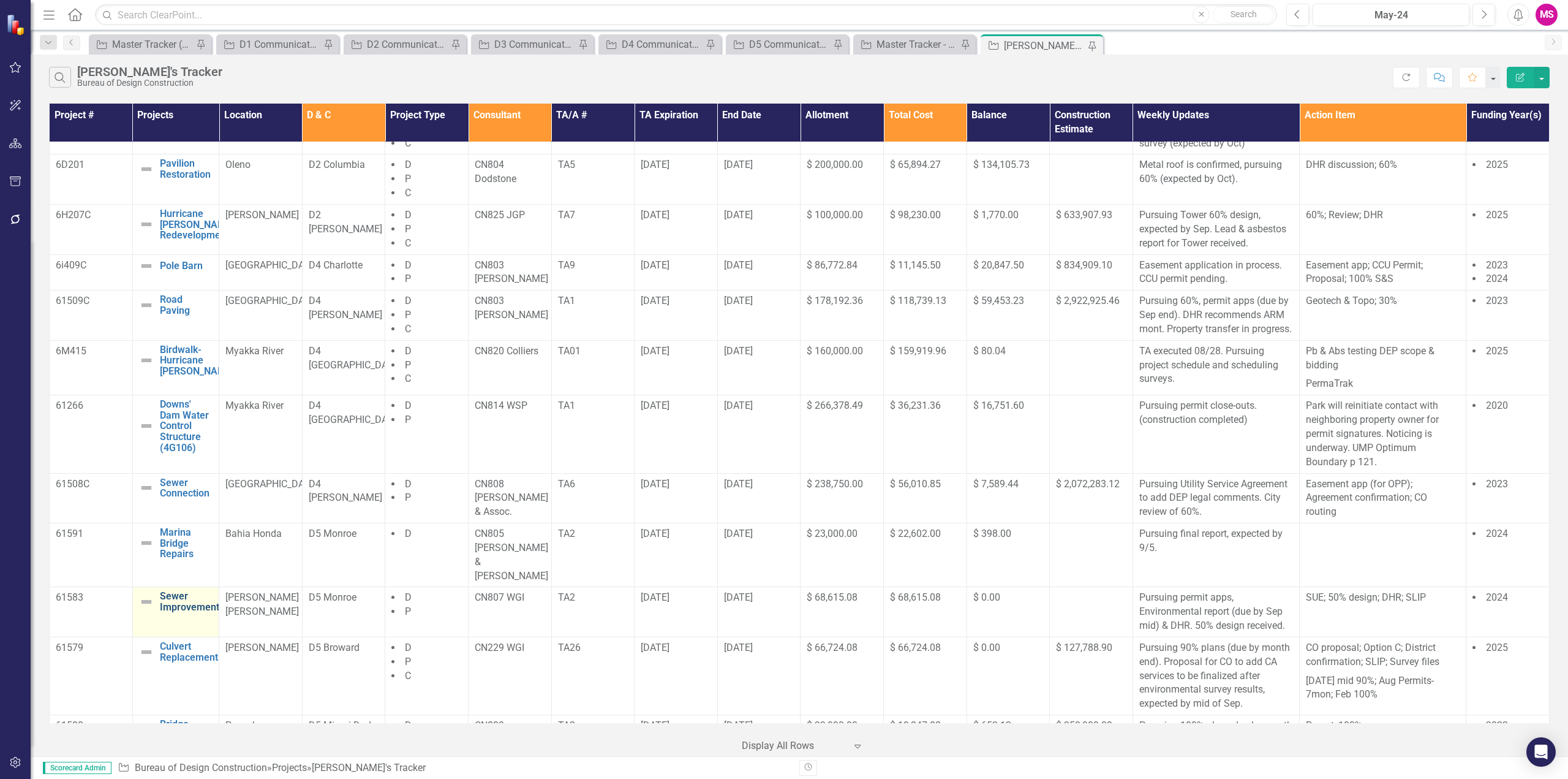
scroll to position [490, 0]
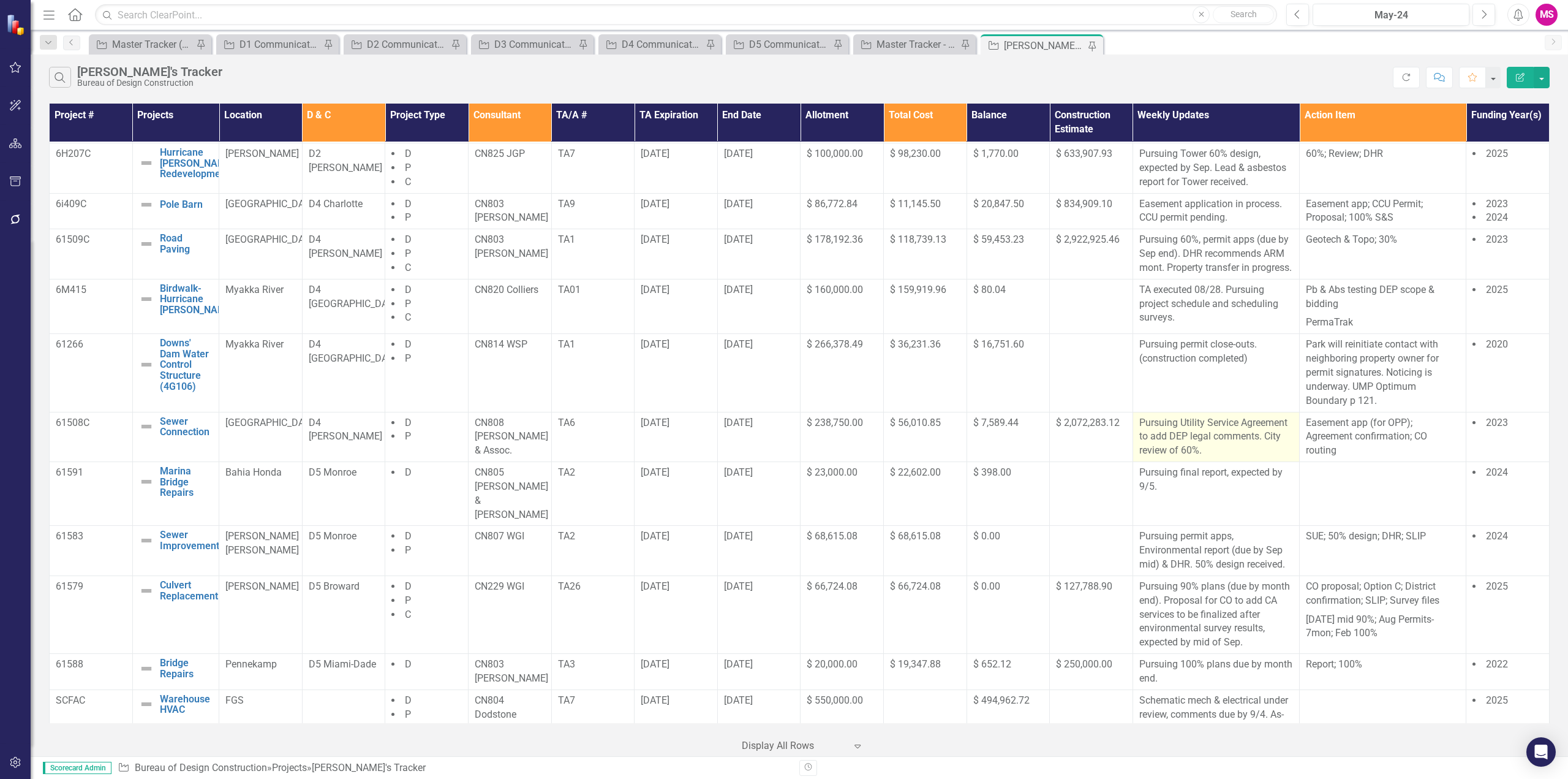
click at [1240, 459] on p "Pursuing Utility Service Agreement to add DEP legal comments. City review of 60…" at bounding box center [1216, 437] width 154 height 42
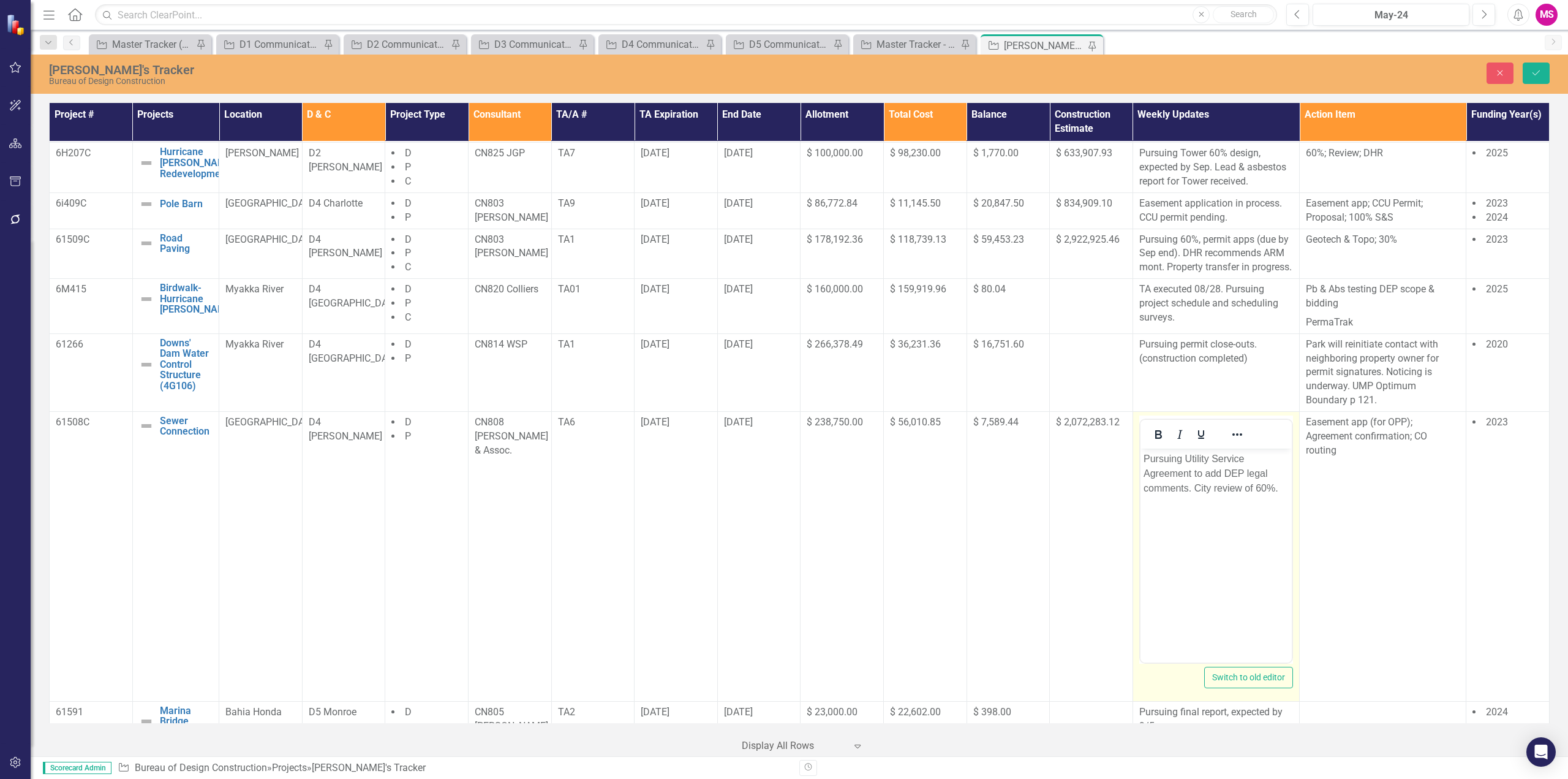
scroll to position [0, 0]
click at [1190, 487] on p "Pursuing Utility Service Agreement to add DEP legal comments. City review of 60…" at bounding box center [1216, 473] width 145 height 44
click at [1266, 487] on p "Pursuing Utility Service Agreement to add DEP legal comments. Pursuing City rev…" at bounding box center [1216, 480] width 145 height 59
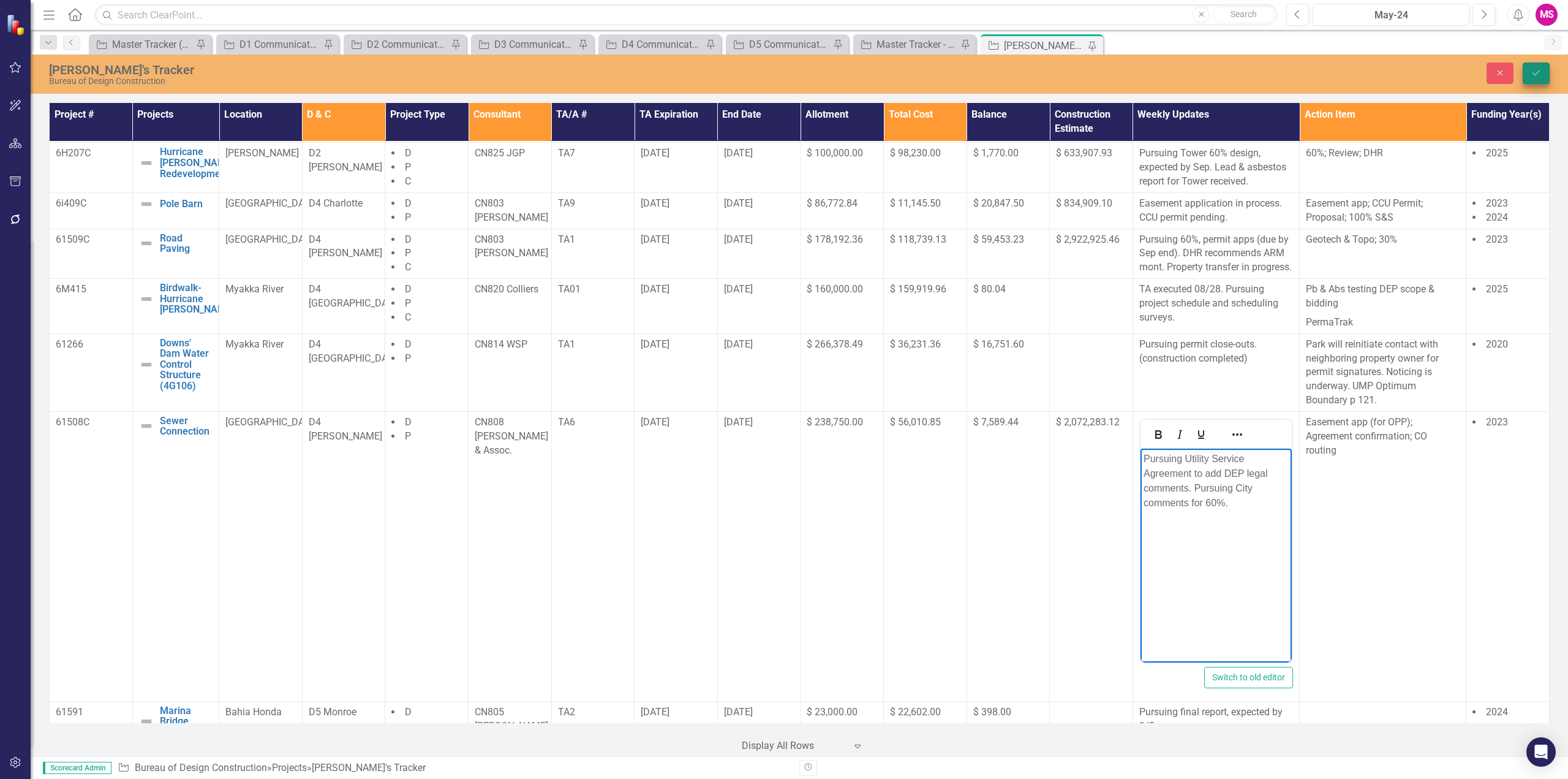
click at [1538, 71] on icon "Save" at bounding box center [1536, 73] width 11 height 9
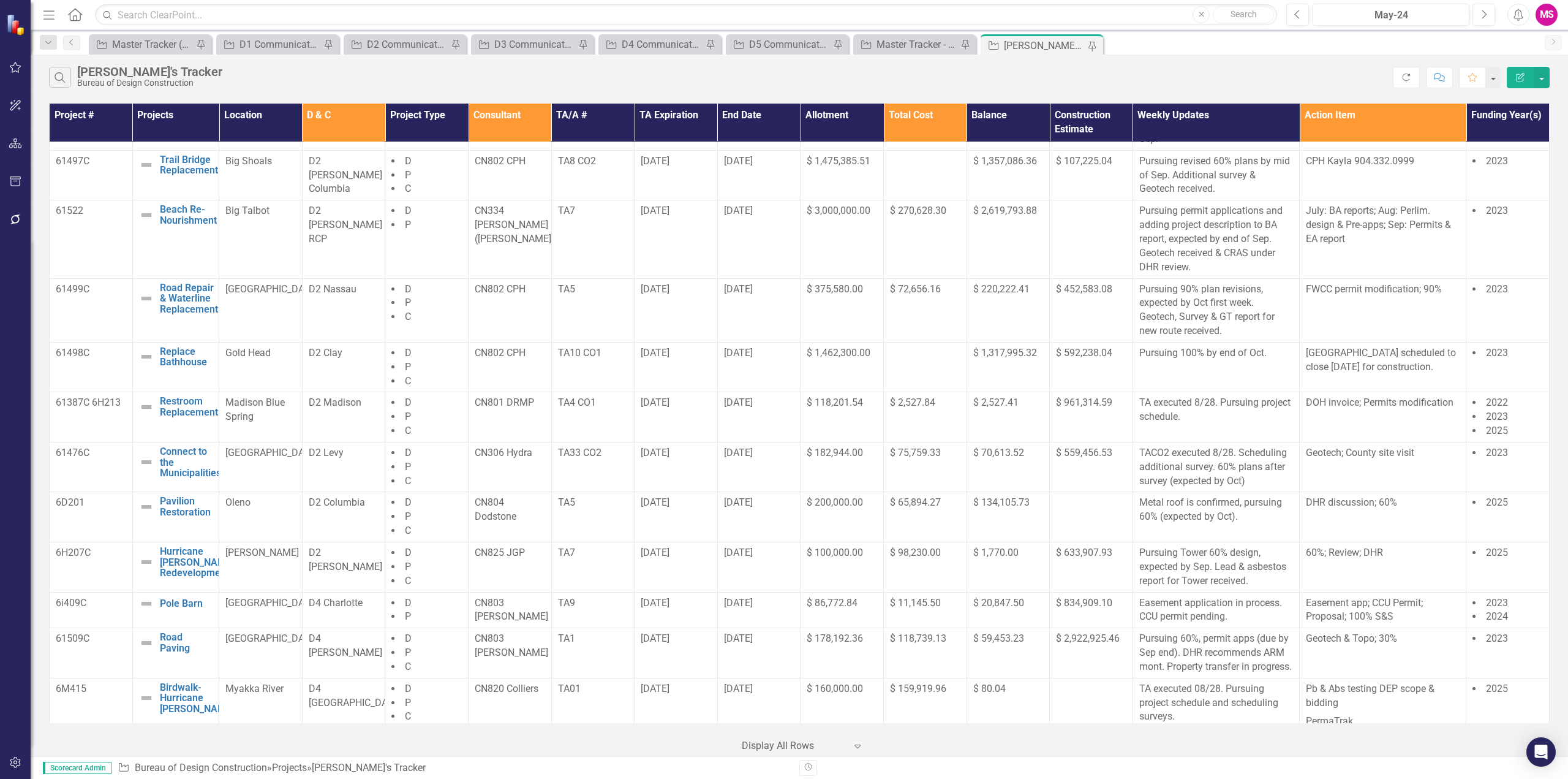
scroll to position [551, 0]
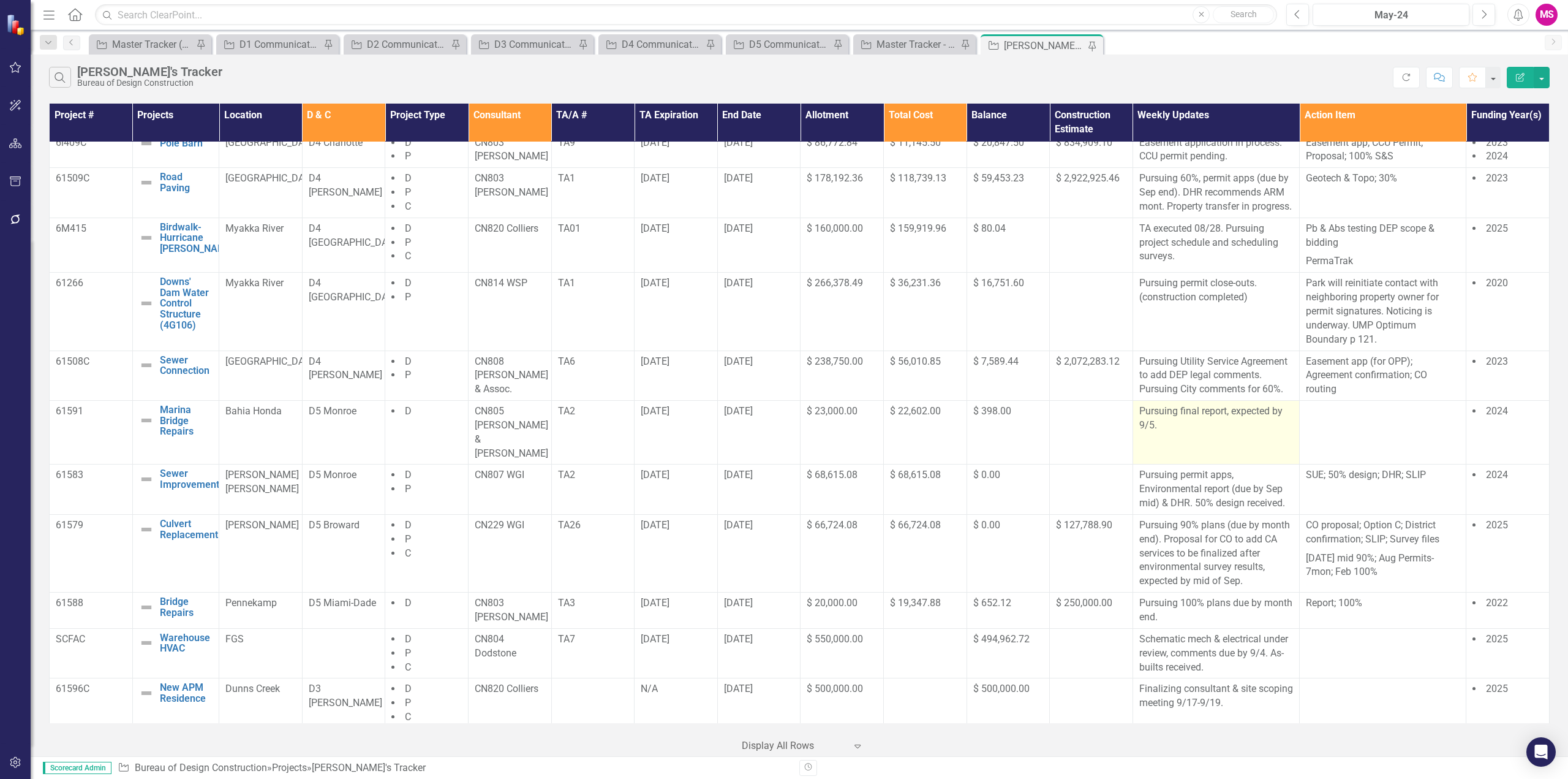
click at [1194, 433] on p "Pursuing final report, expected by 9/5." at bounding box center [1216, 418] width 154 height 28
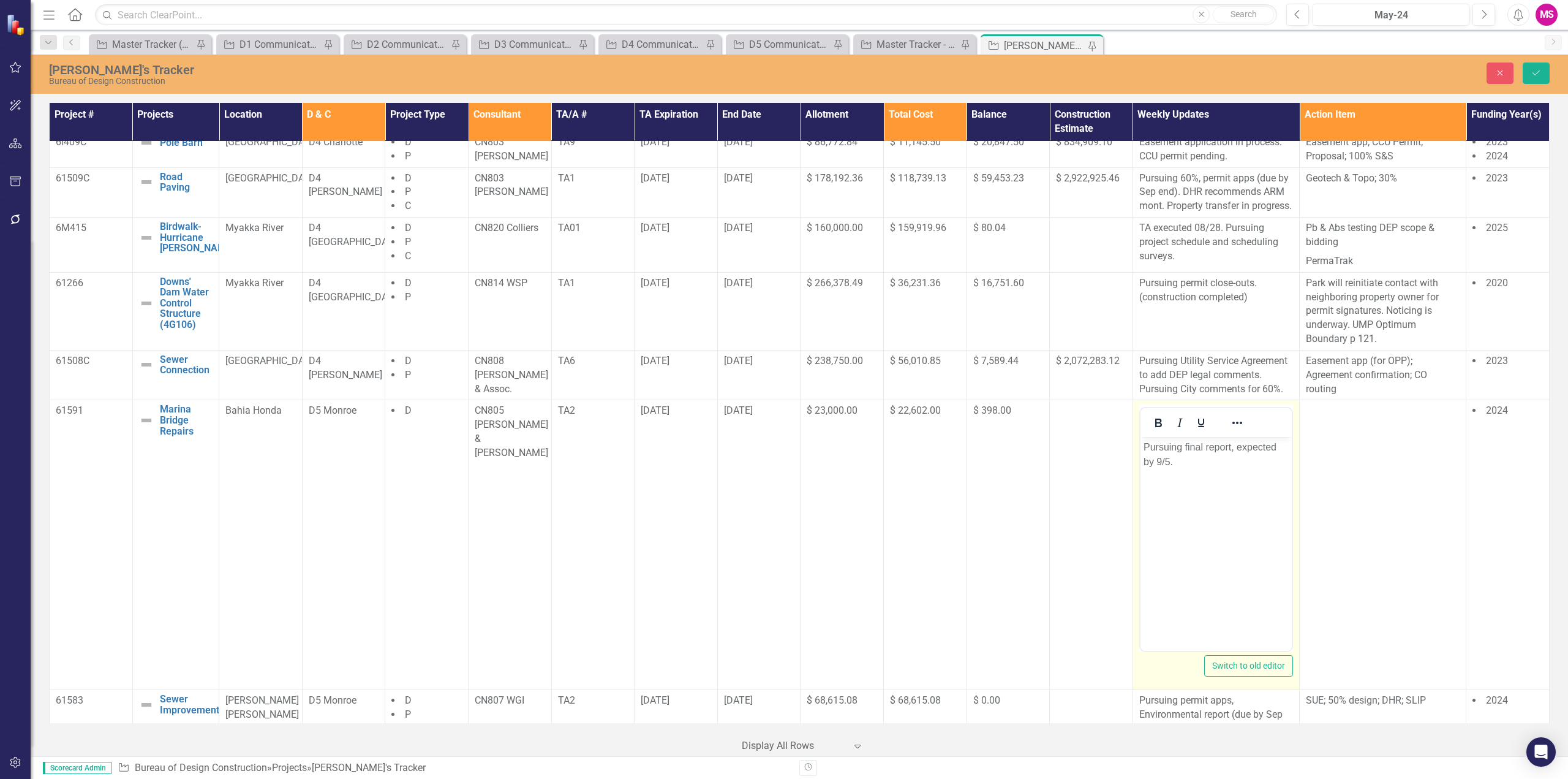
scroll to position [0, 0]
drag, startPoint x: 1204, startPoint y: 444, endPoint x: 1125, endPoint y: 445, distance: 79.0
click at [1140, 445] on html "Pursuing final report, expected by 9/5." at bounding box center [1216, 528] width 151 height 184
click at [1173, 450] on p "Report, expected by 9/5." at bounding box center [1216, 447] width 145 height 15
drag, startPoint x: 1238, startPoint y: 447, endPoint x: 1153, endPoint y: 462, distance: 86.3
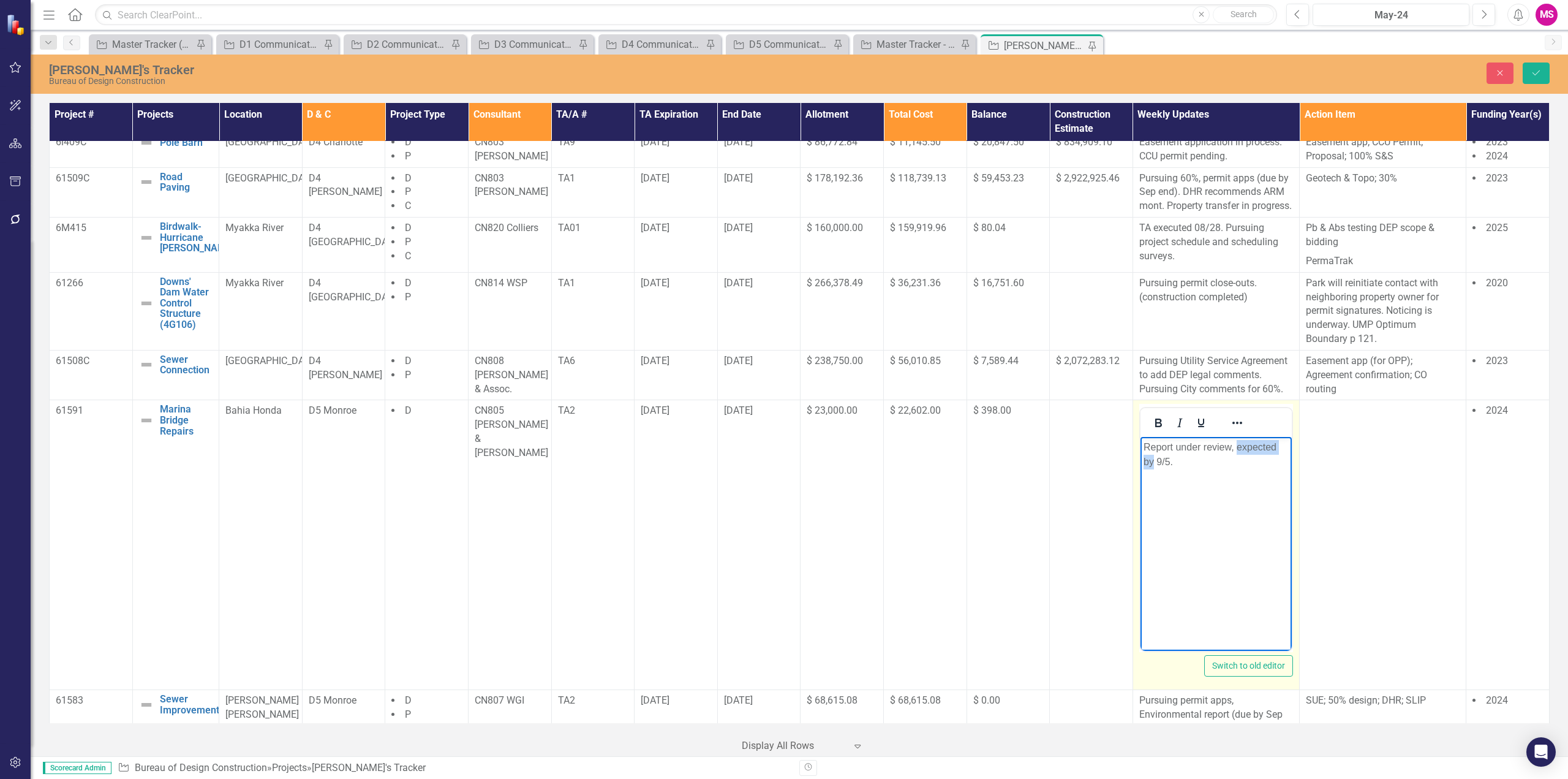
click at [1153, 462] on p "Report under review, expected by 9/5." at bounding box center [1216, 455] width 145 height 30
click at [1184, 463] on p "Report under review, comments due by 9/5." at bounding box center [1216, 455] width 145 height 30
drag, startPoint x: 1142, startPoint y: 447, endPoint x: 2371, endPoint y: 887, distance: 1305.4
click at [1143, 447] on p "Report under review, comments due by 9/8." at bounding box center [1216, 455] width 145 height 30
click at [1524, 74] on button "Save" at bounding box center [1536, 74] width 27 height 22
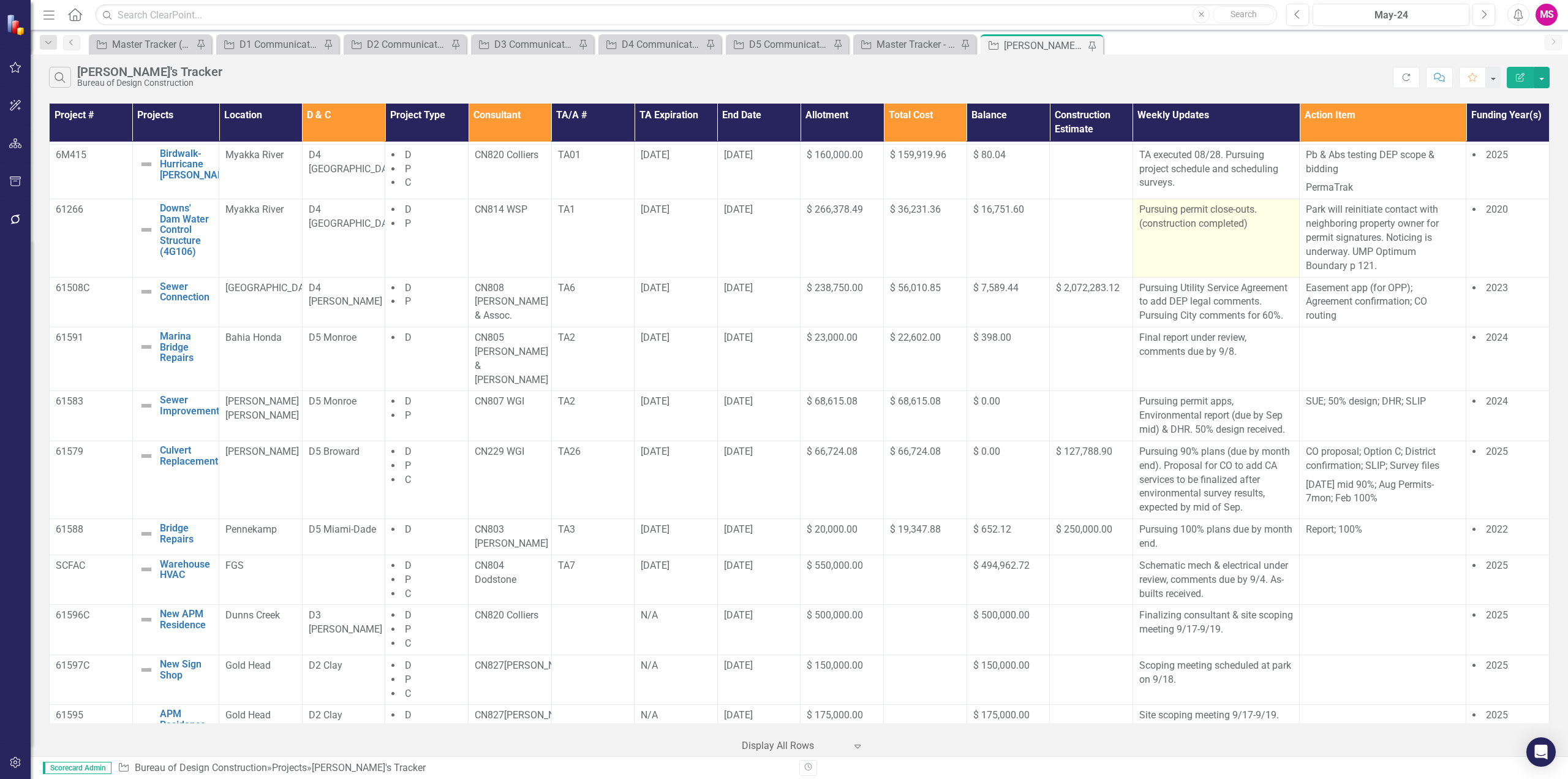
scroll to position [615, 0]
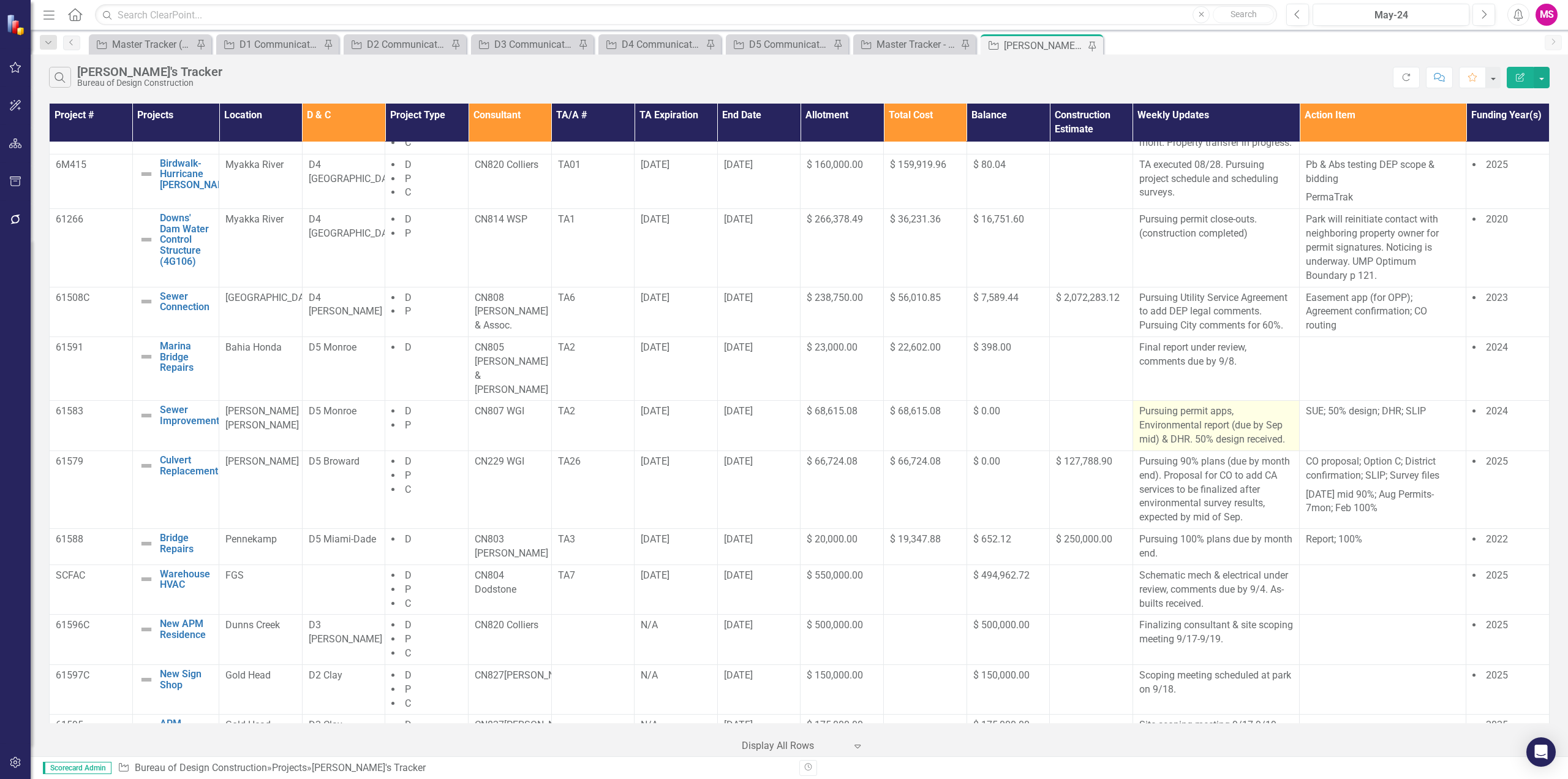
click at [1244, 431] on p "Pursuing permit apps, Environmental report (due by Sep mid) & DHR. 50% design r…" at bounding box center [1216, 425] width 154 height 42
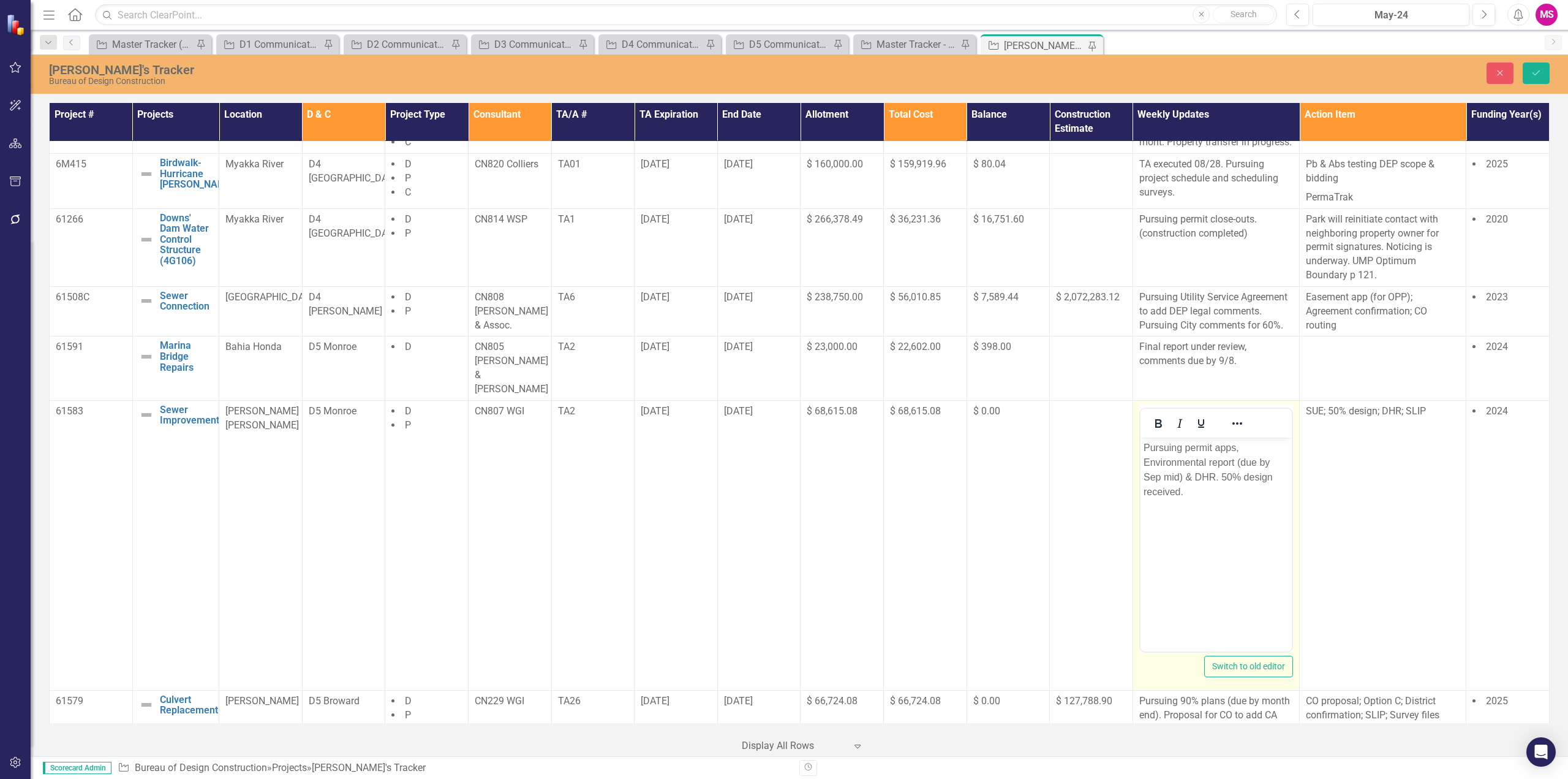
scroll to position [0, 0]
click at [1274, 462] on p "Pursuing permit apps, Environmental report (due by Sep mid) & DHR. 50% design r…" at bounding box center [1216, 469] width 145 height 59
click at [1197, 475] on p "Pursuing permit apps, Environmental report (due by mid of Sep mid) & DHR. 50% d…" at bounding box center [1216, 469] width 145 height 59
click at [1262, 476] on p "Pursuing permit apps, Environmental report (due by mid of Sep) & DHR. 50% desig…" at bounding box center [1216, 469] width 145 height 59
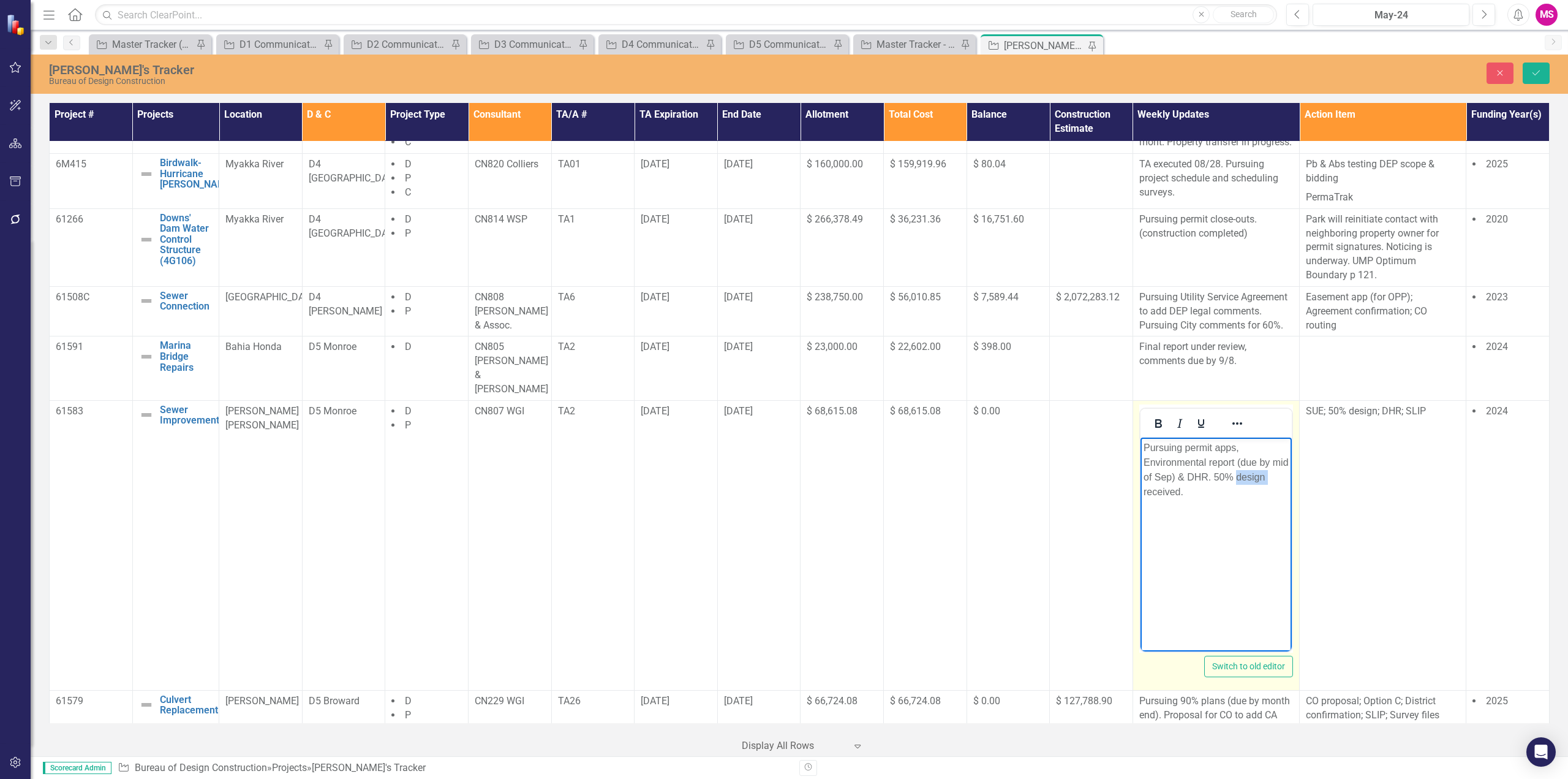
drag, startPoint x: 1262, startPoint y: 476, endPoint x: 2439, endPoint y: 903, distance: 1252.1
click at [1262, 476] on p "Pursuing permit apps, Environmental report (due by mid of Sep) & DHR. 50% desig…" at bounding box center [1216, 469] width 145 height 59
click at [1535, 81] on button "Save" at bounding box center [1536, 74] width 27 height 22
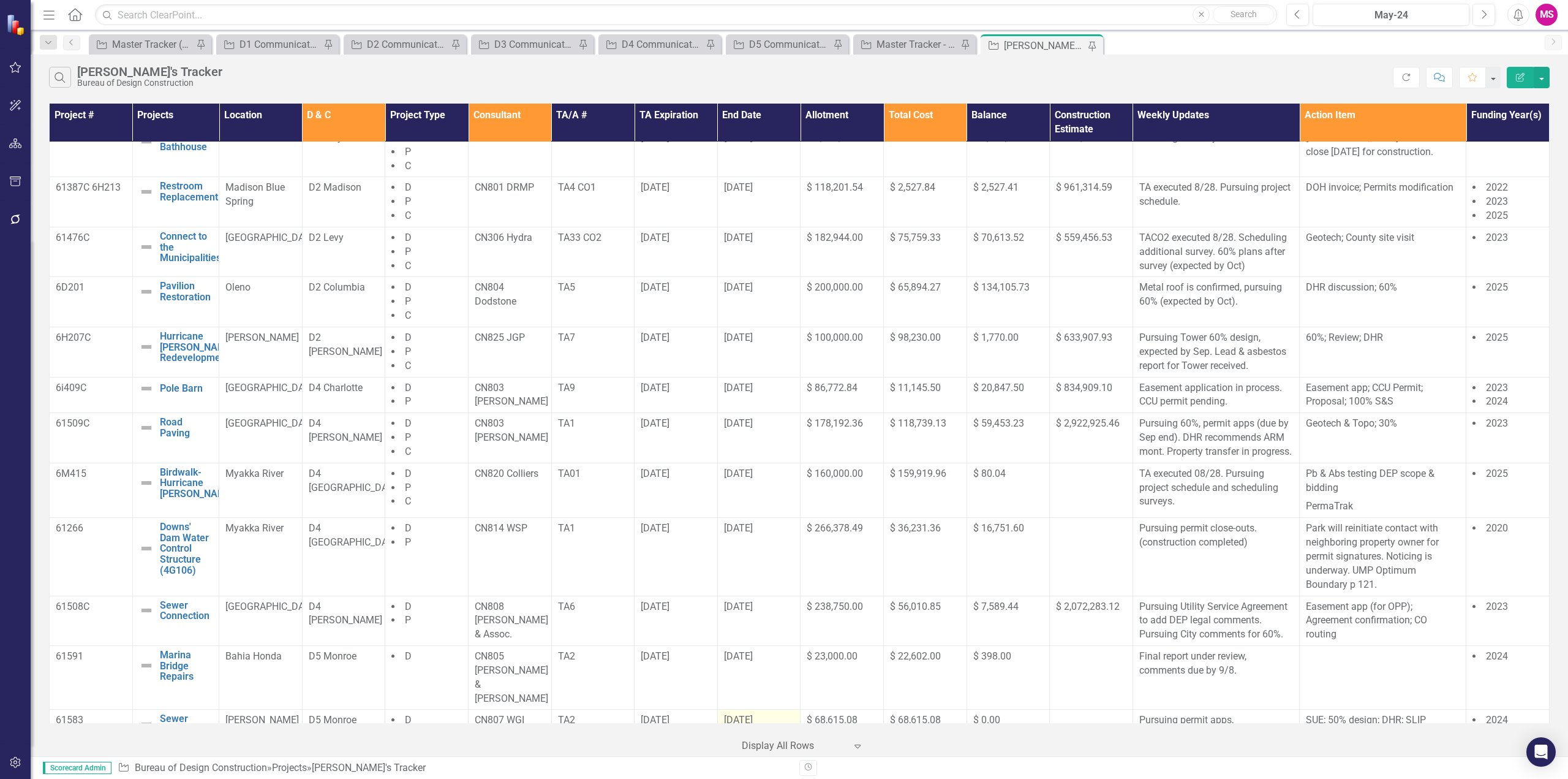
scroll to position [613, 0]
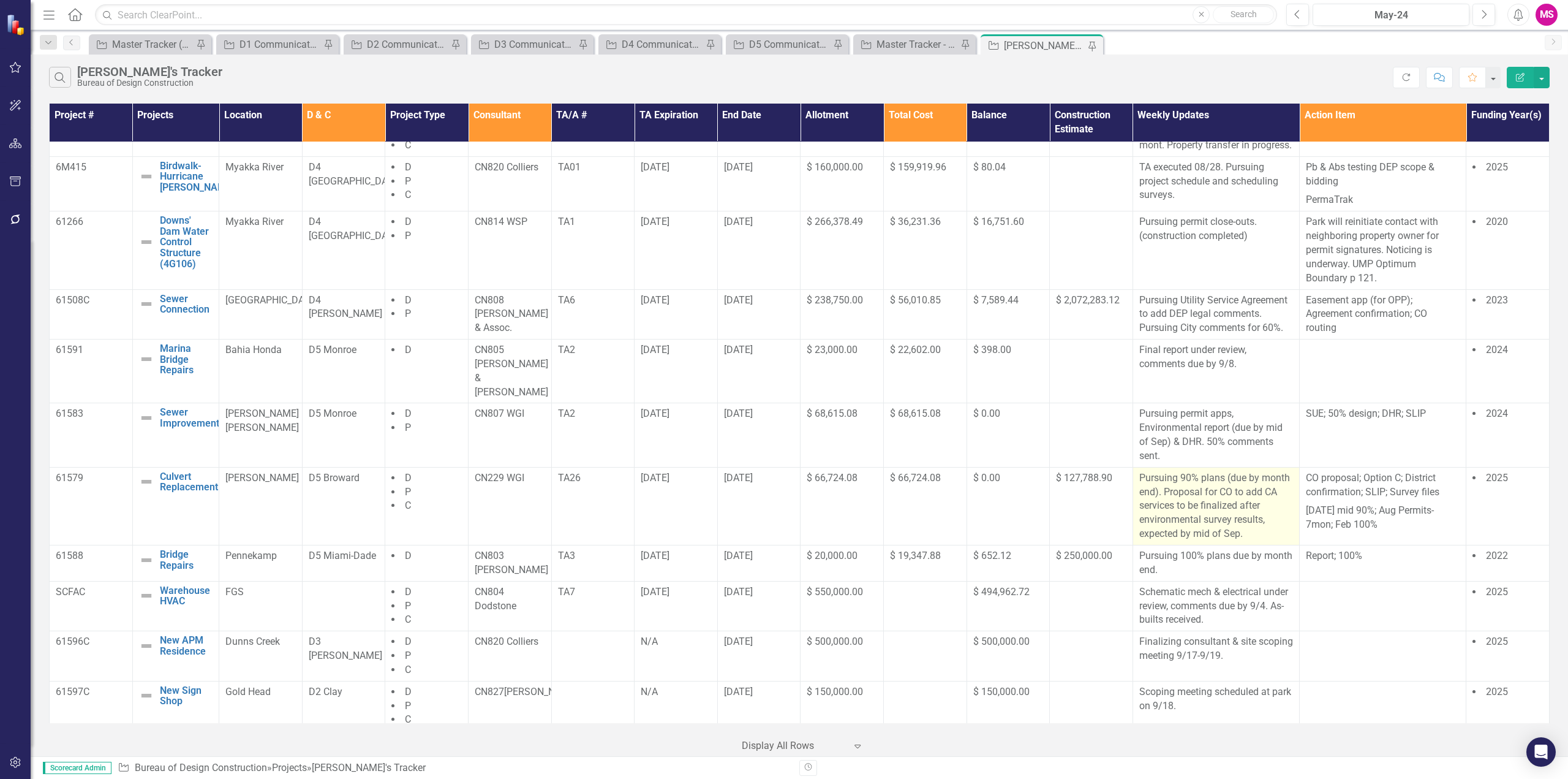
click at [1264, 484] on p "Pursuing 90% plans (due by month end). Proposal for CO to add CA services to be…" at bounding box center [1216, 506] width 154 height 70
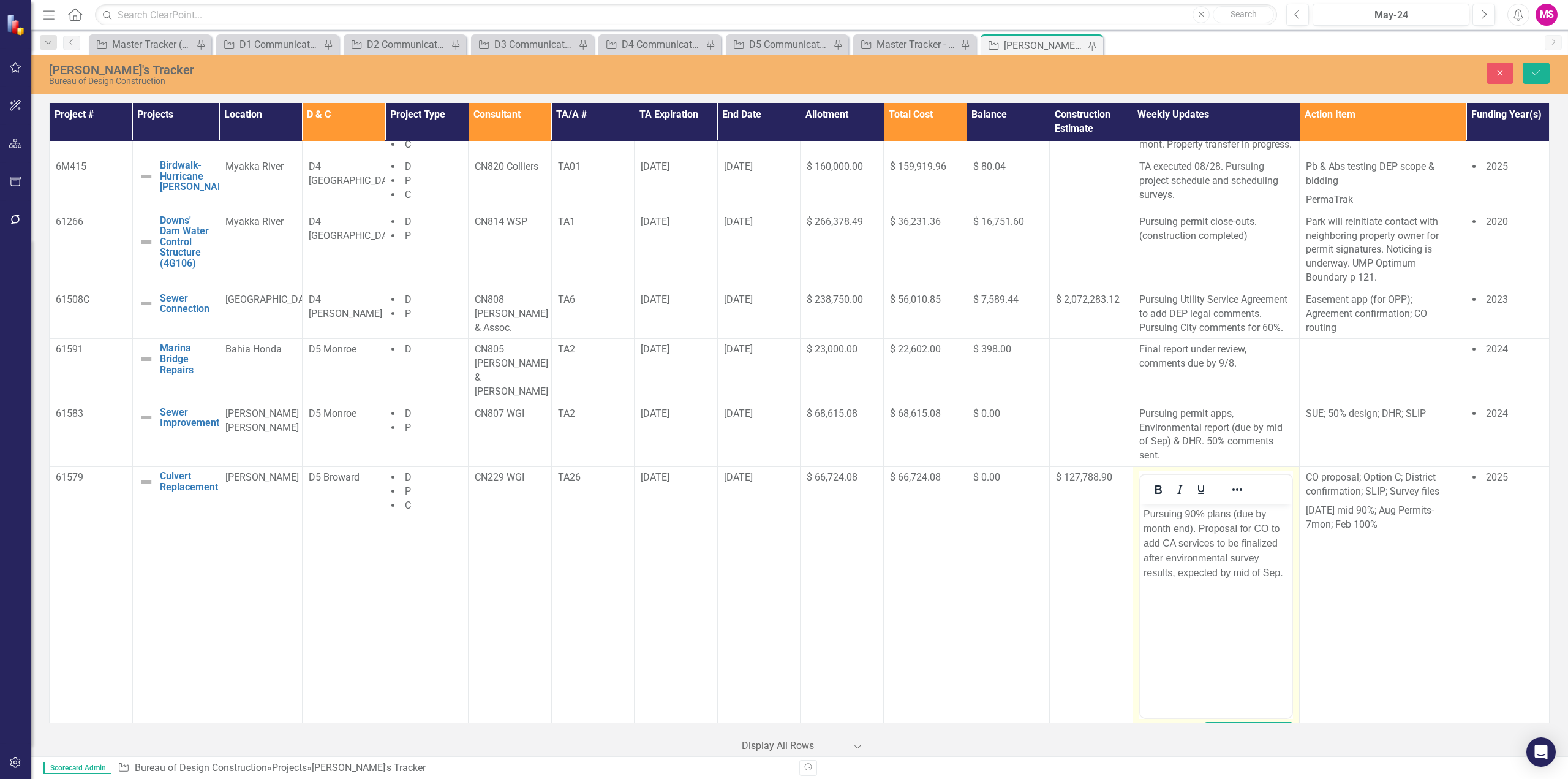
scroll to position [0, 0]
click at [1159, 526] on p "Pursuing 90% plans (due by month end). Proposal for CO to add CA services to be…" at bounding box center [1216, 543] width 145 height 74
click at [1246, 530] on p "Pursuing 90% plans (due by ). Proposal for CO to add CA services to be finalize…" at bounding box center [1216, 543] width 145 height 74
click at [1269, 513] on p "Pursuing 90% plans (due by ). Proposal for CO to add CA services to be finalize…" at bounding box center [1216, 543] width 145 height 74
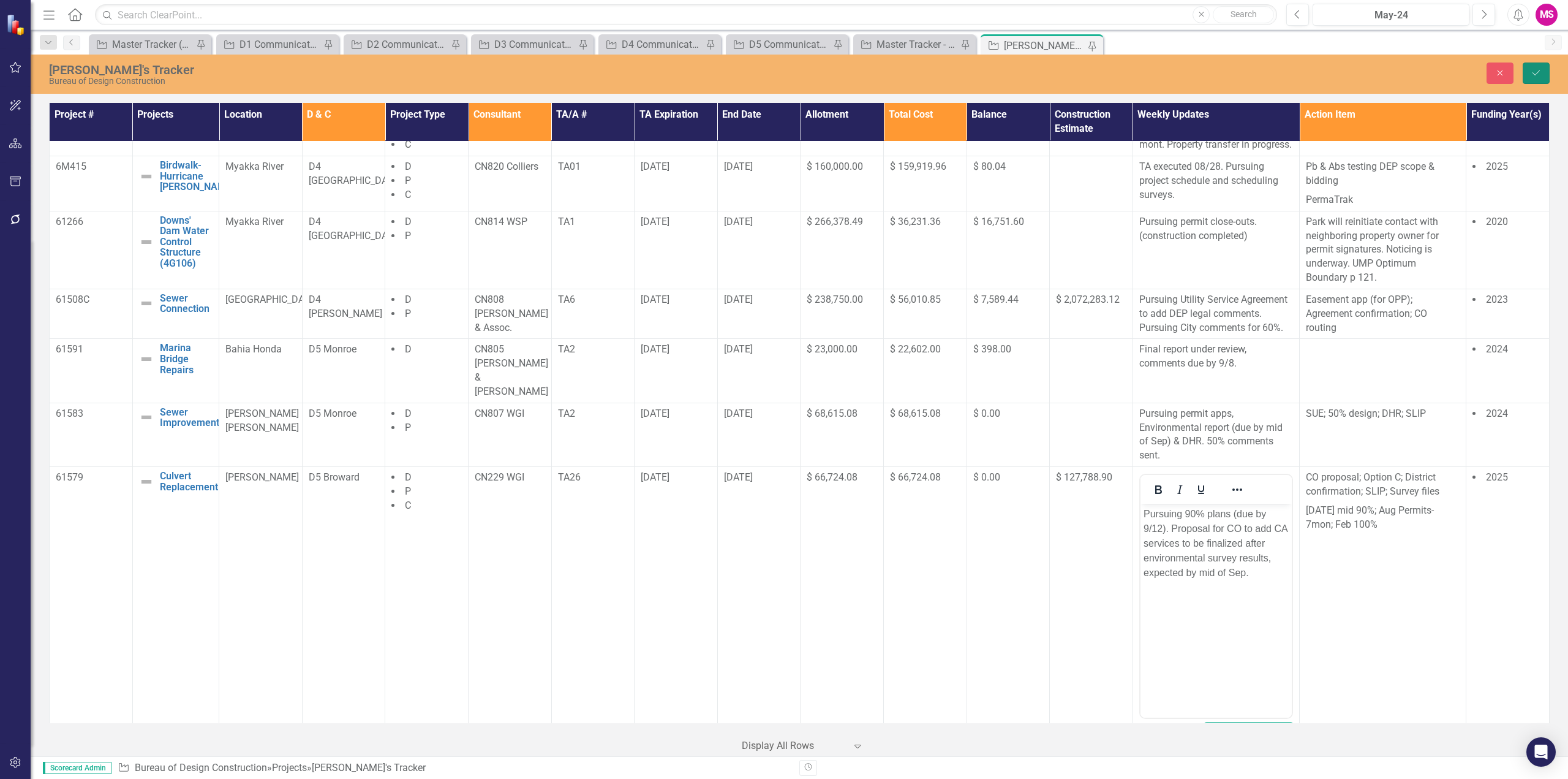
click at [1539, 71] on icon "Save" at bounding box center [1536, 73] width 11 height 9
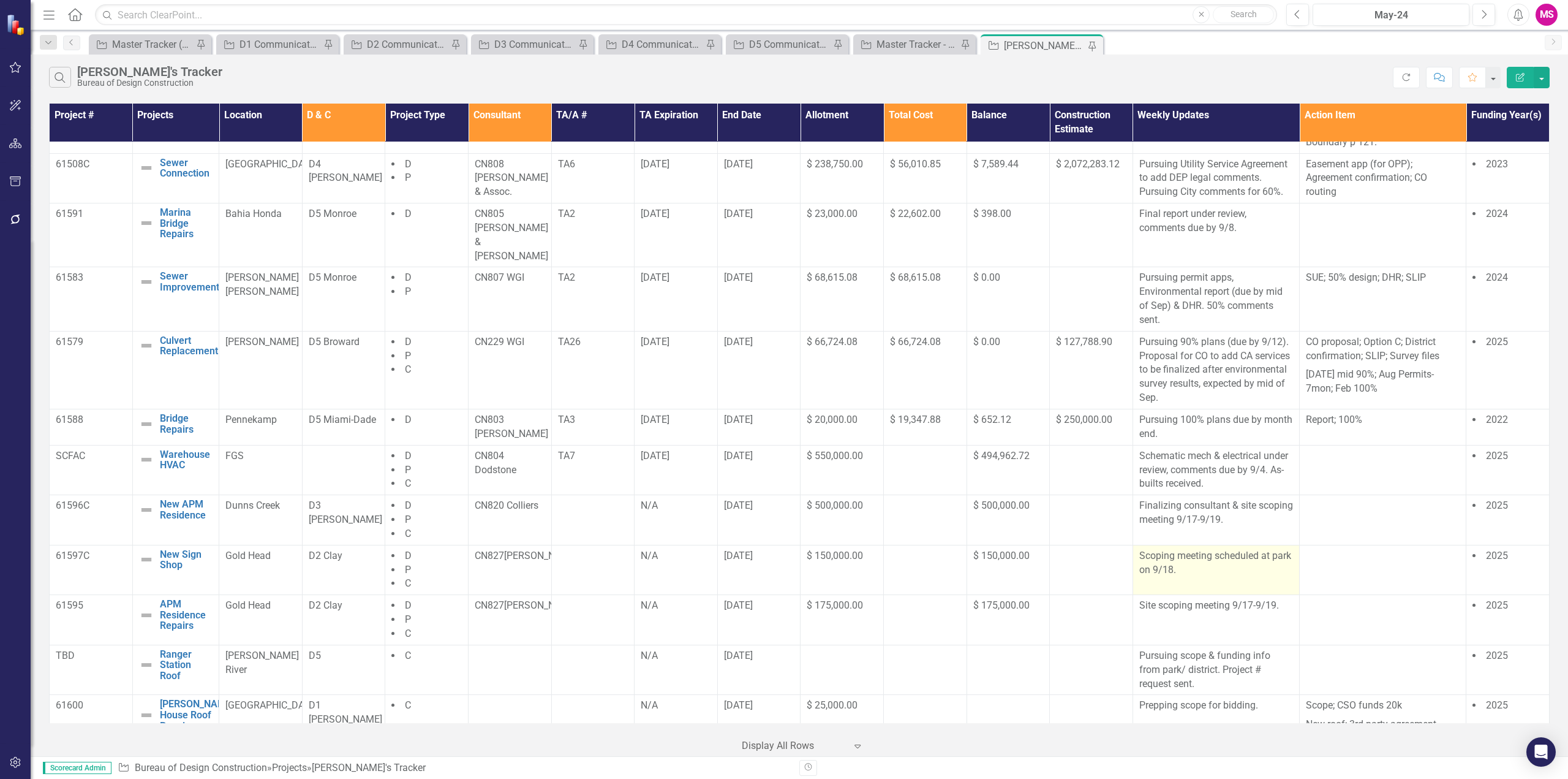
scroll to position [752, 0]
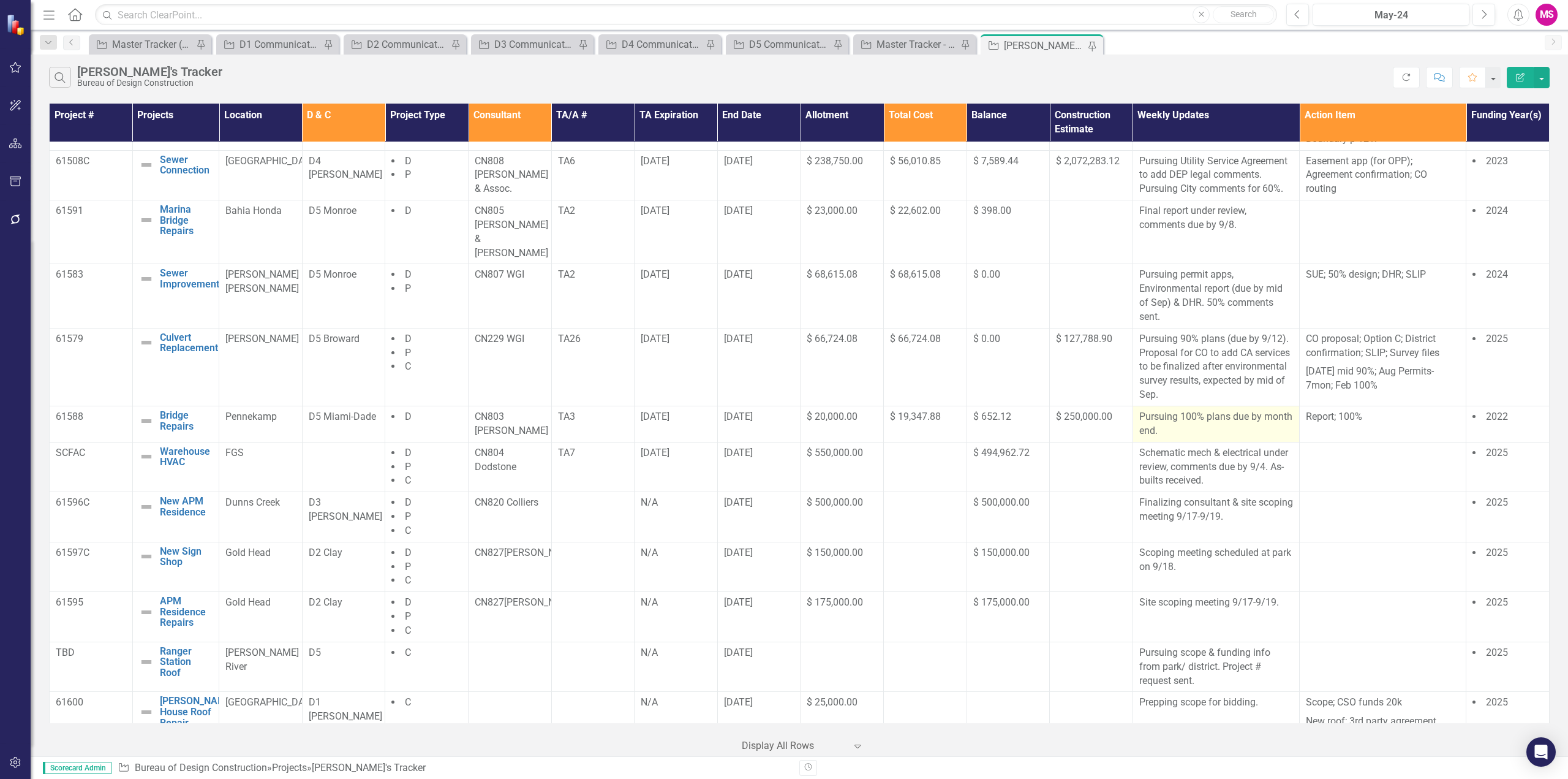
click at [1220, 422] on p "Pursuing 100% plans due by month end." at bounding box center [1216, 424] width 154 height 28
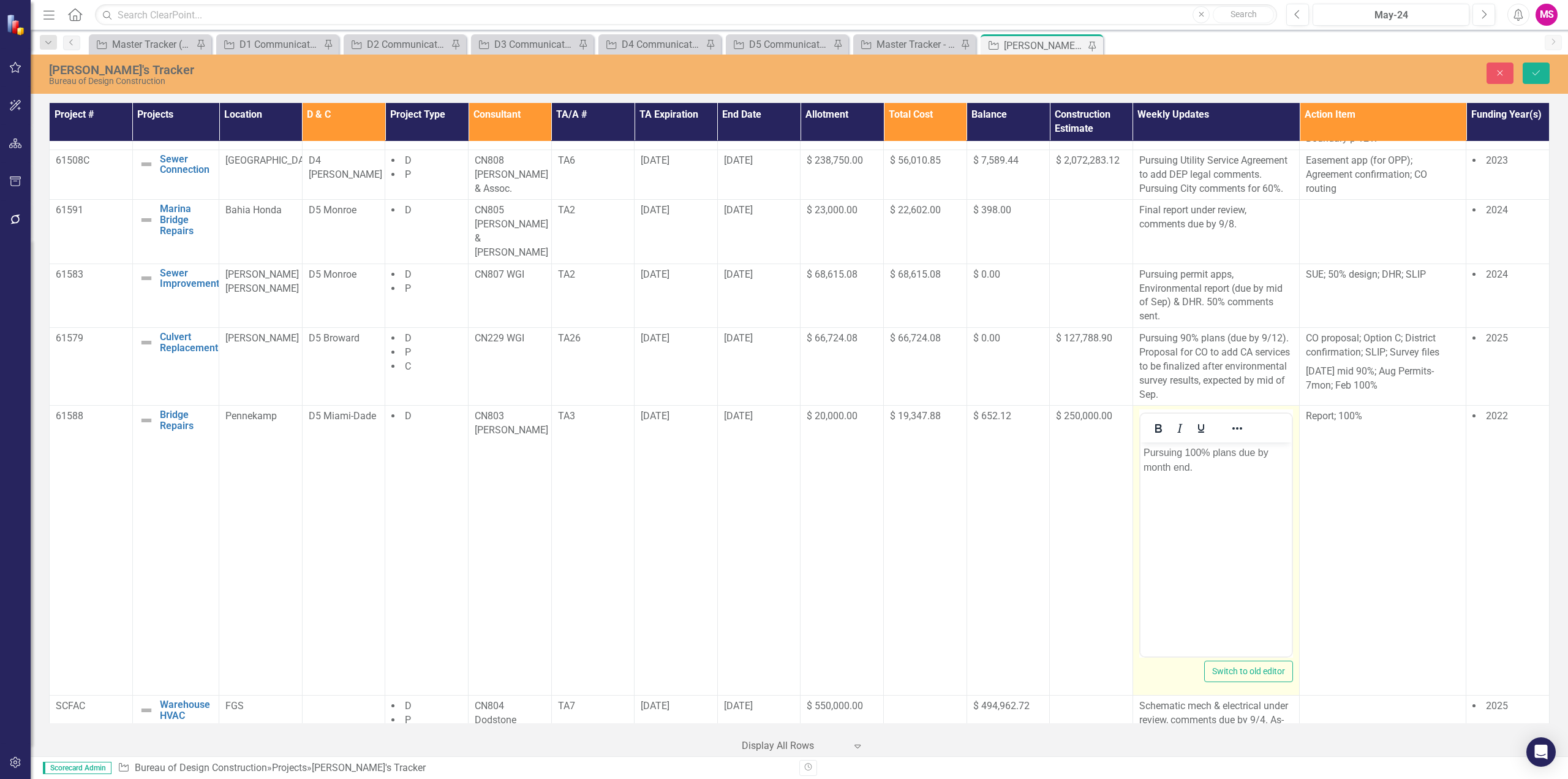
scroll to position [0, 0]
click at [1174, 454] on p "Pursuing 100% plans due by month end." at bounding box center [1216, 461] width 145 height 30
click at [1197, 453] on p "100% plans due by month end." at bounding box center [1216, 453] width 145 height 15
drag, startPoint x: 1225, startPoint y: 468, endPoint x: 1267, endPoint y: 465, distance: 42.1
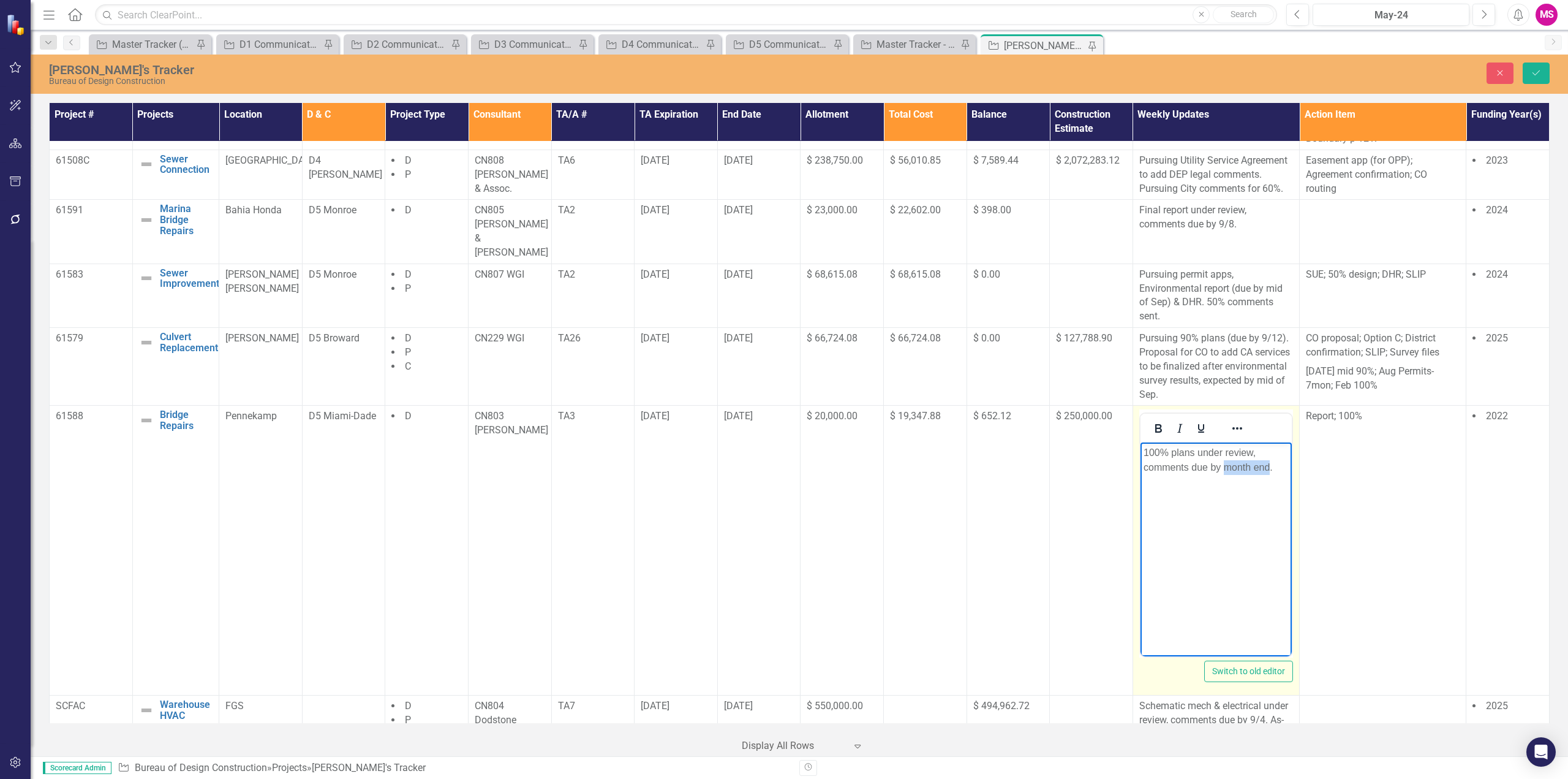
click at [1267, 465] on p "100% plans under review, comments due by month end." at bounding box center [1216, 461] width 145 height 30
click at [1232, 467] on p "100% plans under review, comments due by month end." at bounding box center [1216, 461] width 145 height 30
drag, startPoint x: 1171, startPoint y: 452, endPoint x: 1254, endPoint y: 465, distance: 84.0
click at [1254, 465] on p "100% plans under review, comments due by 9/4." at bounding box center [1216, 461] width 145 height 30
copy p "plans under review, comments due by 9/4."
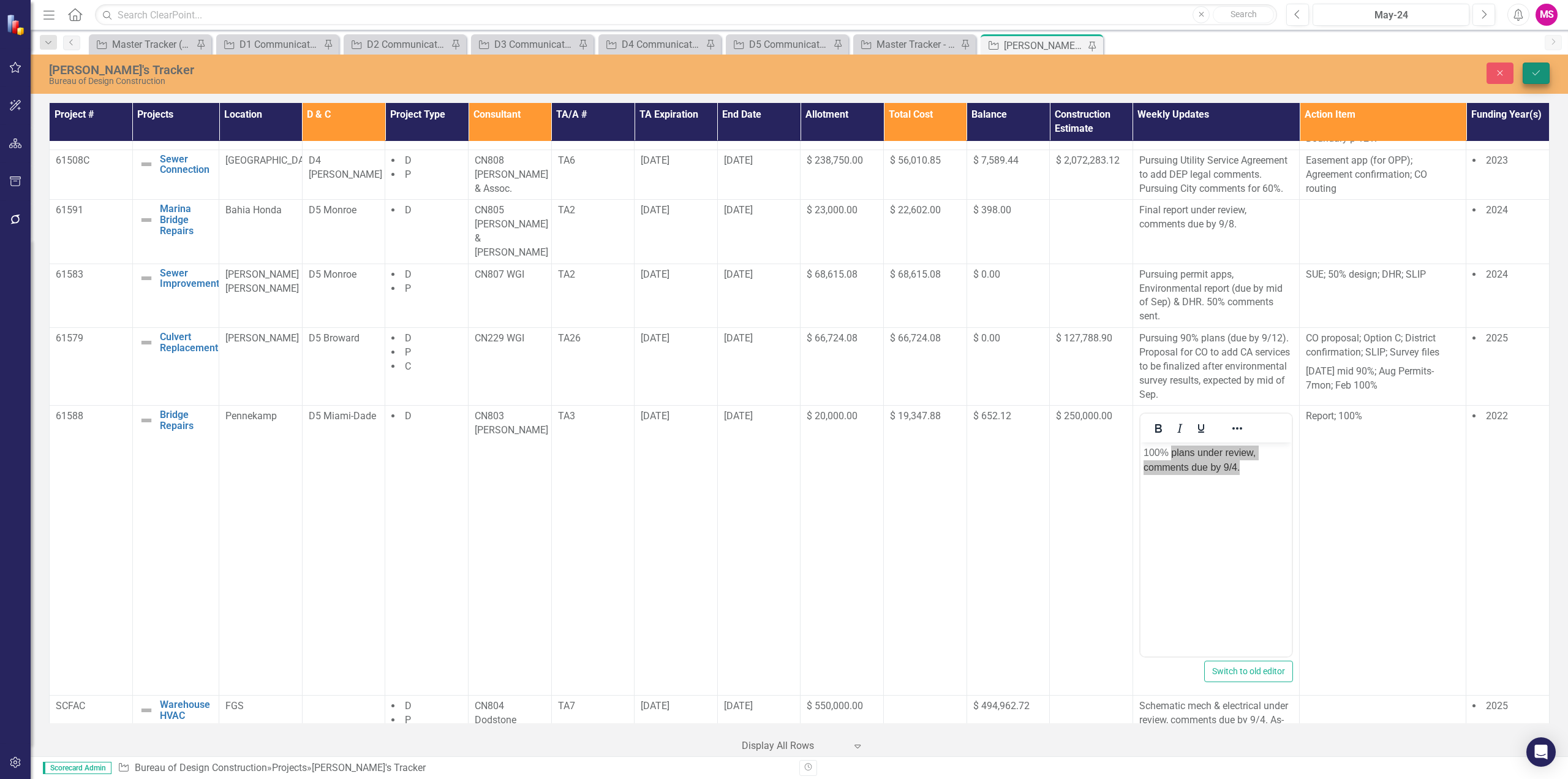
click at [1530, 78] on button "Save" at bounding box center [1536, 74] width 27 height 22
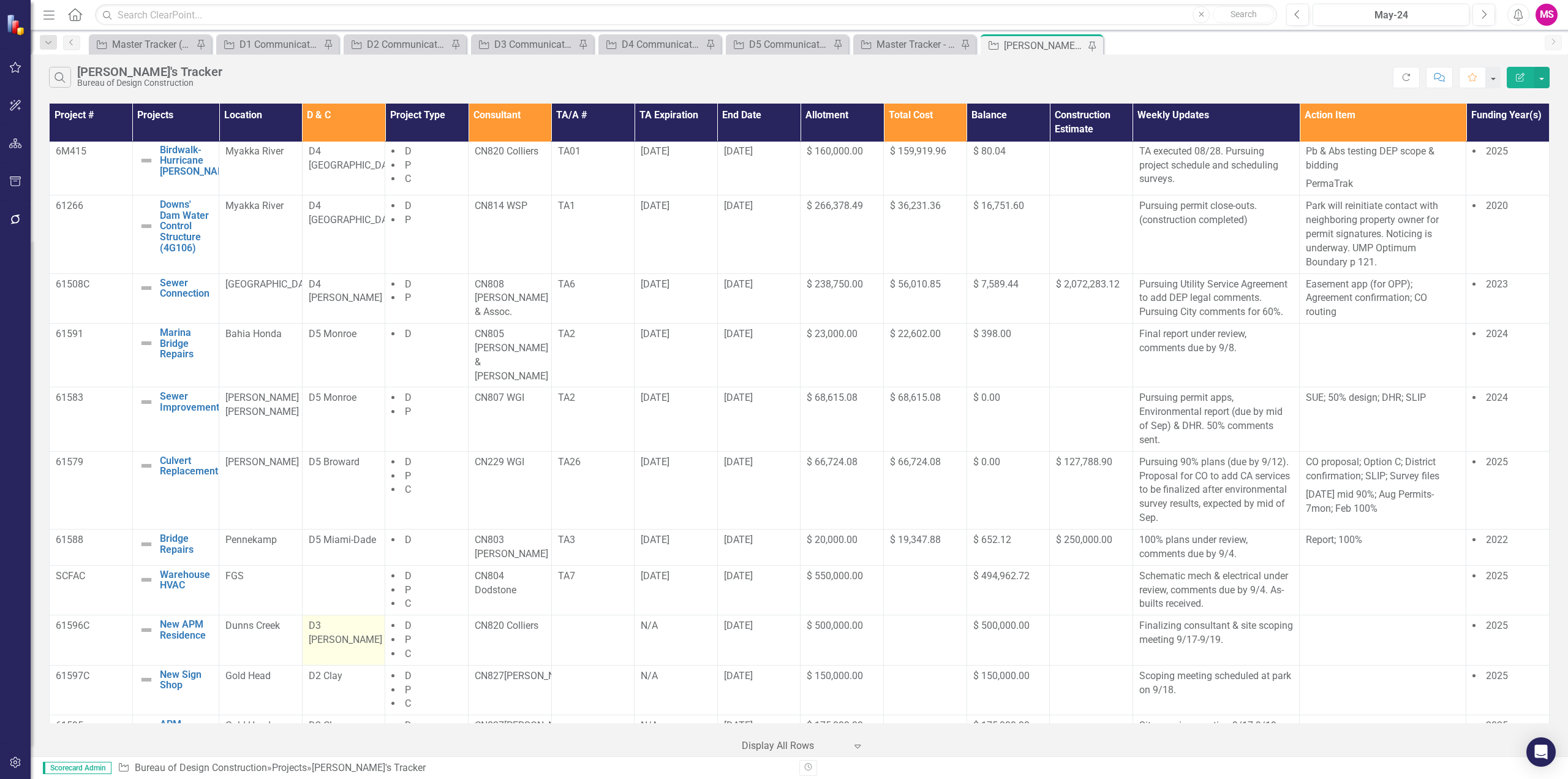
scroll to position [752, 0]
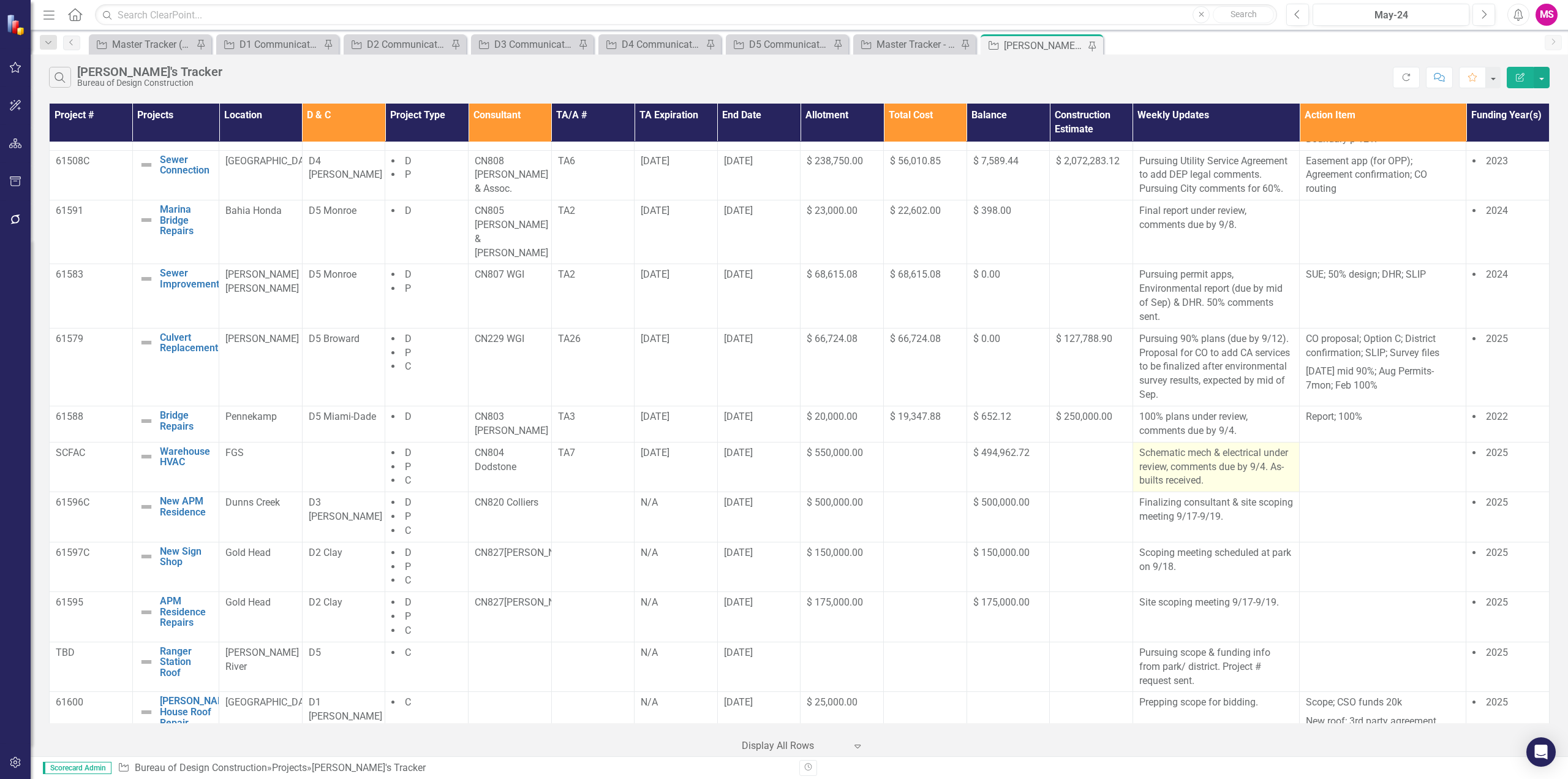
click at [1222, 461] on p "Schematic mech & electrical under review, comments due by 9/4. As-builts receiv…" at bounding box center [1216, 467] width 154 height 42
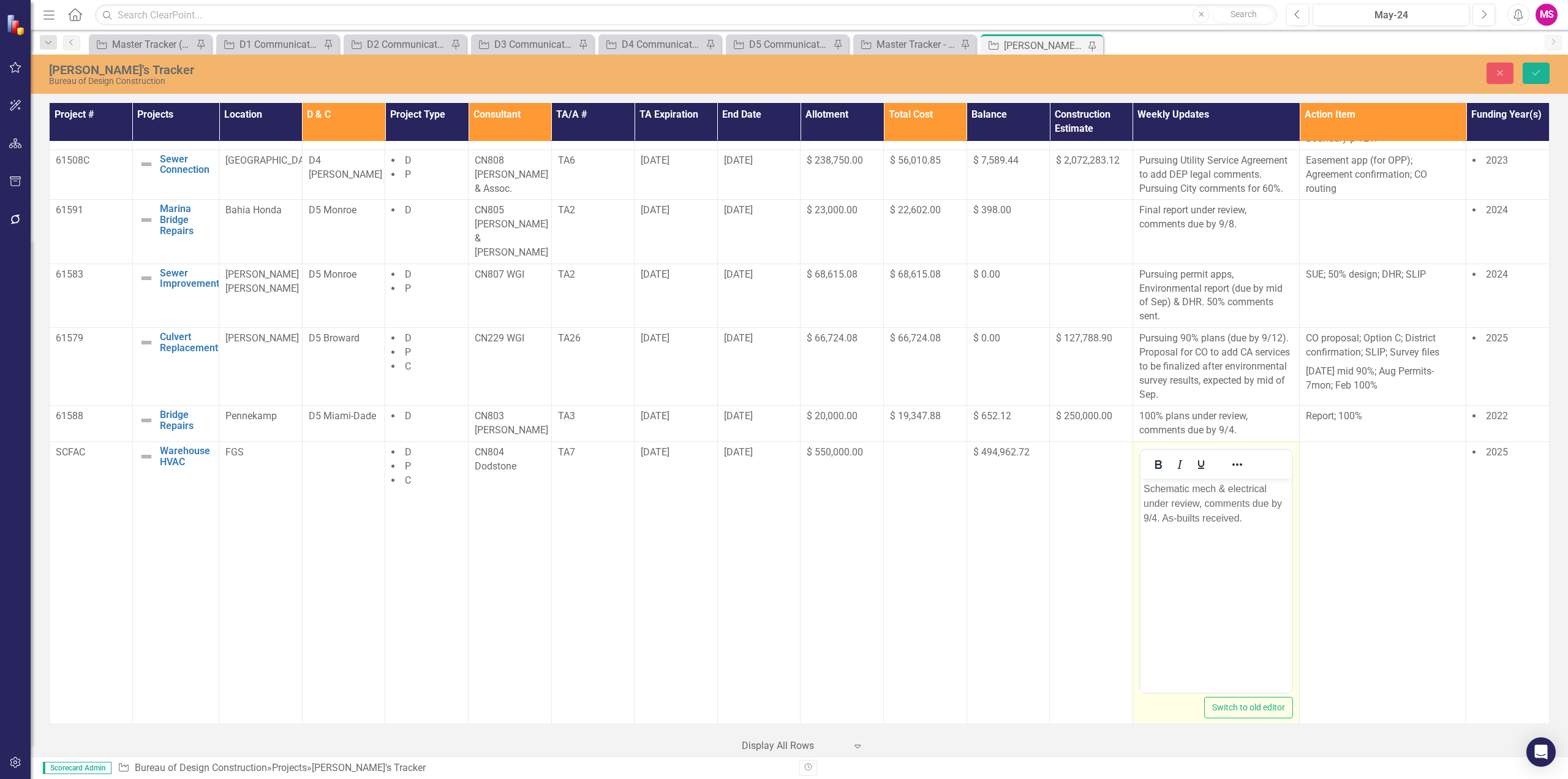
scroll to position [0, 0]
drag, startPoint x: 1531, startPoint y: 68, endPoint x: 1462, endPoint y: 162, distance: 116.6
click at [1531, 68] on button "Save" at bounding box center [1536, 74] width 27 height 22
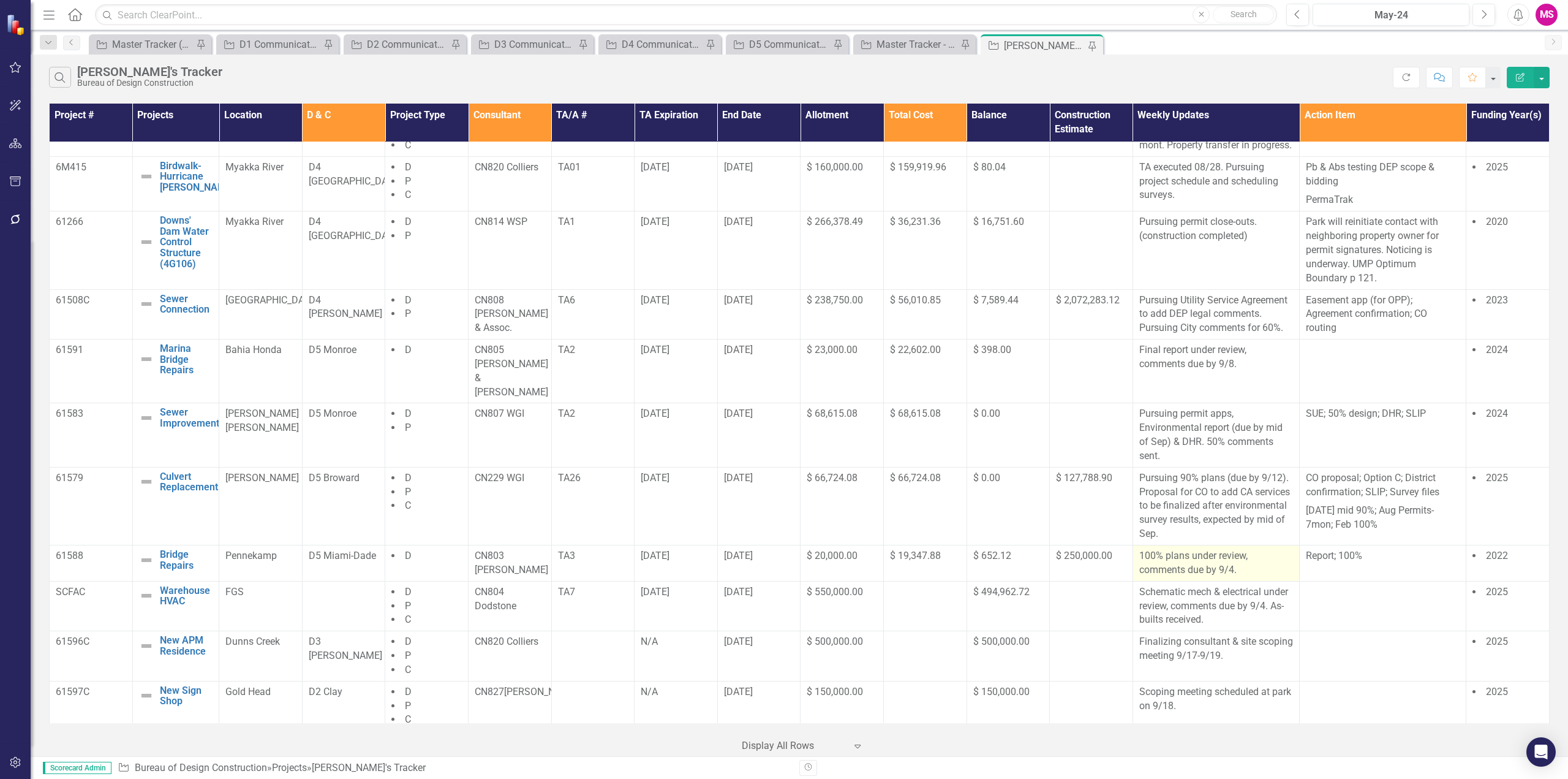
scroll to position [752, 0]
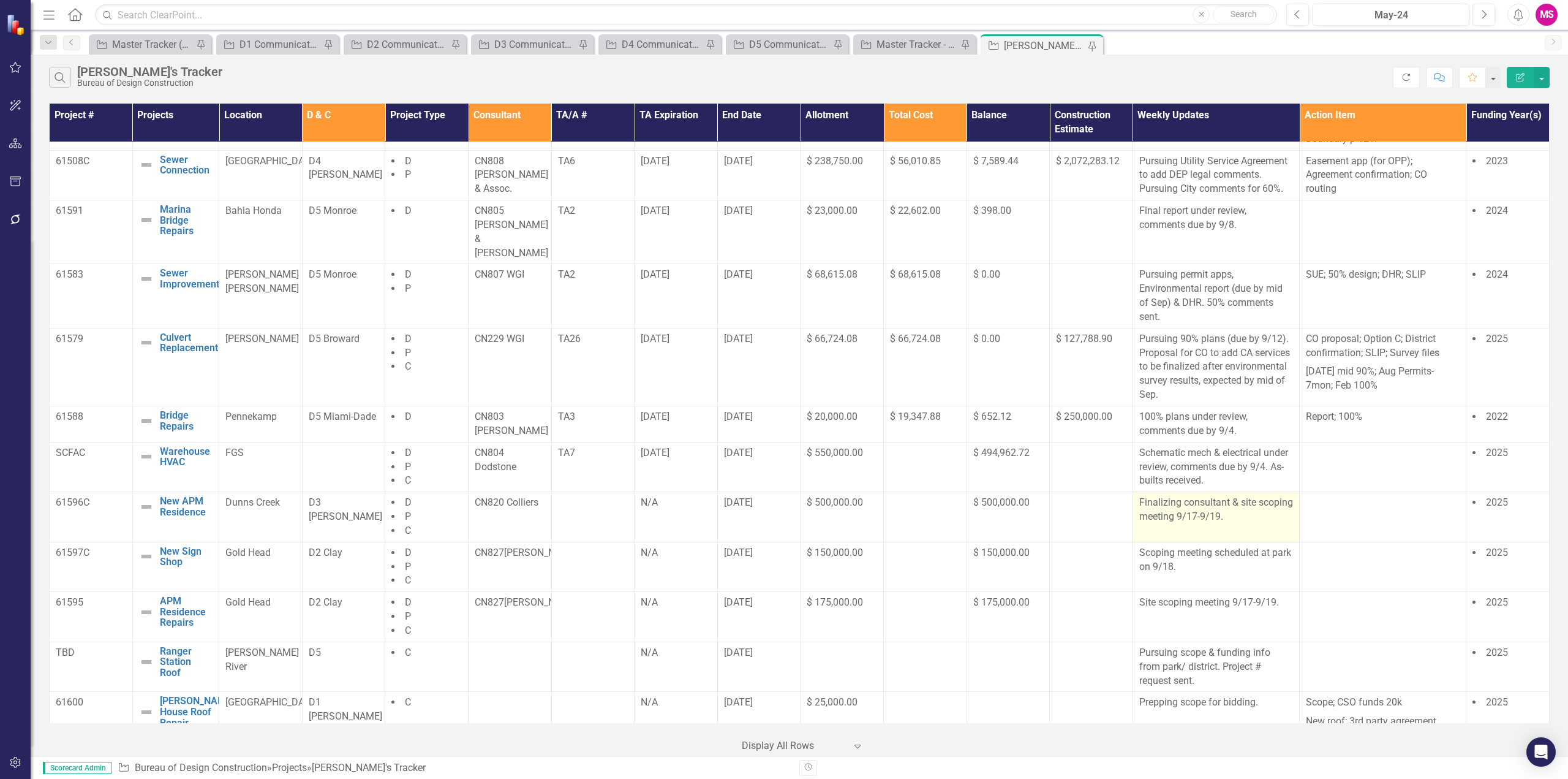
click at [1190, 519] on td "Finalizing consultant & site scoping meeting 9/17-9/19." at bounding box center [1216, 516] width 166 height 50
click at [1192, 519] on td "Finalizing consultant & site scoping meeting 9/17-9/19." at bounding box center [1216, 516] width 166 height 50
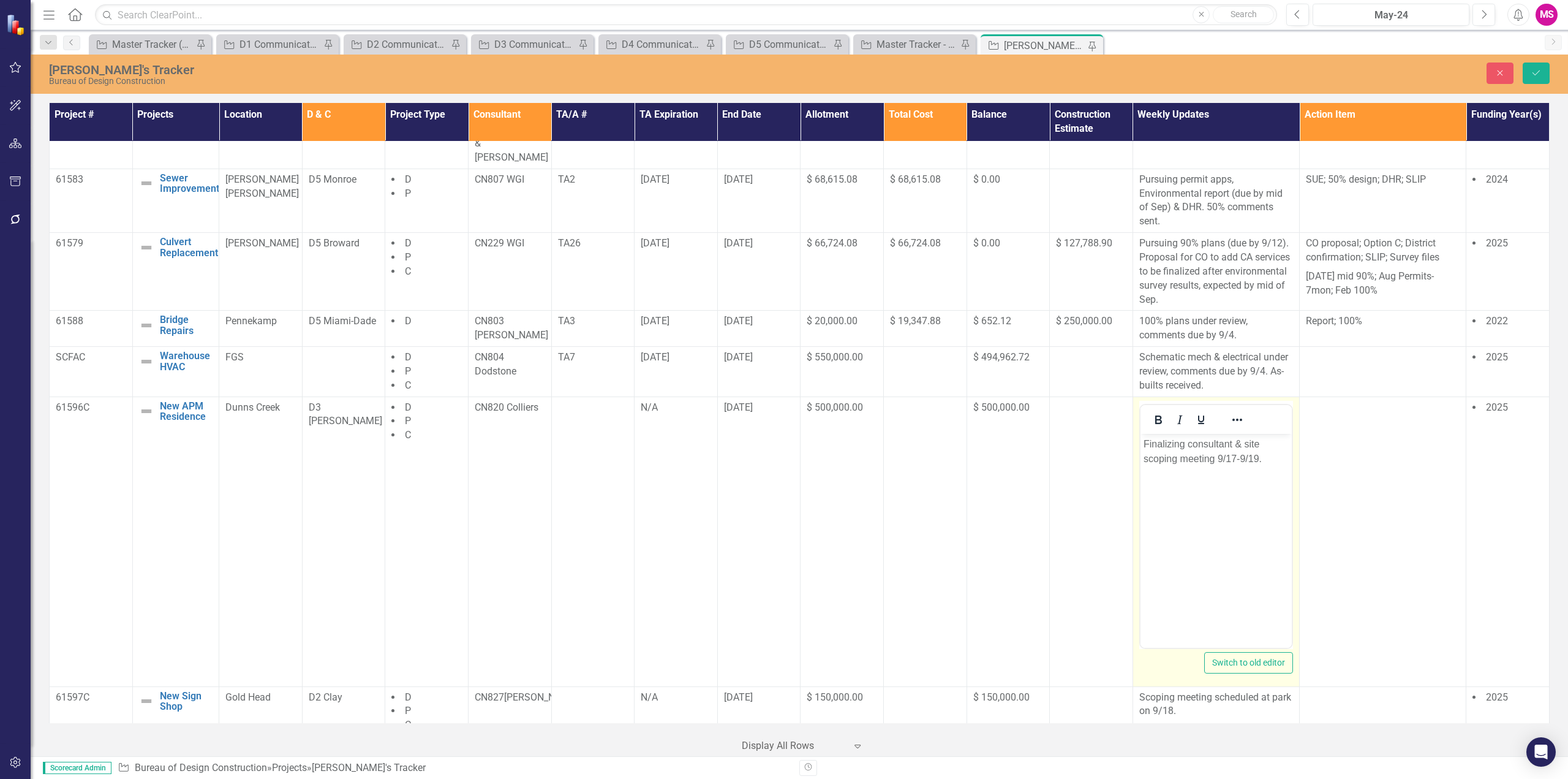
scroll to position [991, 0]
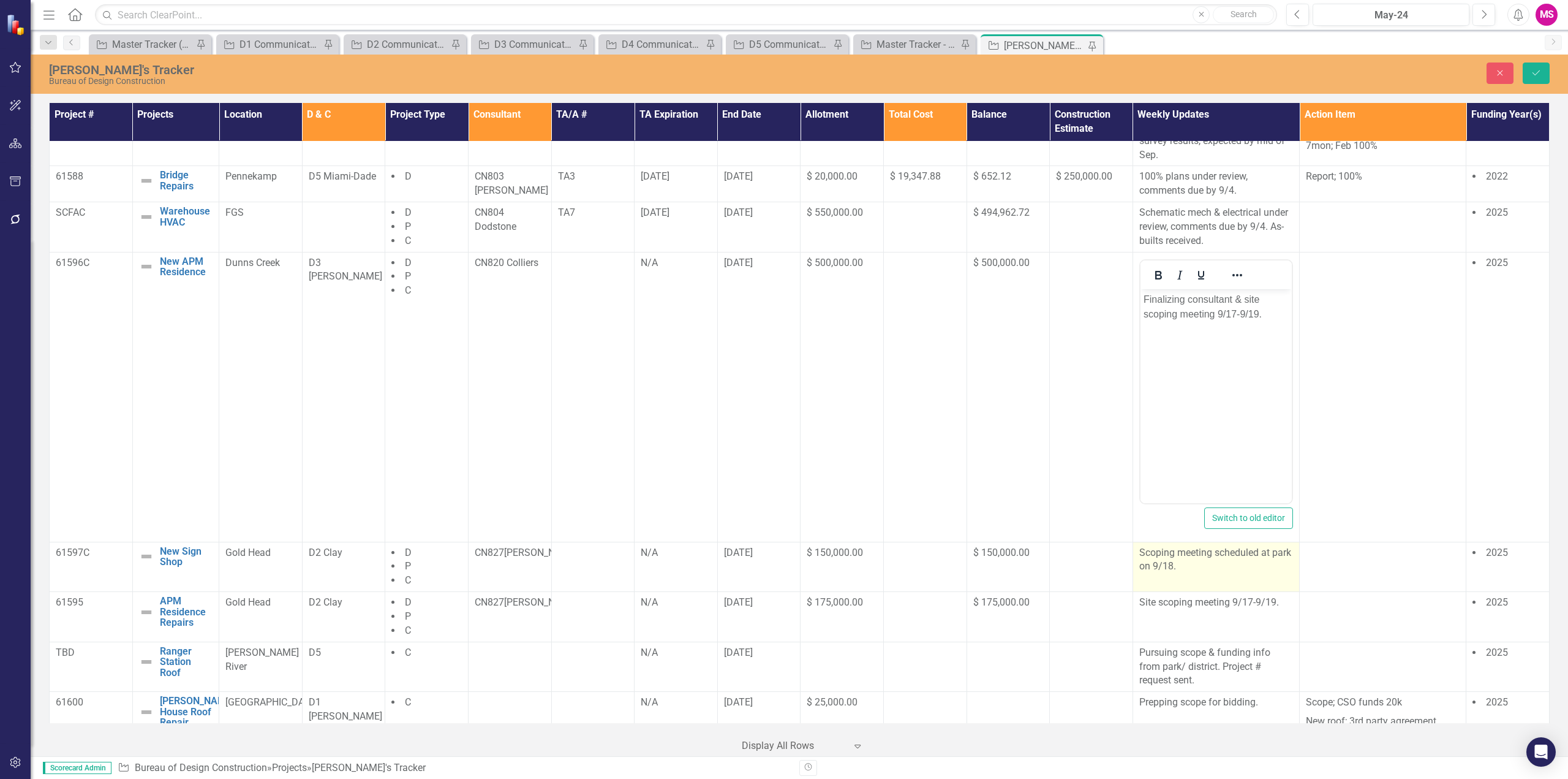
click at [1217, 577] on td "Scoping meeting scheduled at park on 9/18." at bounding box center [1216, 566] width 166 height 50
click at [1216, 577] on td "Scoping meeting scheduled at park on 9/18." at bounding box center [1216, 566] width 166 height 50
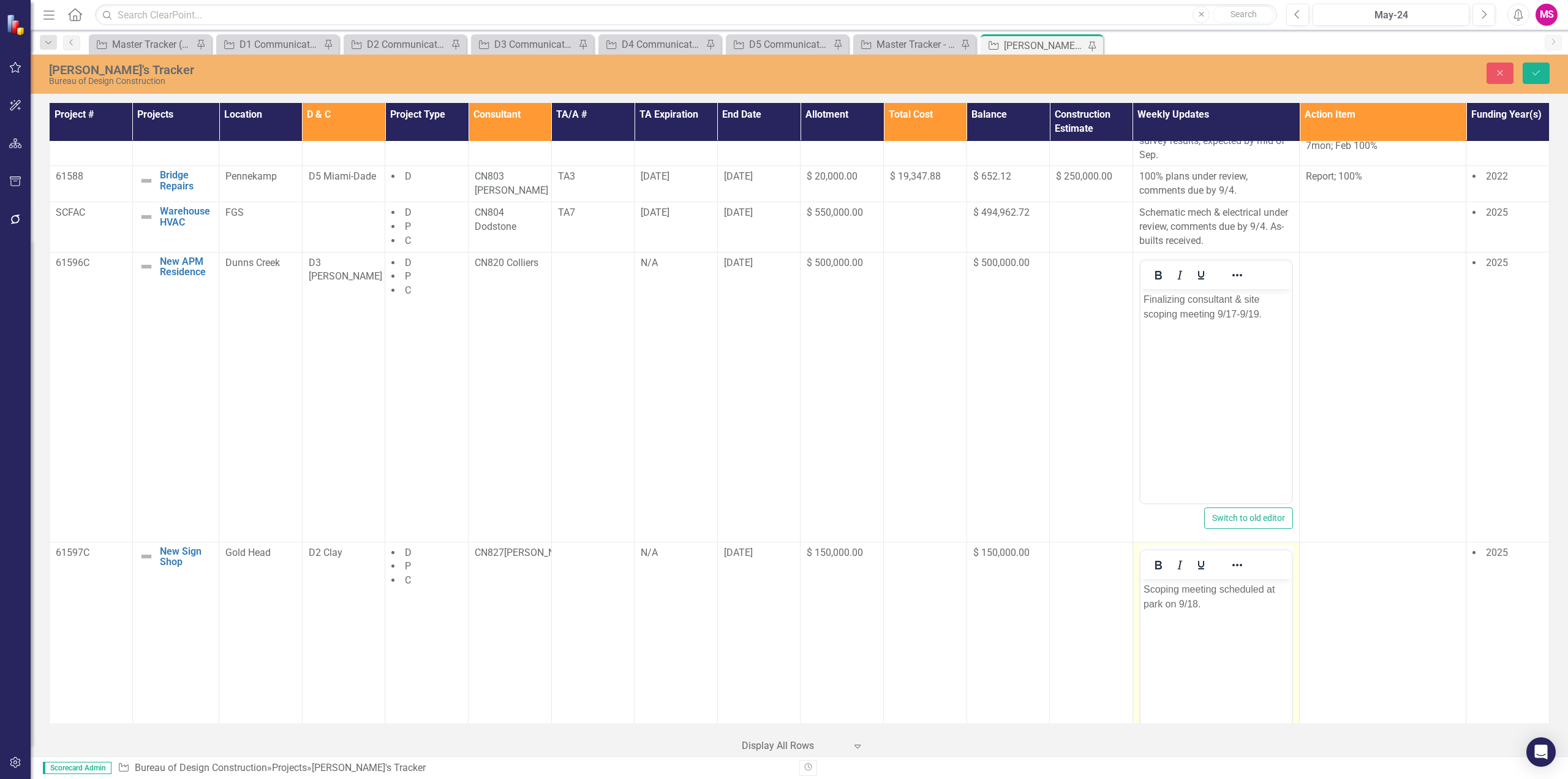
scroll to position [0, 0]
drag, startPoint x: 1219, startPoint y: 605, endPoint x: 1123, endPoint y: 586, distance: 97.9
click at [1140, 586] on html "Scoping meeting scheduled at park on 9/18." at bounding box center [1216, 670] width 151 height 184
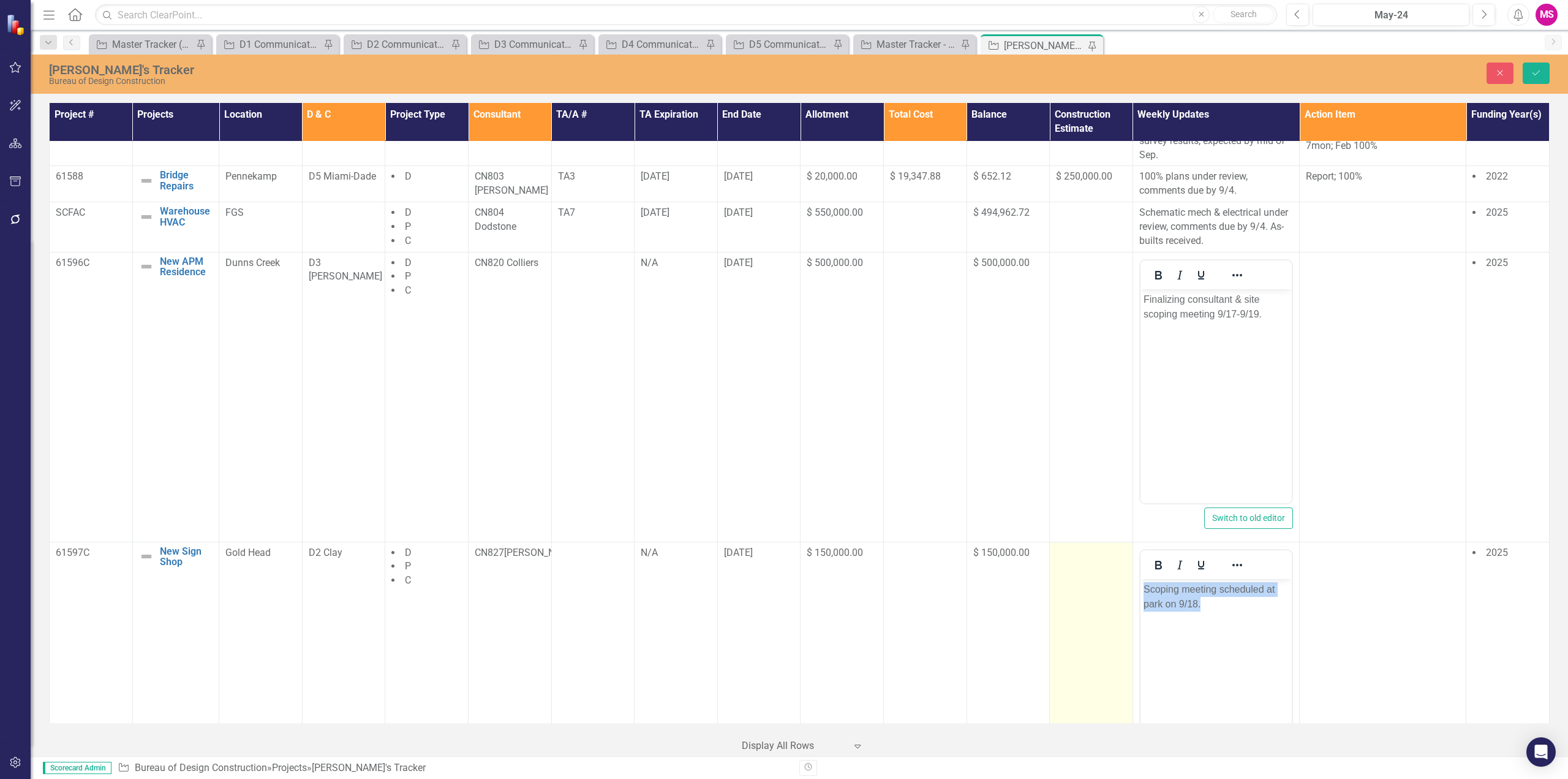
copy p "Scoping meeting scheduled at park on 9/18."
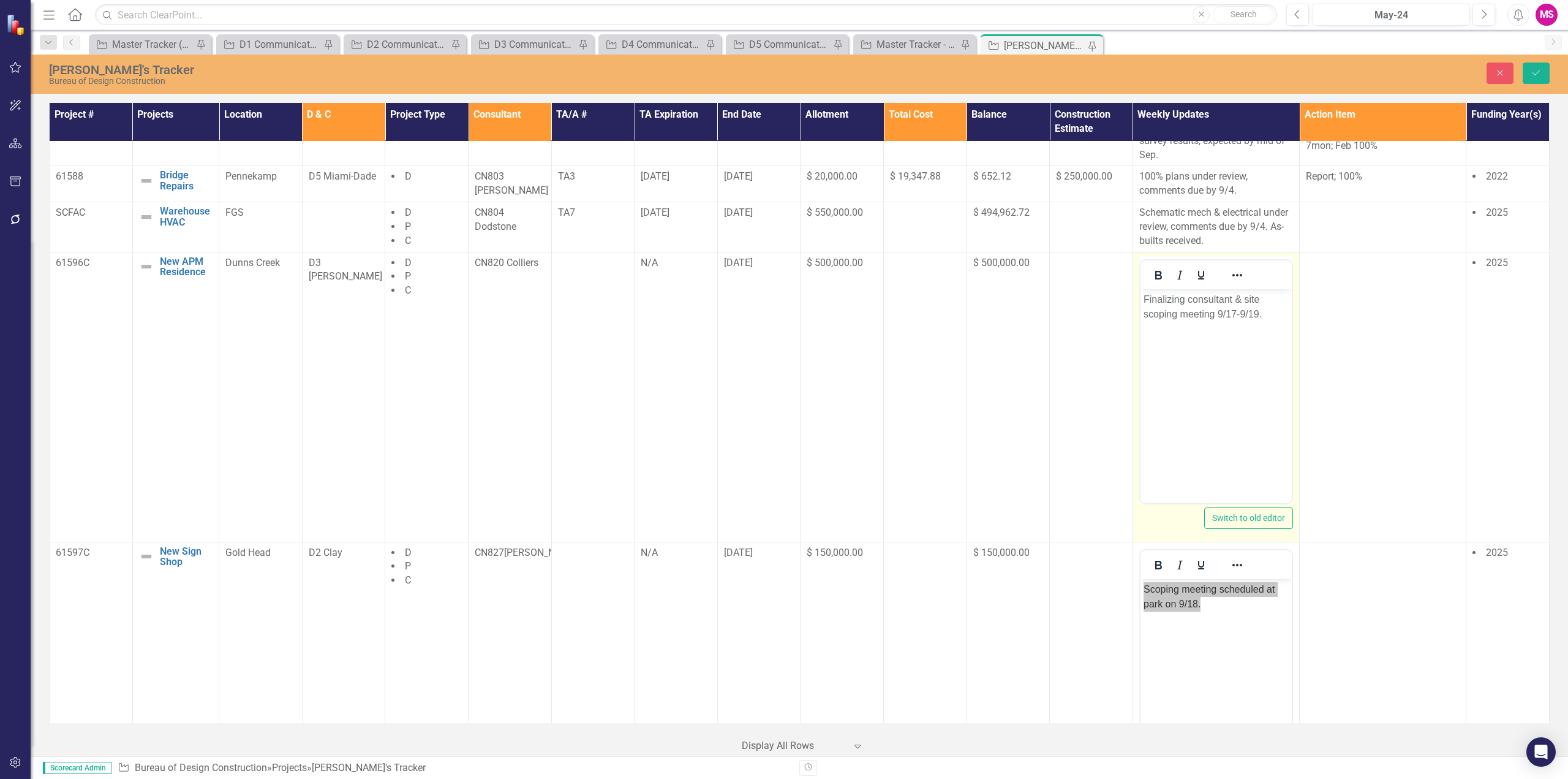
click at [1222, 350] on body "Finalizing consultant & site scoping meeting 9/17-9/19." at bounding box center [1216, 380] width 151 height 184
click at [1533, 69] on icon "Save" at bounding box center [1536, 73] width 11 height 9
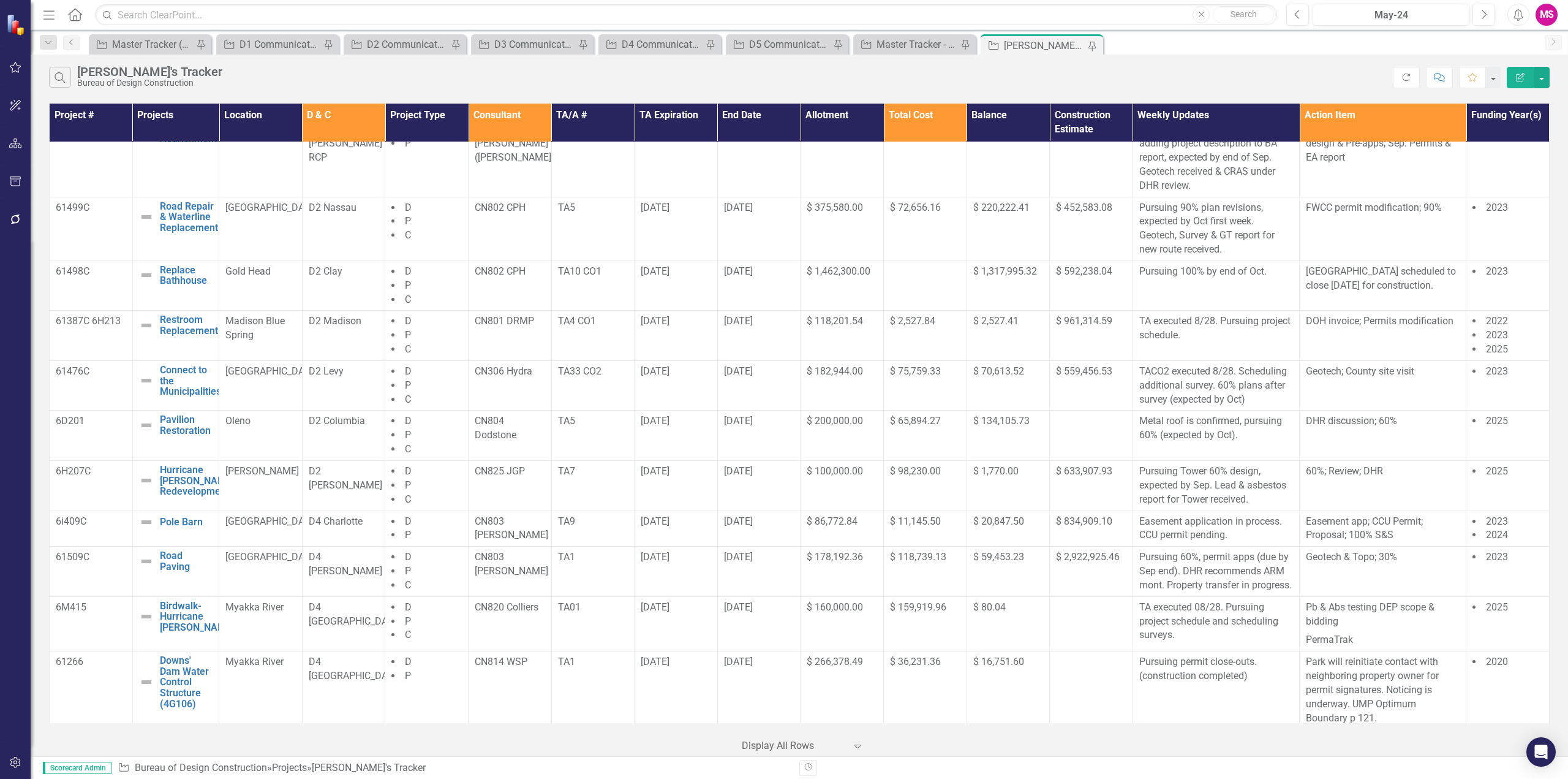
scroll to position [752, 0]
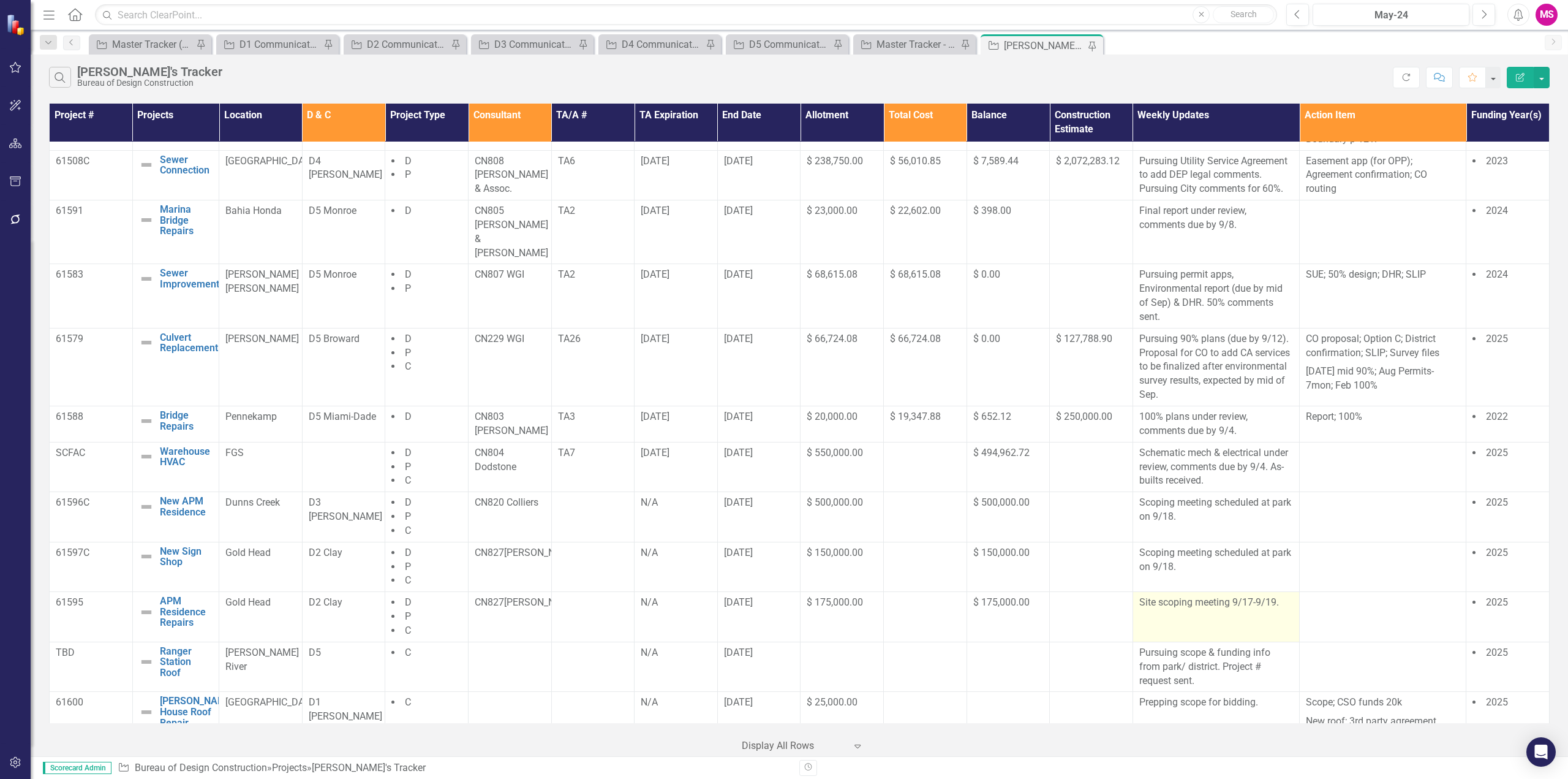
click at [1181, 608] on td "Site scoping meeting 9/17-9/19." at bounding box center [1216, 617] width 166 height 50
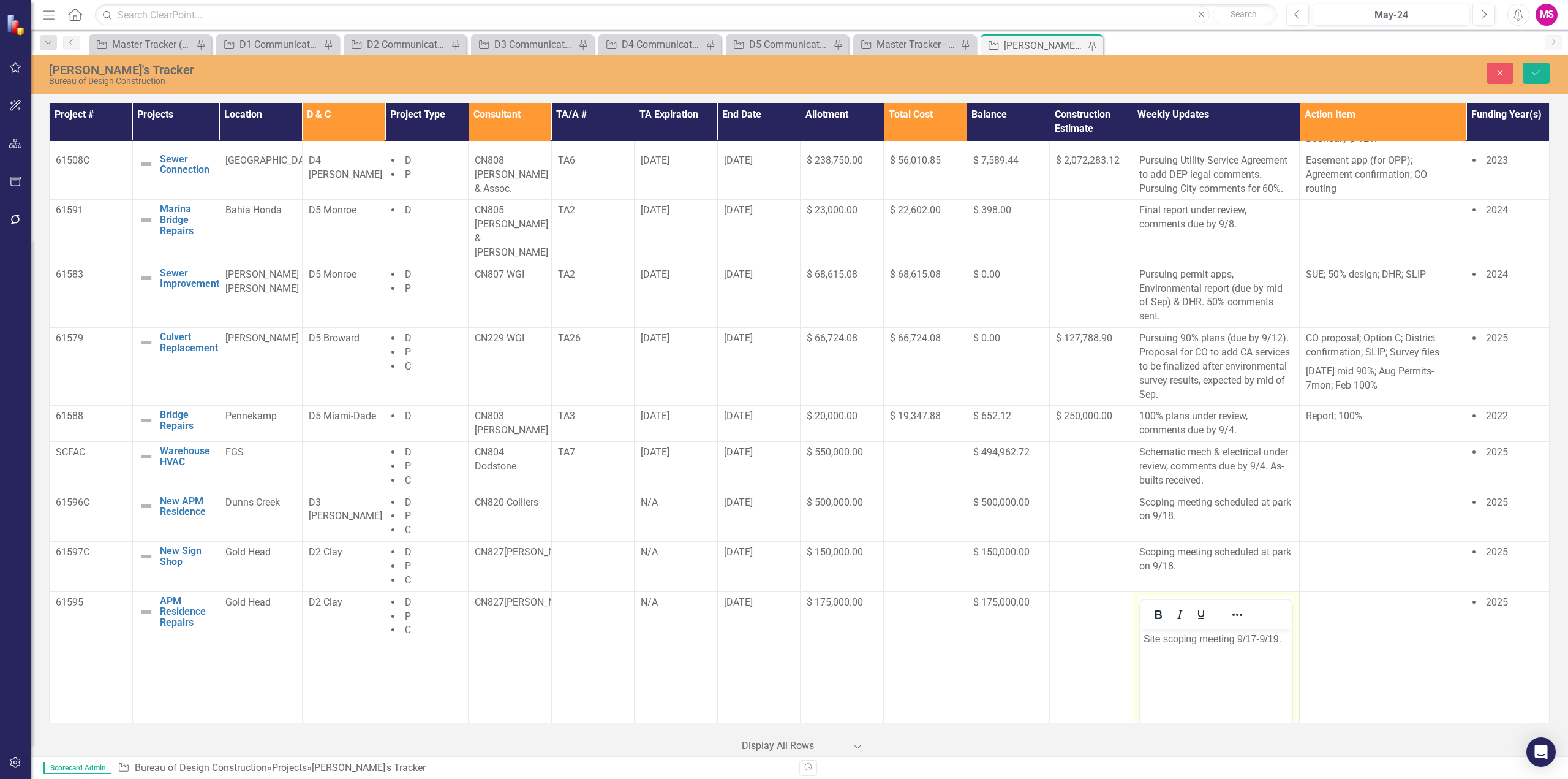
scroll to position [0, 0]
click at [1219, 647] on body "Site scoping meeting 9/17-9/19." at bounding box center [1216, 719] width 151 height 184
paste body "Rich Text Area. Press ALT-0 for help."
click at [1539, 70] on icon "Save" at bounding box center [1536, 73] width 11 height 9
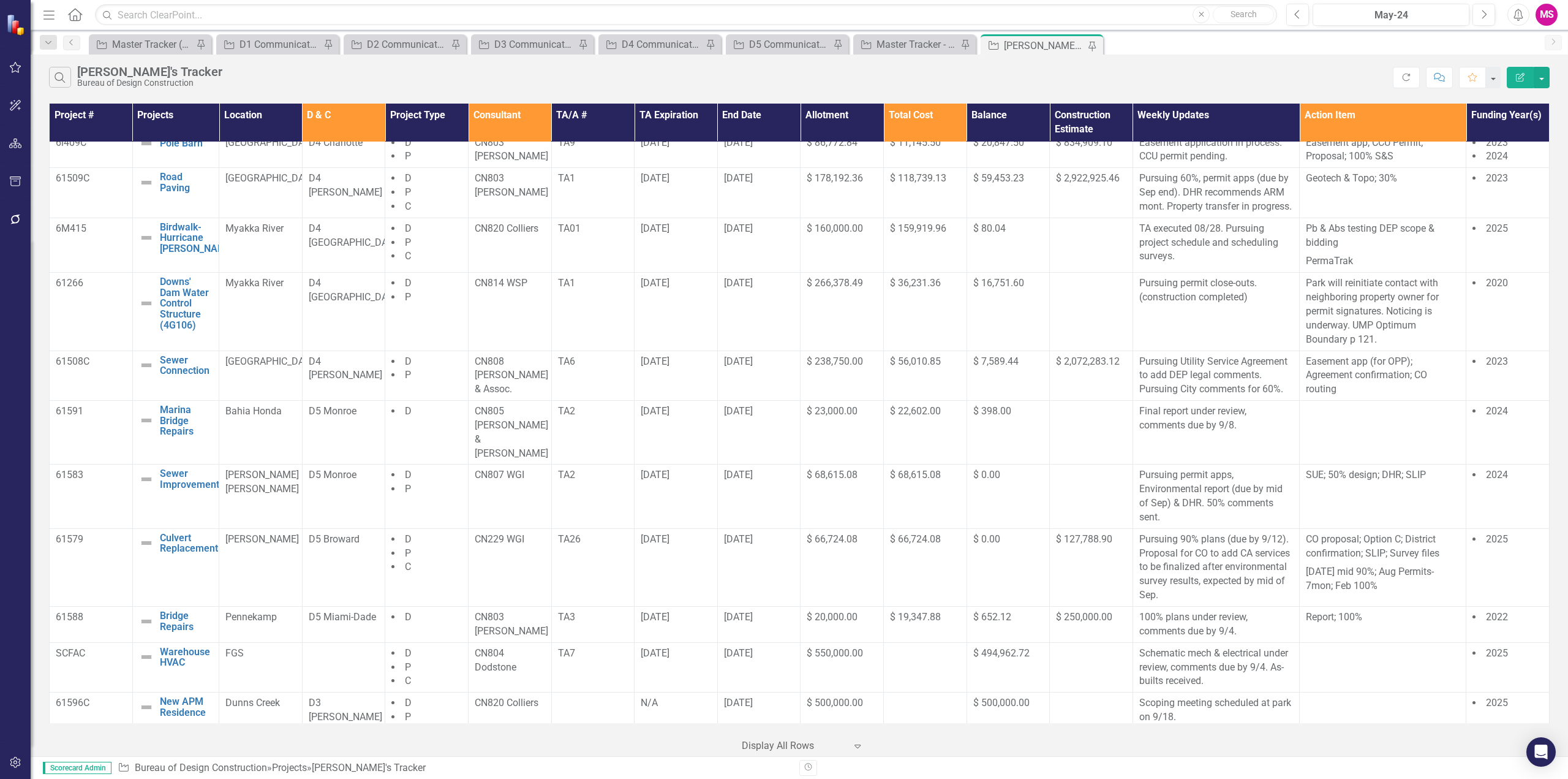
scroll to position [752, 0]
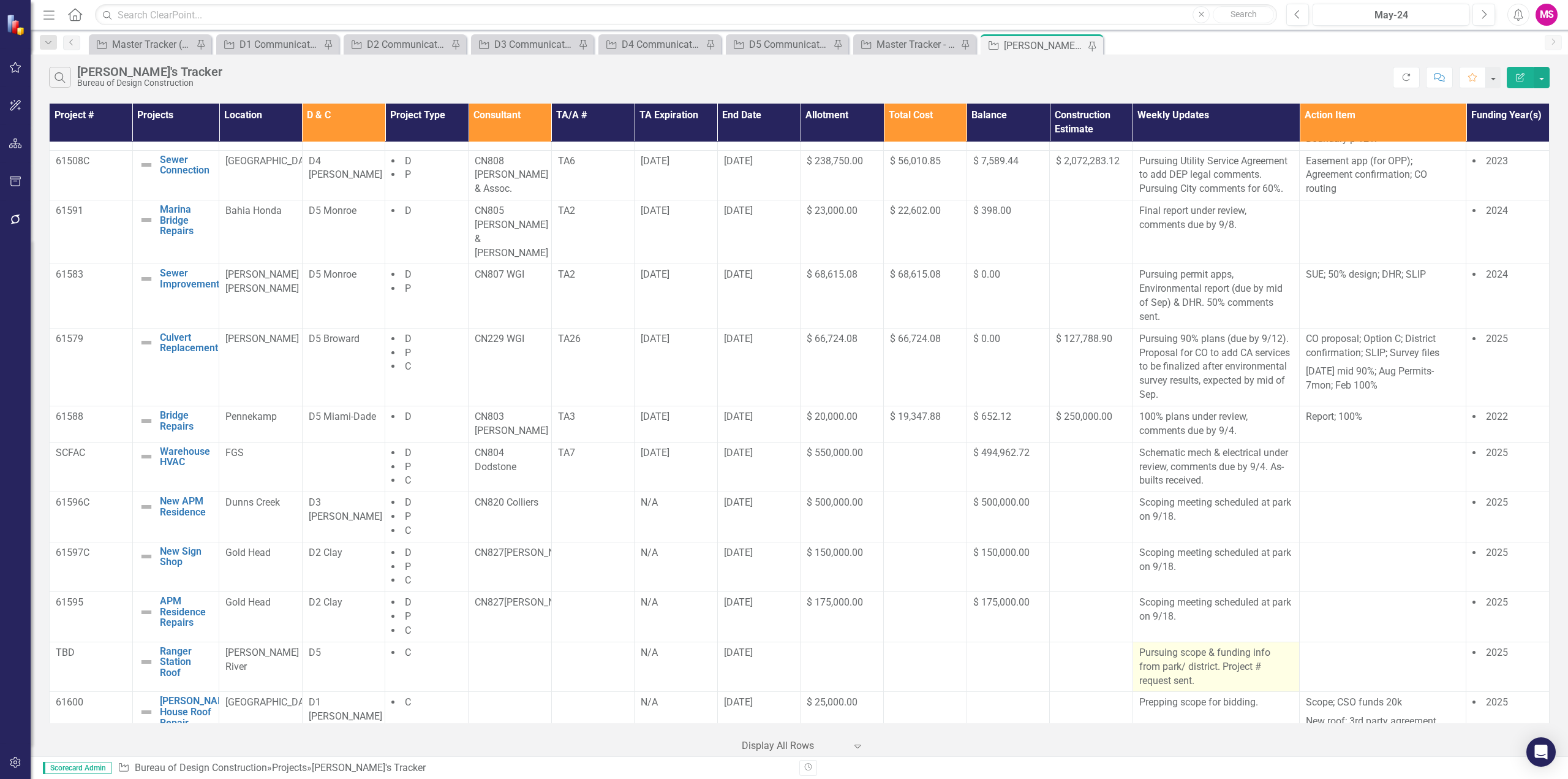
click at [1211, 664] on p "Pursuing scope & funding info from park/ district. Project # request sent." at bounding box center [1216, 667] width 154 height 42
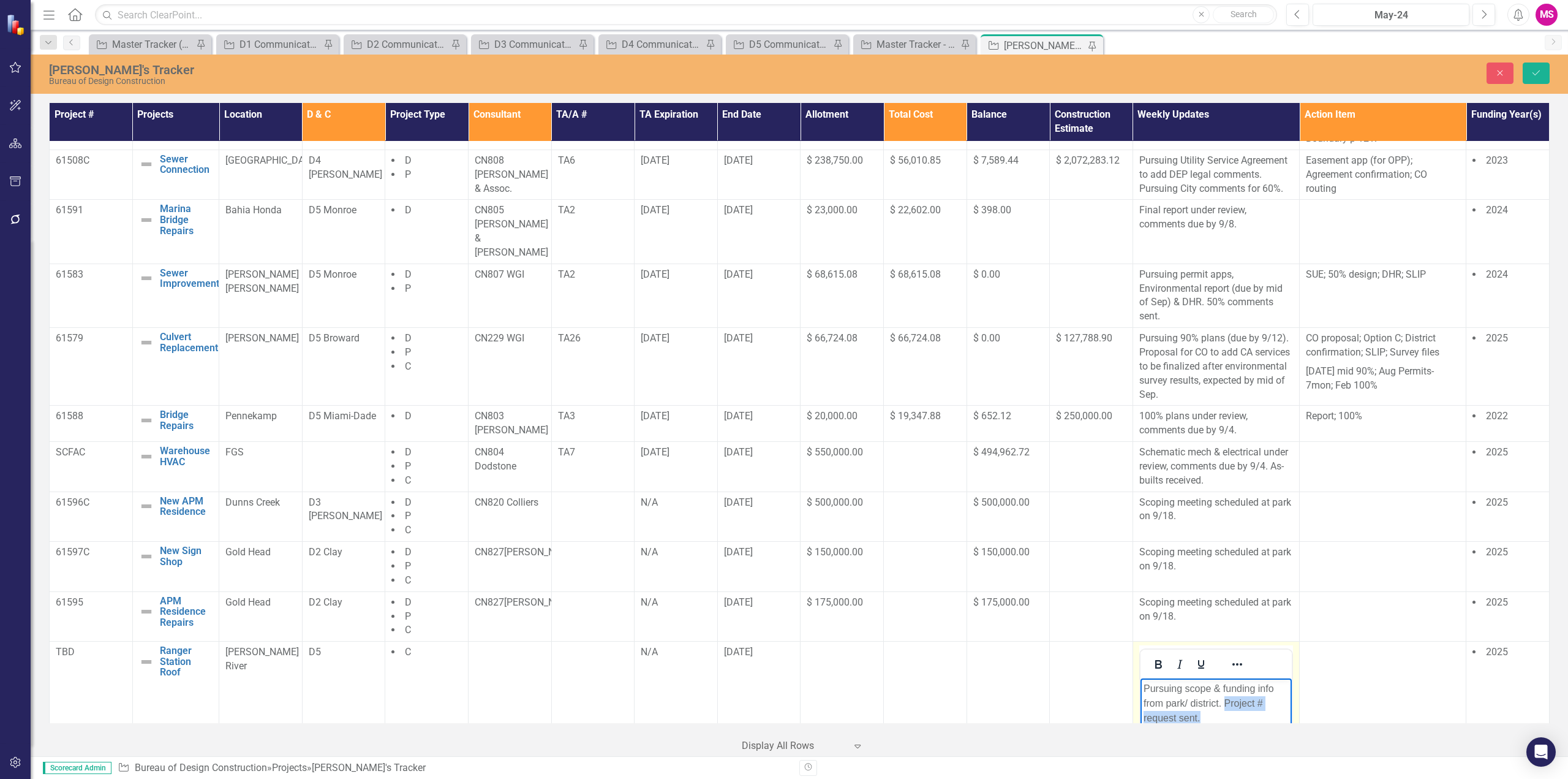
scroll to position [813, 0]
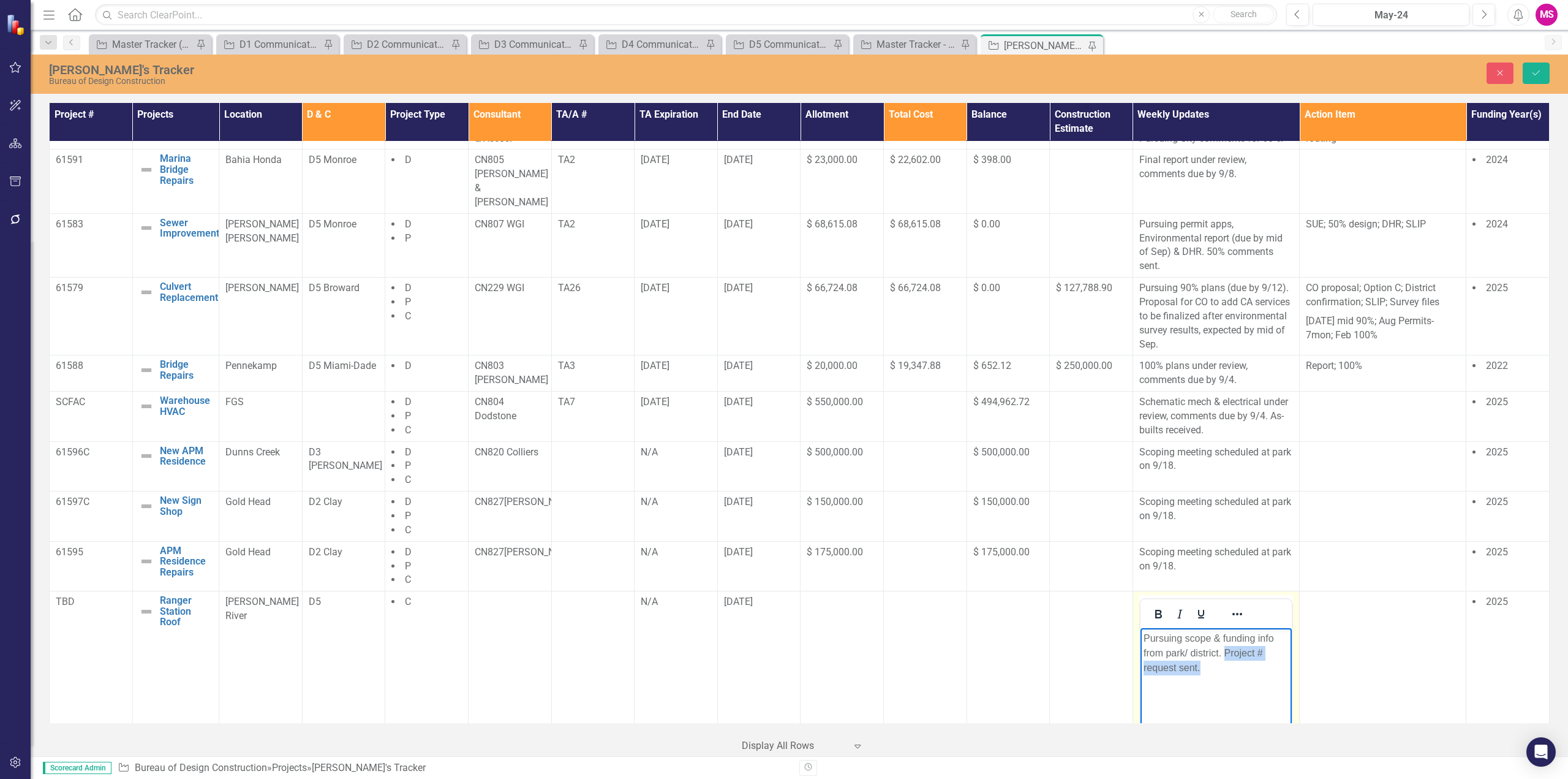
drag, startPoint x: 1223, startPoint y: 653, endPoint x: 1236, endPoint y: 704, distance: 52.6
click at [1236, 739] on body "Pursuing scope & funding info from park/ district. Project # request sent." at bounding box center [1216, 719] width 151 height 184
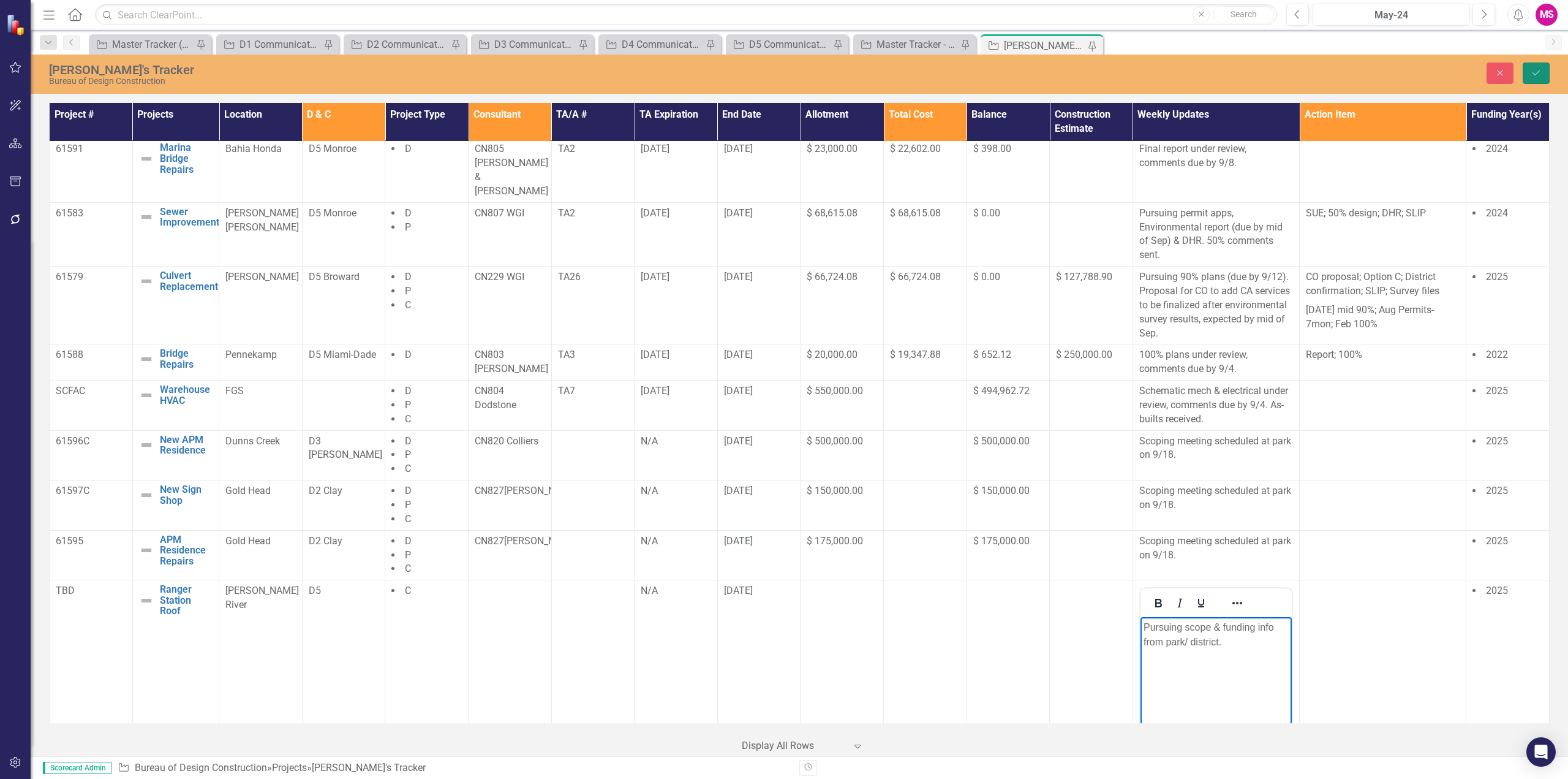
click at [1535, 70] on icon "Save" at bounding box center [1536, 73] width 11 height 9
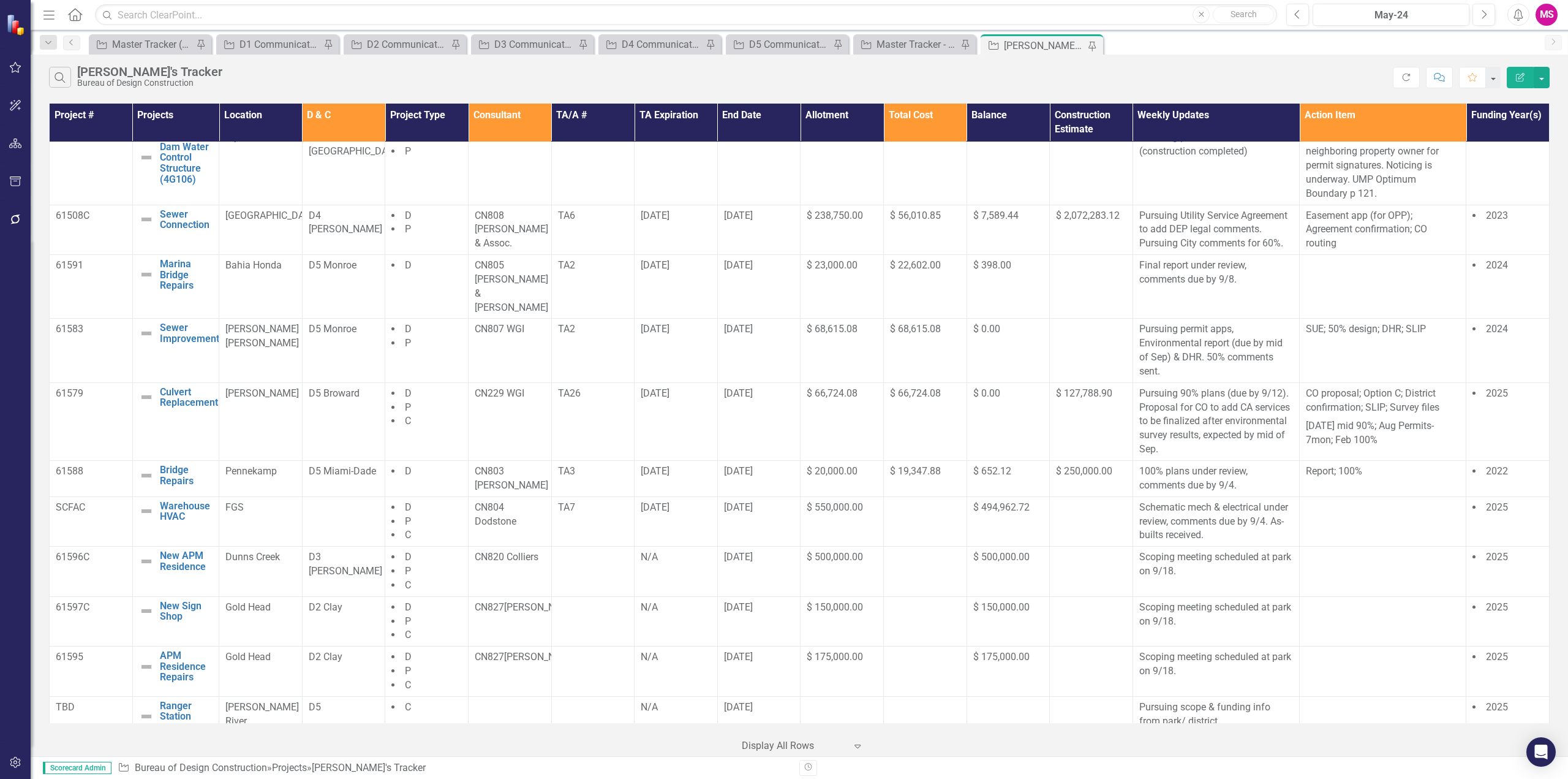
scroll to position [742, 0]
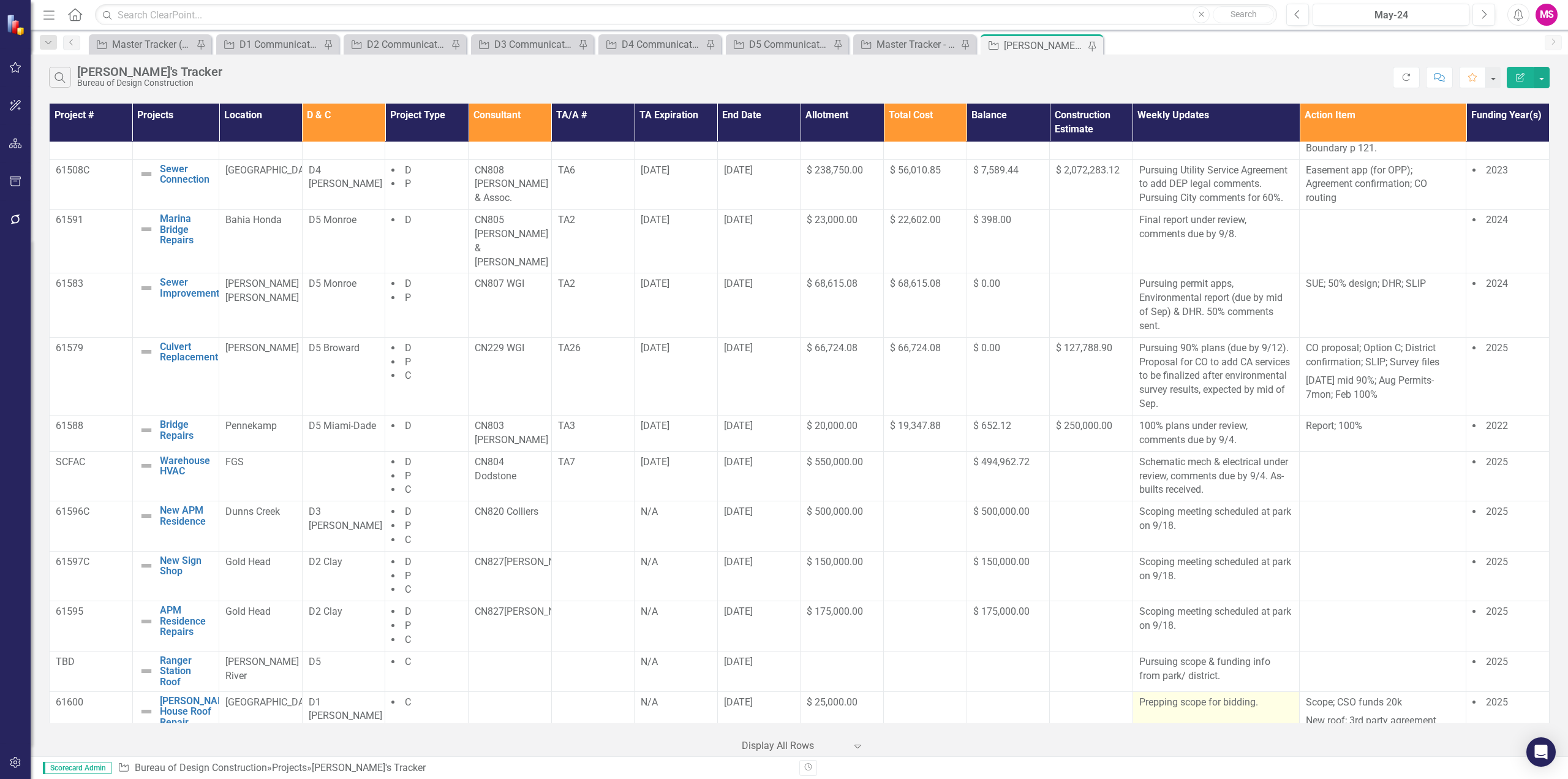
click at [1174, 700] on td "Prepping scope for bidding." at bounding box center [1216, 711] width 166 height 41
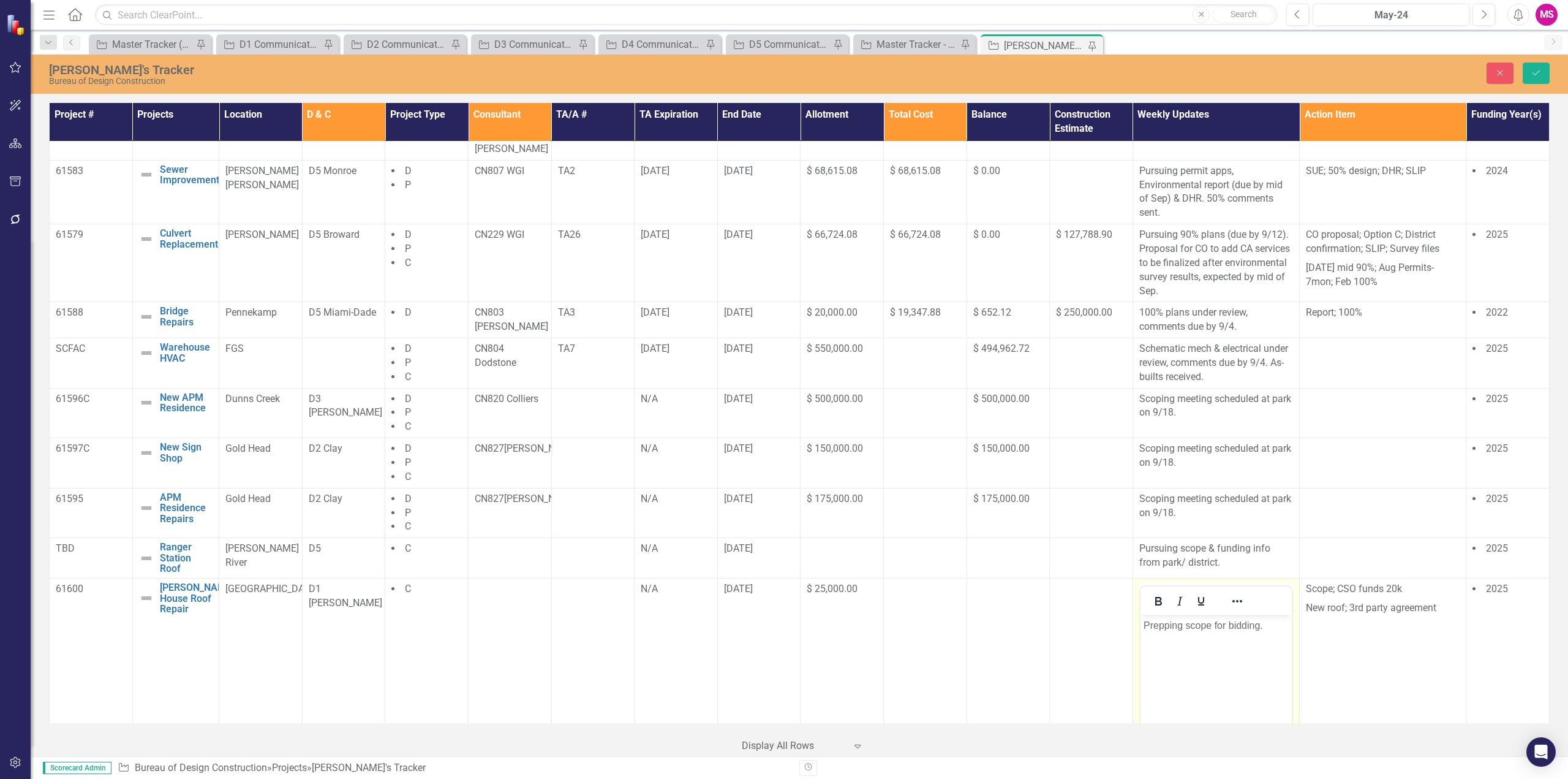
scroll to position [991, 0]
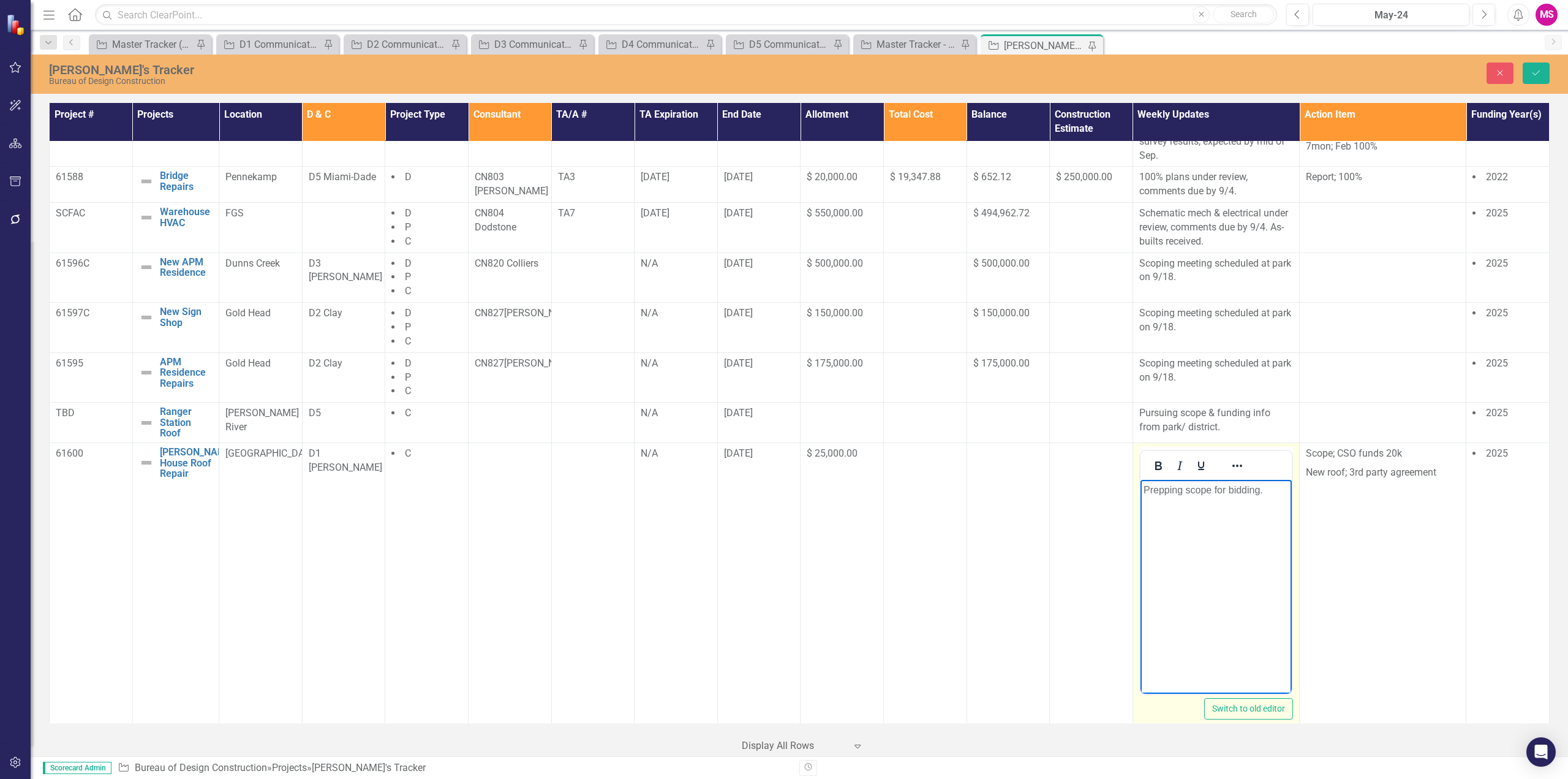
click at [1141, 487] on body "Prepping scope for bidding." at bounding box center [1216, 571] width 151 height 184
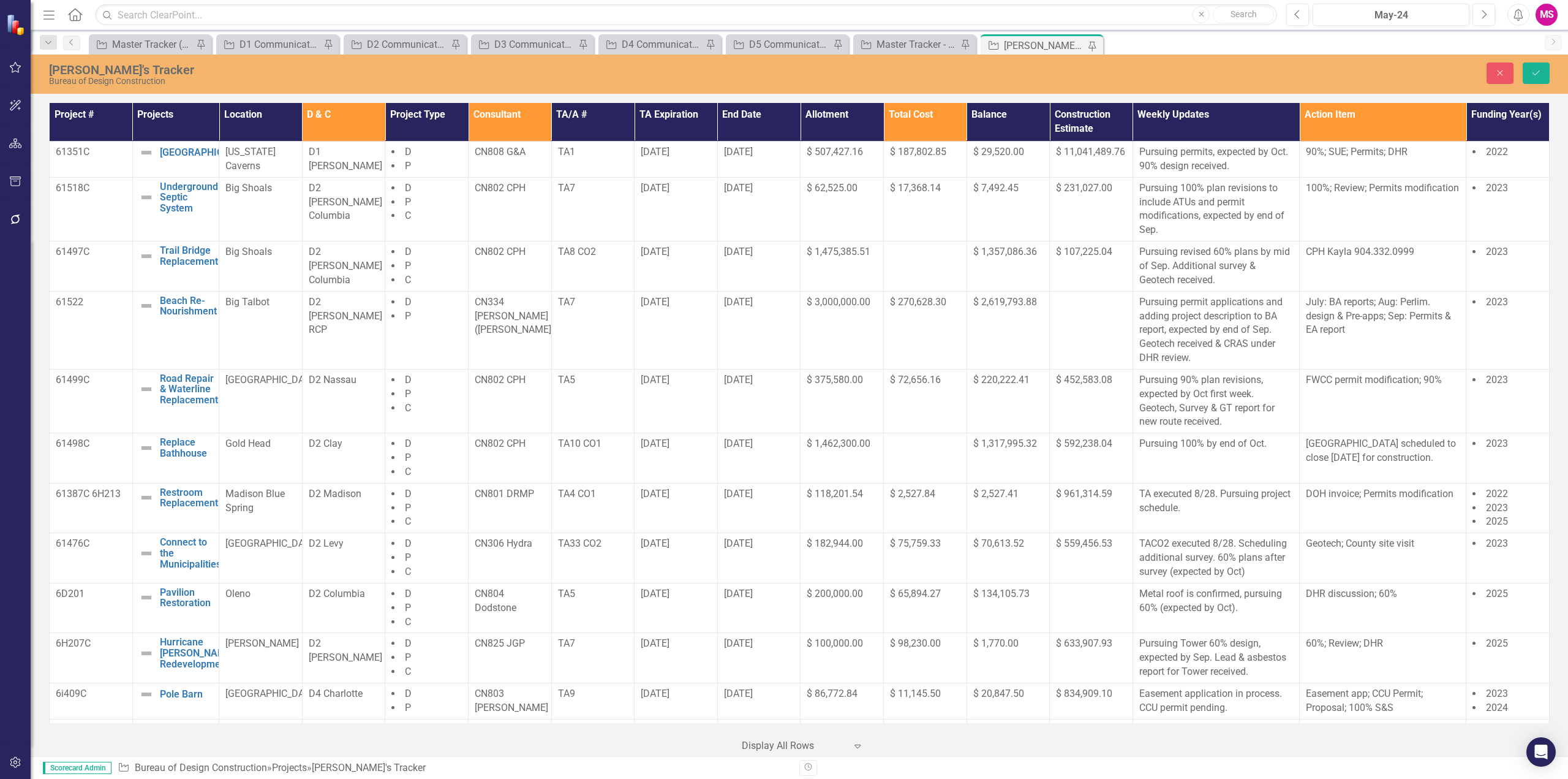
scroll to position [991, 0]
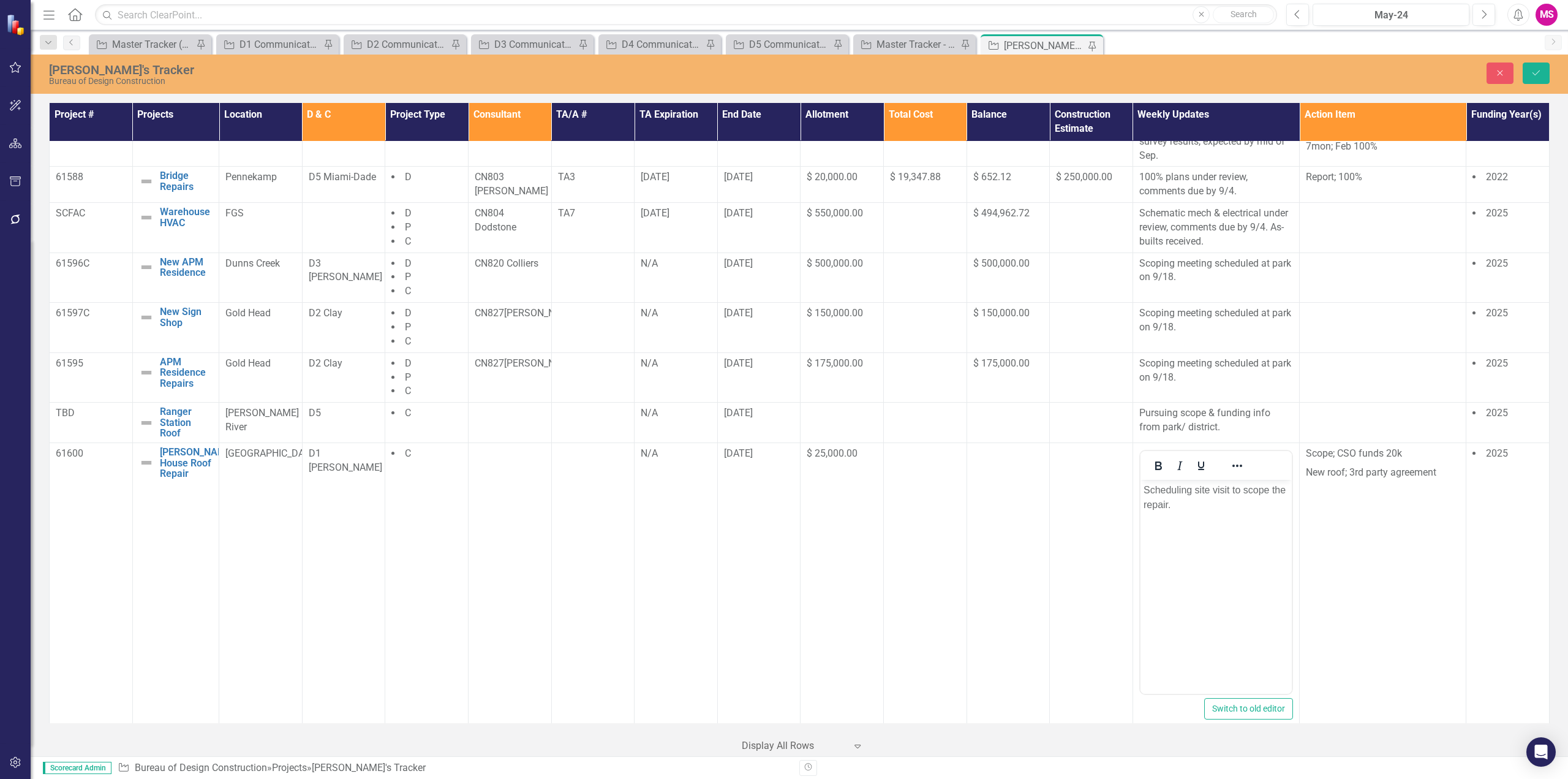
drag, startPoint x: 1535, startPoint y: 71, endPoint x: 1560, endPoint y: 117, distance: 52.4
click at [1536, 71] on icon "Save" at bounding box center [1536, 73] width 11 height 9
